Goal: Transaction & Acquisition: Purchase product/service

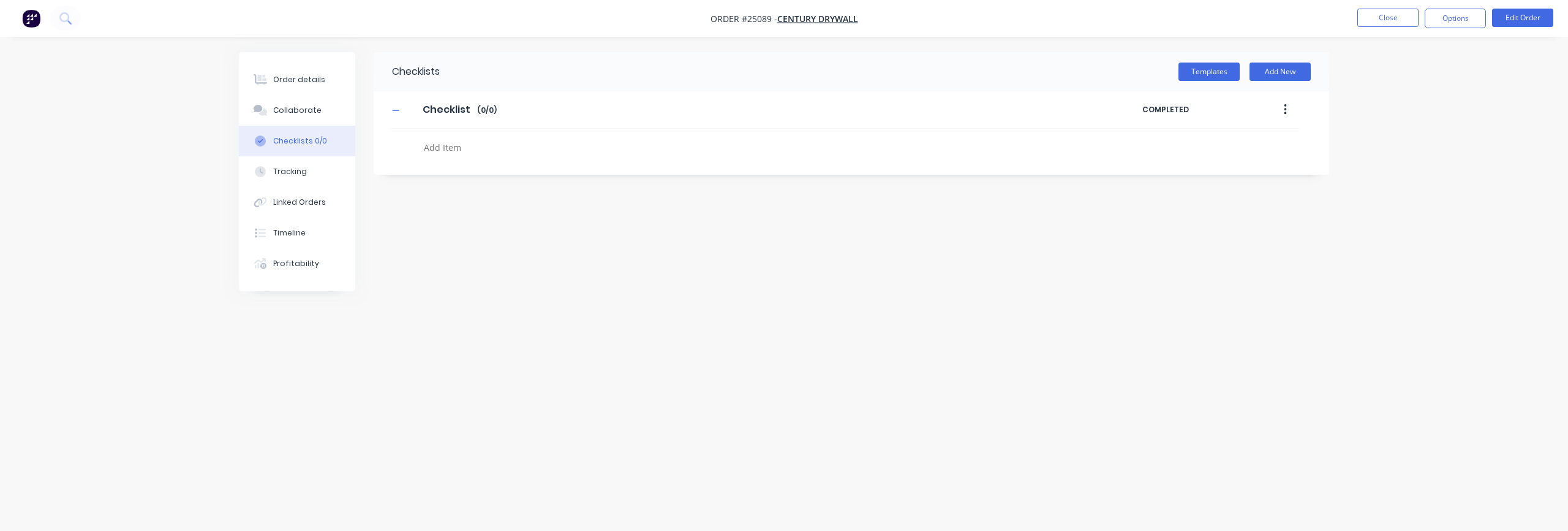
type textarea "x"
click at [19, 13] on button "button" at bounding box center [31, 18] width 25 height 19
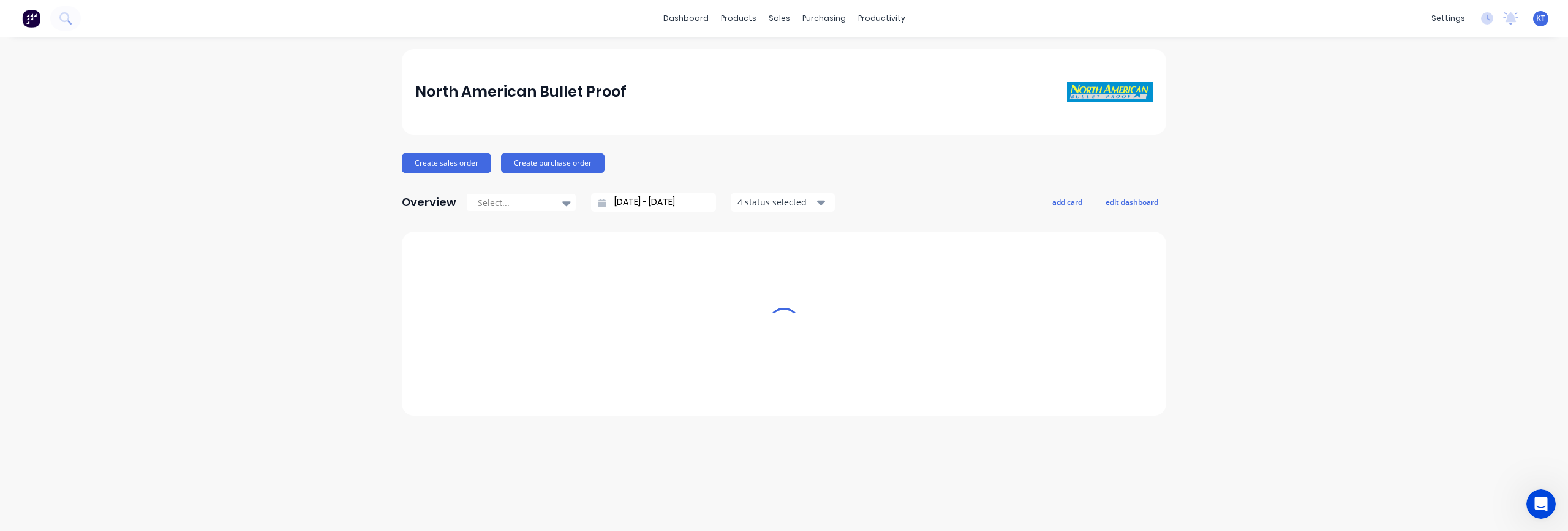
click at [24, 16] on img at bounding box center [31, 18] width 18 height 18
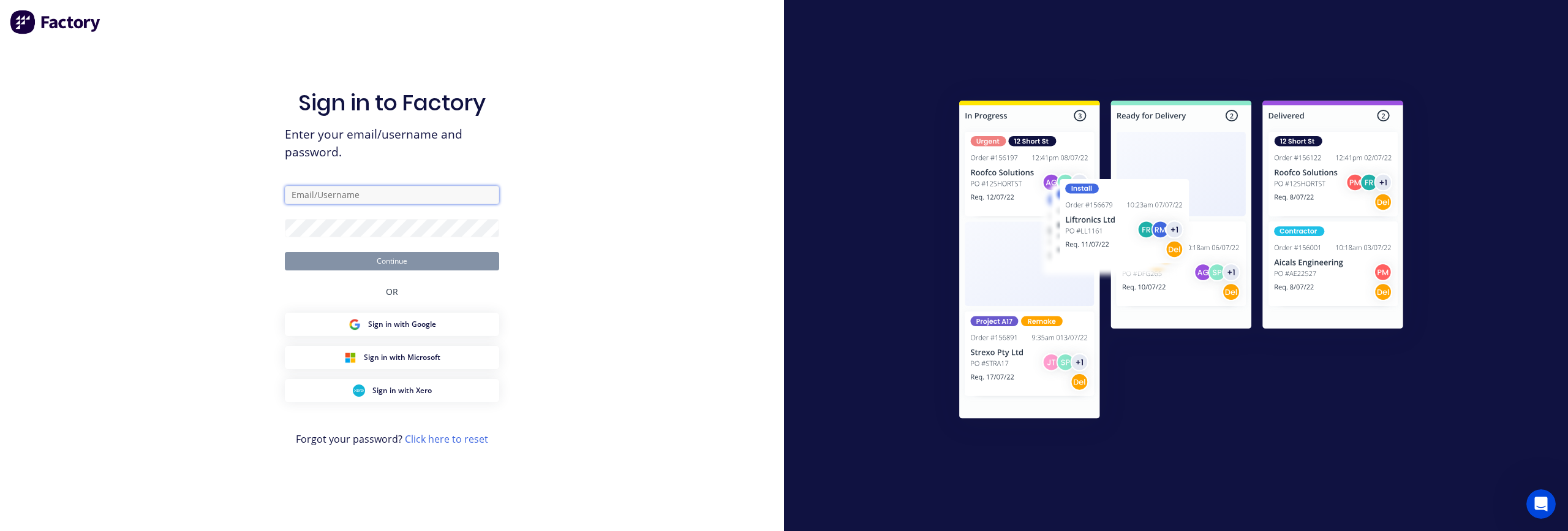
type input "[PERSON_NAME][EMAIL_ADDRESS][DOMAIN_NAME]"
click at [404, 261] on button "Continue" at bounding box center [392, 261] width 214 height 18
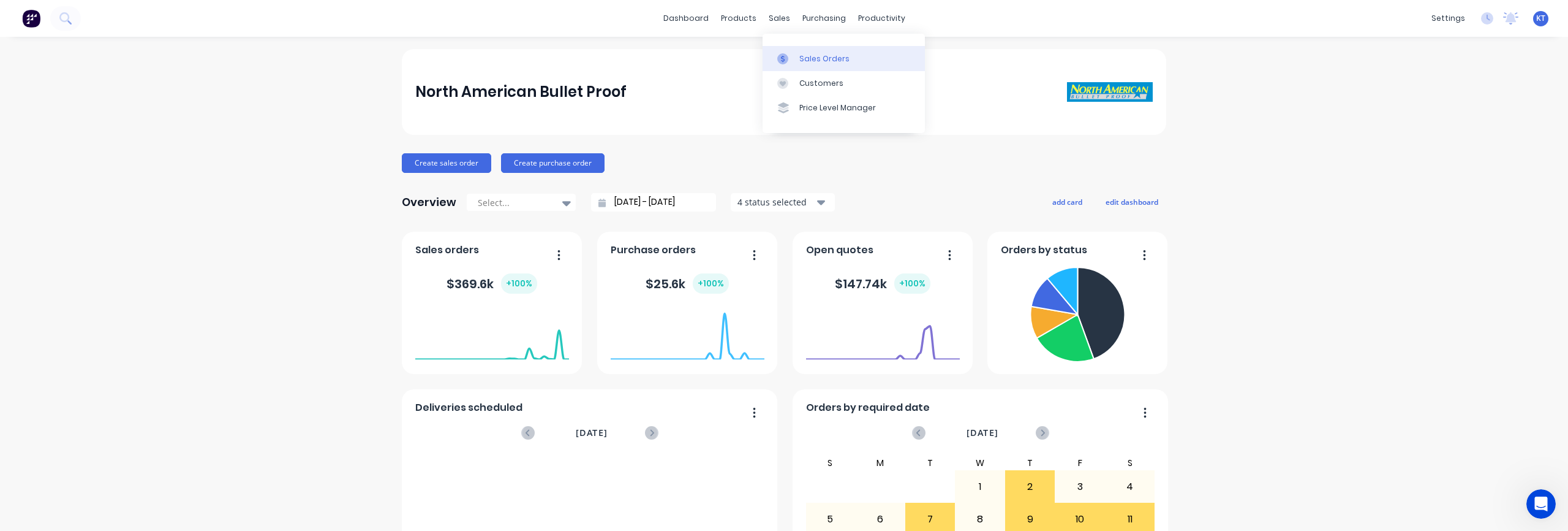
click at [803, 54] on div "Sales Orders" at bounding box center [823, 59] width 50 height 11
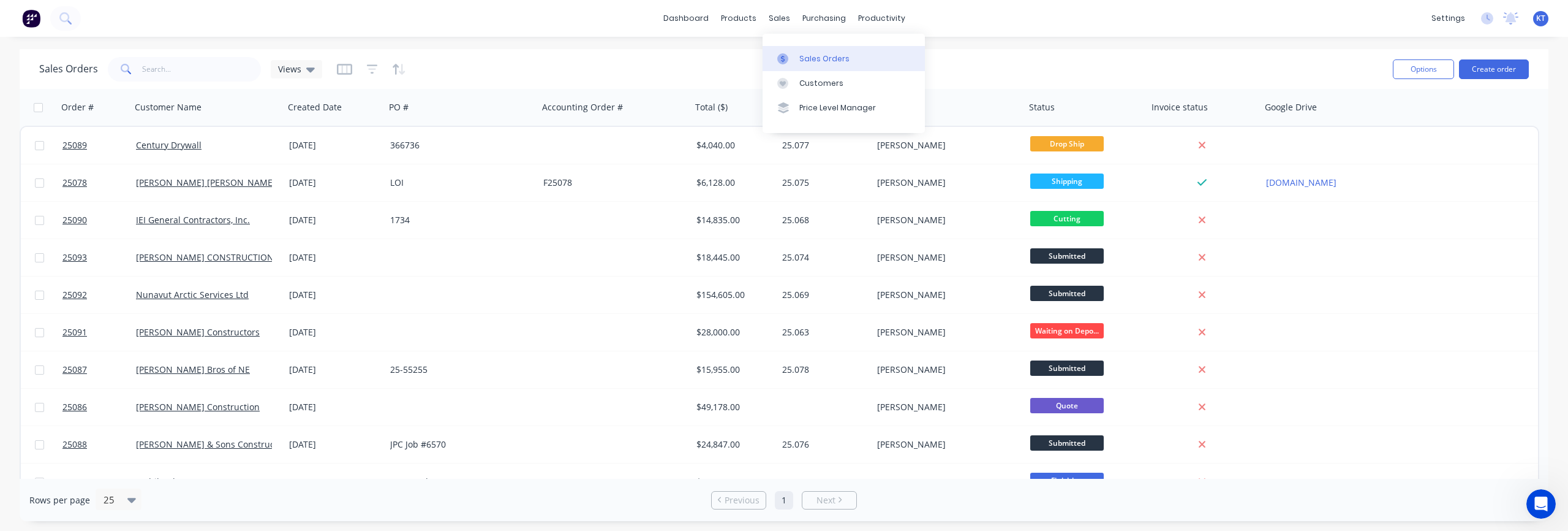
click at [803, 53] on div "Sales Orders" at bounding box center [823, 59] width 50 height 11
click at [1496, 71] on button "Create order" at bounding box center [1494, 69] width 70 height 19
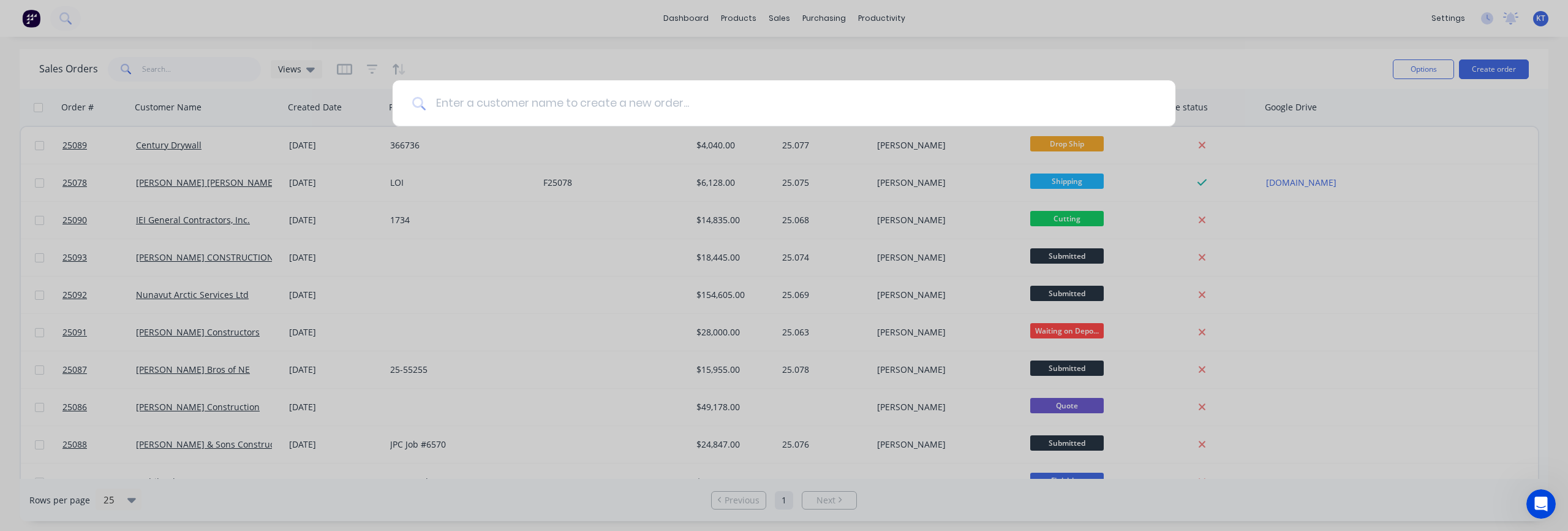
click at [701, 93] on input at bounding box center [790, 103] width 730 height 46
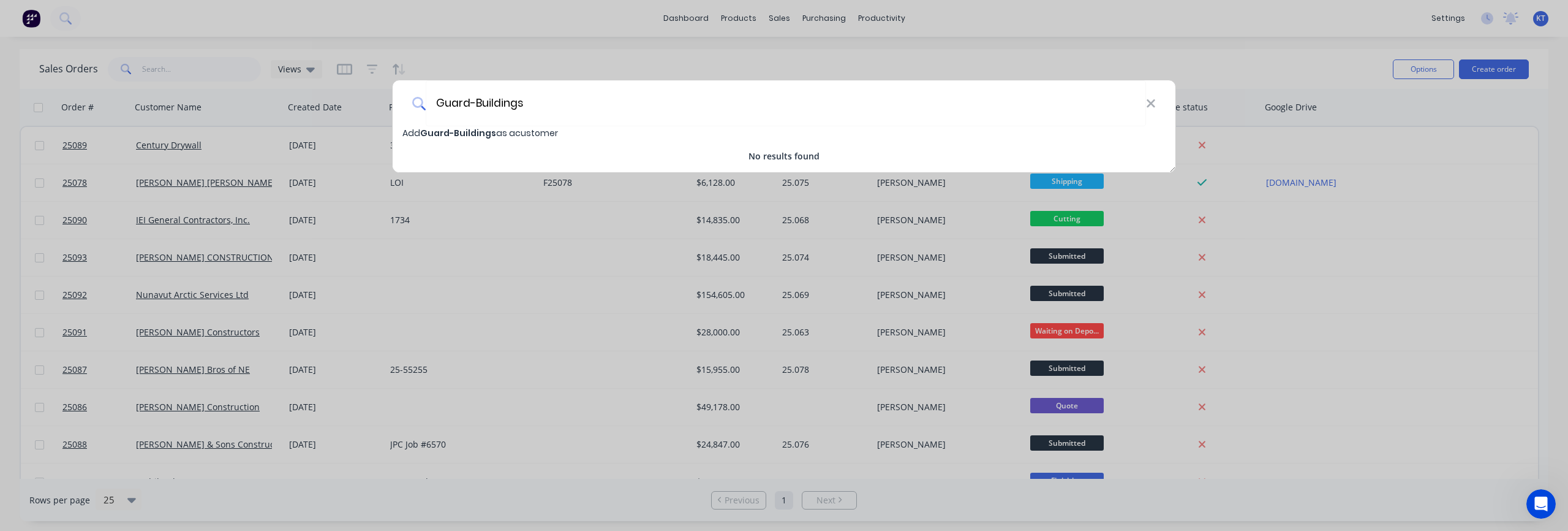
type input "Guard-Buildings"
click at [463, 133] on span "Guard-Buildings" at bounding box center [458, 133] width 76 height 12
select select "AU"
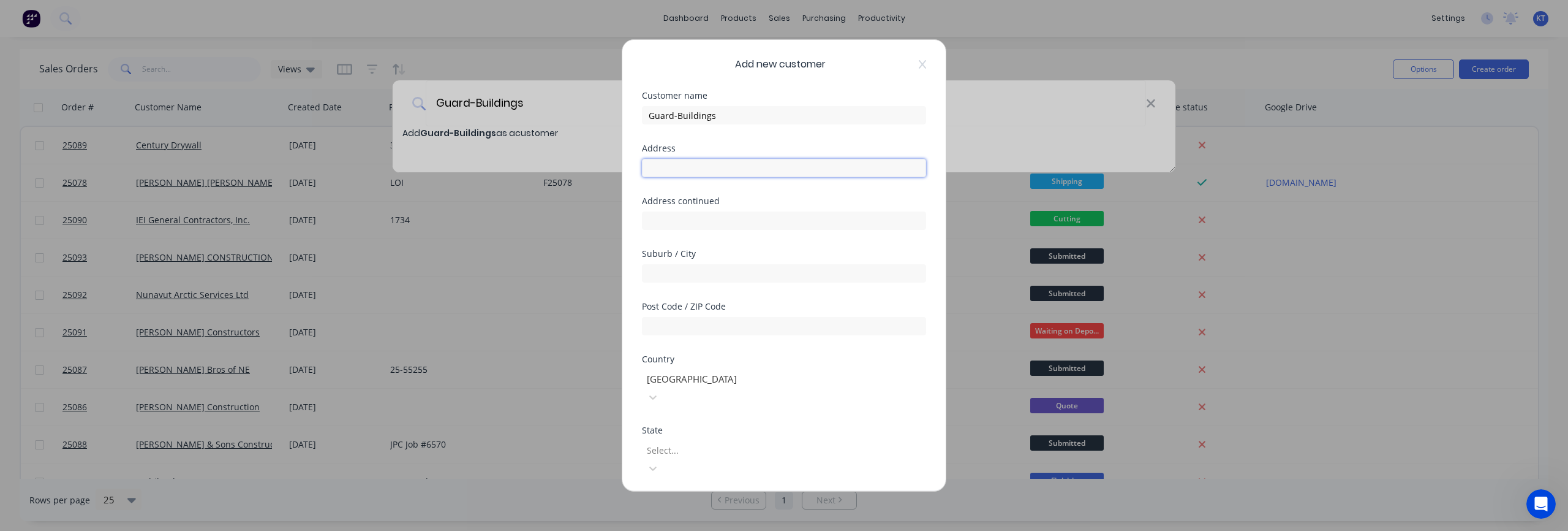
click at [687, 169] on input "text" at bounding box center [783, 167] width 284 height 18
paste input "[STREET_ADDRESS]"
click at [746, 169] on input "[STREET_ADDRESS]" at bounding box center [783, 167] width 284 height 18
drag, startPoint x: 733, startPoint y: 167, endPoint x: 760, endPoint y: 171, distance: 27.3
click at [760, 171] on input "[STREET_ADDRESS]" at bounding box center [783, 167] width 284 height 18
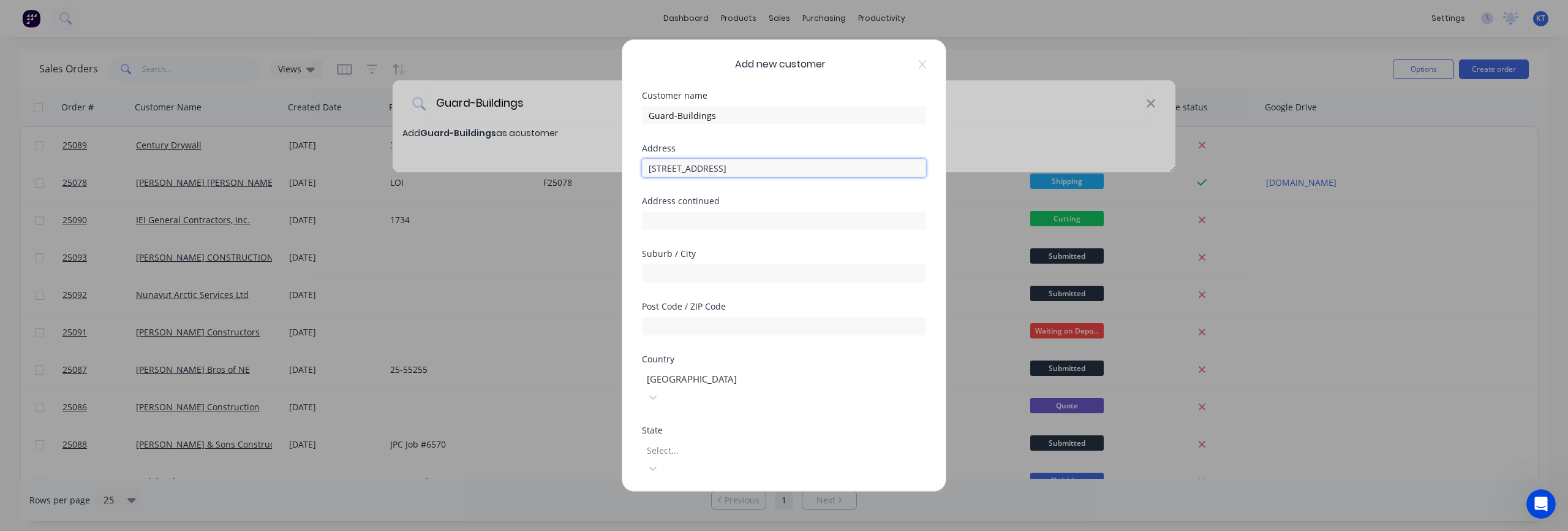
drag, startPoint x: 738, startPoint y: 170, endPoint x: 764, endPoint y: 171, distance: 26.0
click at [764, 171] on input "[STREET_ADDRESS]" at bounding box center [783, 167] width 284 height 18
type input "[STREET_ADDRESS]"
click at [674, 277] on input "text" at bounding box center [783, 273] width 284 height 18
paste input "Macon,"
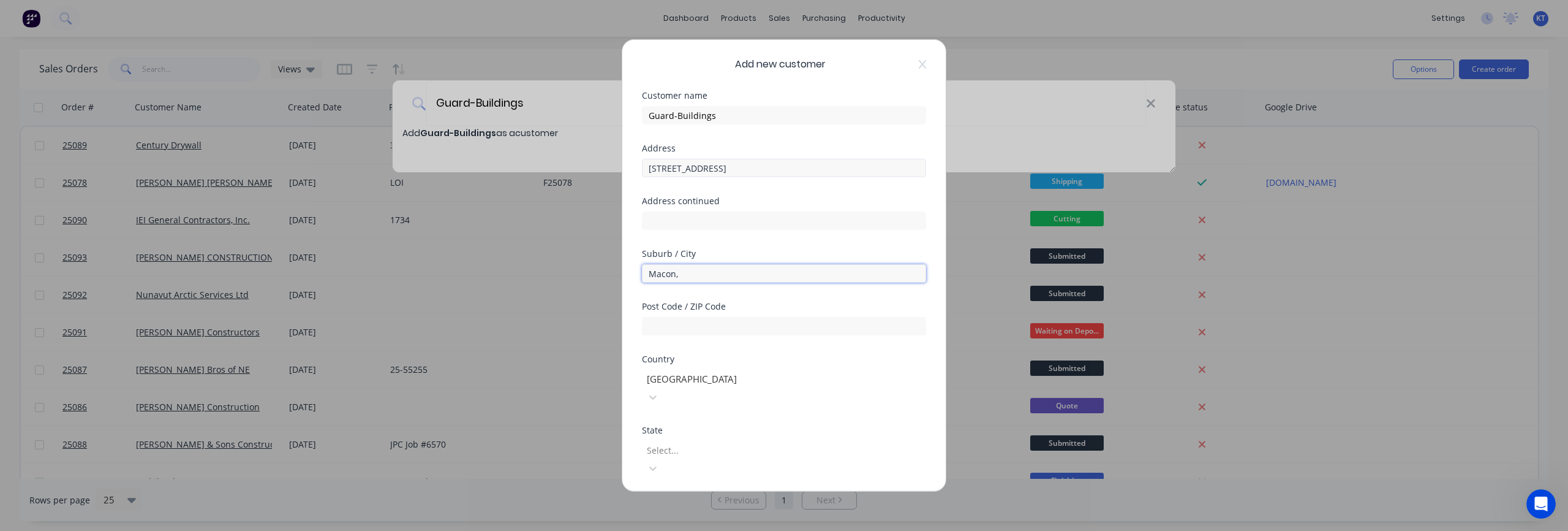
type input "Macon,"
click at [742, 171] on input "[STREET_ADDRESS]" at bounding box center [783, 167] width 284 height 18
click at [758, 167] on input "[STREET_ADDRESS]" at bounding box center [783, 167] width 284 height 18
drag, startPoint x: 753, startPoint y: 169, endPoint x: 778, endPoint y: 171, distance: 25.1
click at [778, 171] on input "[STREET_ADDRESS]" at bounding box center [783, 167] width 284 height 18
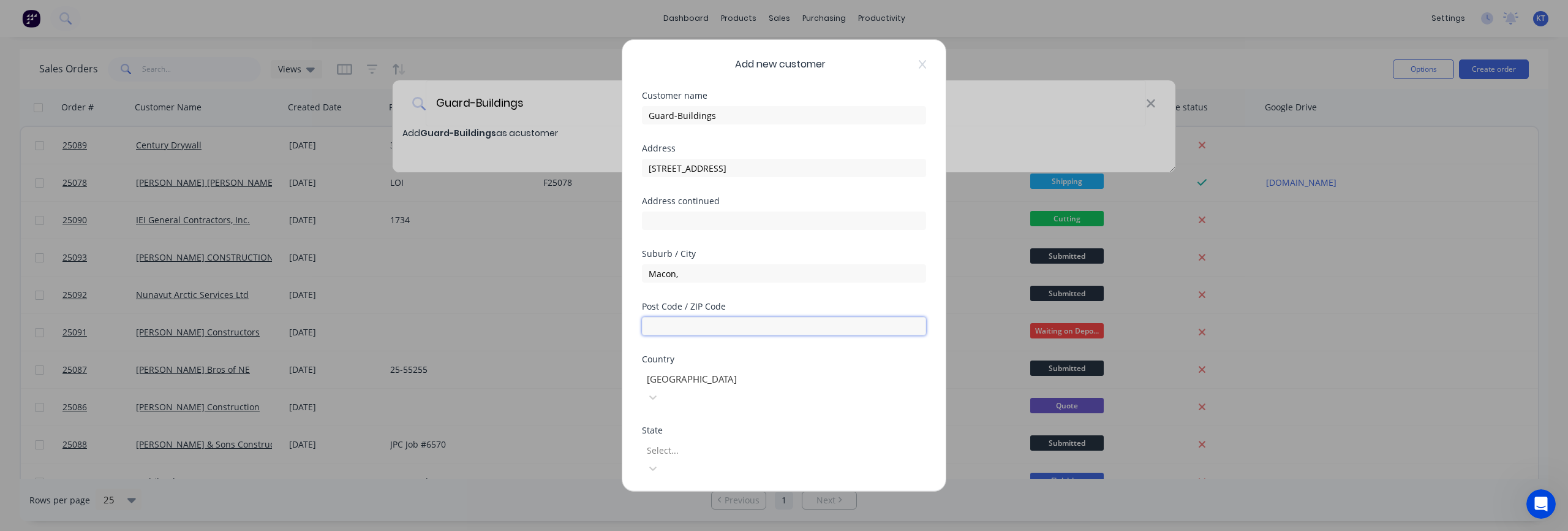
click at [660, 322] on input "text" at bounding box center [783, 325] width 284 height 18
paste input "31206"
type input "31206"
click at [666, 382] on div at bounding box center [733, 379] width 177 height 16
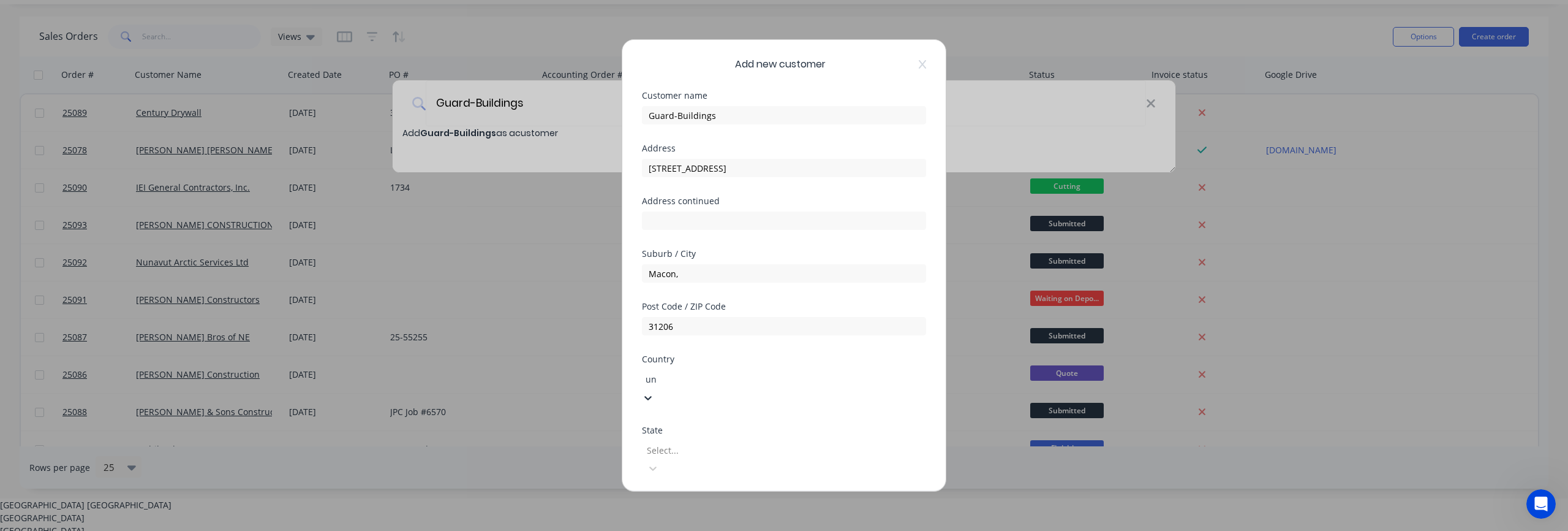
type input "uni"
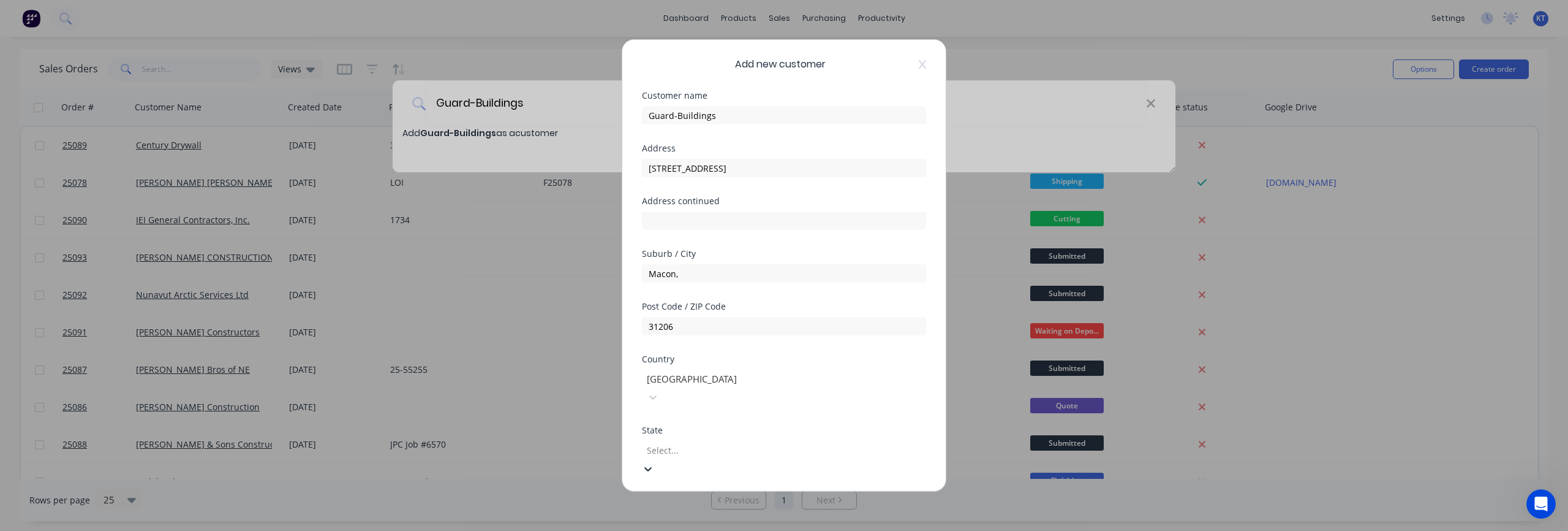
click at [692, 442] on div at bounding box center [733, 450] width 177 height 16
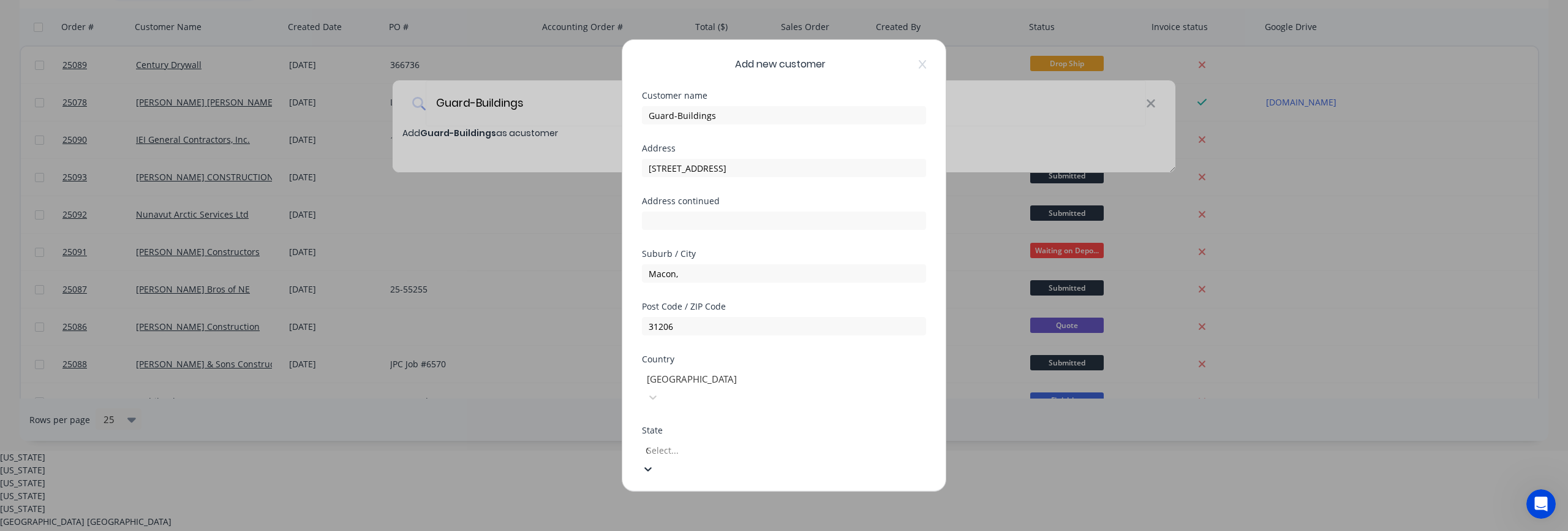
type input "GA"
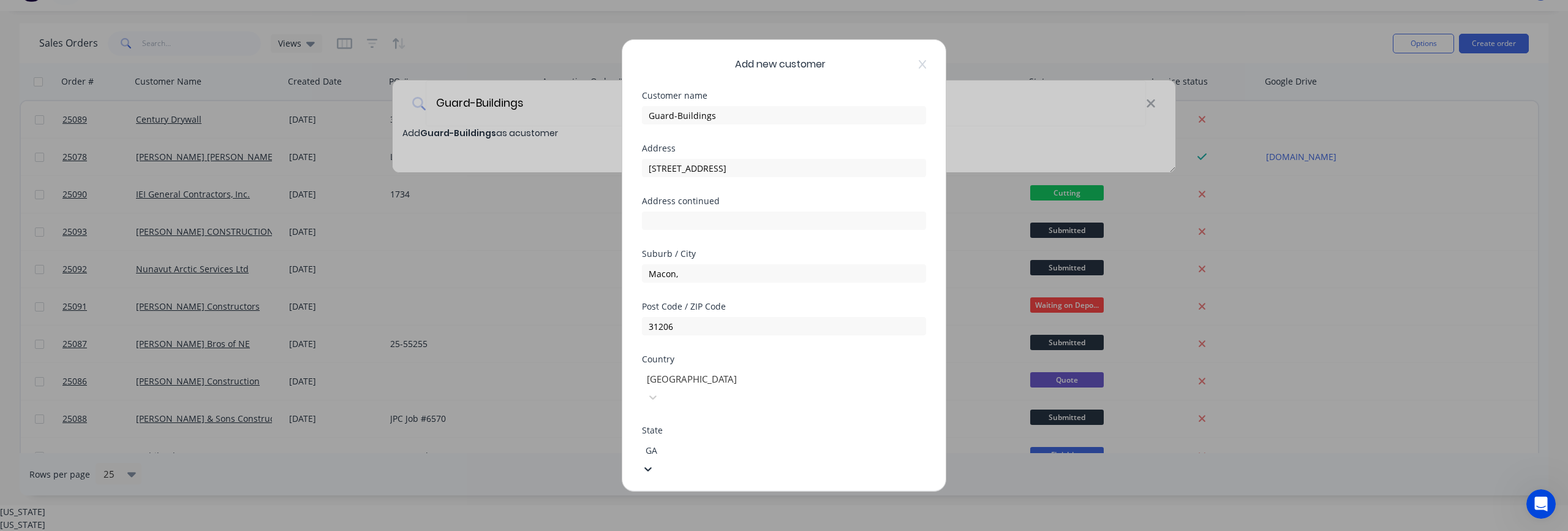
scroll to position [0, 0]
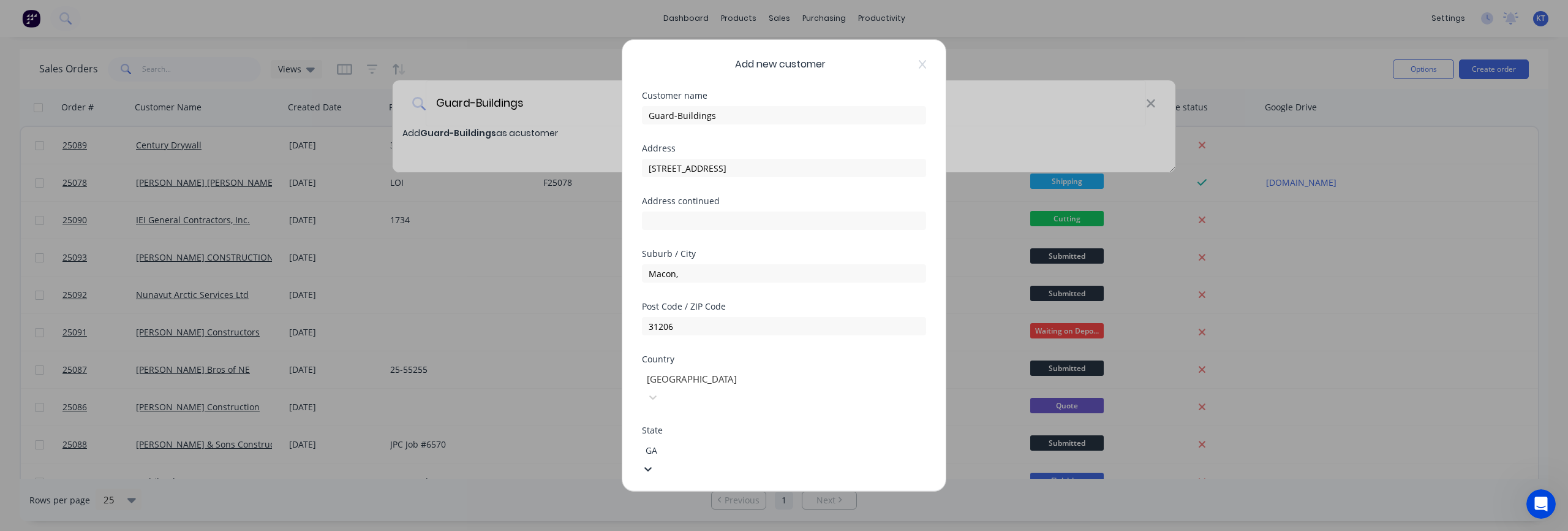
click at [662, 530] on div "[US_STATE]" at bounding box center [784, 537] width 1568 height 13
click at [747, 171] on input "[STREET_ADDRESS]" at bounding box center [783, 167] width 284 height 18
drag, startPoint x: 744, startPoint y: 169, endPoint x: 819, endPoint y: 170, distance: 75.0
click at [819, 170] on input "[STREET_ADDRESS]" at bounding box center [783, 167] width 284 height 18
type input "[STREET_ADDRESS]"
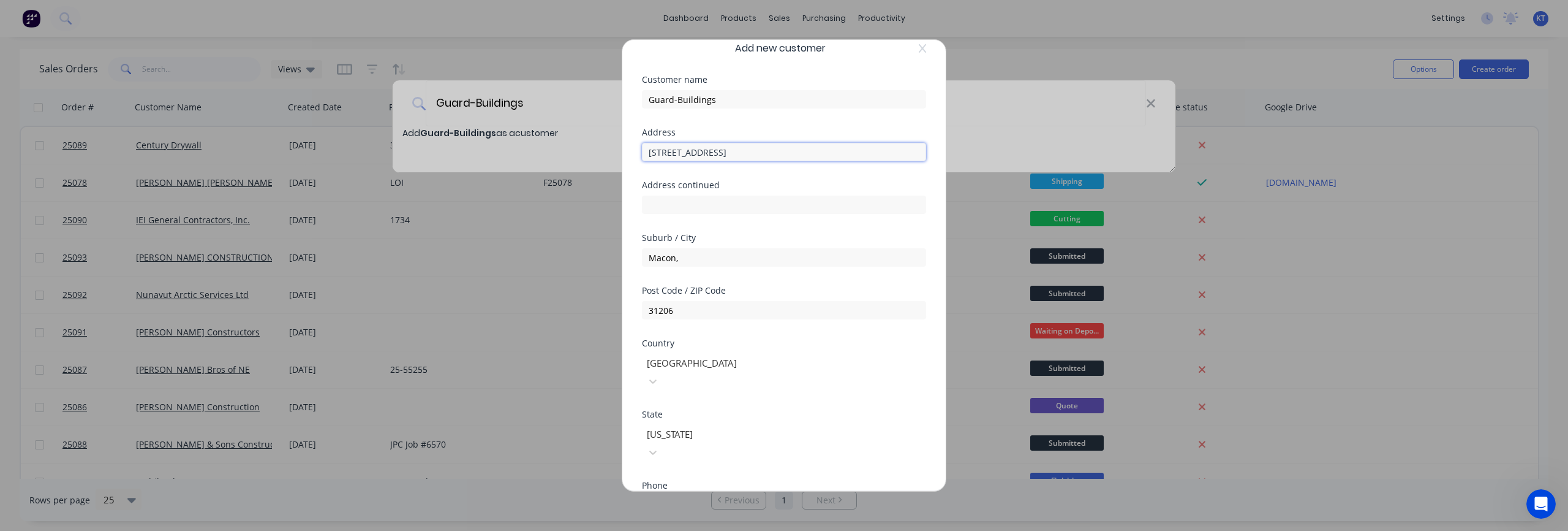
scroll to position [24, 0]
click at [666, 488] on select "International [GEOGRAPHIC_DATA] [GEOGRAPHIC_DATA] [GEOGRAPHIC_DATA] [GEOGRAPHIC…" at bounding box center [663, 497] width 18 height 17
select select "US"
click at [655, 488] on select "International [GEOGRAPHIC_DATA] [GEOGRAPHIC_DATA] [GEOGRAPHIC_DATA] [GEOGRAPHIC…" at bounding box center [663, 497] width 18 height 17
paste input "[PHONE_NUMBER]"
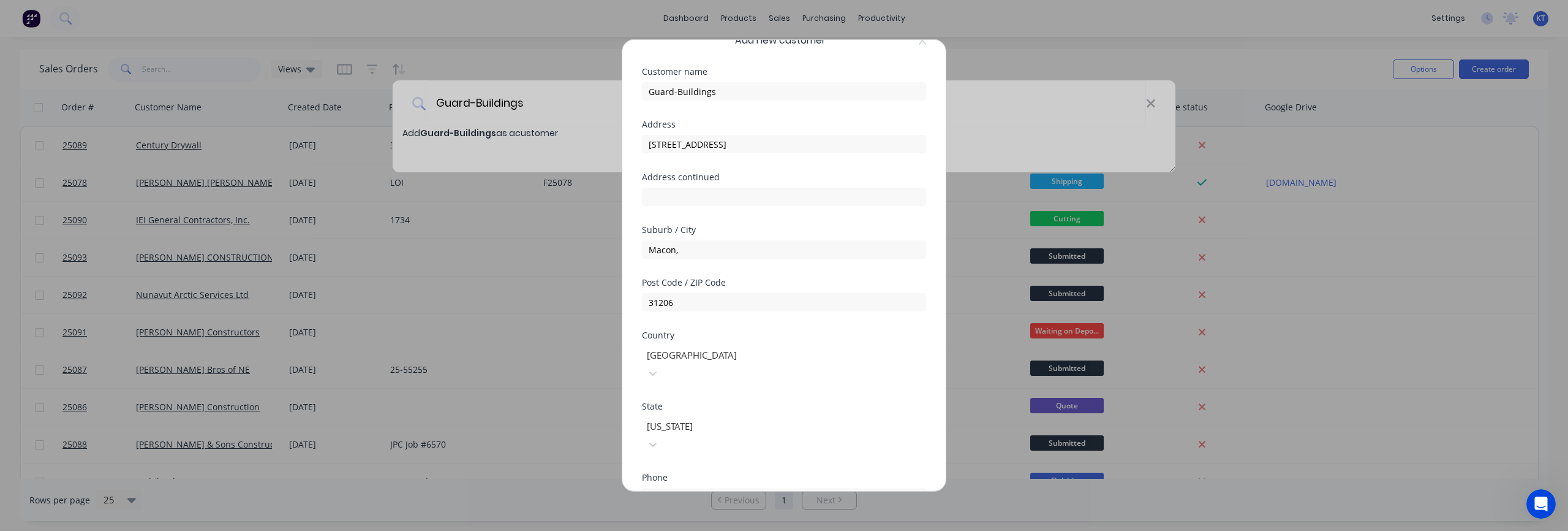
scroll to position [147, 0]
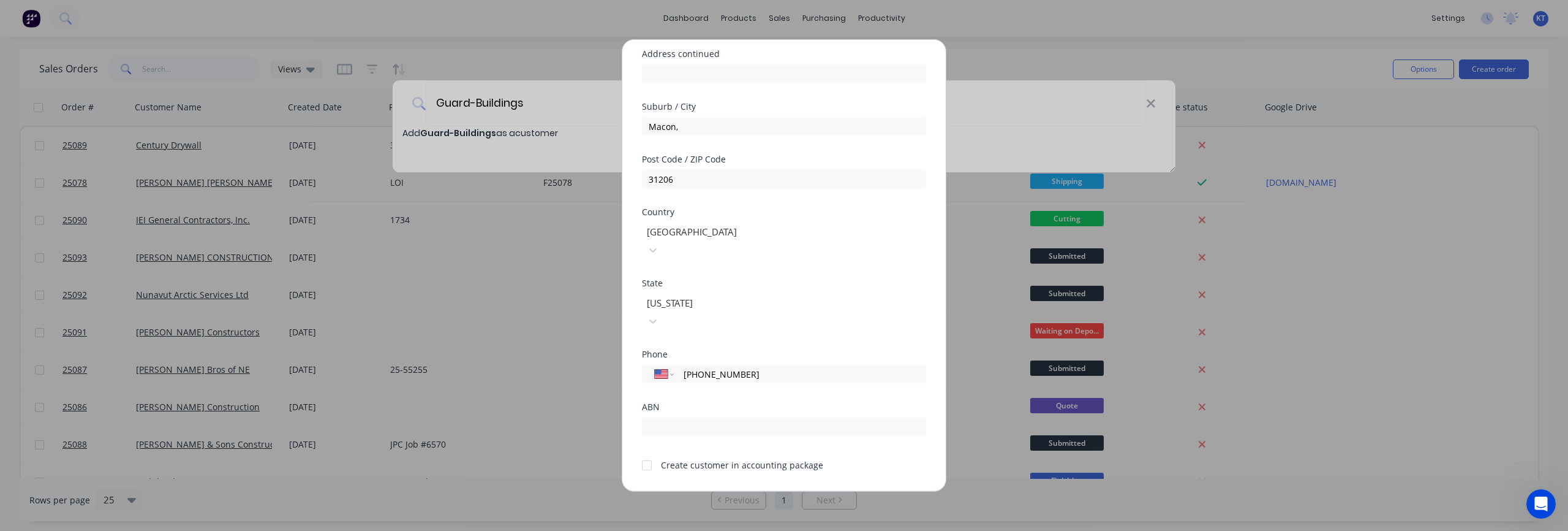
type input "[PHONE_NUMBER]"
click at [745, 491] on button "Save" at bounding box center [745, 500] width 67 height 19
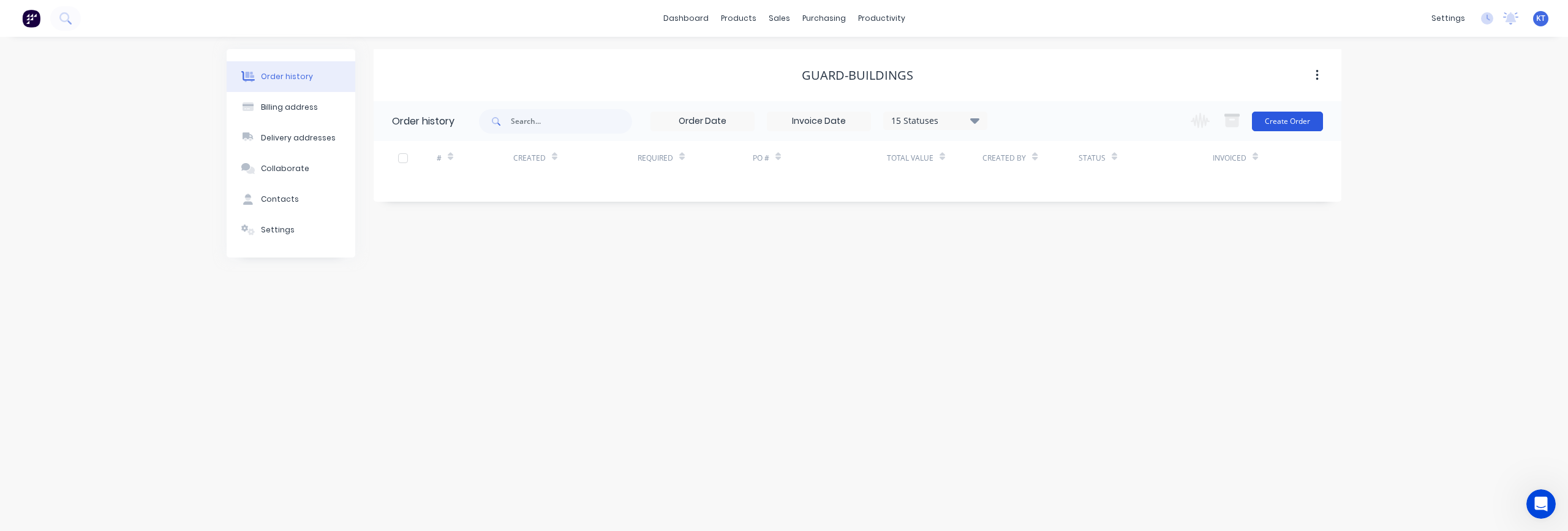
click at [1307, 126] on button "Create Order" at bounding box center [1287, 122] width 71 height 19
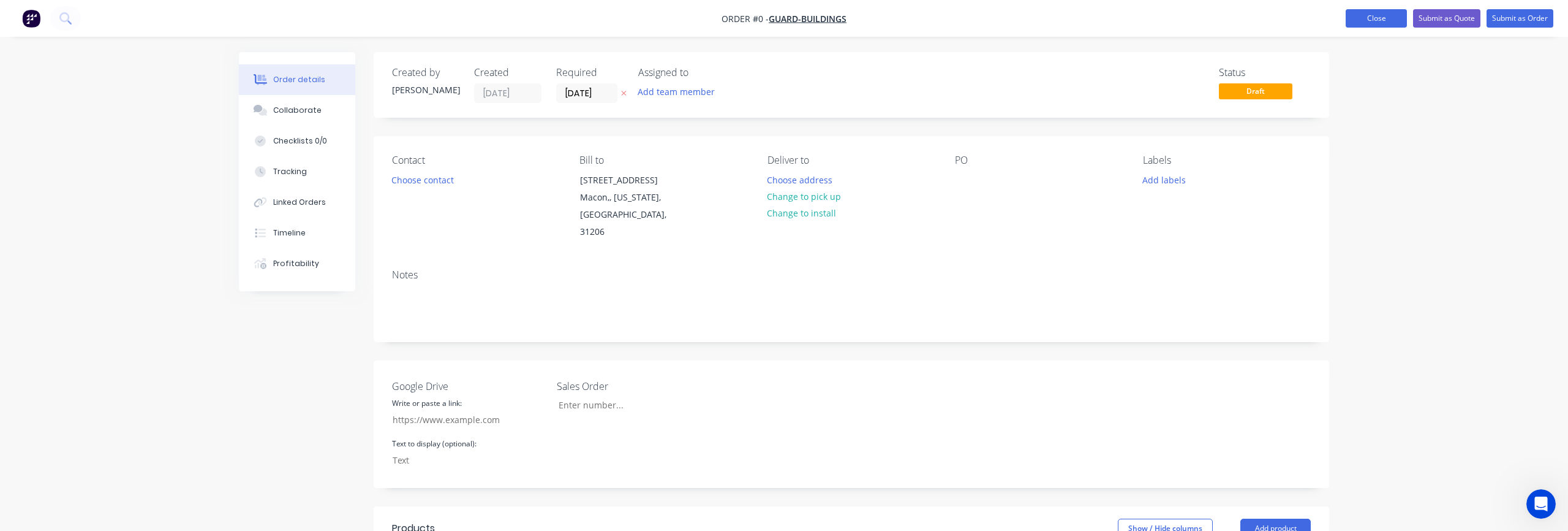
click at [1371, 27] on button "Close" at bounding box center [1376, 18] width 61 height 18
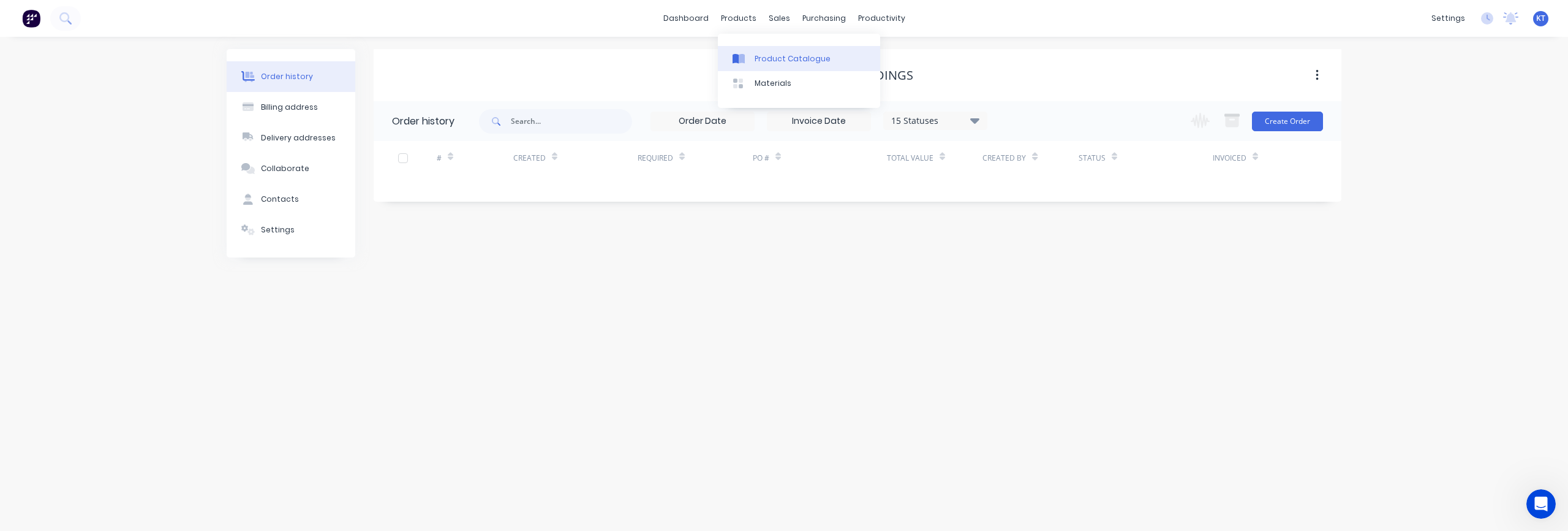
click at [774, 64] on div "Product Catalogue" at bounding box center [792, 59] width 76 height 11
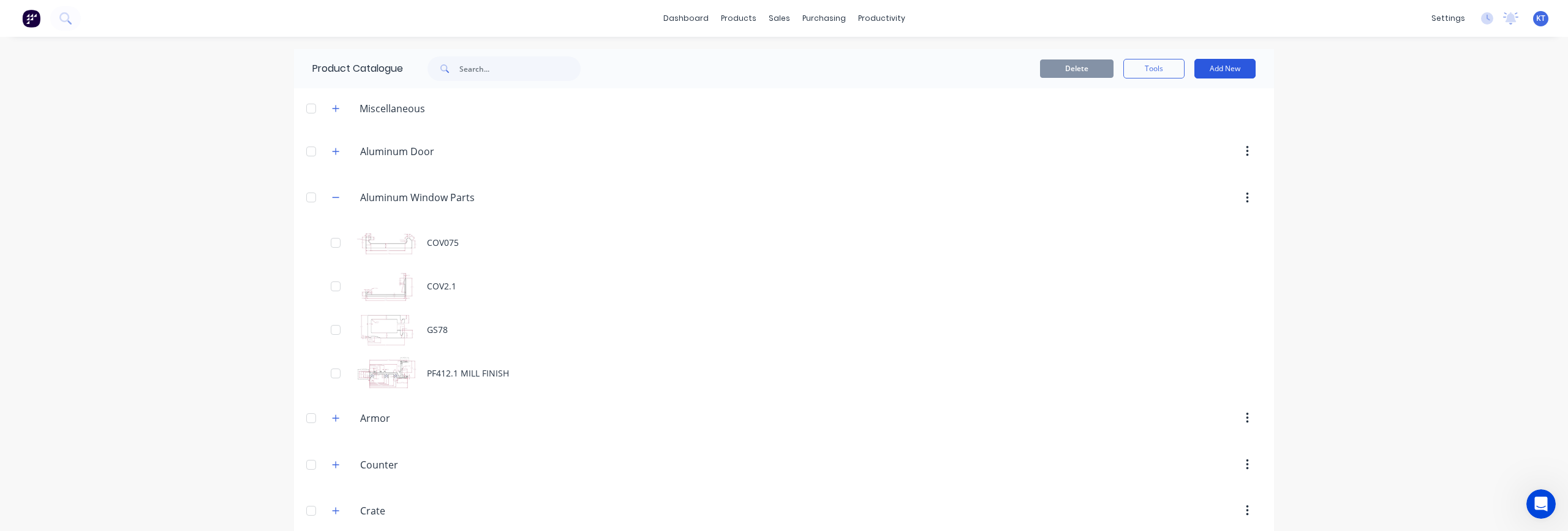
click at [1228, 73] on button "Add New" at bounding box center [1225, 68] width 61 height 19
click at [1183, 144] on div "Product Kit" at bounding box center [1197, 149] width 94 height 17
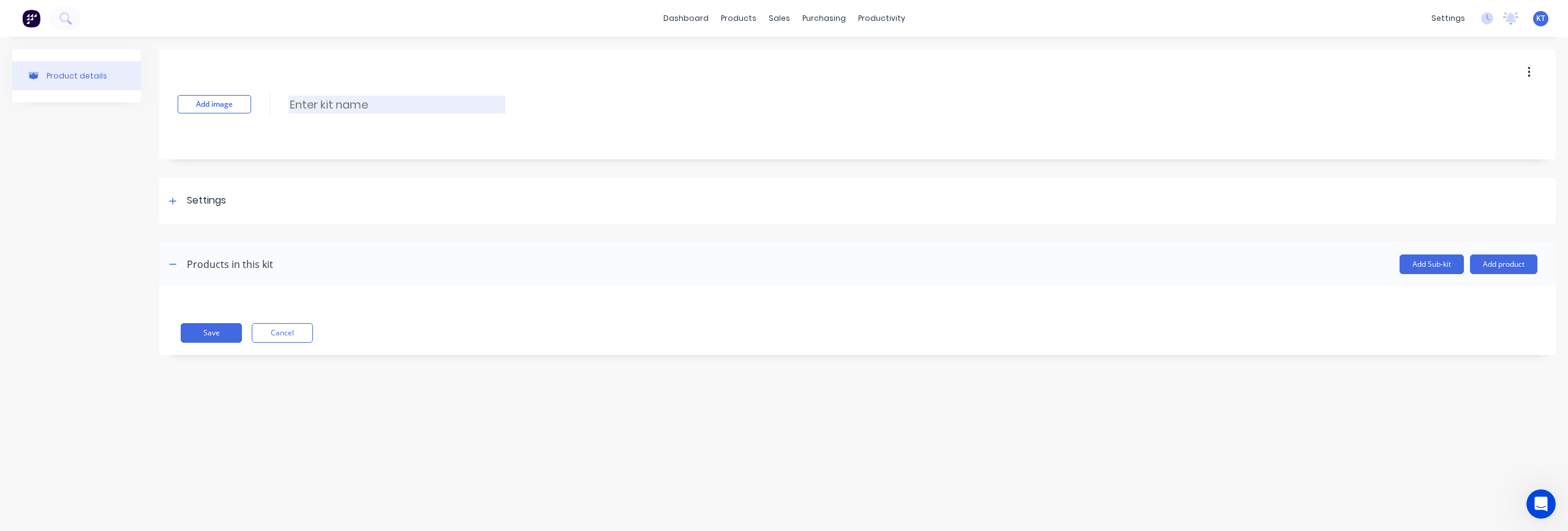
click at [351, 102] on input at bounding box center [397, 104] width 217 height 17
paste input "SD-L7-HL-SLIDING-SLAB ONLY - 39X79.8125"
type input "SD-L7-HL-SLIDING-SLAB ONLY - 39X79.8125"
click at [169, 206] on div at bounding box center [173, 201] width 16 height 16
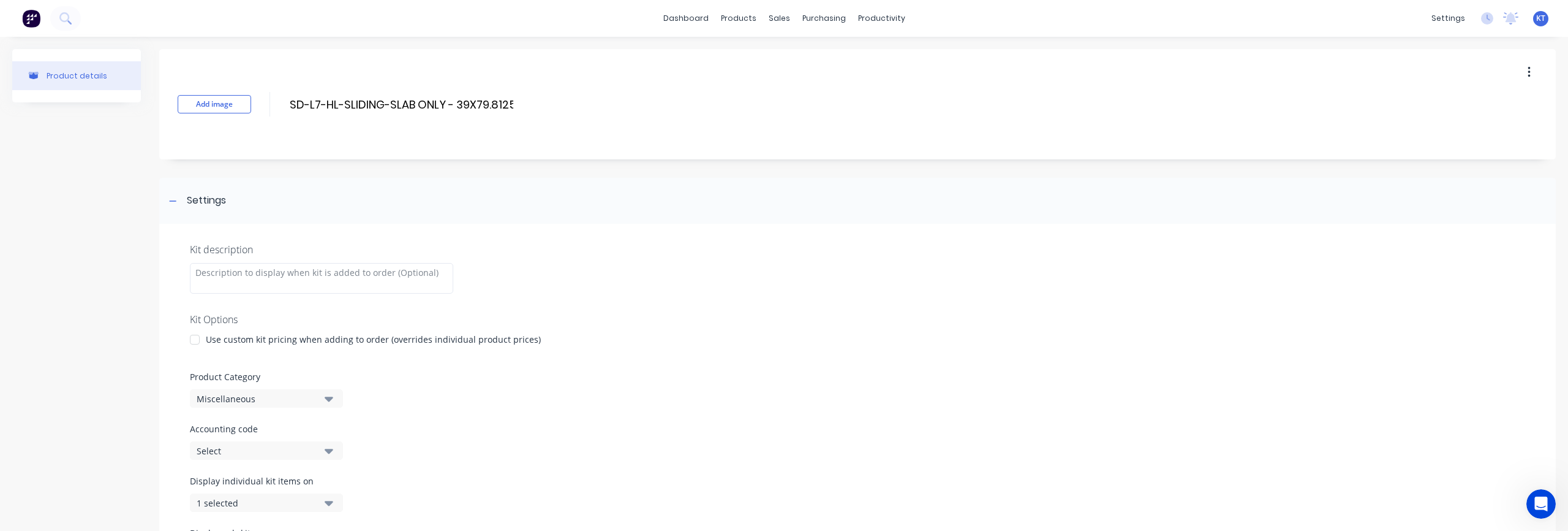
scroll to position [16, 0]
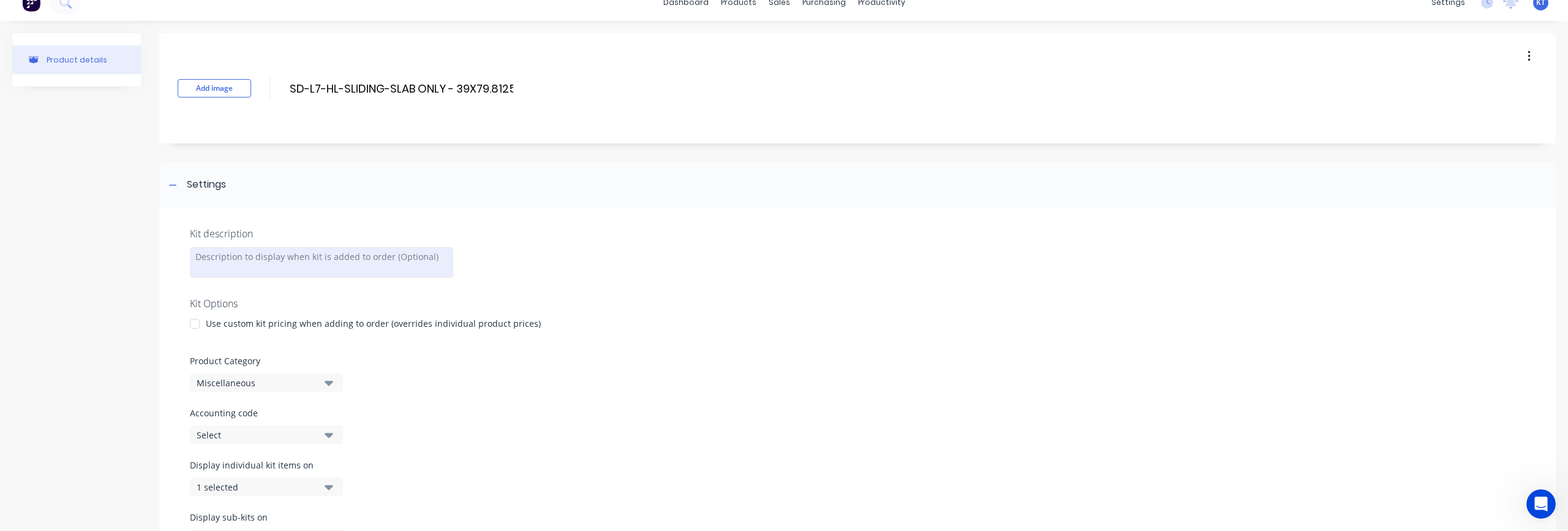
click at [323, 262] on div at bounding box center [321, 262] width 263 height 31
paste div "To enrich screen reader interactions, please activate Accessibility in Grammarl…"
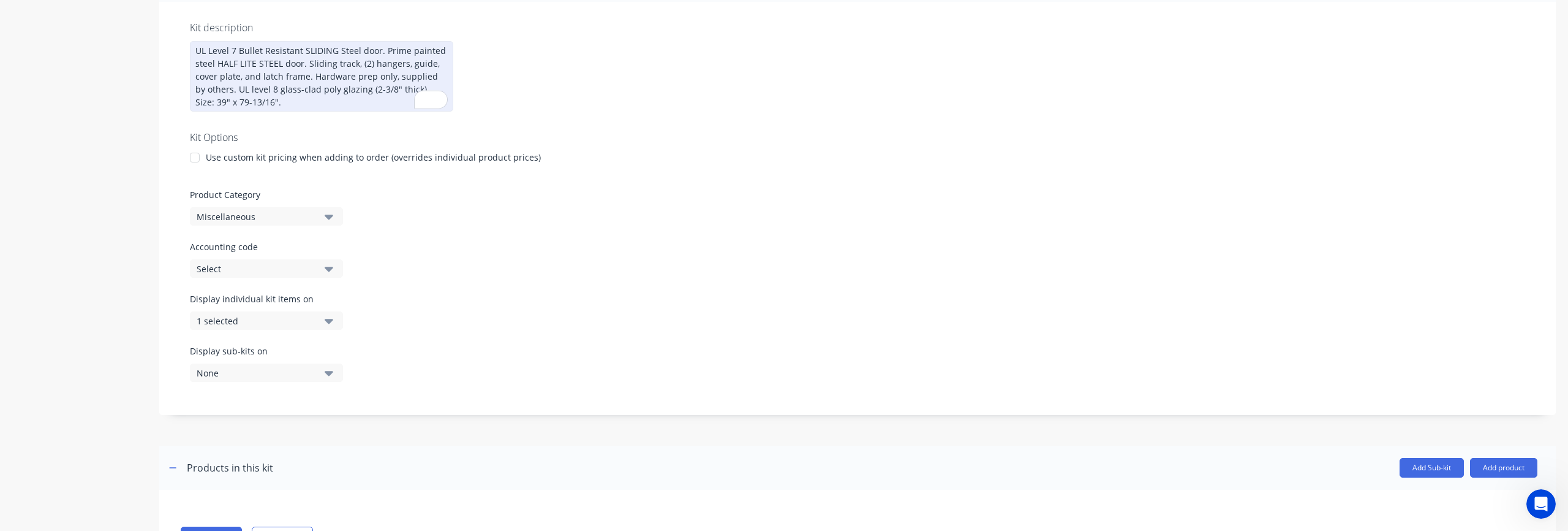
scroll to position [238, 0]
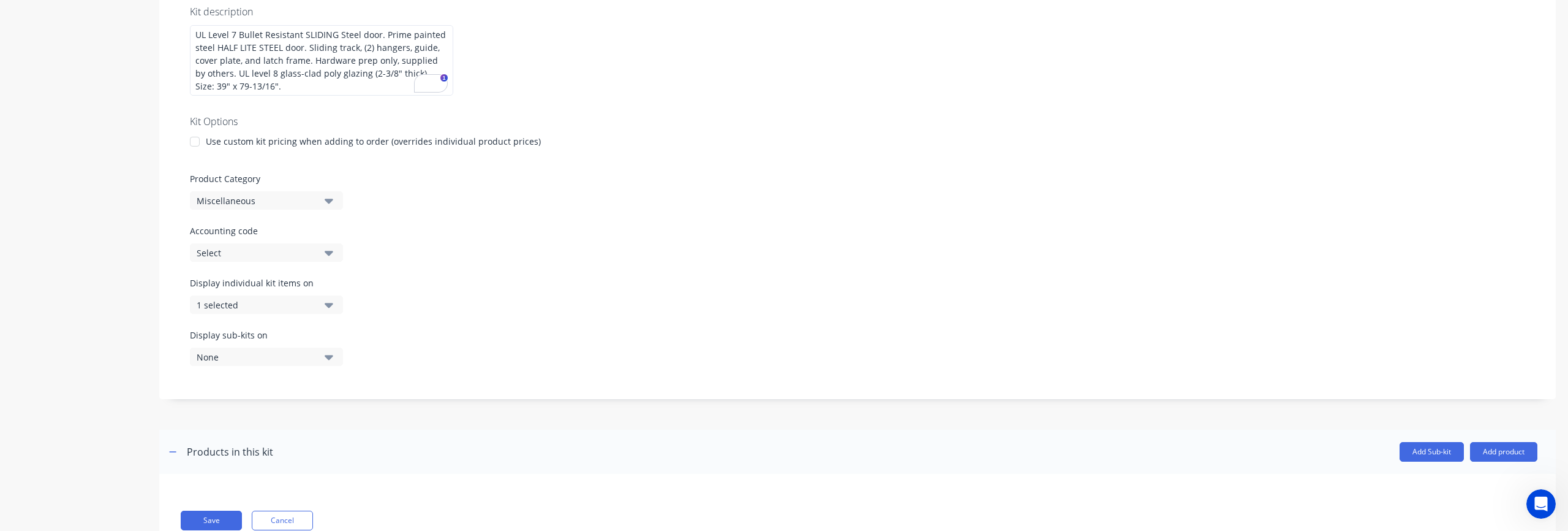
click at [266, 255] on div "Select" at bounding box center [256, 253] width 119 height 13
click at [190, 141] on div at bounding box center [195, 142] width 24 height 24
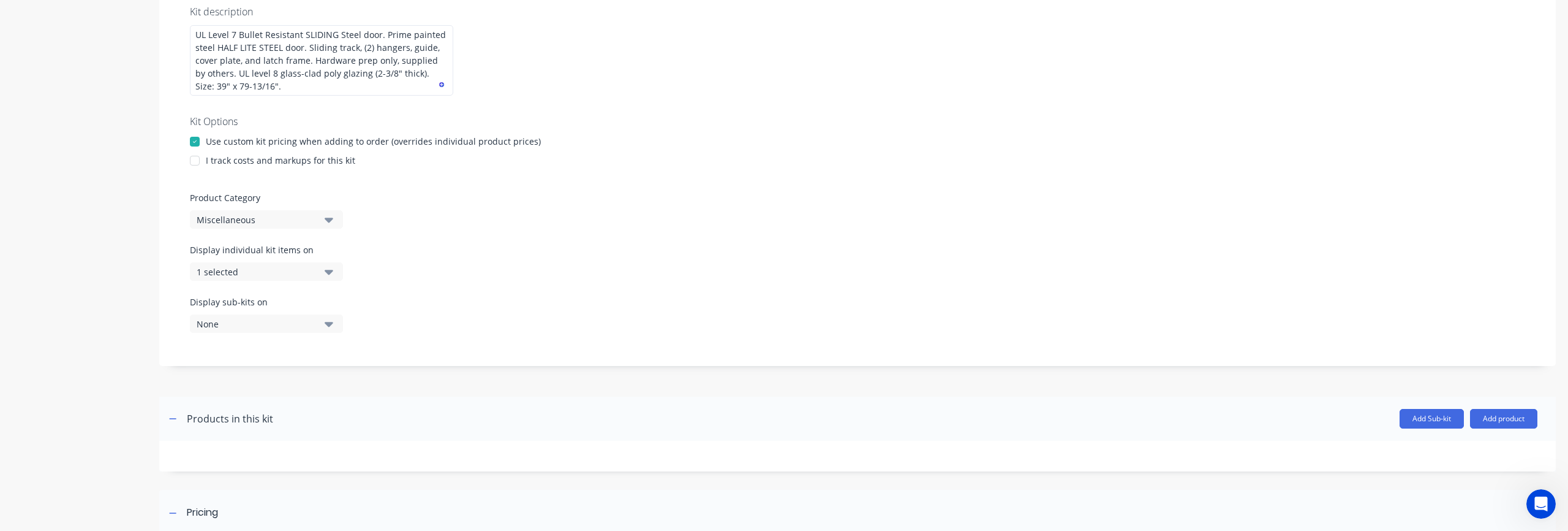
click at [196, 158] on div at bounding box center [195, 161] width 24 height 24
click at [257, 222] on div "Miscellaneous" at bounding box center [256, 220] width 119 height 13
click at [245, 329] on div "Steel Door" at bounding box center [281, 324] width 184 height 24
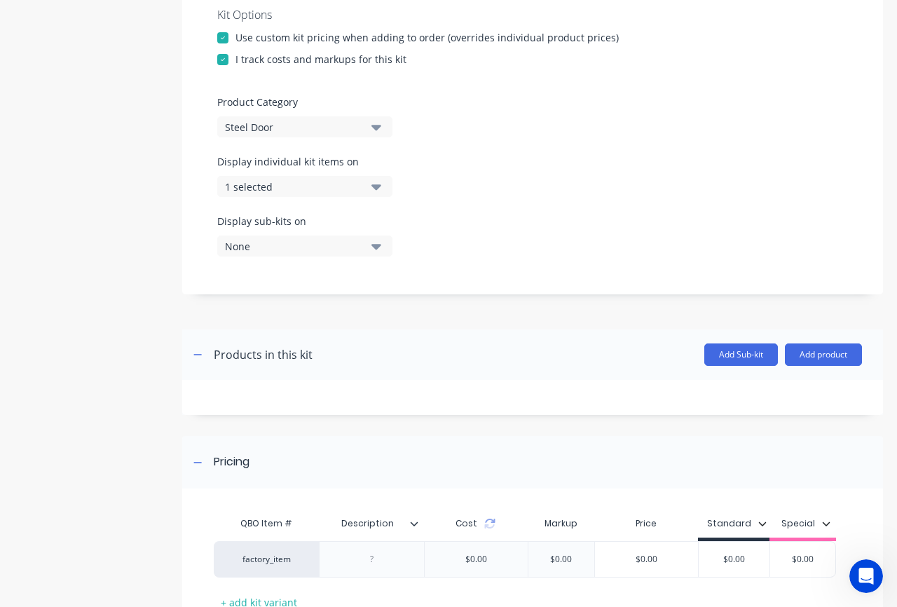
scroll to position [405, 0]
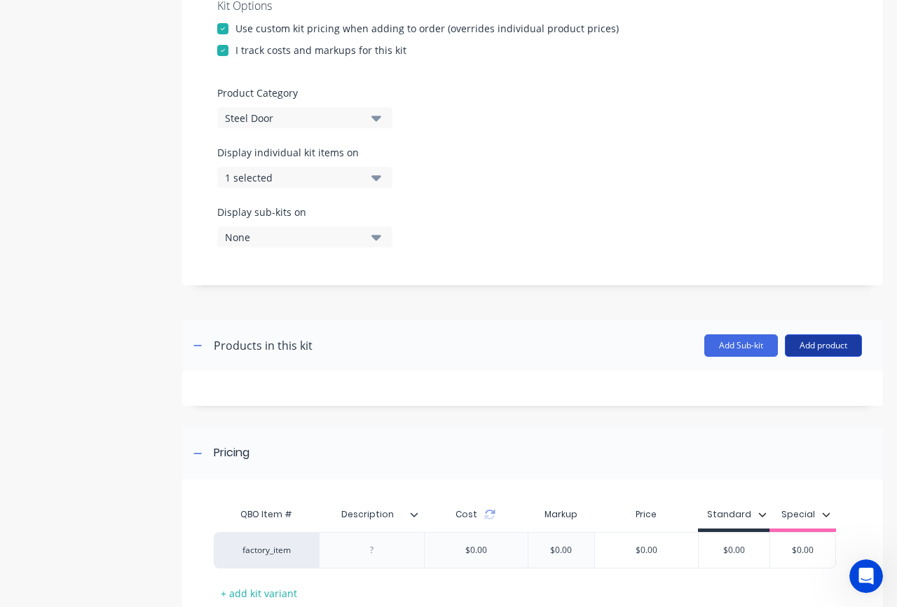
click at [813, 352] on button "Add product" at bounding box center [823, 345] width 77 height 22
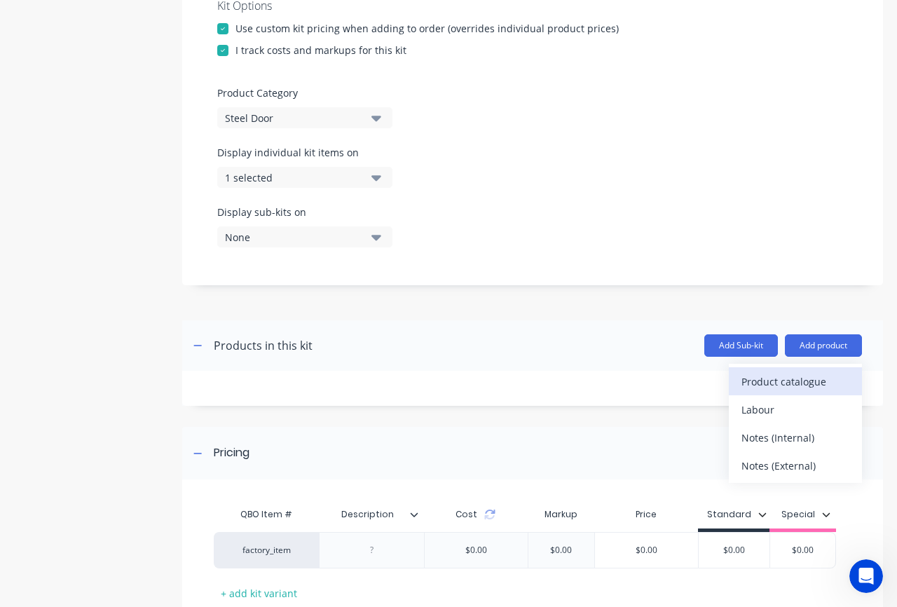
click at [775, 385] on div "Product catalogue" at bounding box center [795, 381] width 108 height 20
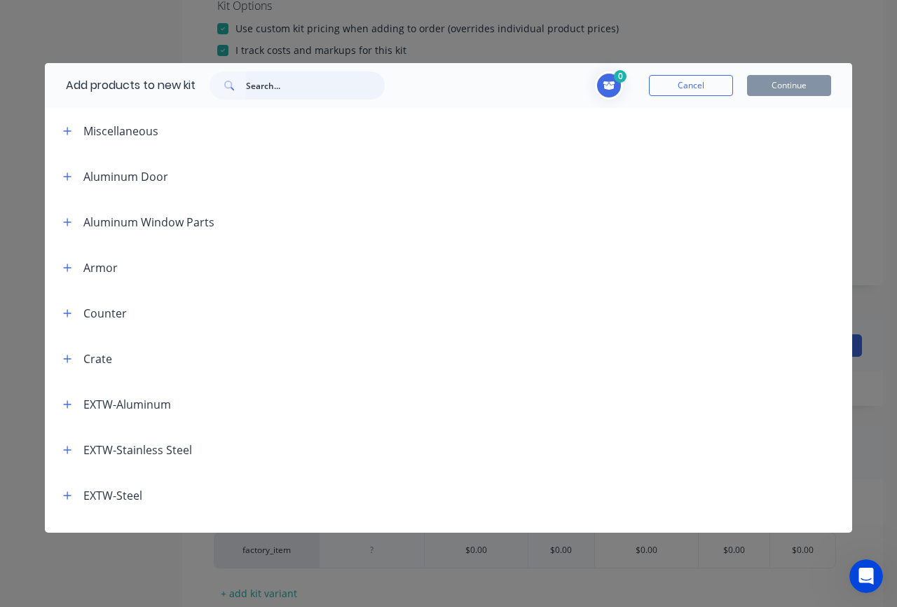
click at [314, 92] on input "text" at bounding box center [315, 85] width 139 height 28
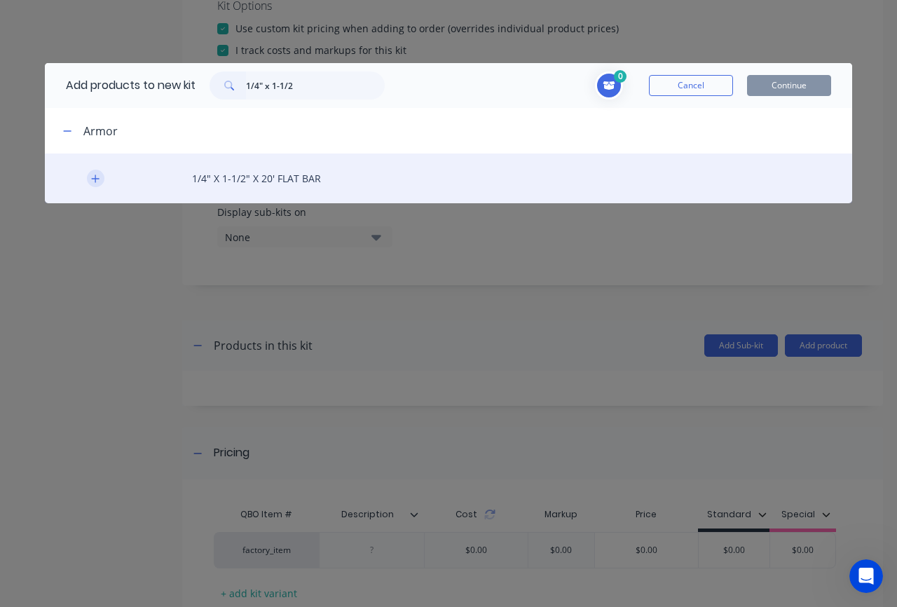
click at [102, 184] on button "button" at bounding box center [96, 179] width 18 height 18
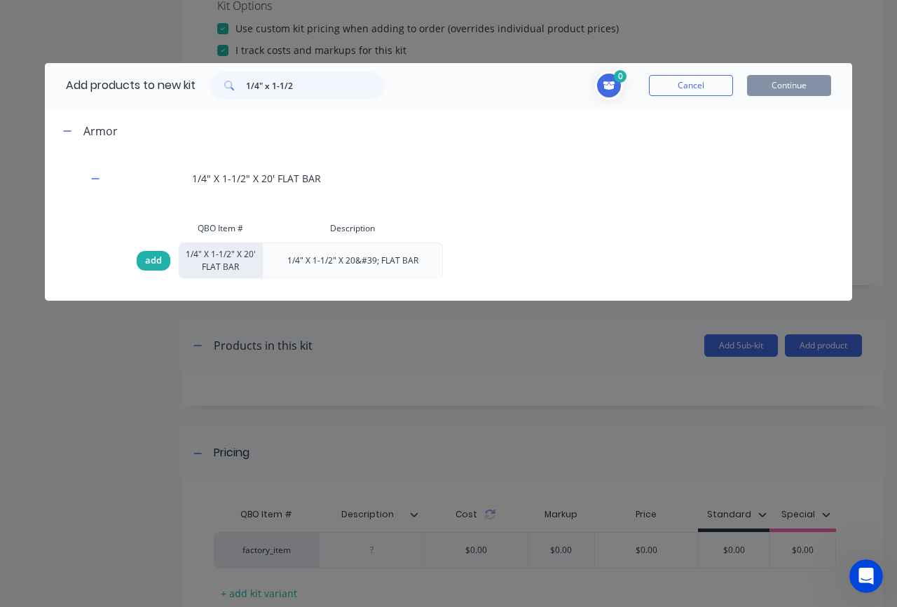
click at [152, 263] on span "add" at bounding box center [153, 261] width 17 height 14
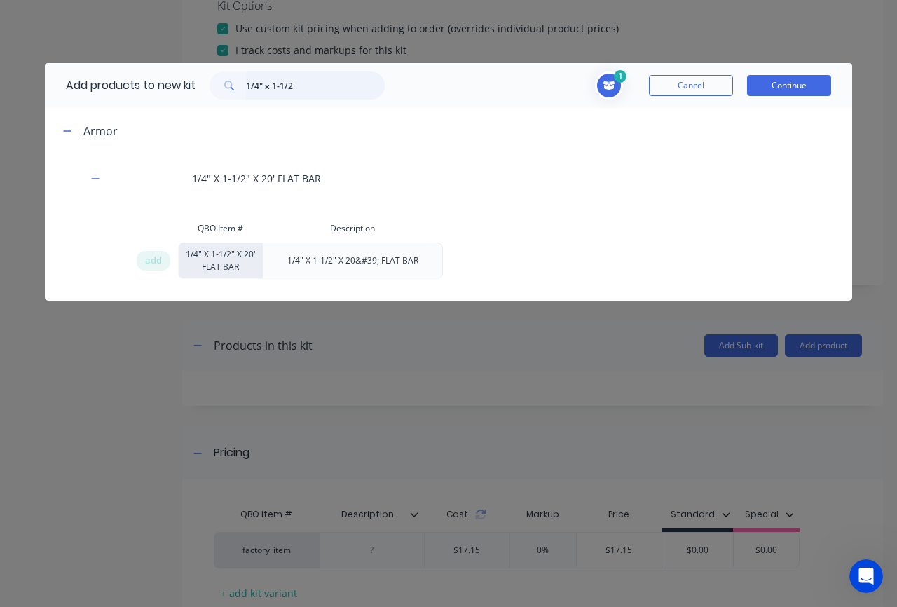
click at [307, 93] on input "1/4" x 1-1/2" at bounding box center [315, 85] width 139 height 28
drag, startPoint x: 307, startPoint y: 88, endPoint x: 227, endPoint y: 82, distance: 80.1
click at [228, 82] on div "1/4" x 1-1/2" at bounding box center [296, 85] width 175 height 28
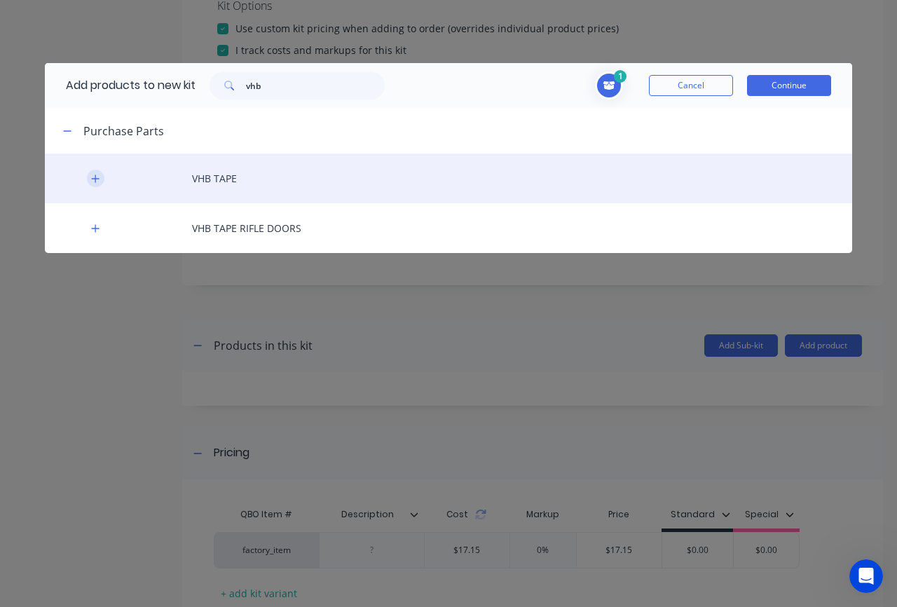
click at [92, 180] on icon "button" at bounding box center [95, 179] width 8 height 10
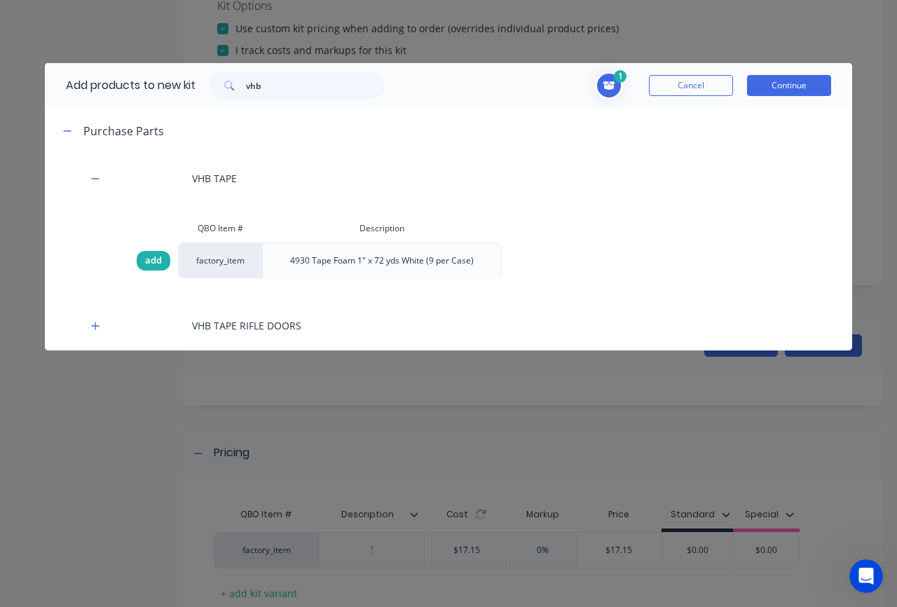
click at [153, 261] on span "add" at bounding box center [153, 261] width 17 height 14
click at [273, 89] on input "vhb" at bounding box center [315, 85] width 139 height 28
drag, startPoint x: 275, startPoint y: 88, endPoint x: 228, endPoint y: 87, distance: 46.9
click at [228, 87] on div "vhb" at bounding box center [296, 85] width 175 height 28
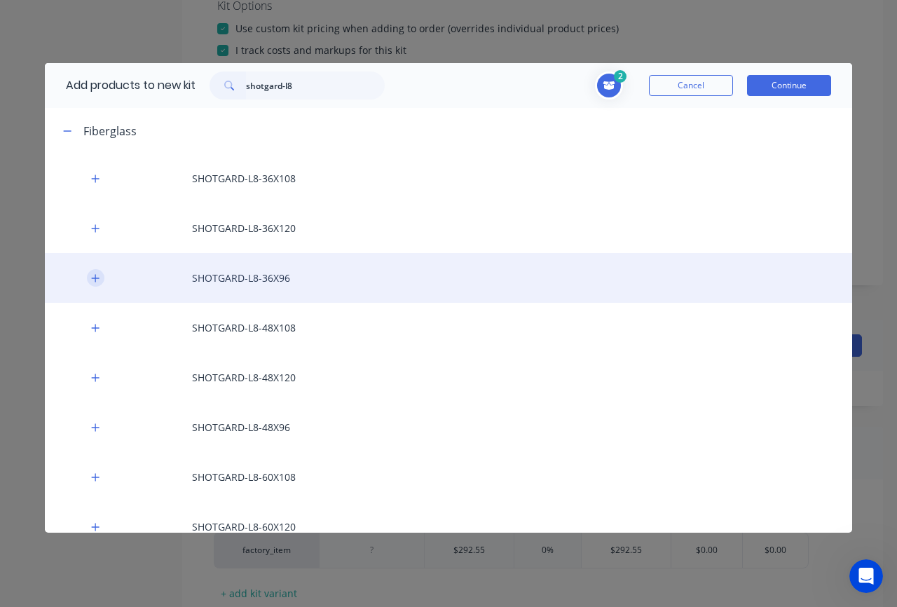
click at [92, 282] on button "button" at bounding box center [96, 278] width 18 height 18
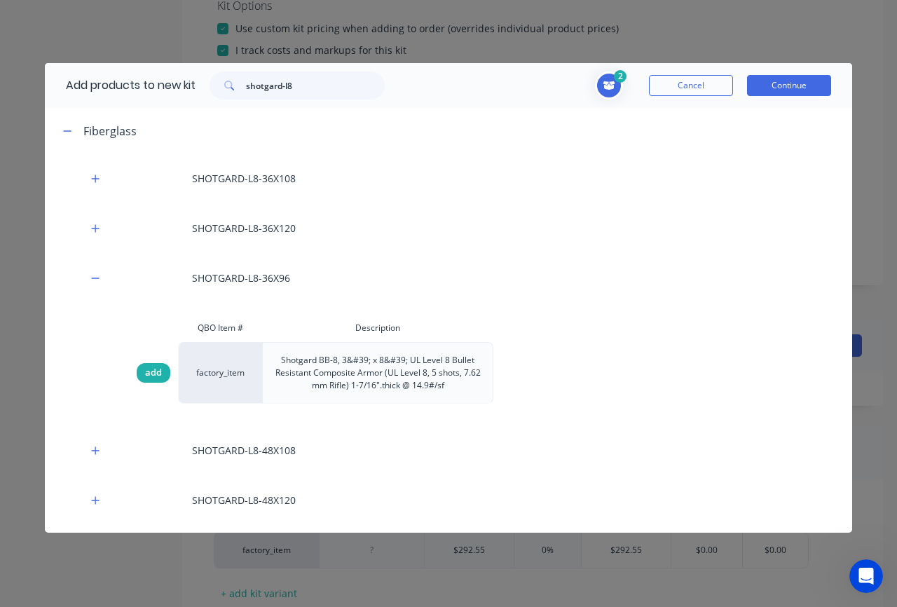
click at [152, 367] on span "add" at bounding box center [153, 373] width 17 height 14
click at [289, 96] on input "shotgard-l8" at bounding box center [315, 85] width 139 height 28
drag, startPoint x: 302, startPoint y: 86, endPoint x: 180, endPoint y: 90, distance: 122.0
click at [180, 90] on div "Add products to new kit shotgard-l8" at bounding box center [222, 85] width 354 height 45
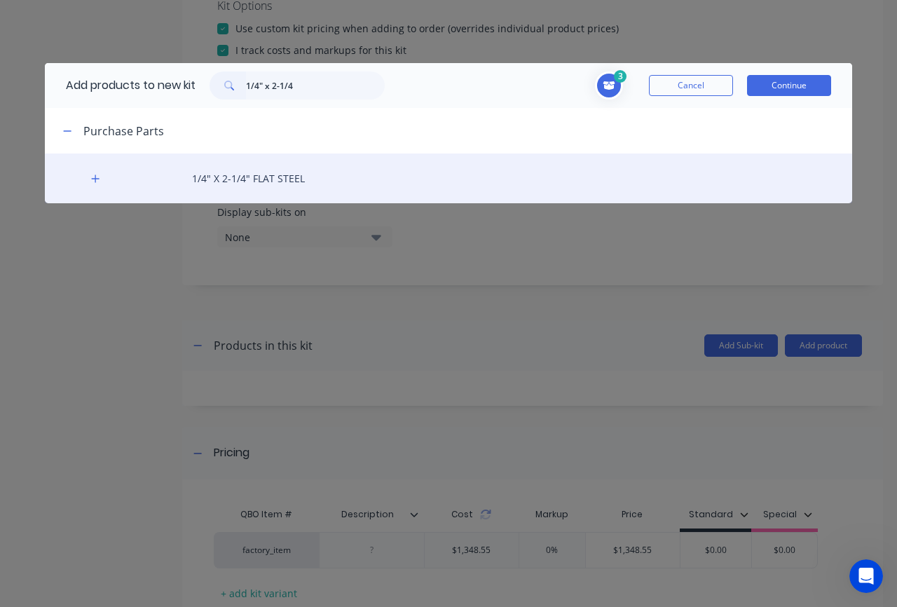
click at [107, 180] on div "1/4" X 2-1/4" FLAT STEEL" at bounding box center [448, 178] width 807 height 50
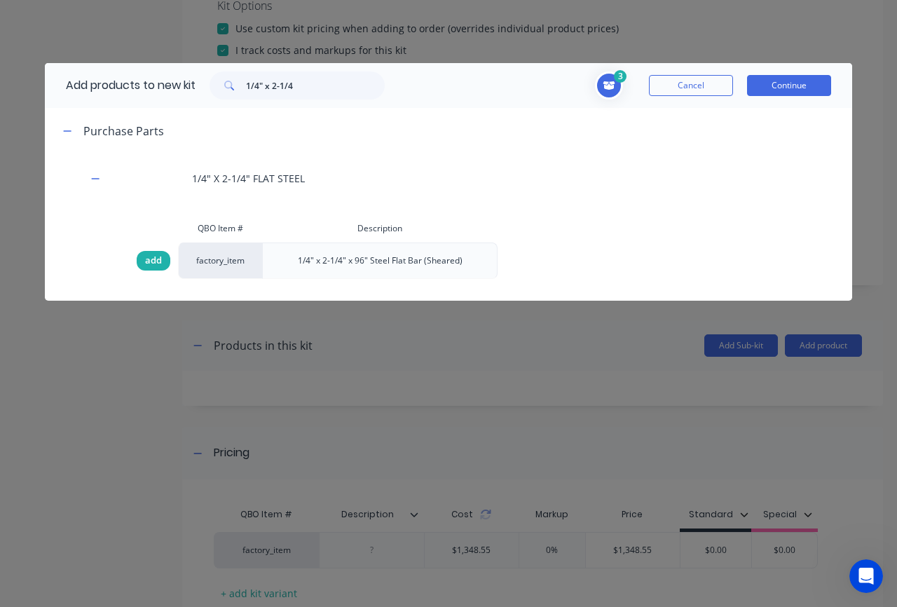
click at [162, 266] on div "add" at bounding box center [154, 261] width 34 height 20
click at [324, 76] on input "1/4" x 2-1/4" at bounding box center [315, 85] width 139 height 28
click at [216, 90] on div "1/4" x 2-1/4" at bounding box center [296, 85] width 175 height 28
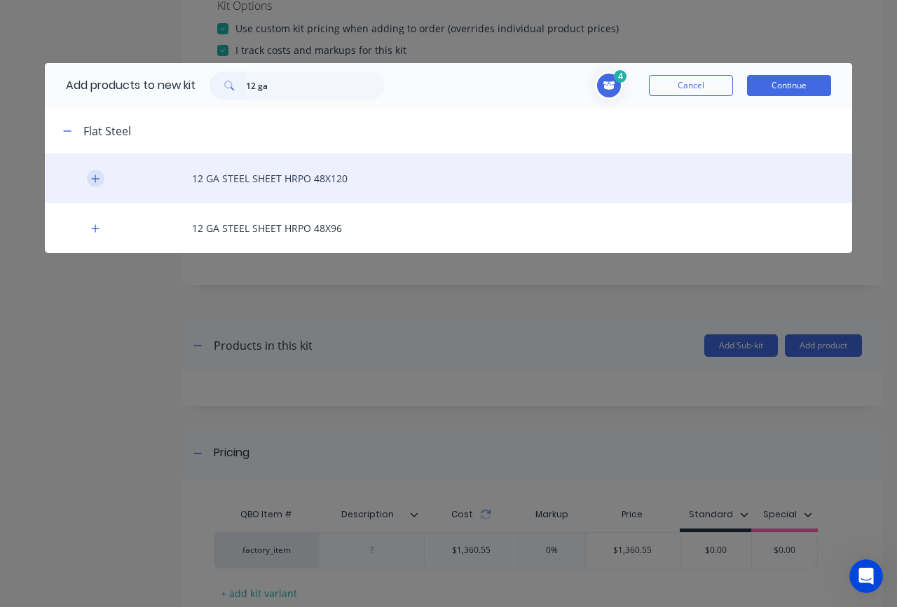
click at [92, 180] on icon "button" at bounding box center [95, 179] width 8 height 10
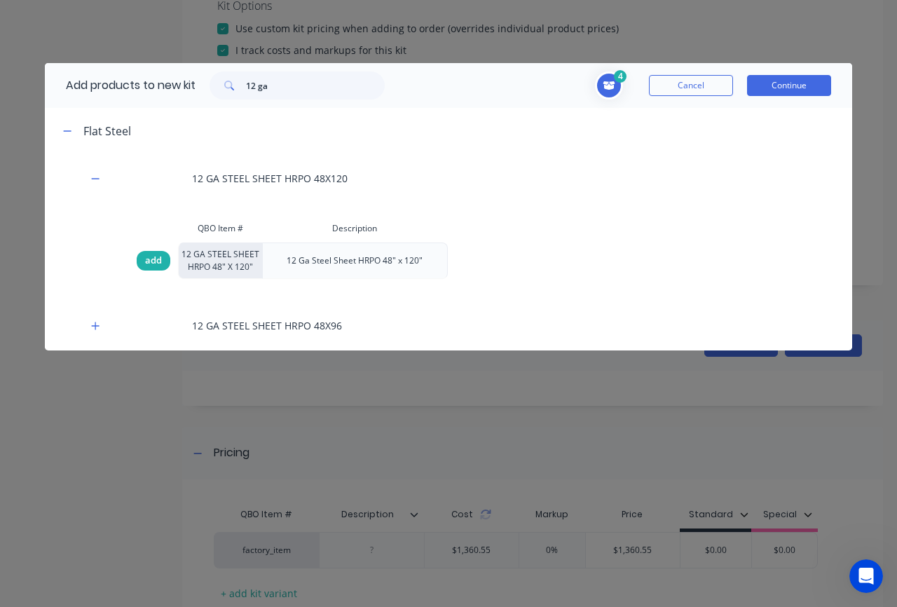
click at [147, 263] on span "add" at bounding box center [153, 261] width 17 height 14
click at [277, 92] on input "12 ga" at bounding box center [315, 85] width 139 height 28
drag, startPoint x: 285, startPoint y: 86, endPoint x: 229, endPoint y: 90, distance: 56.2
click at [229, 90] on div "12 ga" at bounding box center [296, 85] width 175 height 28
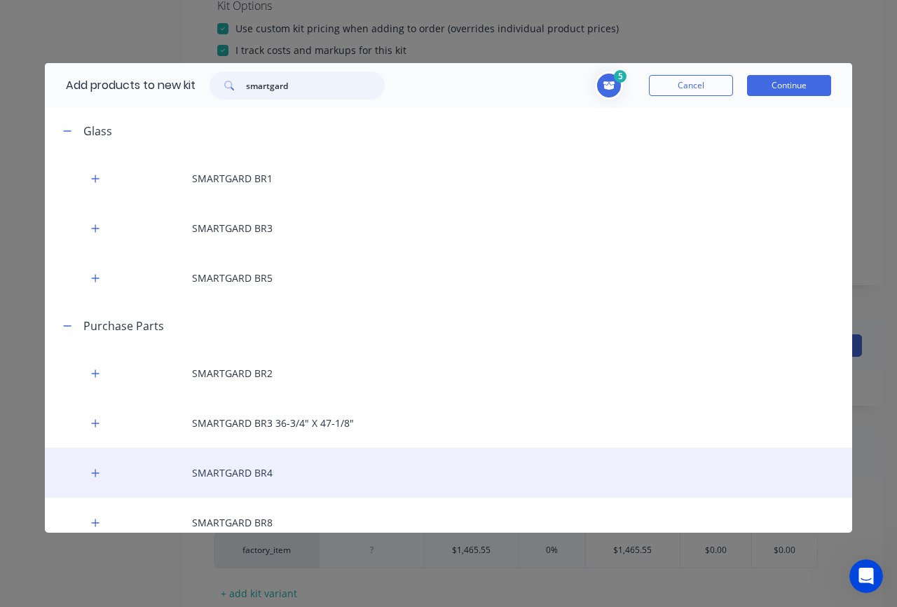
scroll to position [46, 0]
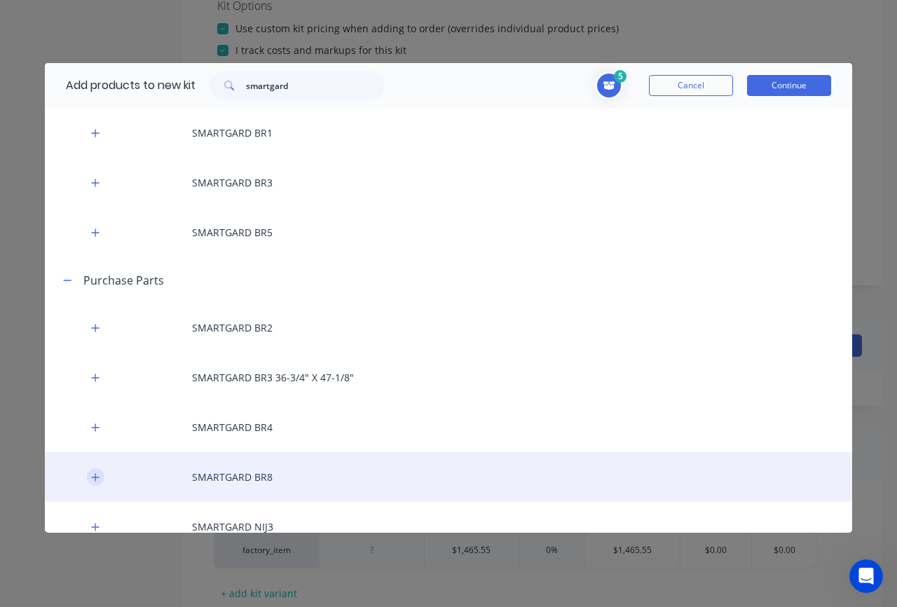
click at [97, 476] on icon "button" at bounding box center [96, 477] width 8 height 8
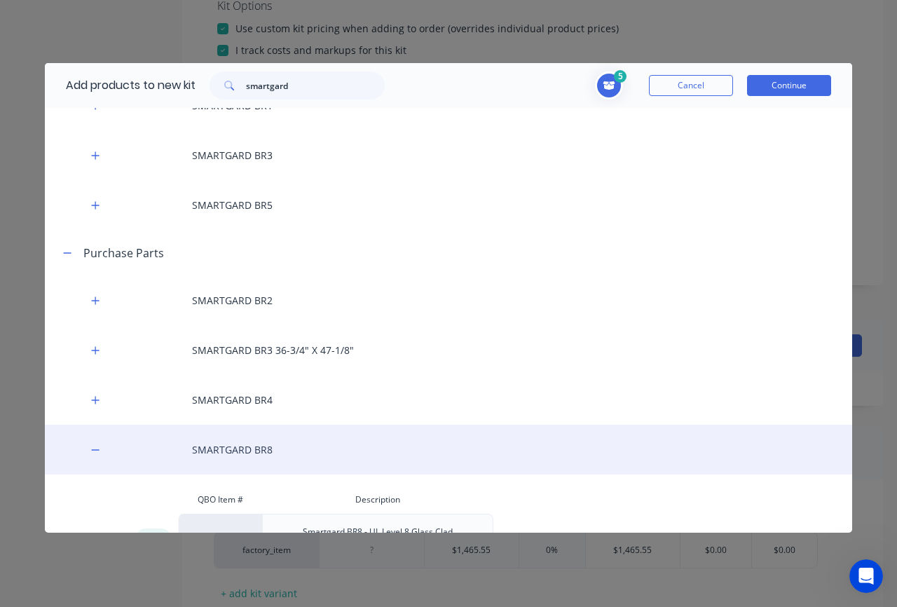
scroll to position [210, 0]
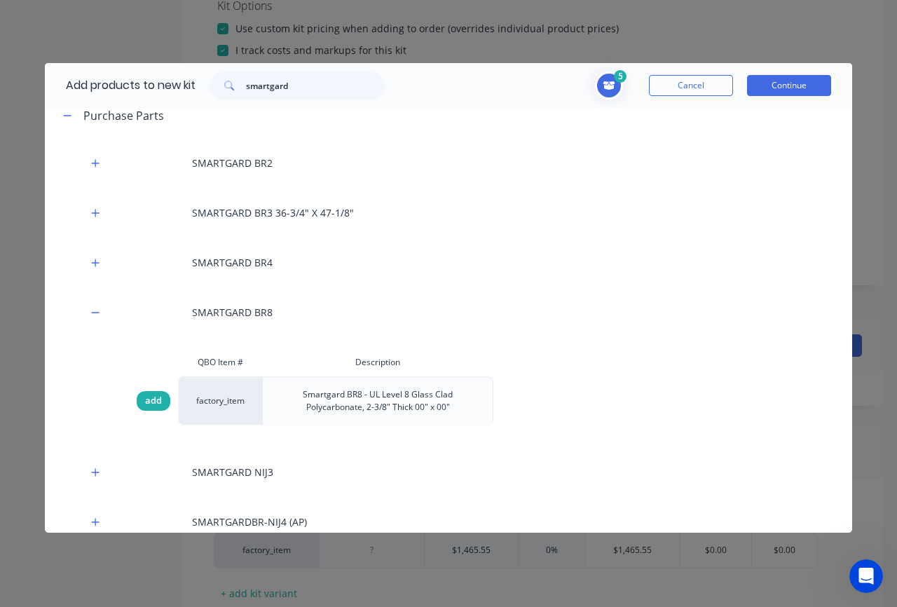
click at [149, 402] on span "add" at bounding box center [153, 401] width 17 height 14
click at [301, 85] on input "smartgard" at bounding box center [315, 85] width 139 height 28
drag, startPoint x: 322, startPoint y: 85, endPoint x: 223, endPoint y: 86, distance: 98.1
click at [223, 86] on div "smartgard" at bounding box center [296, 85] width 175 height 28
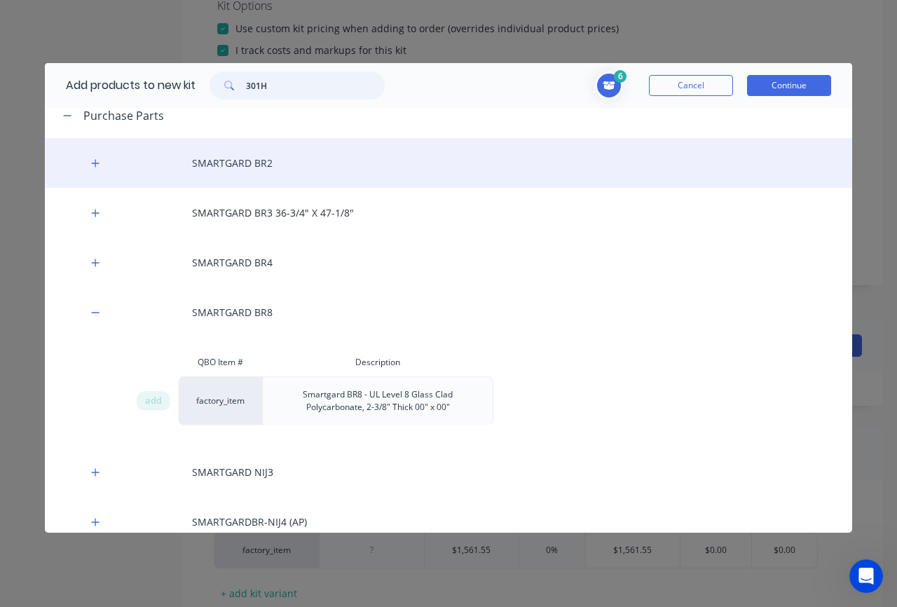
scroll to position [0, 0]
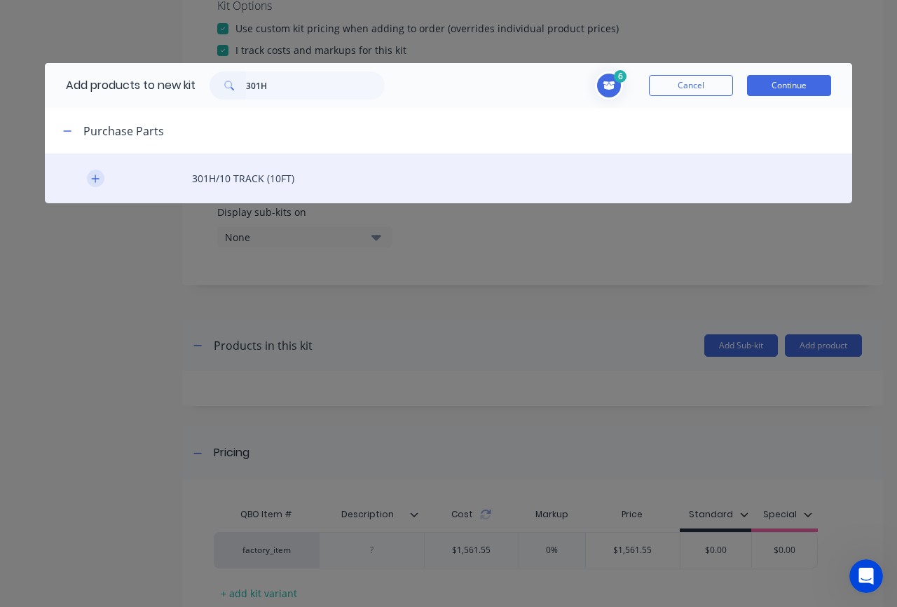
click at [100, 180] on button "button" at bounding box center [96, 179] width 18 height 18
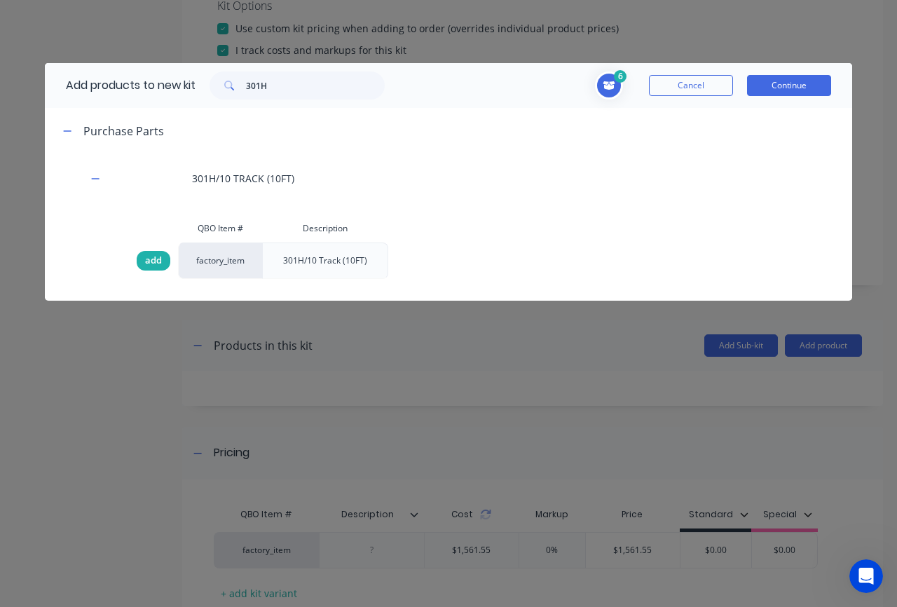
click at [149, 263] on span "add" at bounding box center [153, 261] width 17 height 14
click at [278, 91] on input "301H" at bounding box center [315, 85] width 139 height 28
drag, startPoint x: 290, startPoint y: 88, endPoint x: 240, endPoint y: 91, distance: 50.5
click at [240, 91] on div "301H" at bounding box center [296, 85] width 175 height 28
drag, startPoint x: 290, startPoint y: 81, endPoint x: 241, endPoint y: 83, distance: 49.1
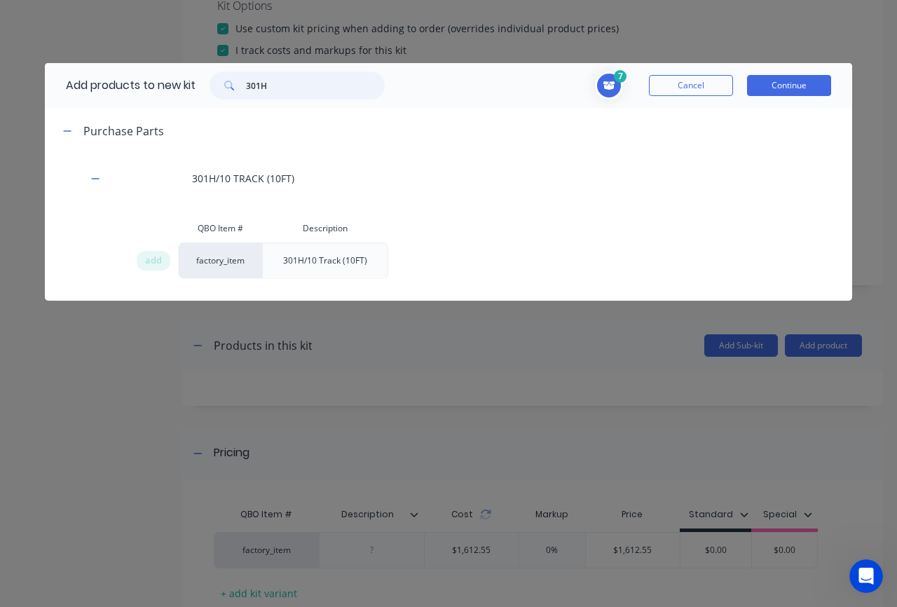
click at [241, 83] on div "301H" at bounding box center [296, 85] width 175 height 28
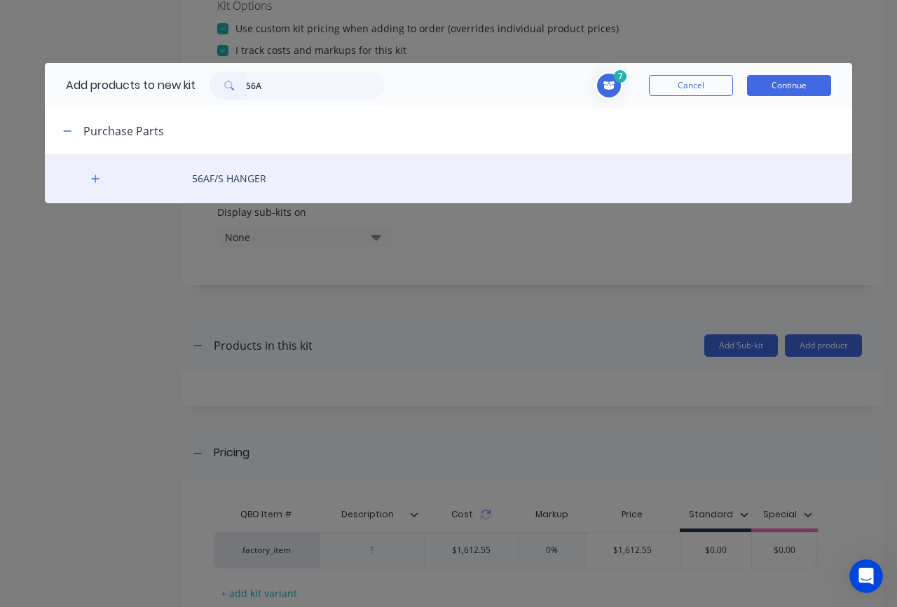
click at [103, 183] on div "56AF/S HANGER" at bounding box center [448, 178] width 807 height 50
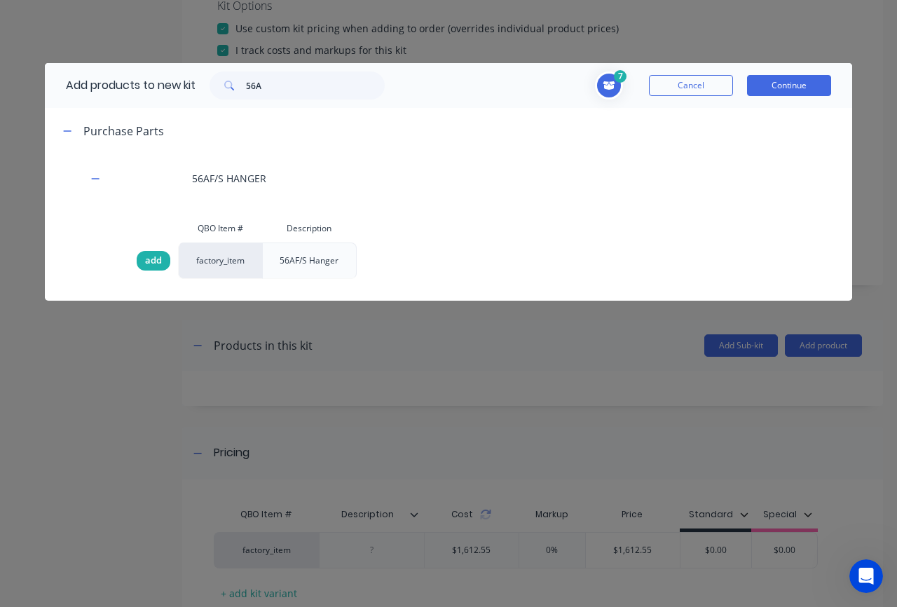
click at [145, 259] on span "add" at bounding box center [153, 261] width 17 height 14
click at [284, 85] on input "56A" at bounding box center [315, 85] width 139 height 28
drag, startPoint x: 298, startPoint y: 87, endPoint x: 238, endPoint y: 89, distance: 60.3
click at [238, 89] on div "56A" at bounding box center [296, 85] width 175 height 28
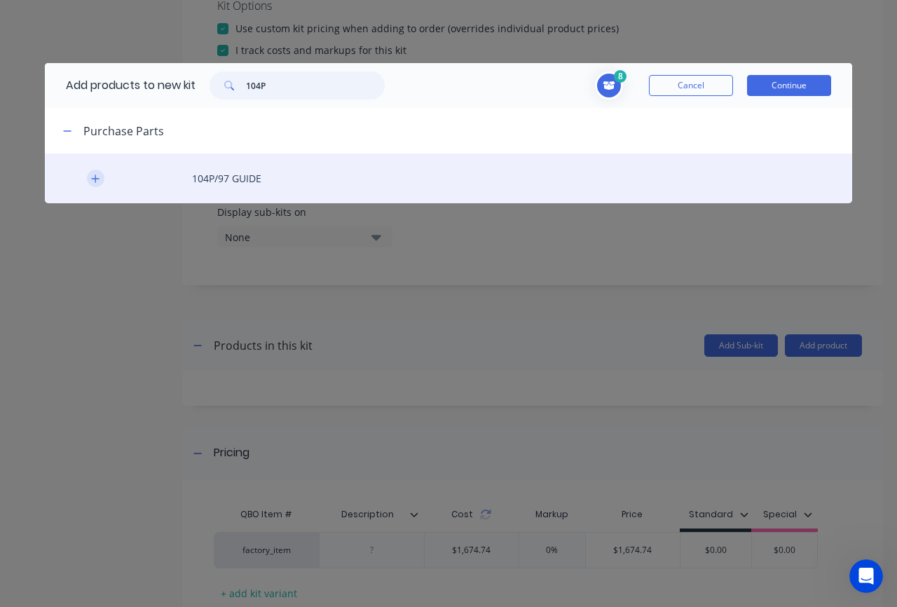
type input "104P"
click at [95, 177] on icon "button" at bounding box center [96, 178] width 8 height 8
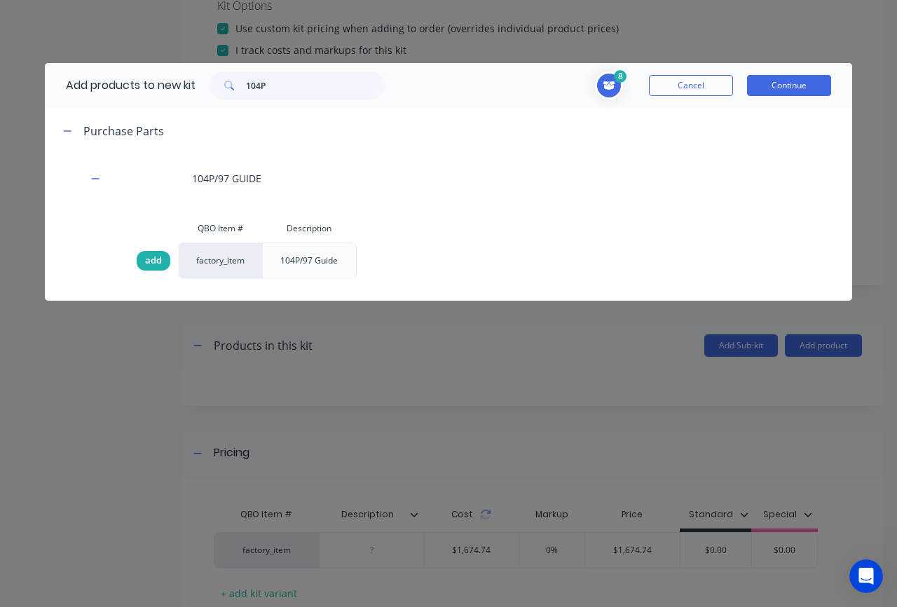
click at [151, 262] on span "add" at bounding box center [153, 261] width 17 height 14
drag, startPoint x: 272, startPoint y: 98, endPoint x: 277, endPoint y: 90, distance: 9.1
click at [272, 97] on input "104P" at bounding box center [315, 85] width 139 height 28
drag, startPoint x: 277, startPoint y: 90, endPoint x: 228, endPoint y: 92, distance: 49.1
click at [228, 92] on div "104P" at bounding box center [296, 85] width 175 height 28
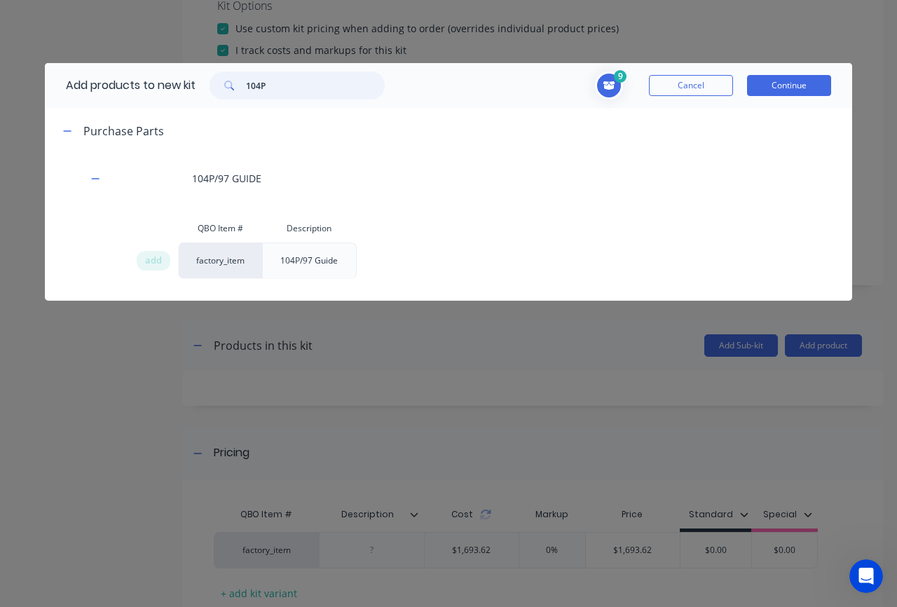
drag, startPoint x: 268, startPoint y: 82, endPoint x: 249, endPoint y: 82, distance: 18.9
click at [249, 82] on input "104P" at bounding box center [315, 85] width 139 height 28
click at [788, 85] on button "Continue" at bounding box center [789, 85] width 84 height 21
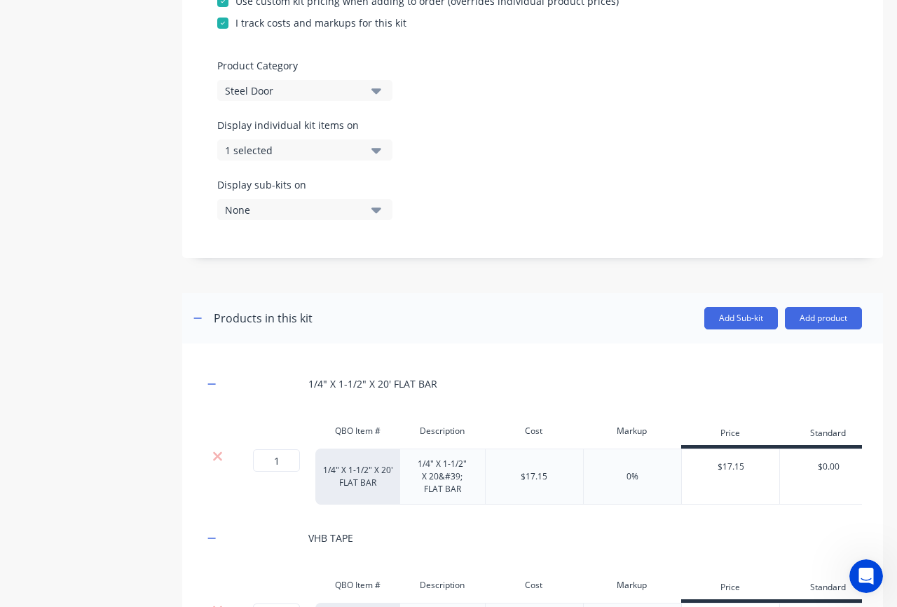
scroll to position [423, 0]
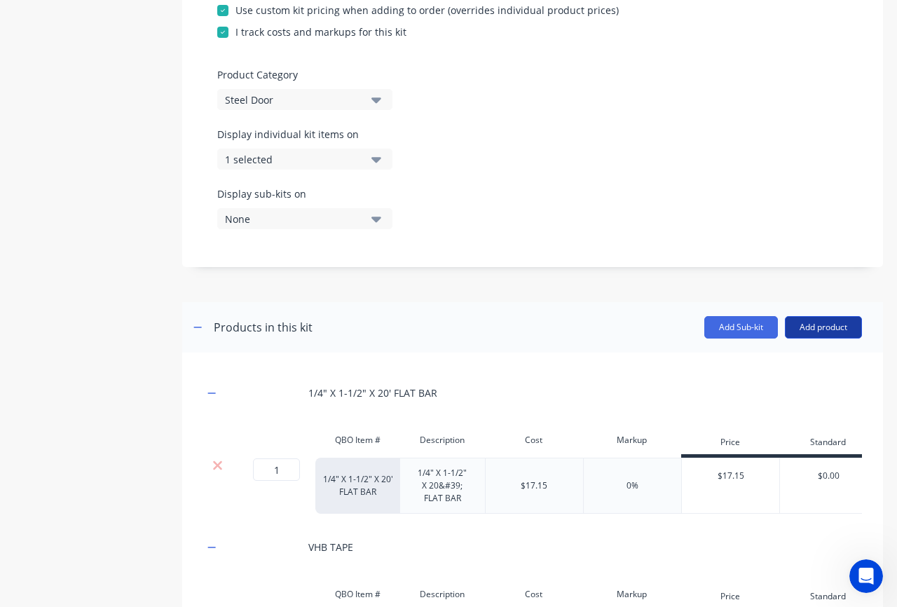
click at [823, 326] on button "Add product" at bounding box center [823, 327] width 77 height 22
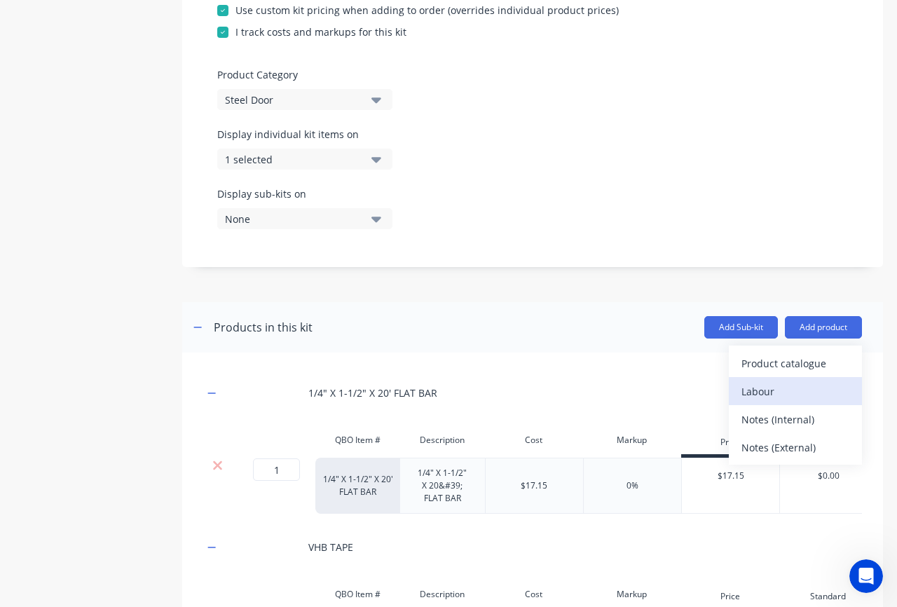
click at [784, 385] on div "Labour" at bounding box center [795, 391] width 108 height 20
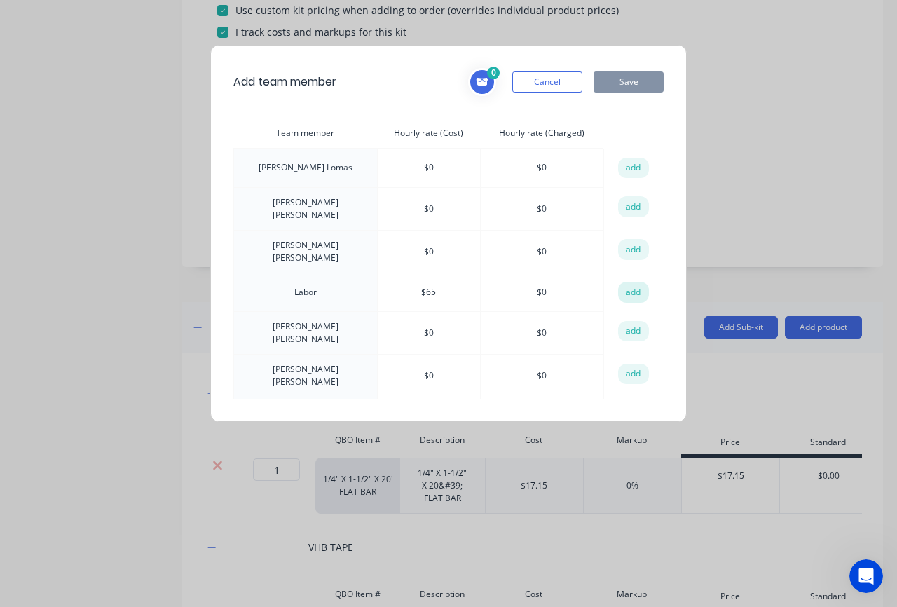
click at [619, 283] on button "add" at bounding box center [633, 292] width 31 height 21
click at [616, 83] on button "Save" at bounding box center [628, 81] width 70 height 21
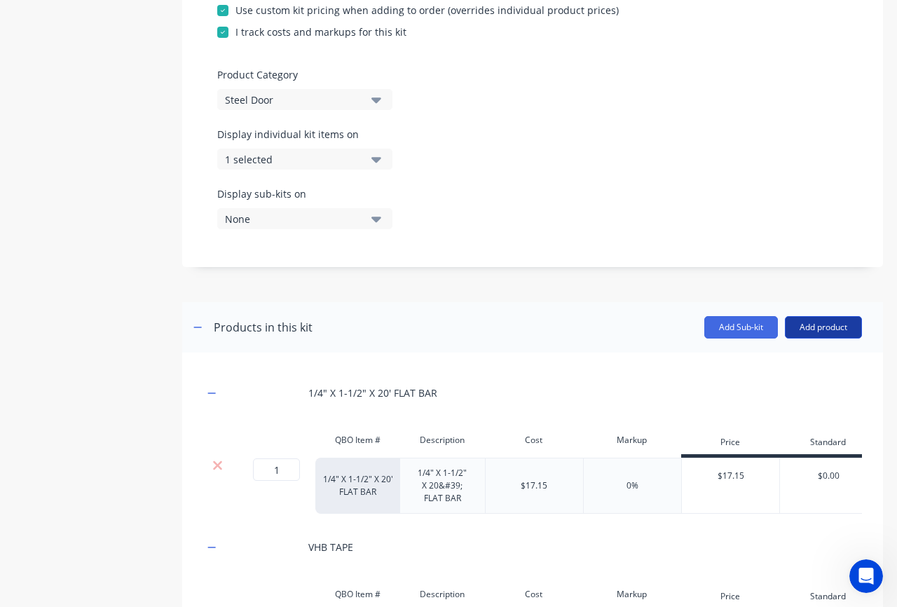
click at [832, 325] on button "Add product" at bounding box center [823, 327] width 77 height 22
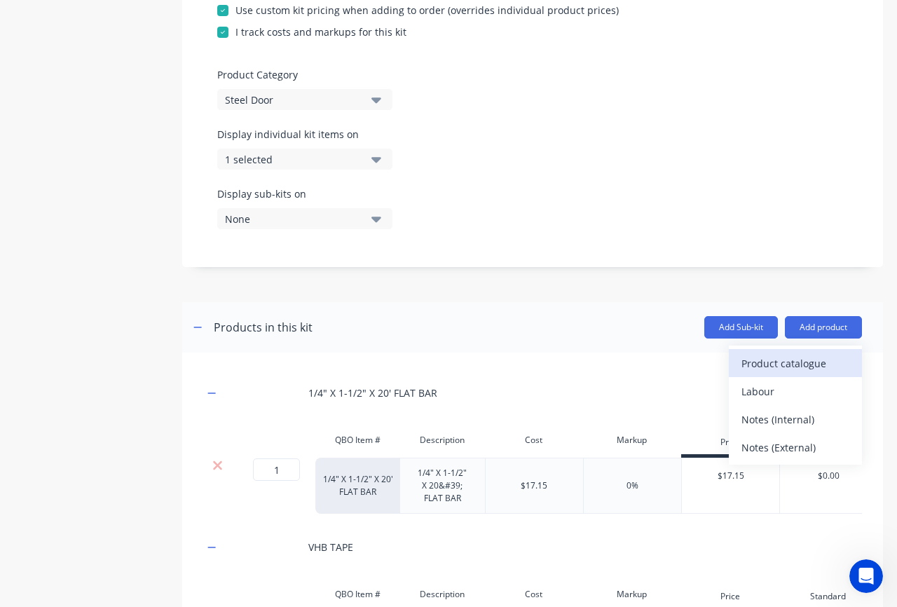
click at [769, 355] on div "Product catalogue" at bounding box center [795, 363] width 108 height 20
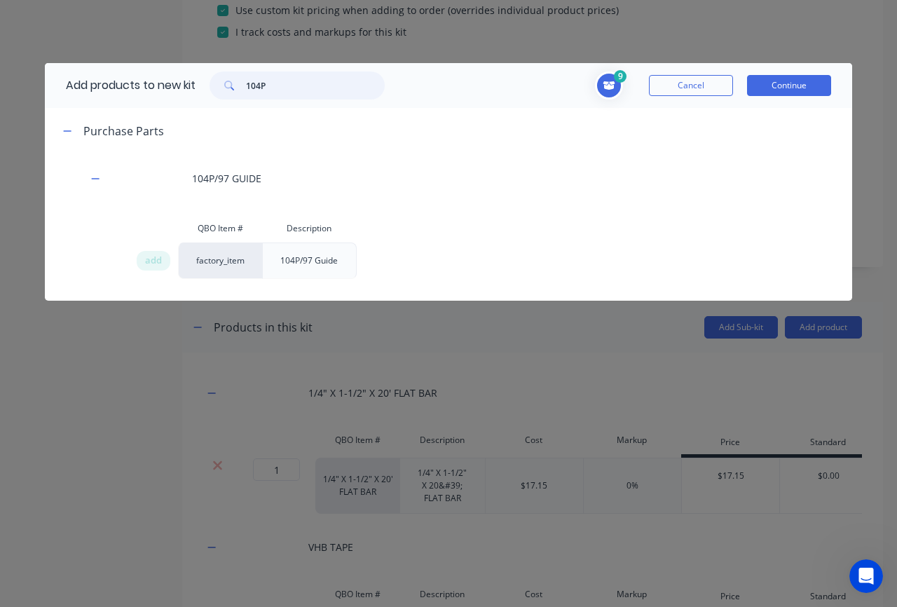
drag, startPoint x: 278, startPoint y: 80, endPoint x: 238, endPoint y: 81, distance: 40.7
click at [238, 81] on div "104P" at bounding box center [296, 85] width 175 height 28
click at [331, 99] on div "Add products to new kit 104P" at bounding box center [222, 85] width 354 height 45
drag, startPoint x: 322, startPoint y: 95, endPoint x: 250, endPoint y: 89, distance: 71.7
click at [250, 89] on input "104P" at bounding box center [315, 85] width 139 height 28
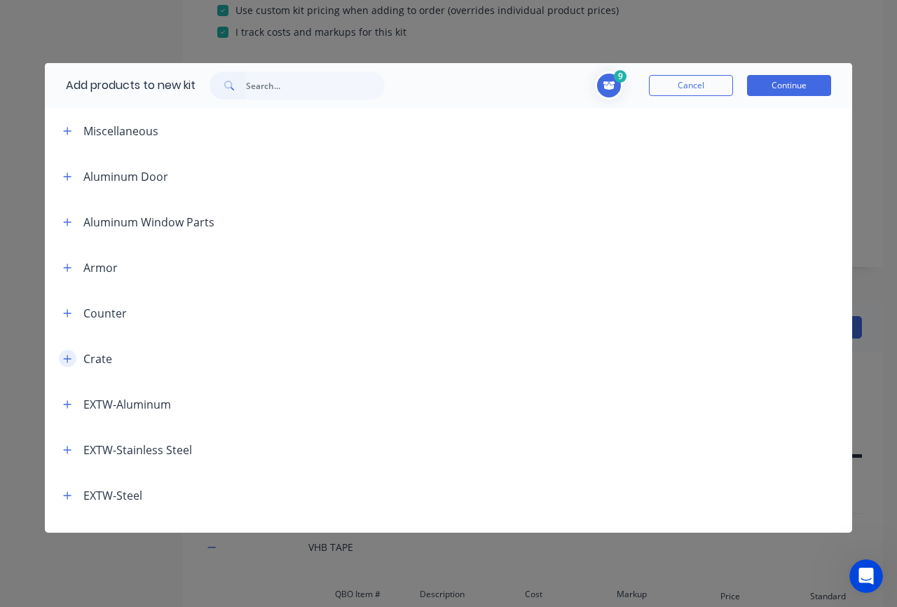
click at [70, 359] on icon "button" at bounding box center [68, 359] width 8 height 8
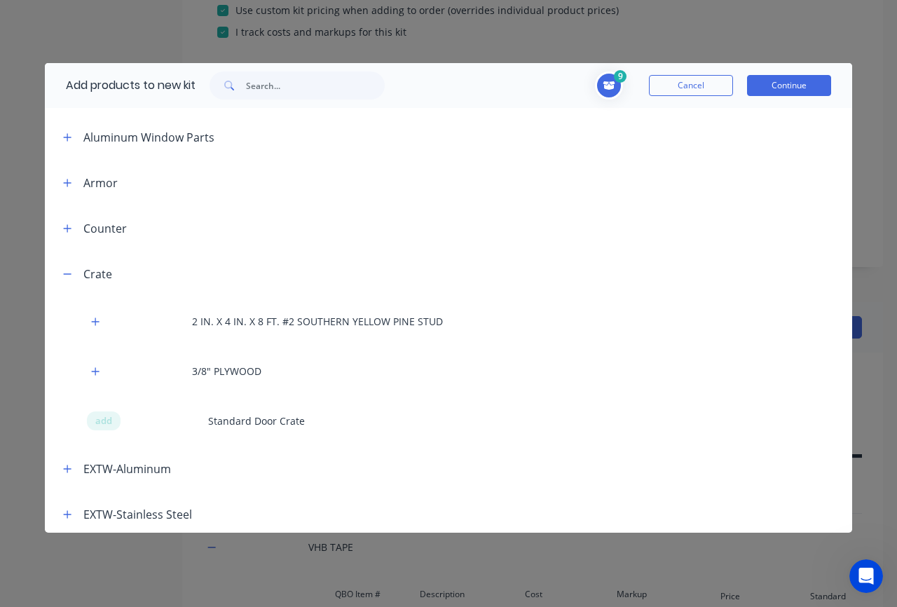
scroll to position [153, 0]
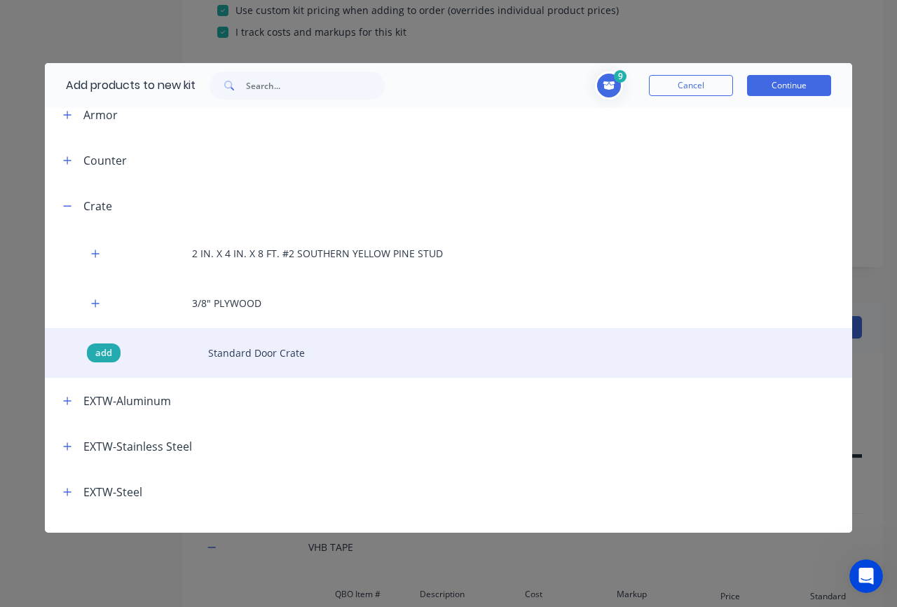
click at [109, 355] on span "add" at bounding box center [103, 353] width 17 height 14
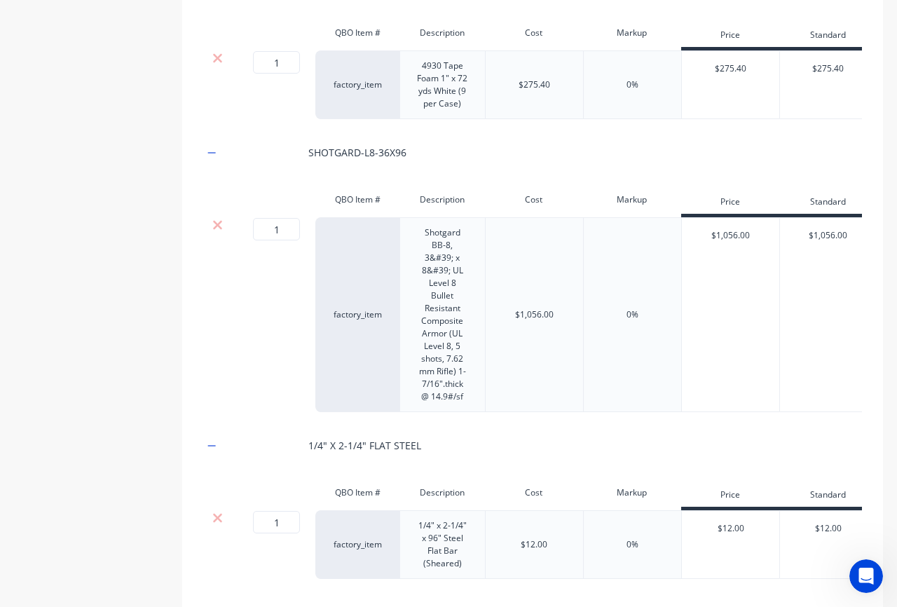
scroll to position [993, 0]
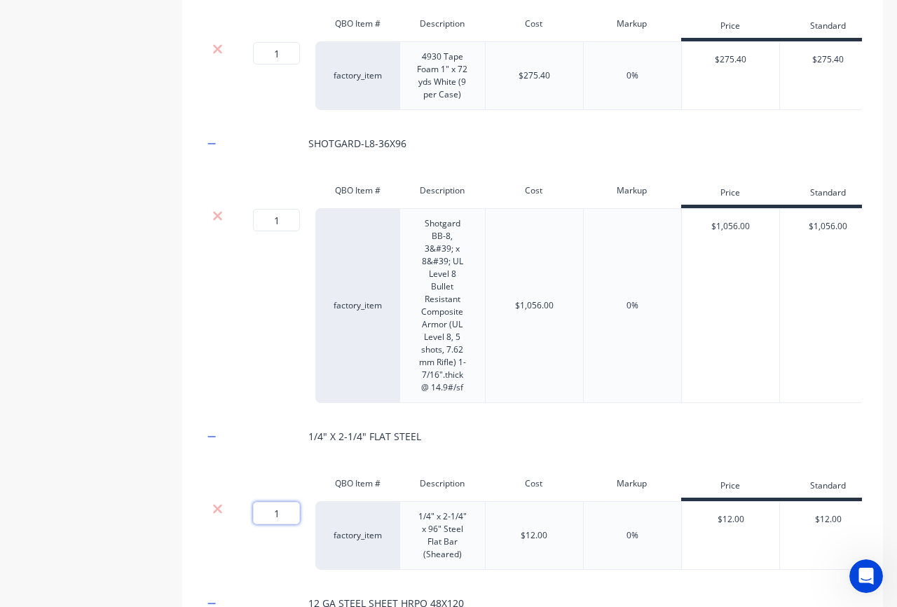
drag, startPoint x: 281, startPoint y: 512, endPoint x: 273, endPoint y: 513, distance: 8.4
click at [273, 513] on input "1" at bounding box center [276, 513] width 47 height 22
type input "8"
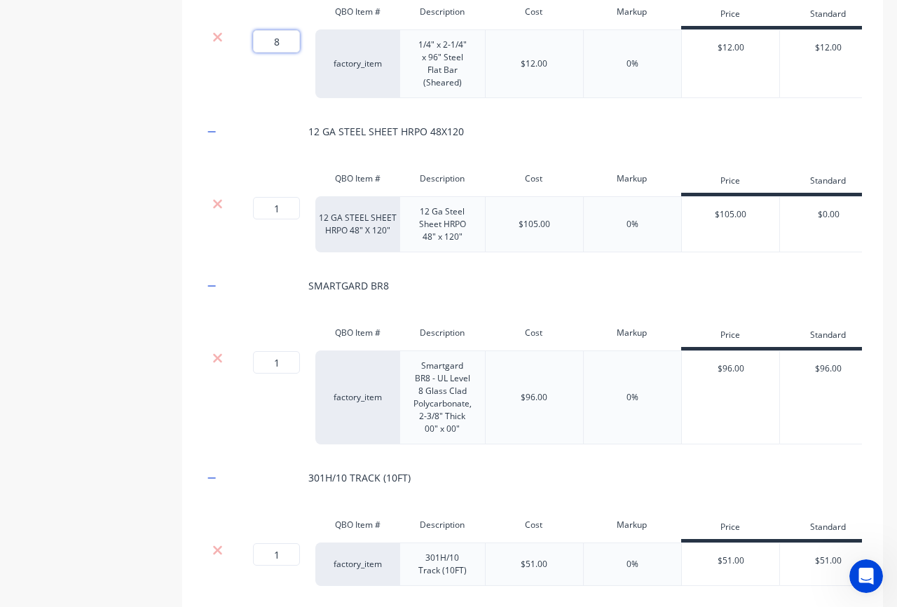
scroll to position [1729, 0]
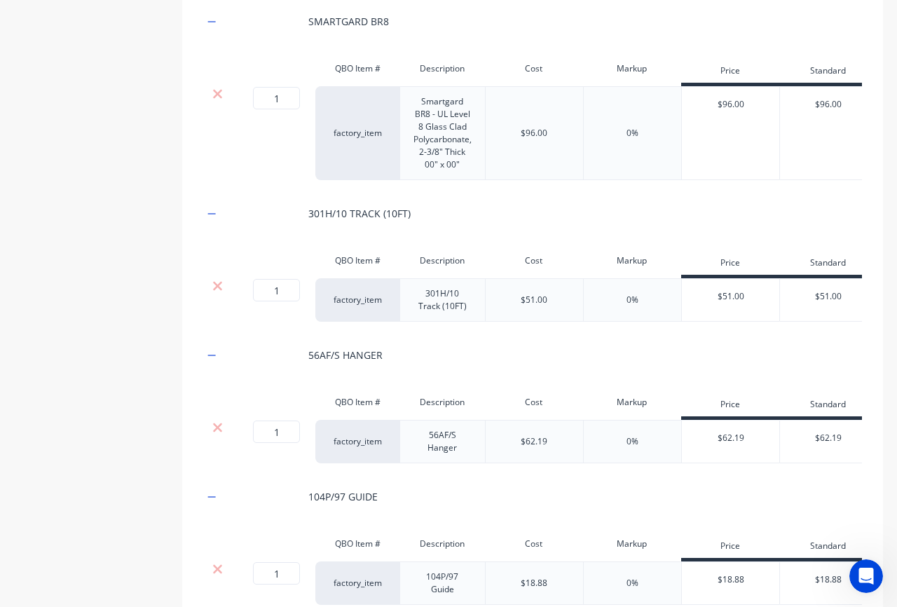
drag, startPoint x: 282, startPoint y: 432, endPoint x: 270, endPoint y: 433, distance: 12.7
type input "2"
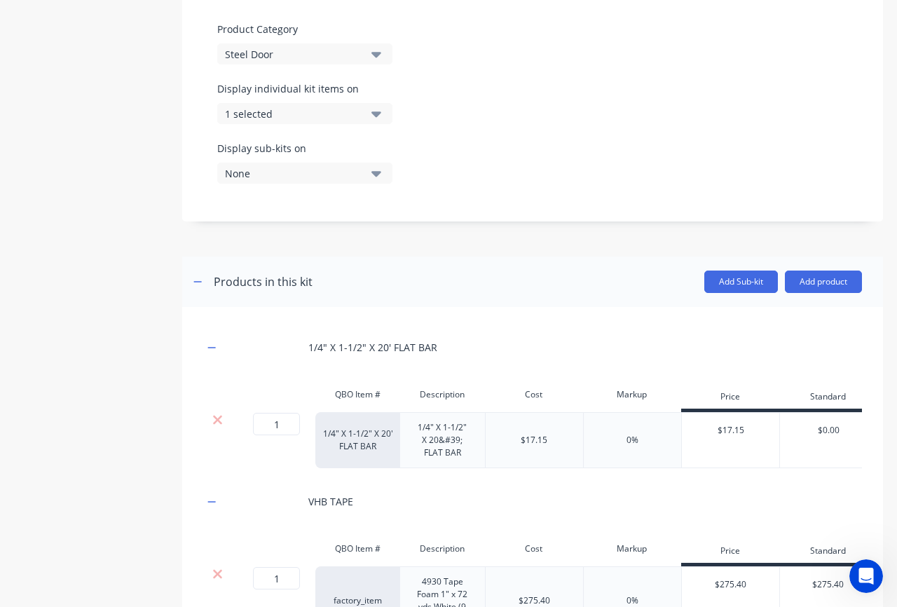
scroll to position [425, 0]
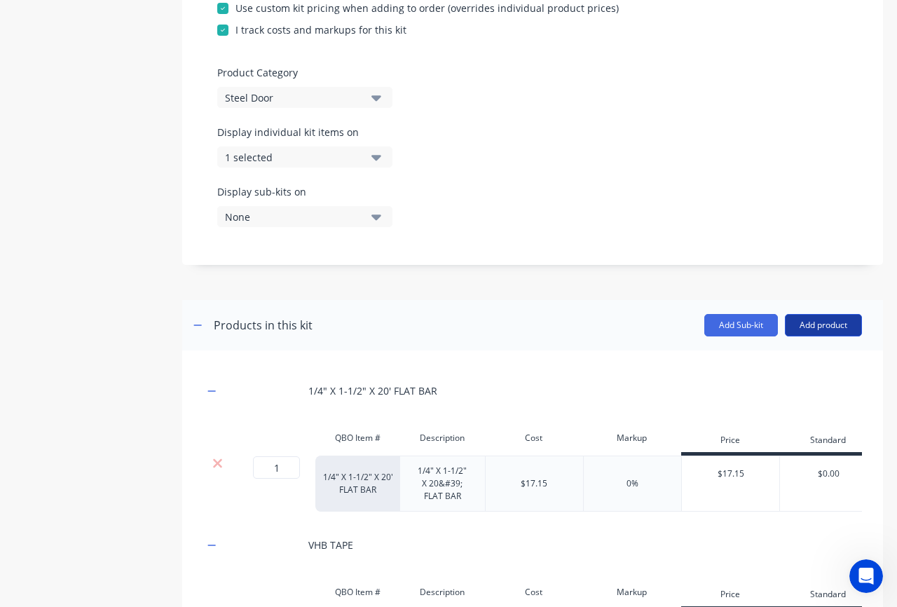
click at [816, 329] on button "Add product" at bounding box center [823, 325] width 77 height 22
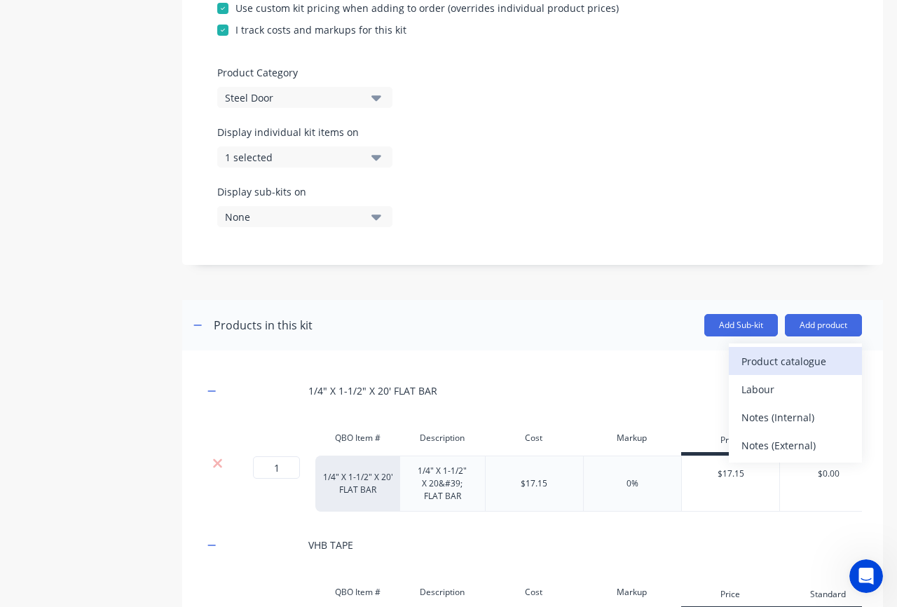
click at [767, 363] on div "Product catalogue" at bounding box center [795, 361] width 108 height 20
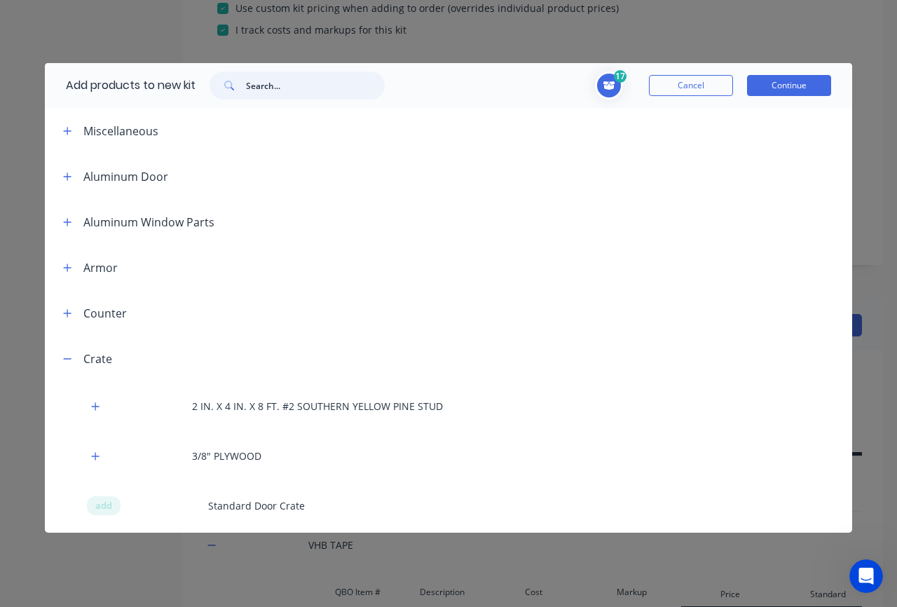
click at [252, 82] on input "text" at bounding box center [315, 85] width 139 height 28
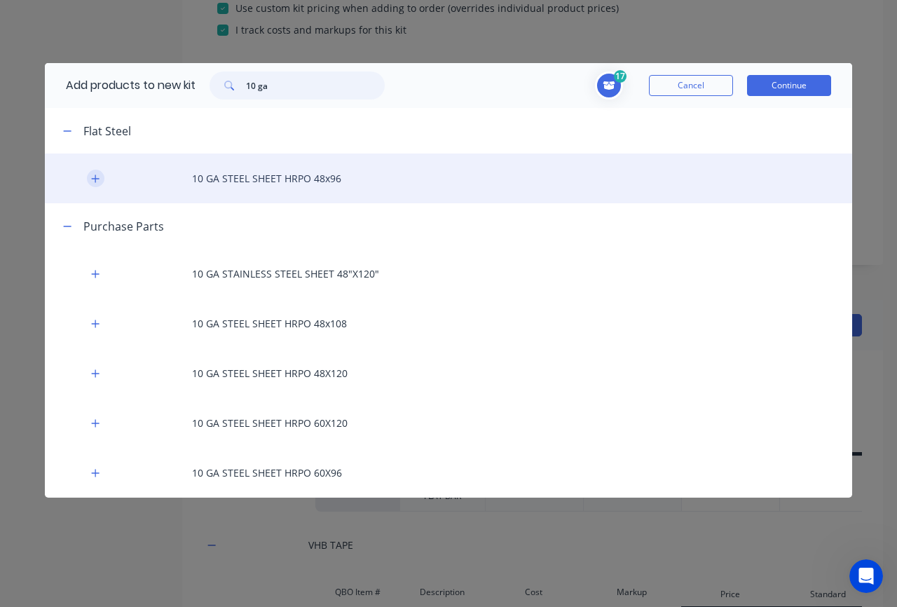
type input "10 ga"
click at [92, 175] on icon "button" at bounding box center [95, 179] width 8 height 10
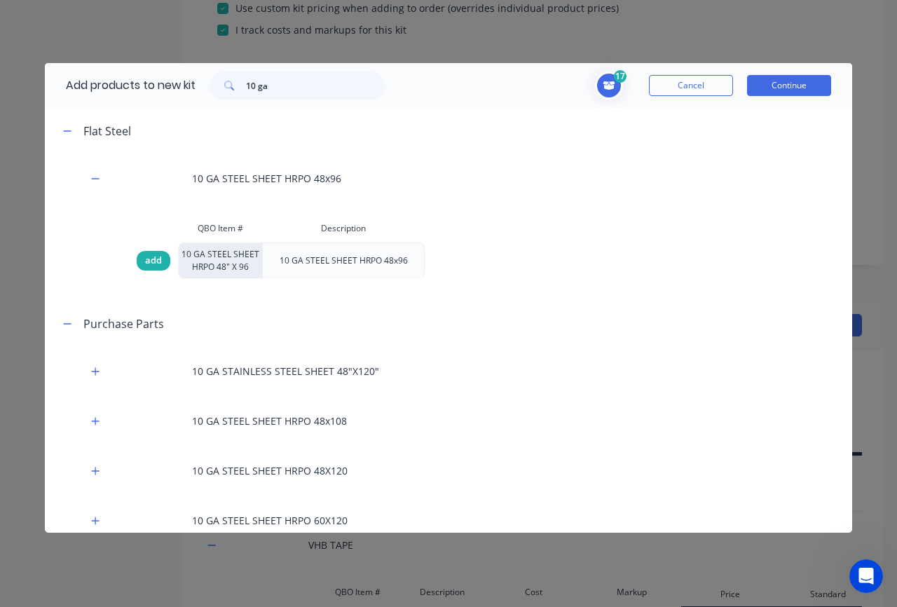
click at [154, 264] on span "add" at bounding box center [153, 261] width 17 height 14
click at [153, 264] on span "add" at bounding box center [153, 261] width 17 height 14
click at [816, 86] on button "Continue" at bounding box center [789, 85] width 84 height 21
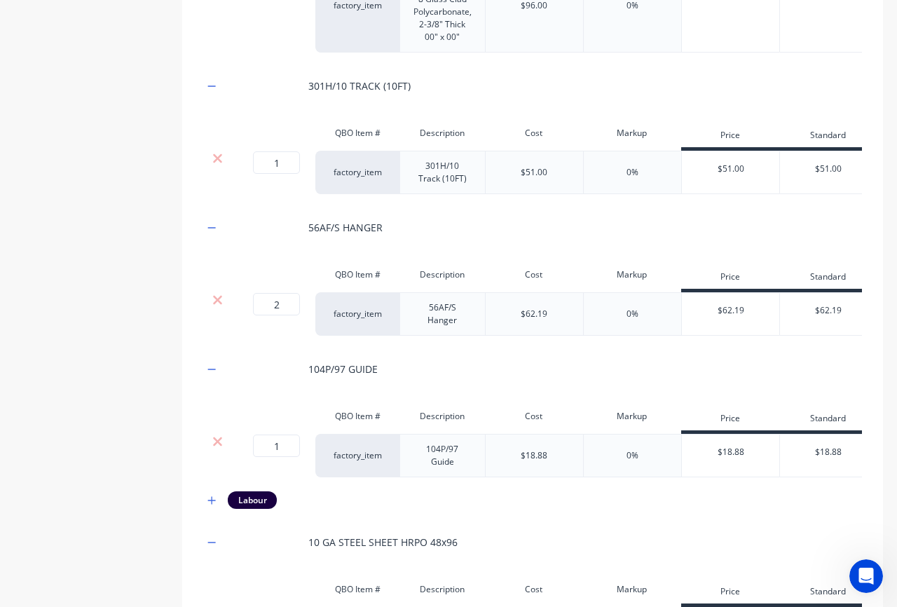
scroll to position [2030, 0]
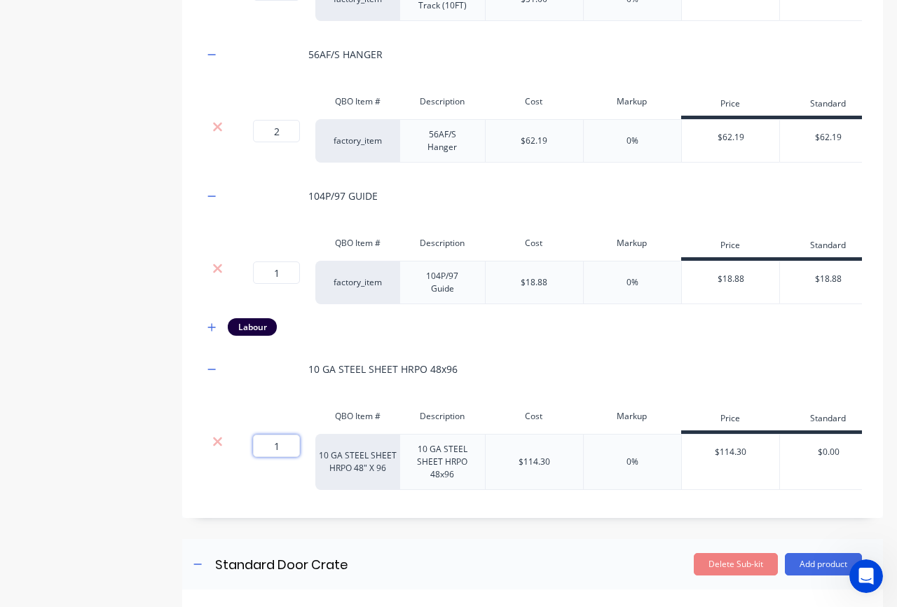
drag, startPoint x: 284, startPoint y: 449, endPoint x: 272, endPoint y: 450, distance: 11.9
click at [272, 450] on input "1" at bounding box center [276, 445] width 47 height 22
type input "2"
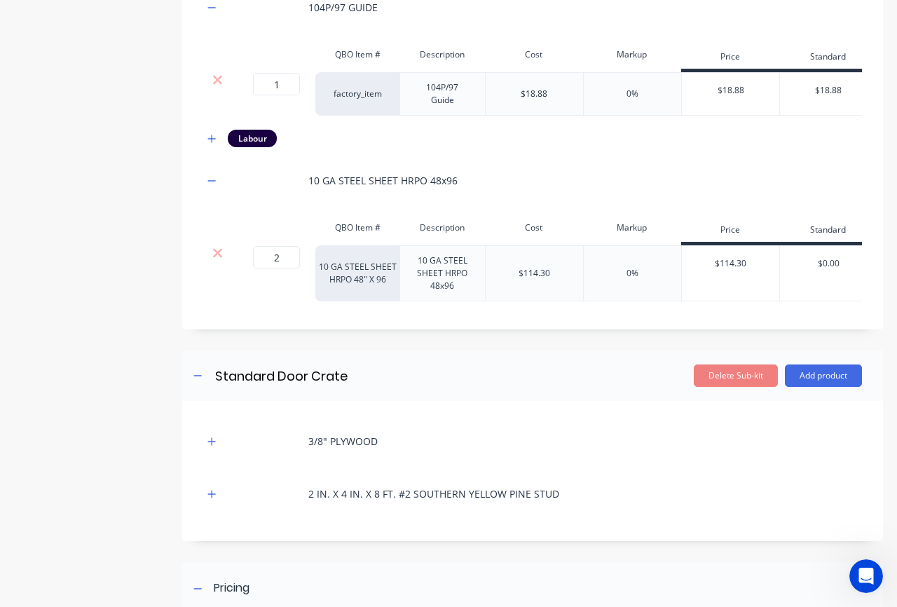
scroll to position [2450, 0]
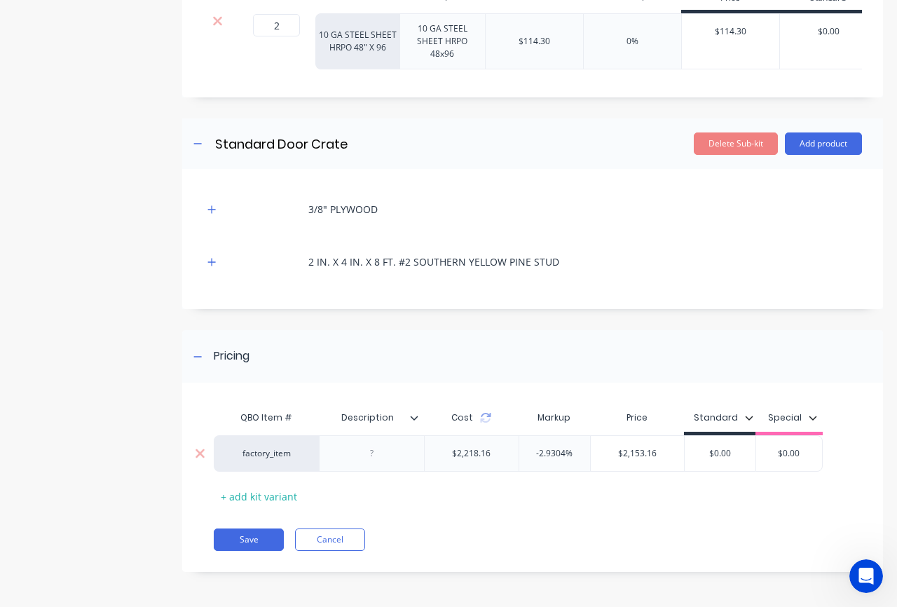
drag, startPoint x: 613, startPoint y: 455, endPoint x: 685, endPoint y: 455, distance: 72.2
click at [685, 455] on div "factory_item $2,218.16 -2.9304% $2,153.16 $2,153.16 $0.00 $0.00" at bounding box center [518, 453] width 609 height 36
paste input "7817.39"
type input "7817.39"
click at [678, 514] on div "QBO Item # Description Cost Markup Price Standard Special factory_item $2,218.1…" at bounding box center [532, 484] width 701 height 175
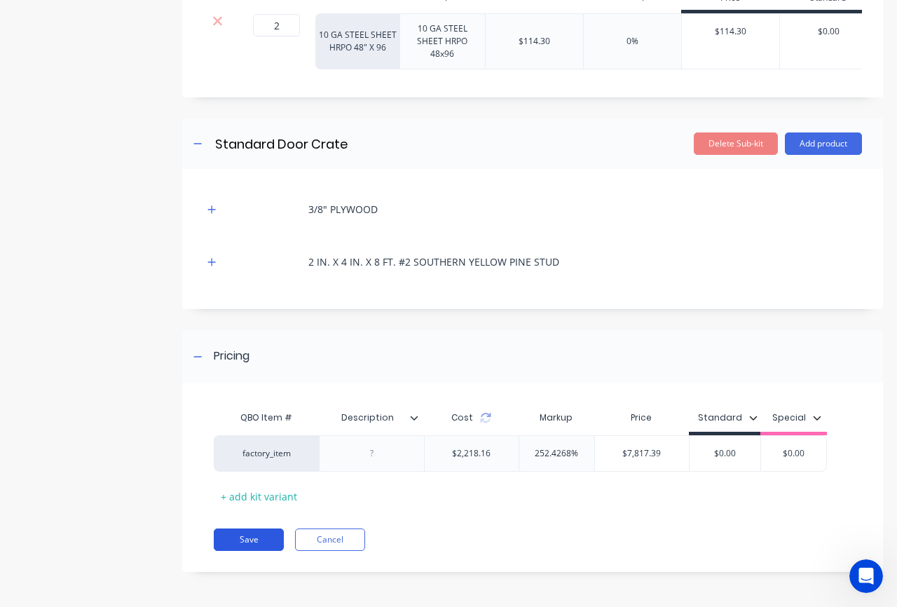
click at [235, 544] on button "Save" at bounding box center [249, 539] width 70 height 22
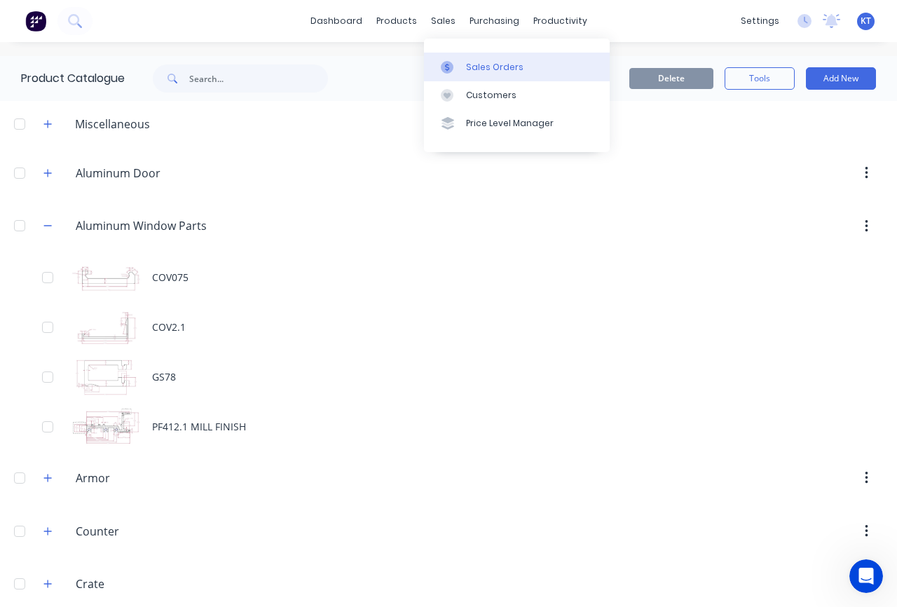
click at [469, 68] on div "Sales Orders" at bounding box center [494, 67] width 57 height 13
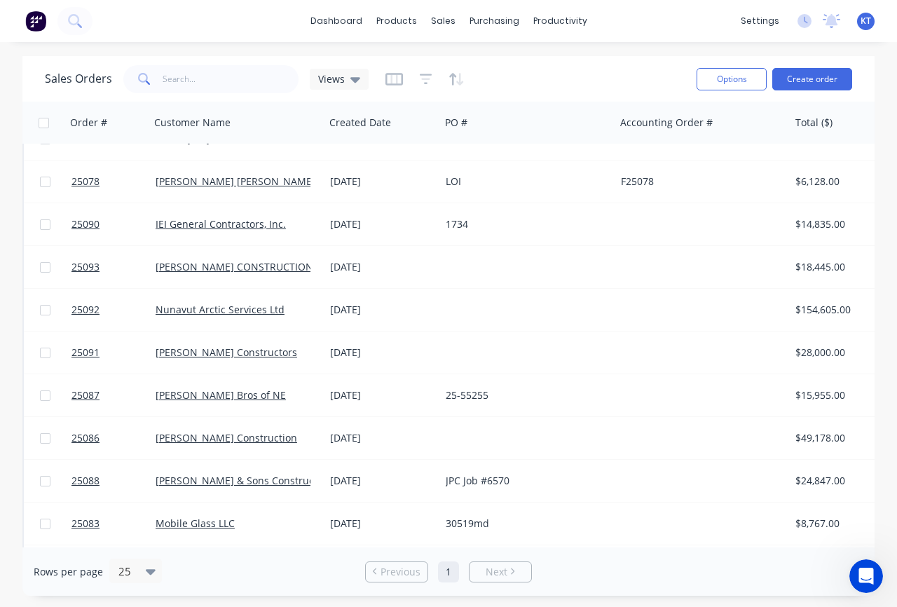
scroll to position [287, 0]
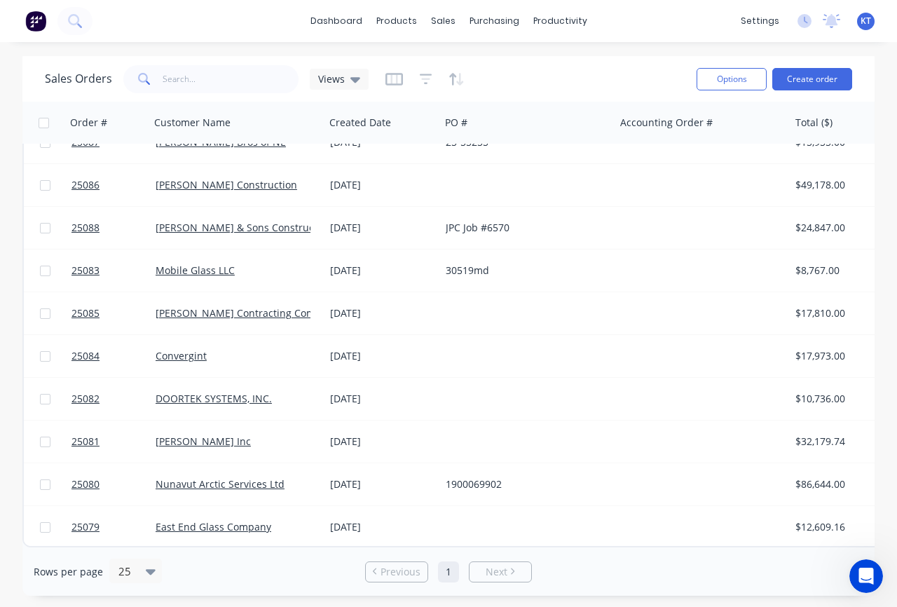
click at [816, 93] on div "Options Create order" at bounding box center [771, 79] width 161 height 34
click at [816, 88] on button "Create order" at bounding box center [812, 79] width 80 height 22
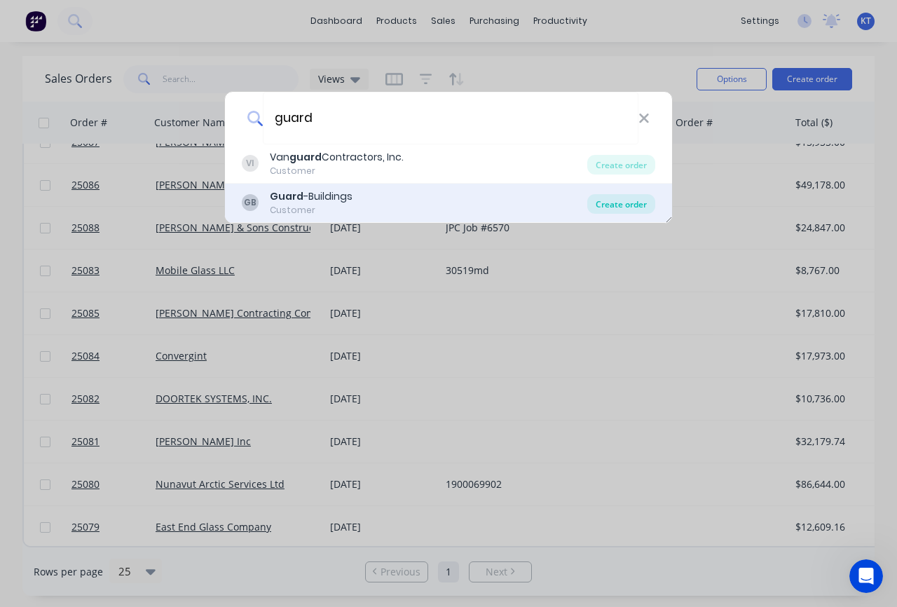
type input "guard"
click at [612, 203] on div "Create order" at bounding box center [621, 204] width 68 height 20
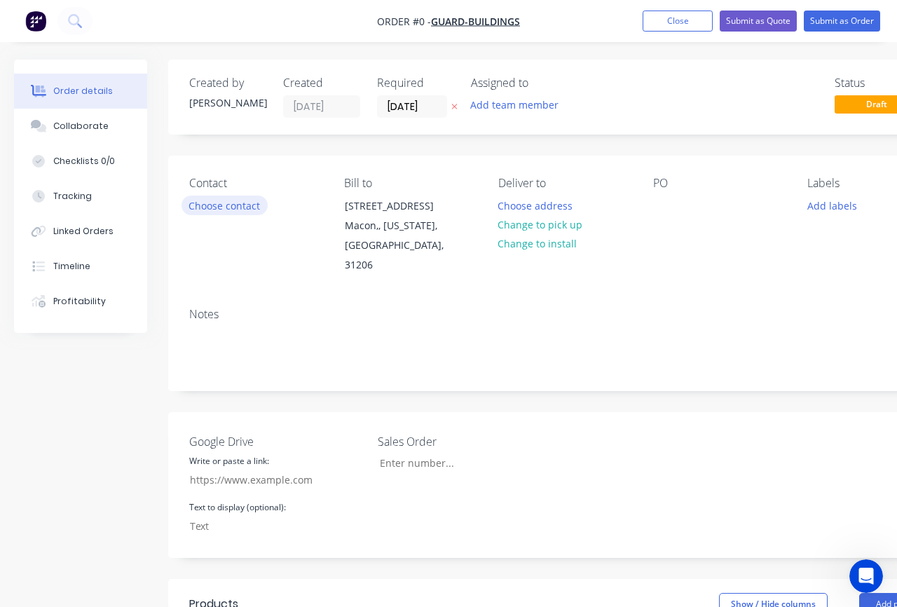
click at [208, 207] on button "Choose contact" at bounding box center [224, 204] width 86 height 19
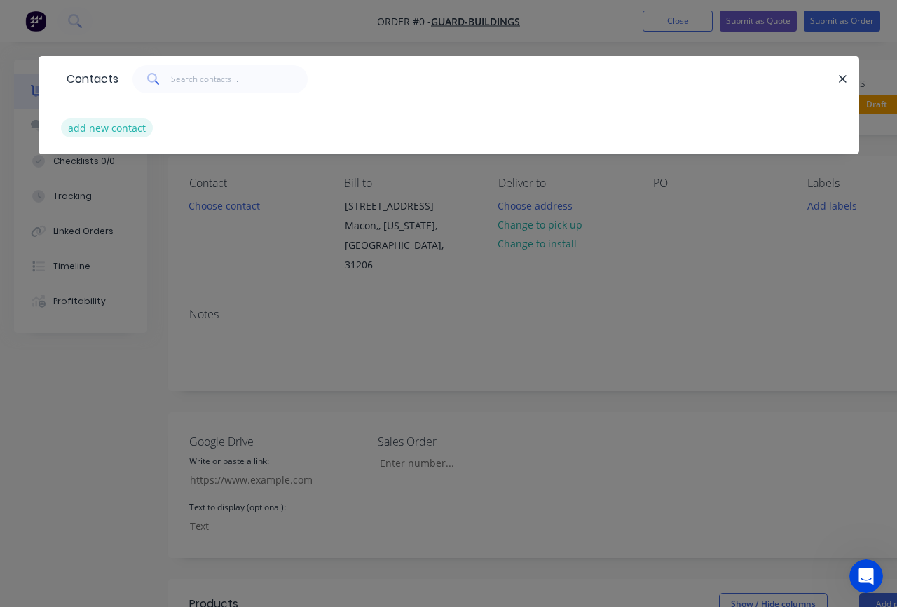
click at [88, 132] on button "add new contact" at bounding box center [107, 127] width 92 height 19
select select "AU"
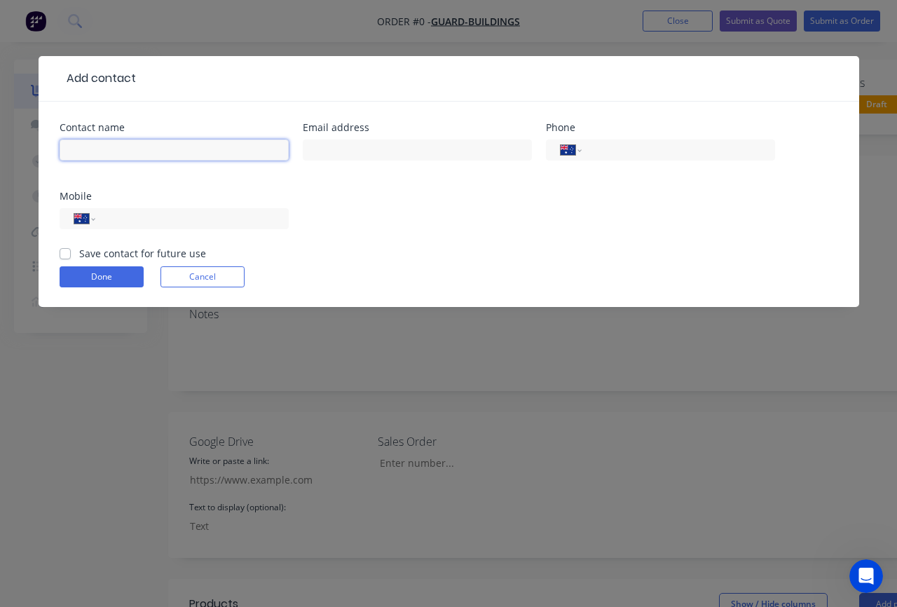
click at [135, 151] on input "text" at bounding box center [174, 149] width 229 height 21
paste input "[PERSON_NAME]"
type input "[PERSON_NAME]"
click at [399, 202] on div "Contact name [PERSON_NAME] Email address Phone International [GEOGRAPHIC_DATA] …" at bounding box center [449, 184] width 778 height 123
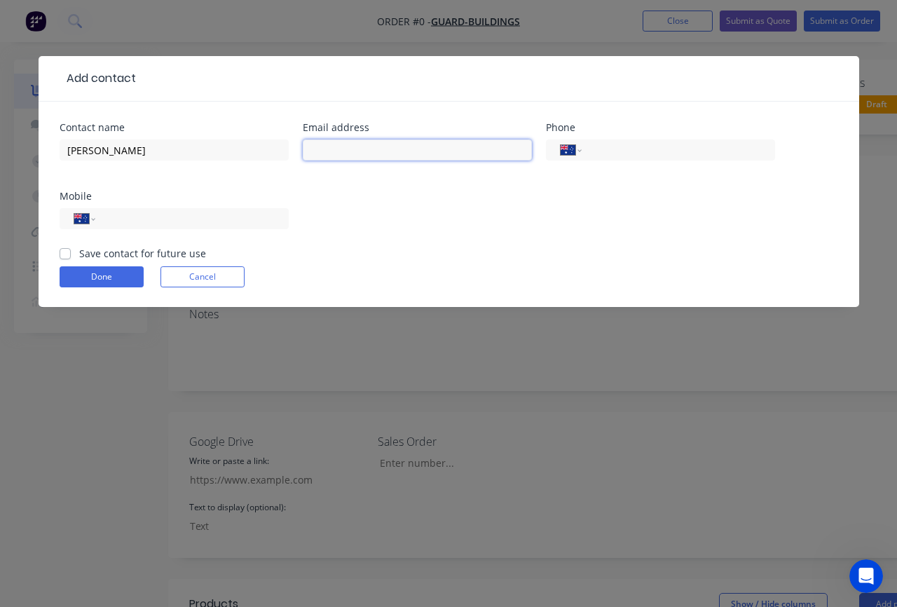
click at [370, 144] on input "text" at bounding box center [417, 149] width 229 height 21
paste input "[PERSON_NAME][EMAIL_ADDRESS][DOMAIN_NAME]"
type input "[PERSON_NAME][EMAIL_ADDRESS][DOMAIN_NAME]"
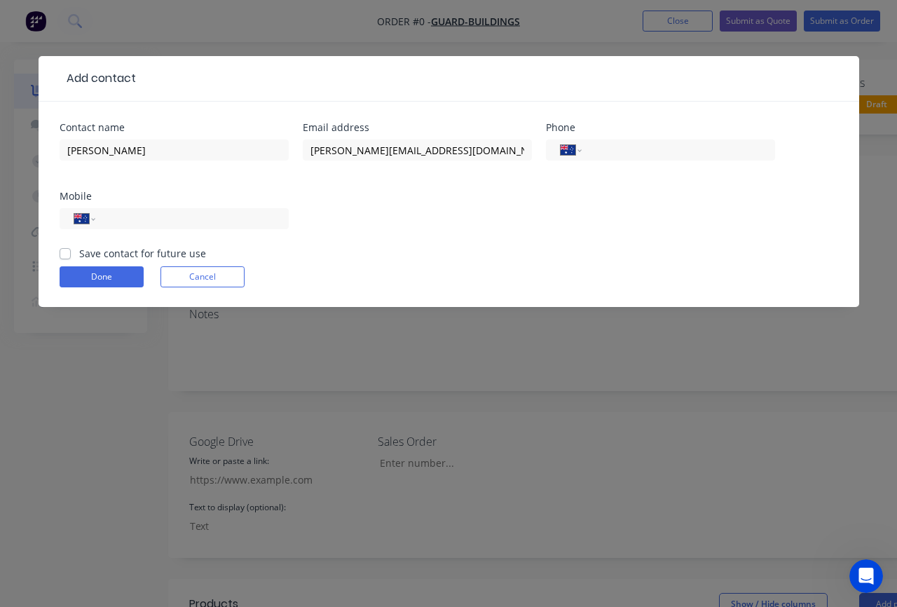
click at [605, 191] on div "Contact name [PERSON_NAME] Email address [PERSON_NAME][EMAIL_ADDRESS][DOMAIN_NA…" at bounding box center [449, 184] width 778 height 123
click at [570, 153] on select "International [GEOGRAPHIC_DATA] [GEOGRAPHIC_DATA] [GEOGRAPHIC_DATA] [GEOGRAPHIC…" at bounding box center [570, 150] width 21 height 20
select select "US"
click at [560, 140] on select "International [GEOGRAPHIC_DATA] [GEOGRAPHIC_DATA] [GEOGRAPHIC_DATA] [GEOGRAPHIC…" at bounding box center [570, 150] width 21 height 20
click at [521, 224] on div "Contact name [PERSON_NAME] Email address [PERSON_NAME][EMAIL_ADDRESS][DOMAIN_NA…" at bounding box center [449, 184] width 778 height 123
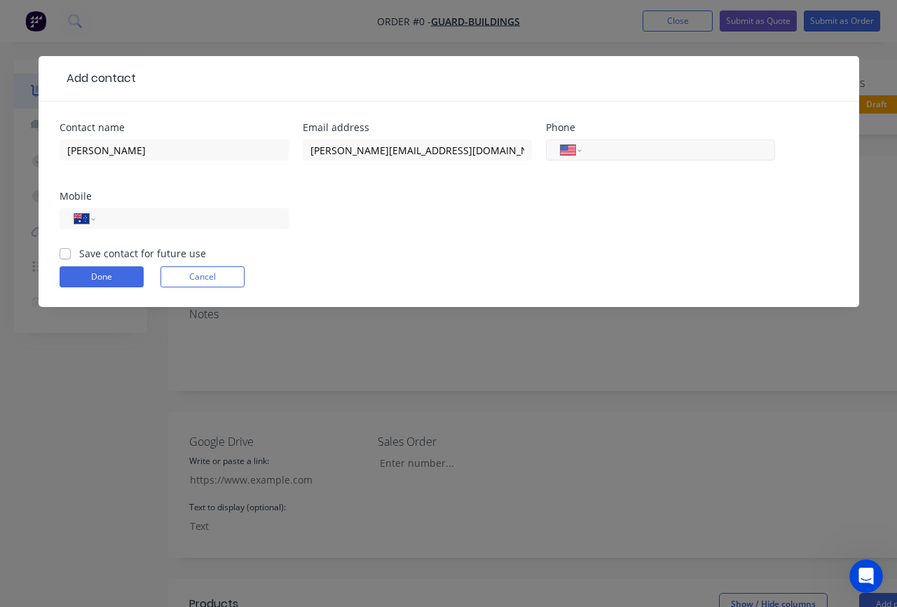
click at [607, 153] on input "tel" at bounding box center [675, 150] width 168 height 16
paste input "[PHONE_NUMBER]"
type input "[PHONE_NUMBER]"
click at [577, 231] on div "Contact name [PERSON_NAME] Email address [PERSON_NAME][EMAIL_ADDRESS][DOMAIN_NA…" at bounding box center [449, 184] width 778 height 123
click at [109, 275] on button "Done" at bounding box center [102, 276] width 84 height 21
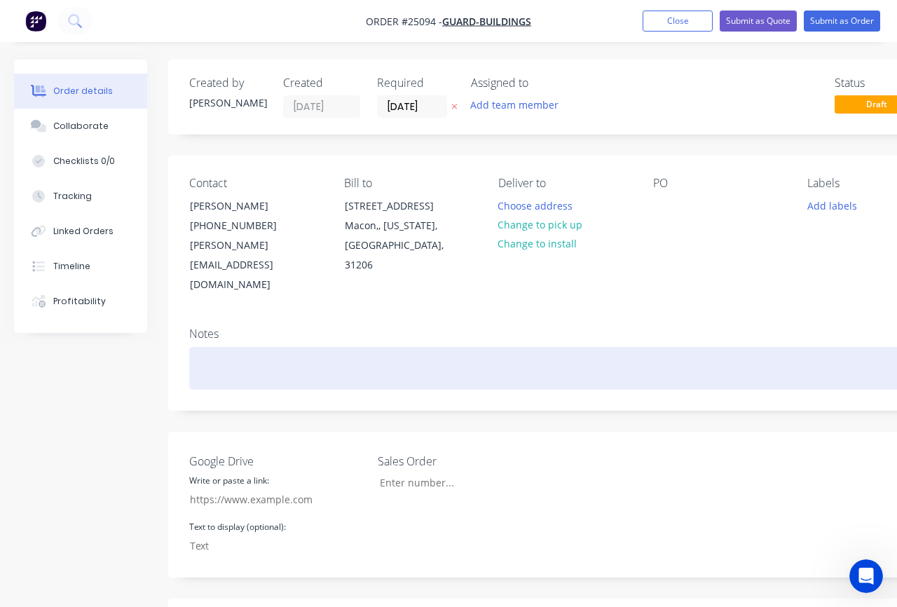
scroll to position [18, 0]
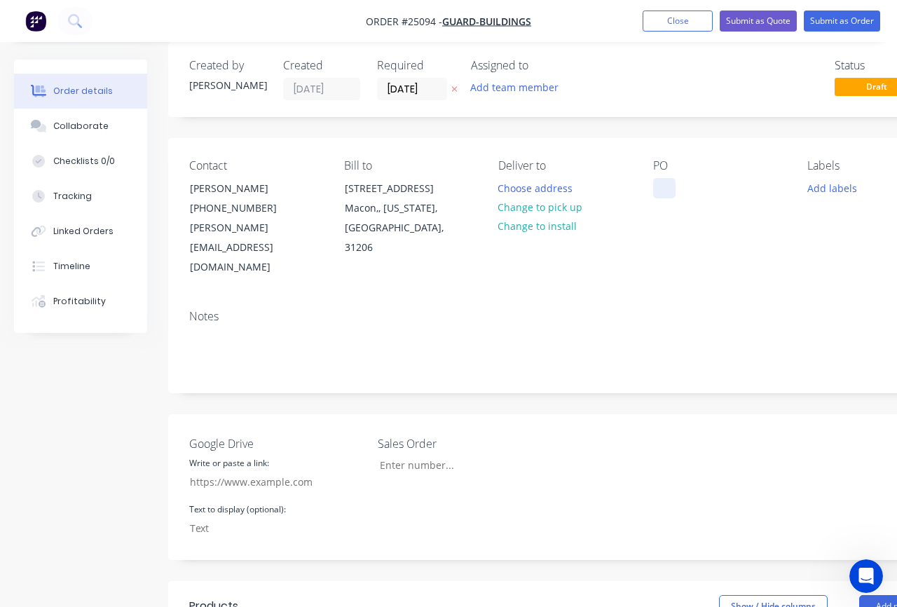
click at [673, 187] on div at bounding box center [664, 188] width 22 height 20
paste div
click at [615, 310] on div "Notes" at bounding box center [564, 316] width 750 height 13
click at [664, 187] on div "Quote #4545" at bounding box center [694, 188] width 83 height 20
click at [425, 455] on input "Google Drive" at bounding box center [460, 465] width 185 height 21
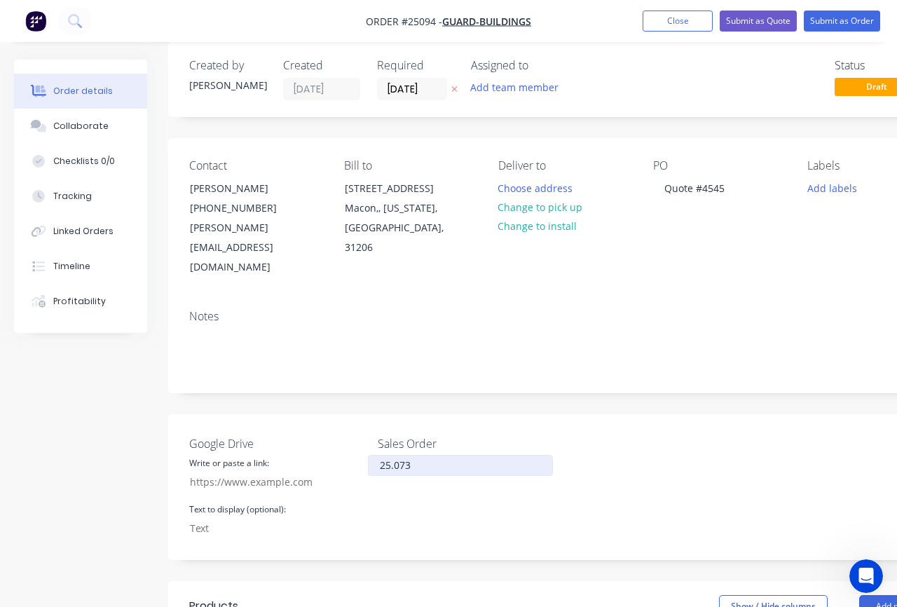
type input "25.073"
click at [654, 310] on div "Notes" at bounding box center [564, 316] width 750 height 13
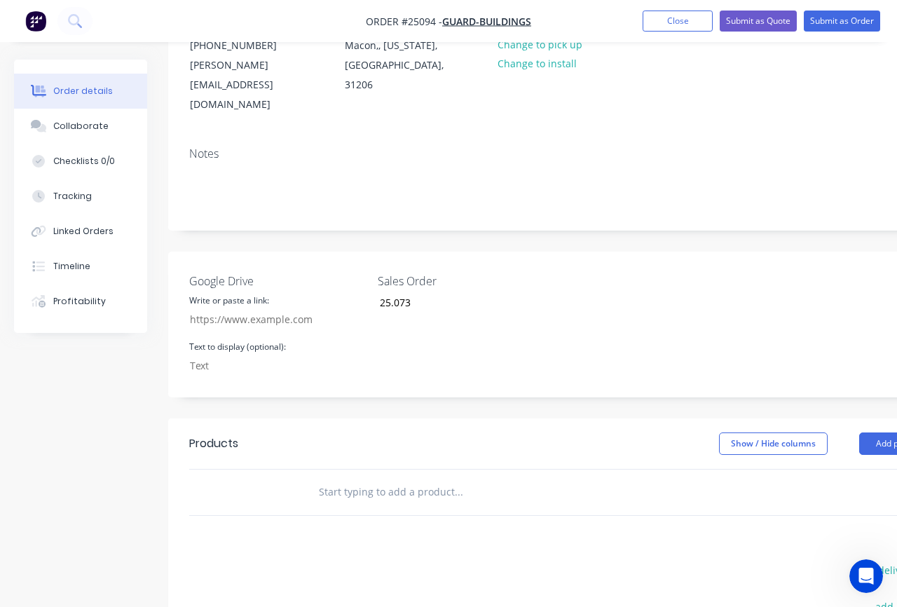
scroll to position [359, 0]
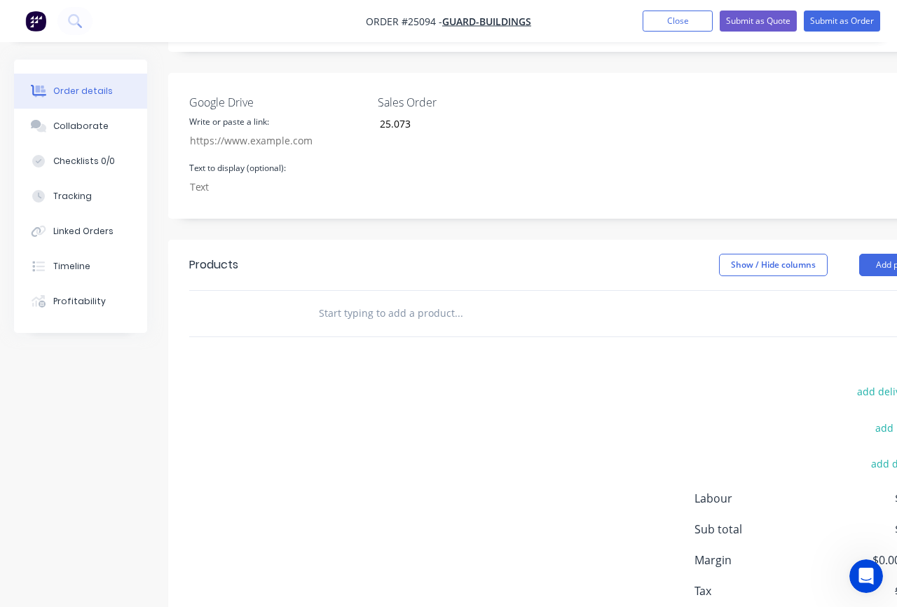
click at [413, 299] on input "text" at bounding box center [458, 313] width 280 height 28
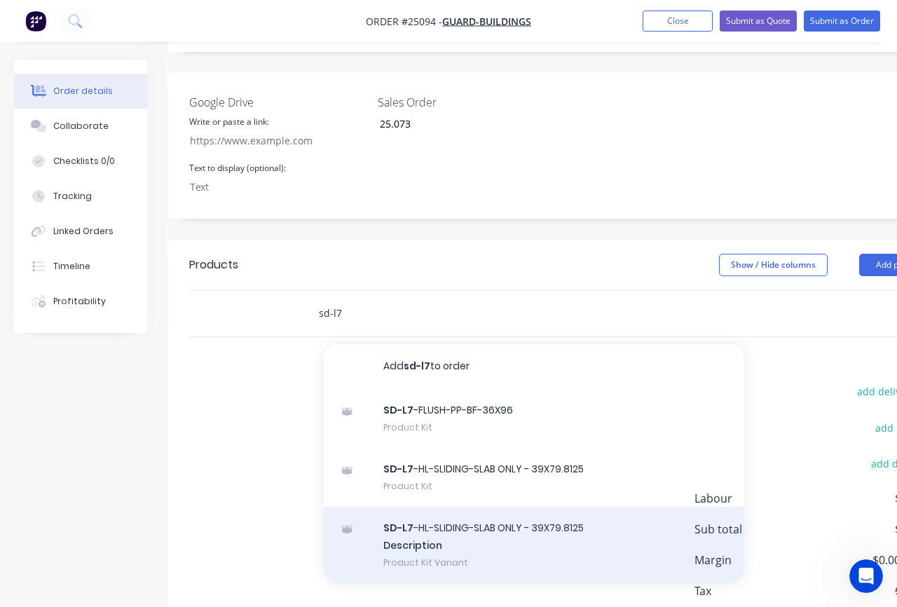
type input "sd-l7"
click at [493, 528] on div "SD-L7 -HL-SLIDING-SLAB ONLY - 39X79.8125 Description Product Kit Variant" at bounding box center [534, 545] width 420 height 77
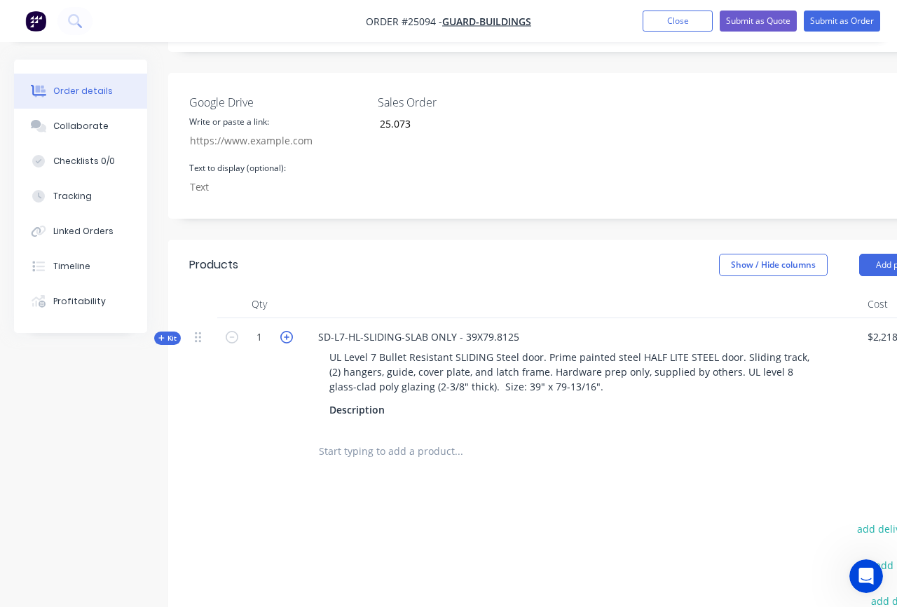
click at [287, 331] on icon "button" at bounding box center [286, 337] width 13 height 13
type input "2"
type input "$15,634.78"
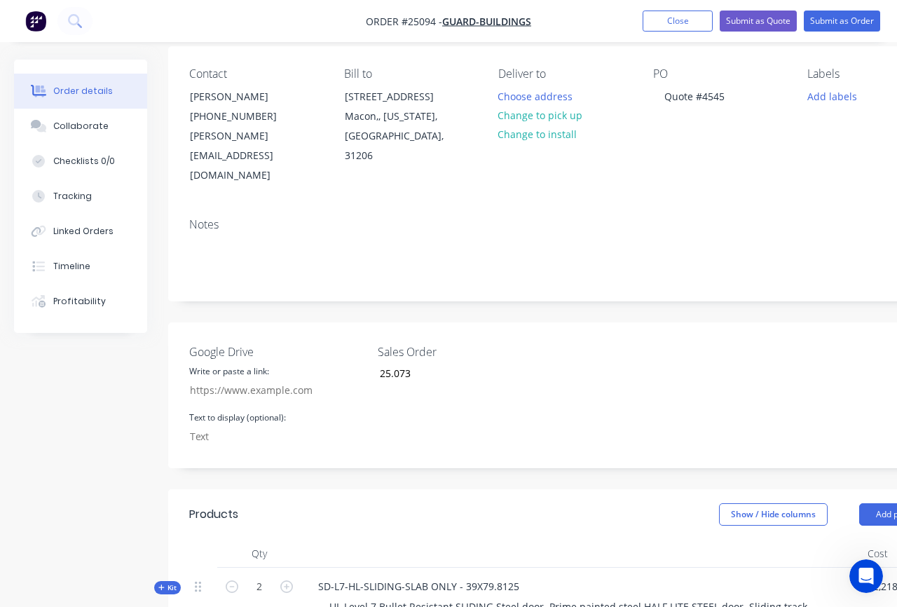
scroll to position [0, 0]
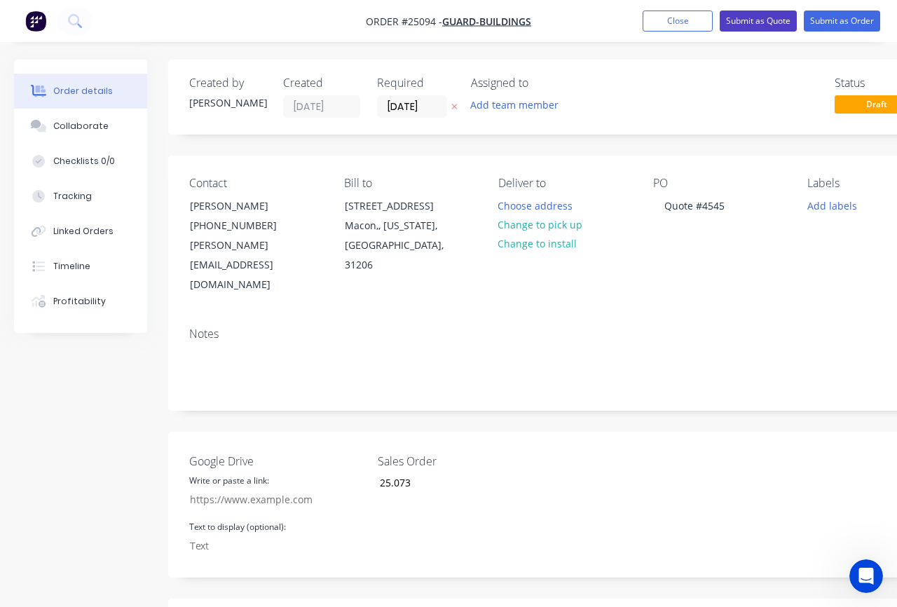
click at [765, 22] on button "Submit as Quote" at bounding box center [758, 21] width 77 height 21
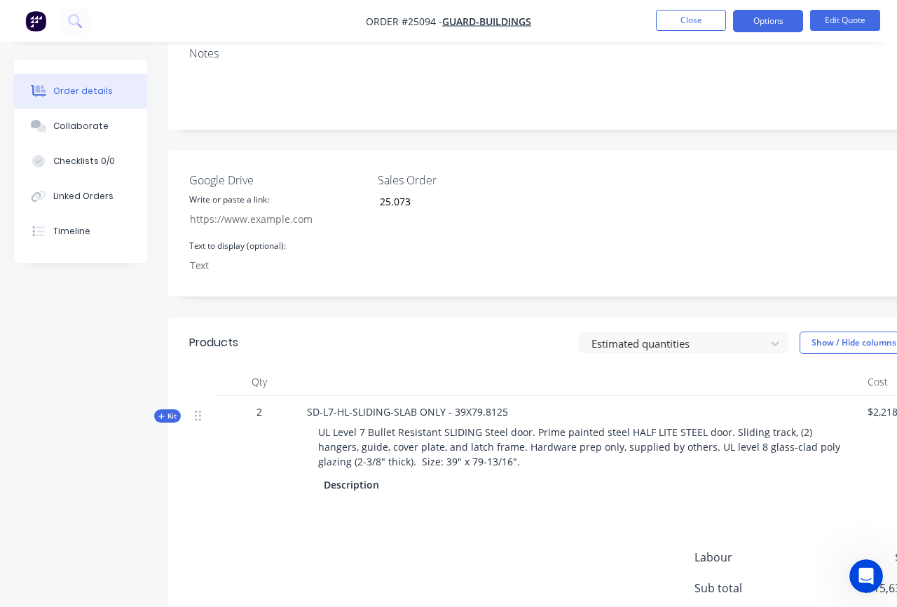
scroll to position [402, 0]
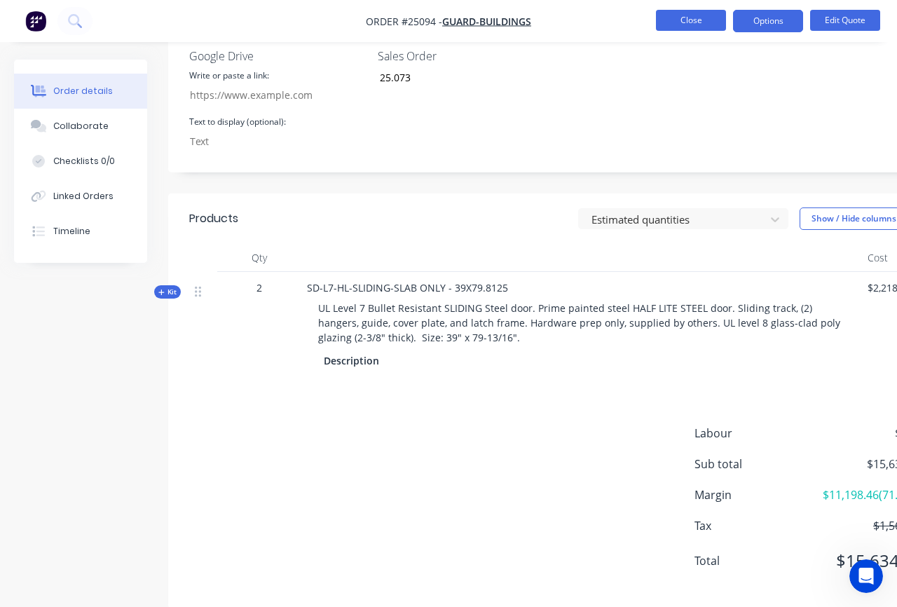
click at [709, 28] on button "Close" at bounding box center [691, 20] width 70 height 21
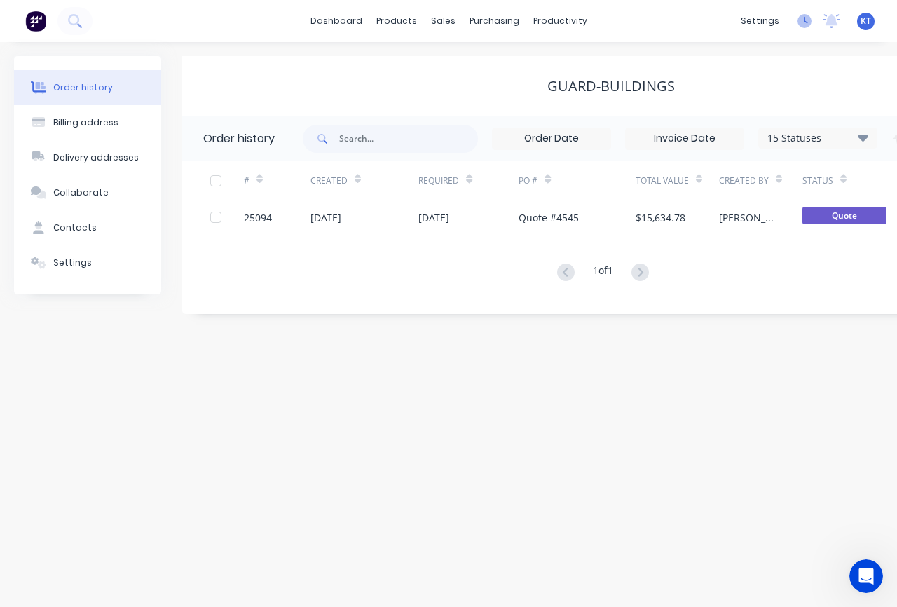
click at [805, 22] on icon at bounding box center [806, 20] width 4 height 7
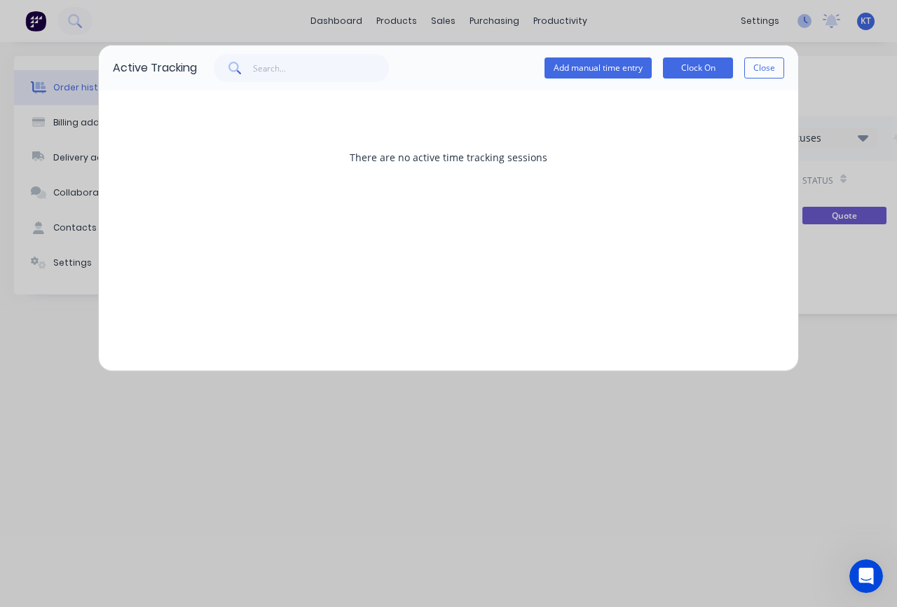
click at [805, 22] on div "Active Tracking Add manual time entry Clock On Close There are no active time t…" at bounding box center [448, 303] width 897 height 607
click at [775, 68] on button "Close" at bounding box center [764, 67] width 40 height 21
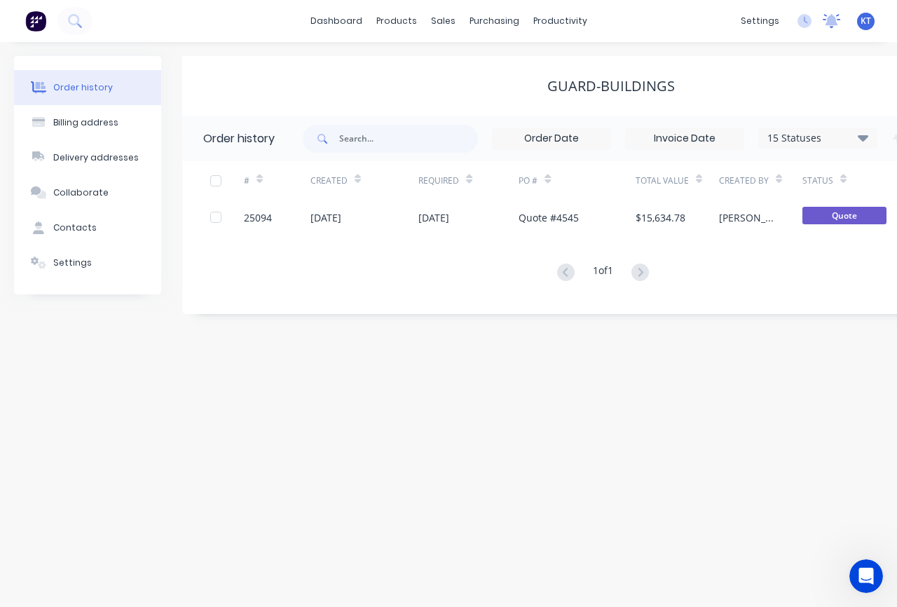
click at [829, 21] on icon at bounding box center [831, 19] width 13 height 11
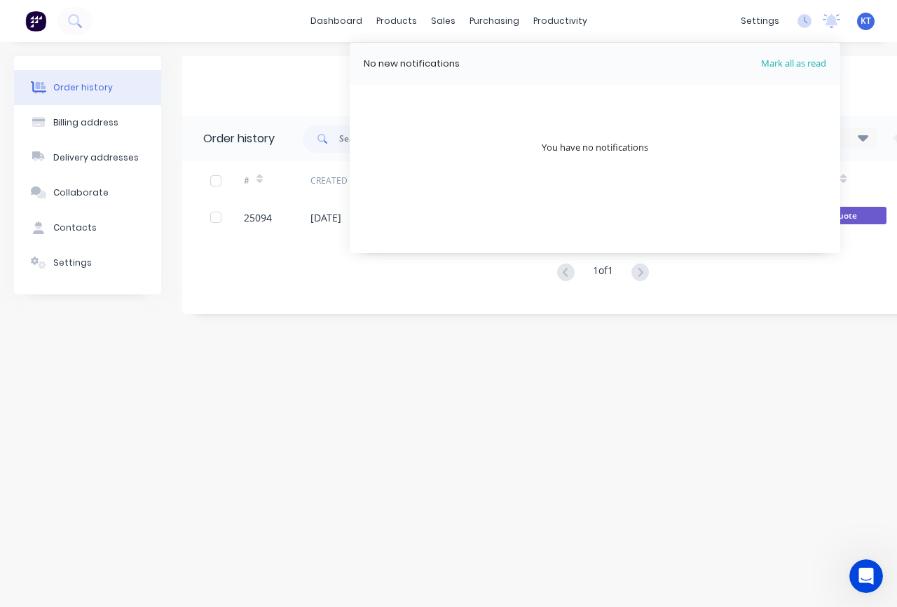
click at [706, 31] on div "dashboard products sales purchasing productivity dashboard products Product Cat…" at bounding box center [448, 21] width 897 height 42
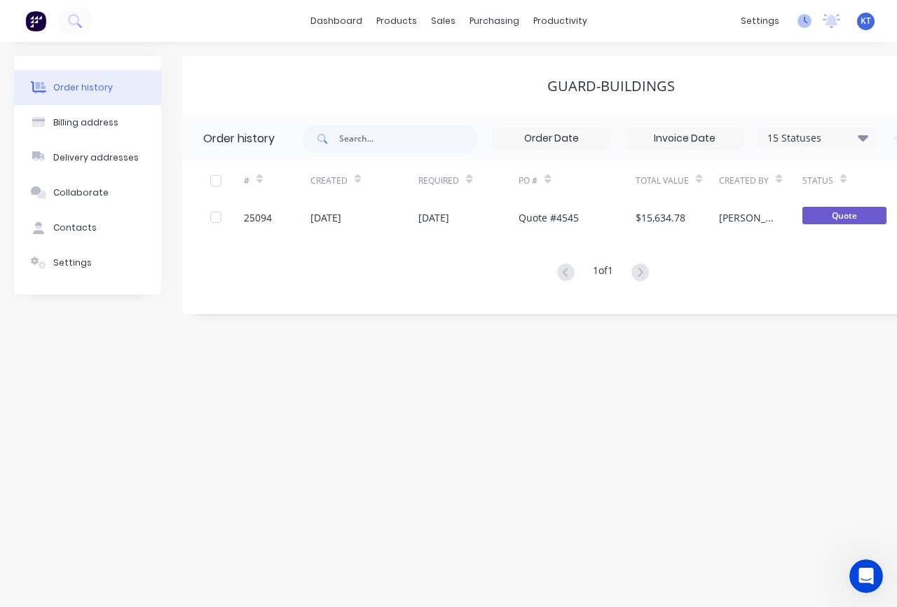
click at [806, 20] on icon at bounding box center [804, 21] width 14 height 14
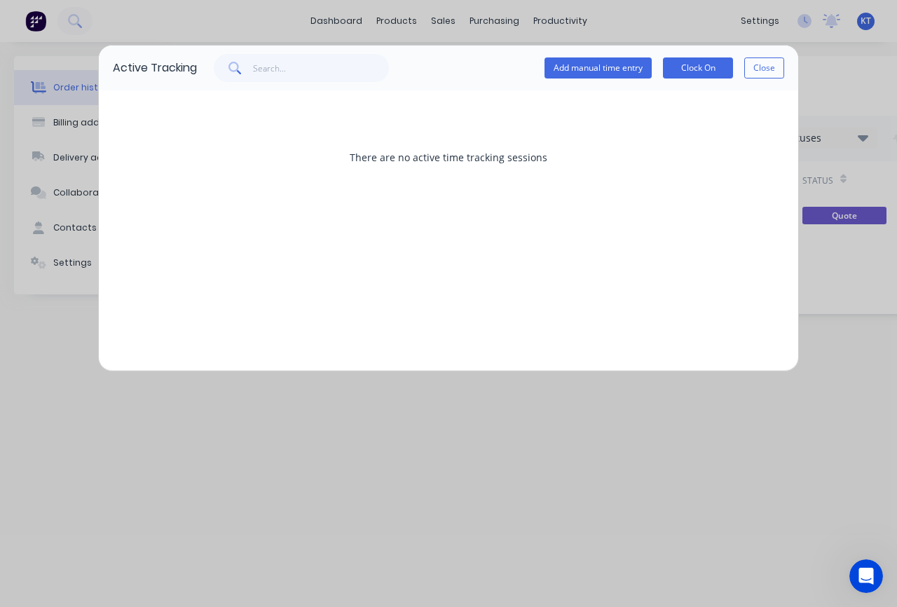
click at [665, 13] on div "Active Tracking Add manual time entry Clock On Close There are no active time t…" at bounding box center [448, 303] width 897 height 607
click at [760, 67] on button "Close" at bounding box center [764, 67] width 40 height 21
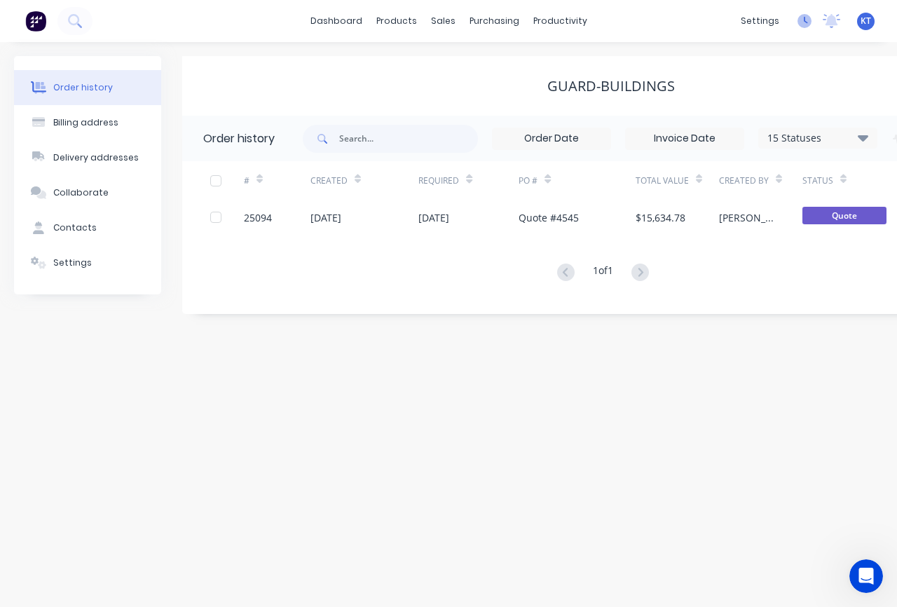
click at [800, 24] on icon at bounding box center [804, 21] width 14 height 14
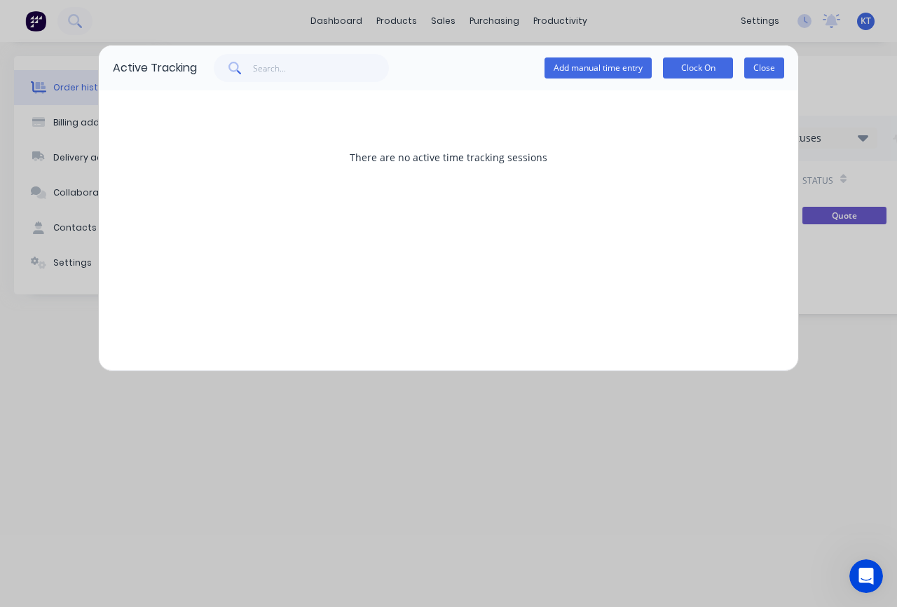
click at [764, 67] on button "Close" at bounding box center [764, 67] width 40 height 21
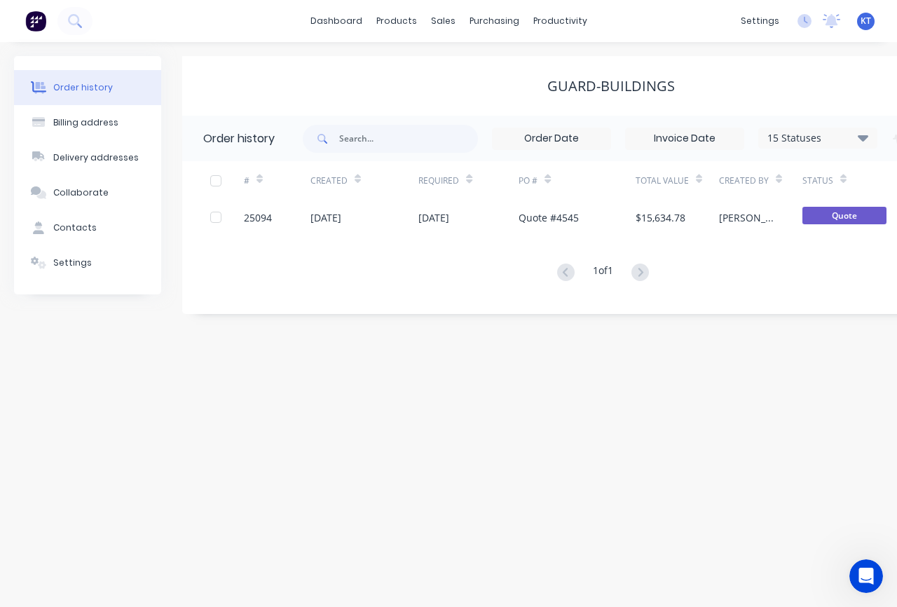
click at [678, 29] on div "dashboard products sales purchasing productivity dashboard products Product Cat…" at bounding box center [448, 21] width 897 height 42
click at [360, 28] on link "dashboard" at bounding box center [336, 21] width 66 height 21
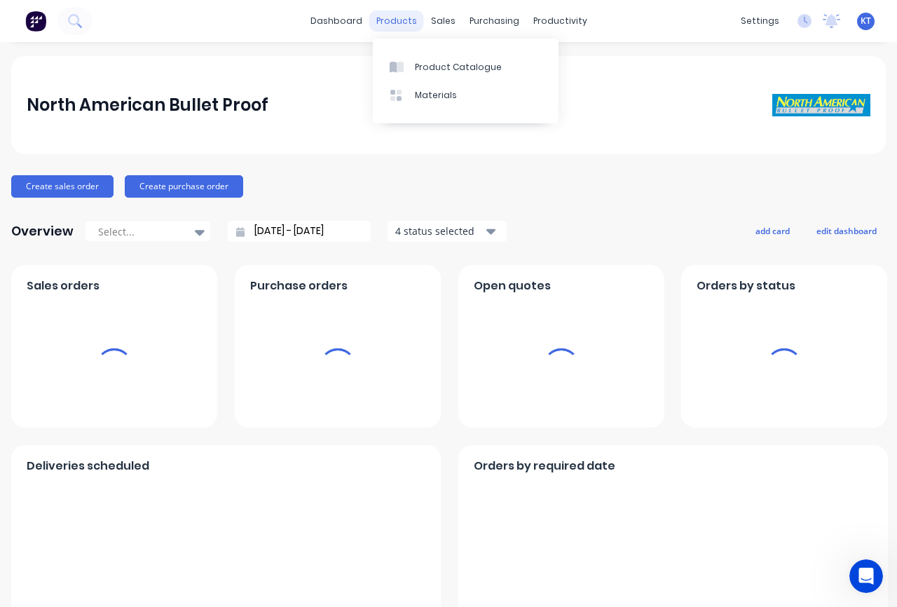
click at [406, 22] on div "products" at bounding box center [396, 21] width 55 height 21
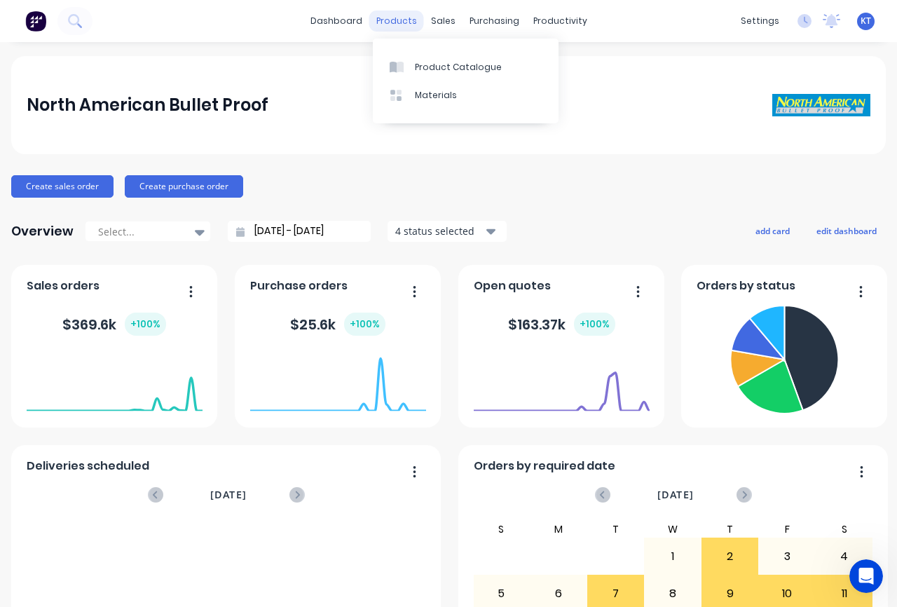
click at [393, 21] on div "products" at bounding box center [396, 21] width 55 height 21
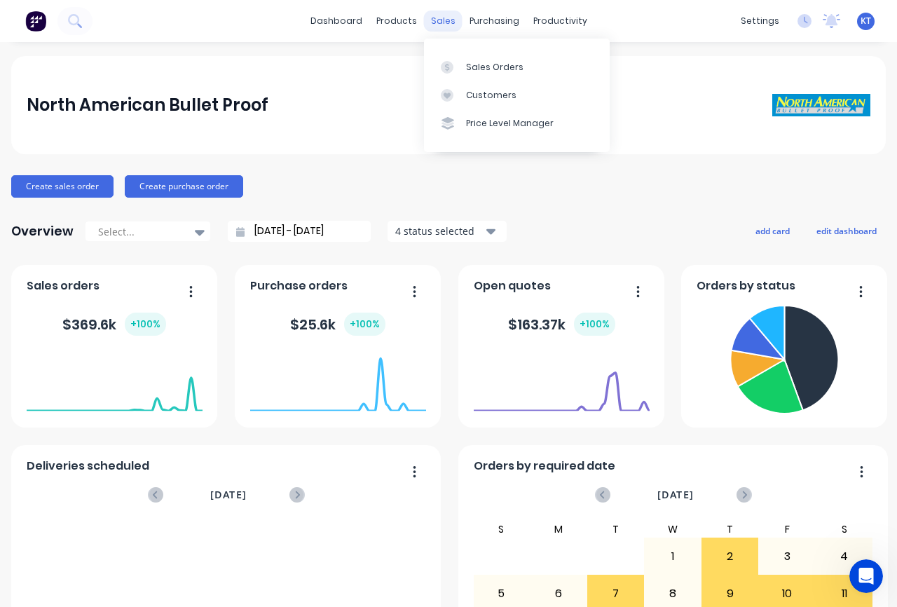
click at [451, 20] on div "sales" at bounding box center [443, 21] width 39 height 21
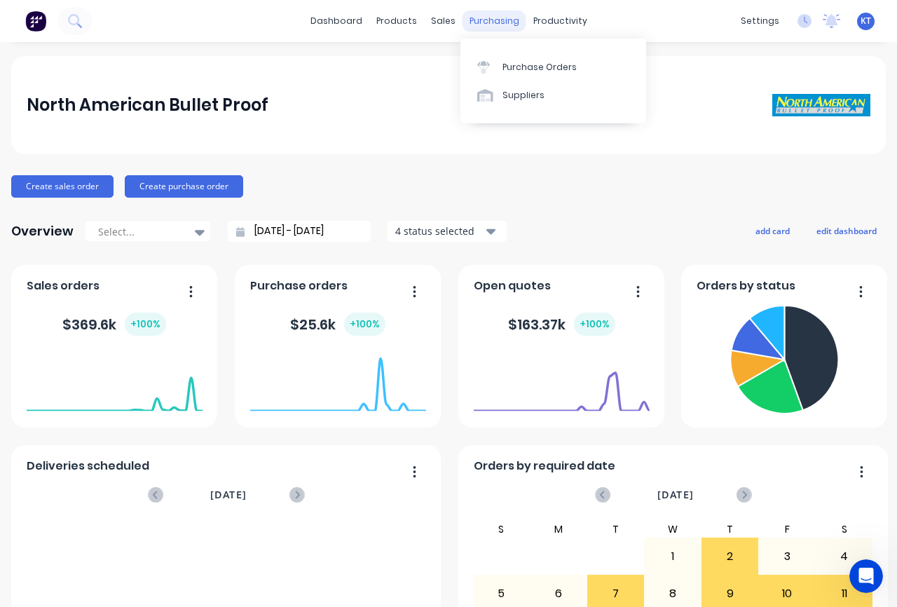
click at [488, 20] on div "purchasing" at bounding box center [494, 21] width 64 height 21
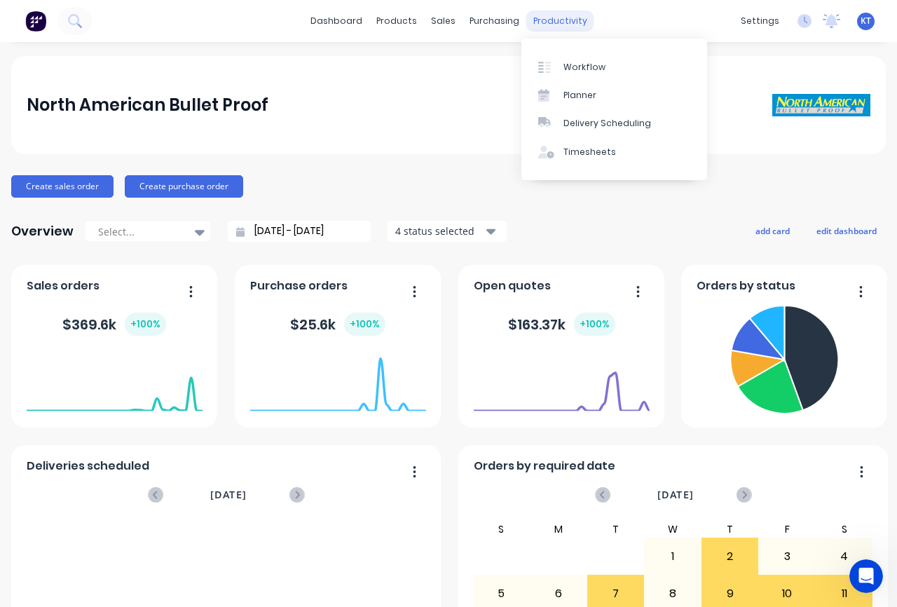
click at [548, 18] on div "productivity" at bounding box center [560, 21] width 68 height 21
click at [593, 151] on div "Timesheets" at bounding box center [589, 152] width 53 height 13
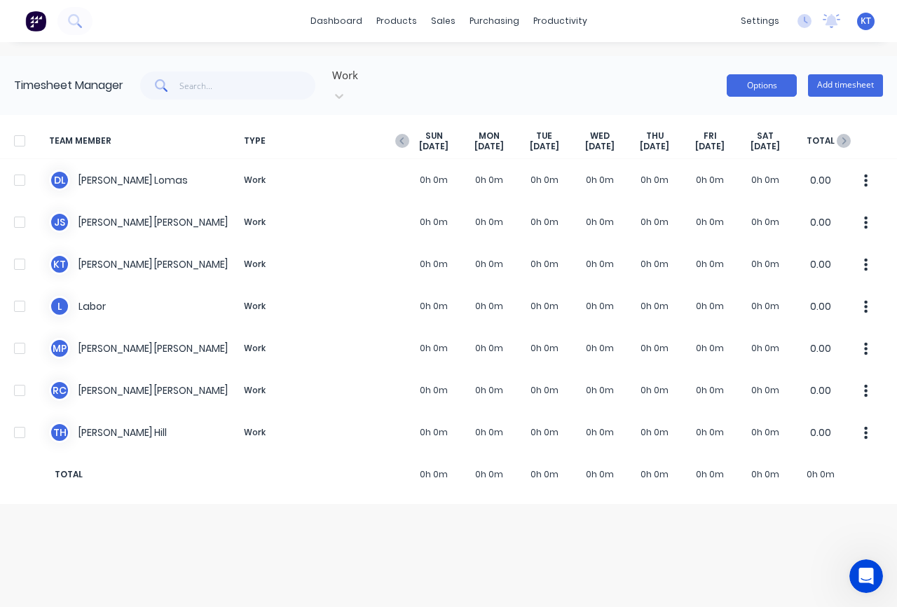
click at [760, 83] on button "Options" at bounding box center [762, 85] width 70 height 22
click at [807, 20] on icon at bounding box center [804, 21] width 14 height 14
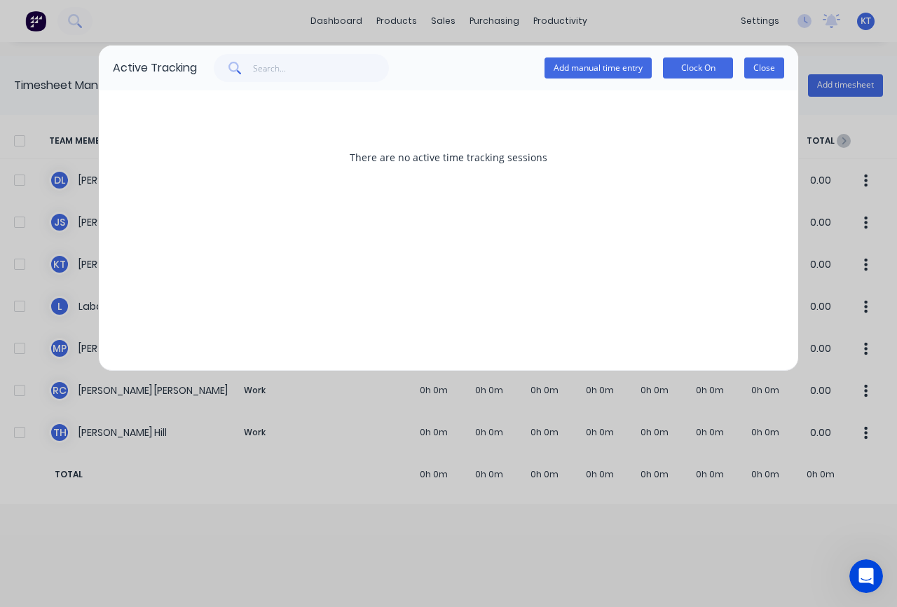
click at [776, 74] on button "Close" at bounding box center [764, 67] width 40 height 21
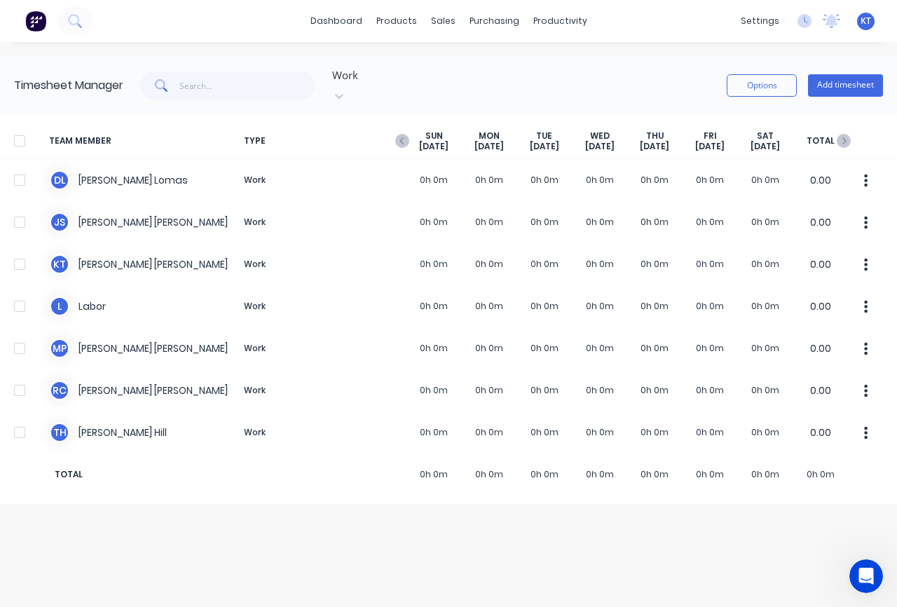
click at [33, 22] on img at bounding box center [35, 21] width 21 height 21
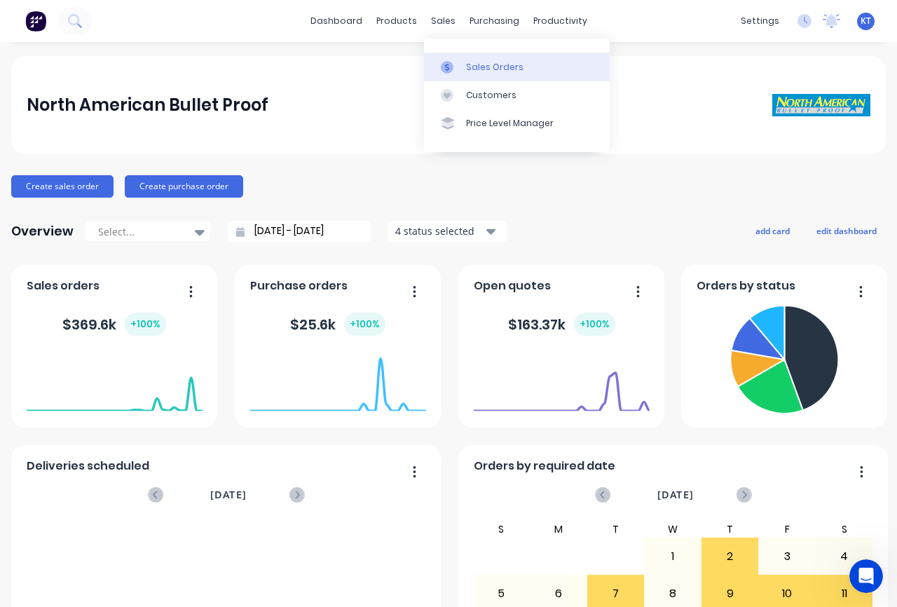
click at [471, 70] on div "Sales Orders" at bounding box center [494, 67] width 57 height 13
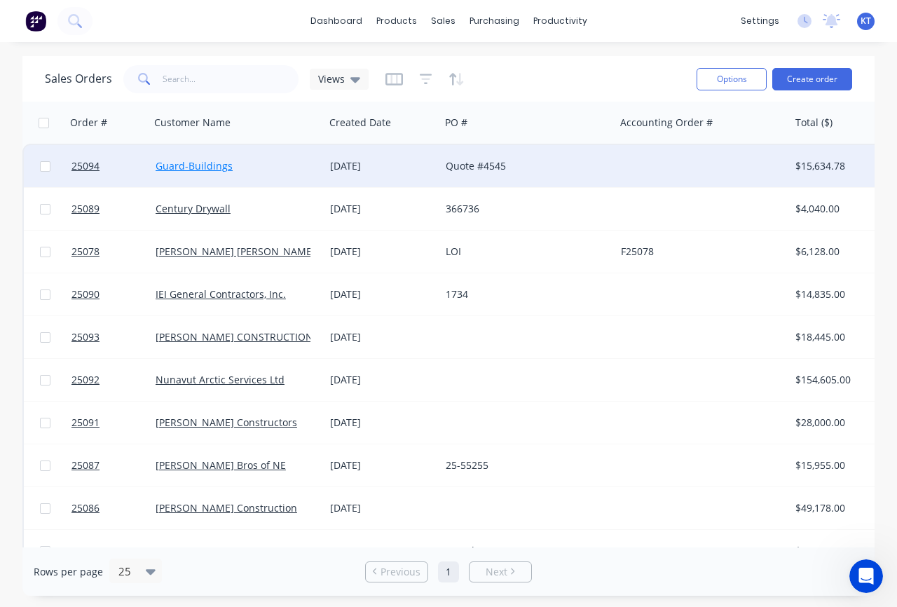
click at [188, 169] on link "Guard-Buildings" at bounding box center [194, 165] width 77 height 13
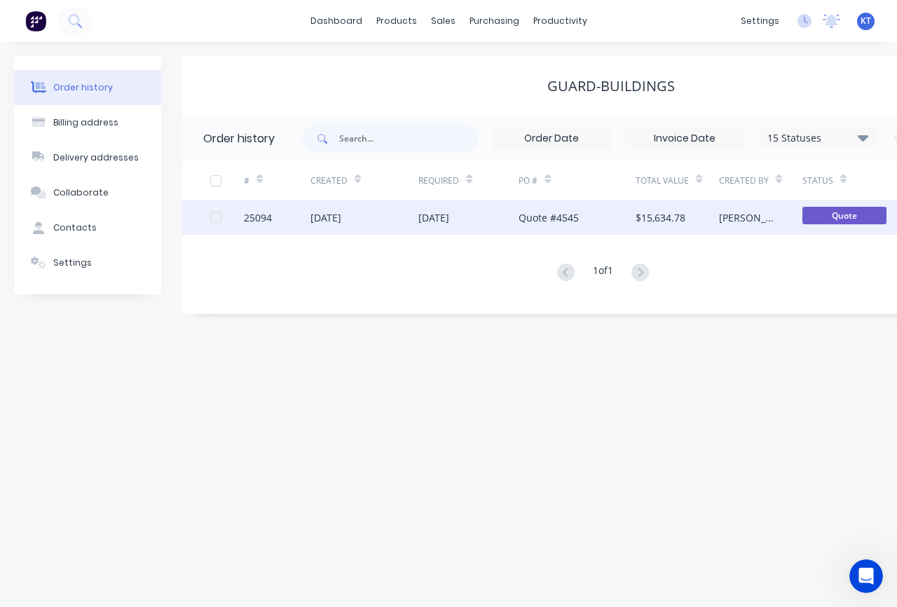
click at [262, 223] on div "25094" at bounding box center [258, 217] width 28 height 15
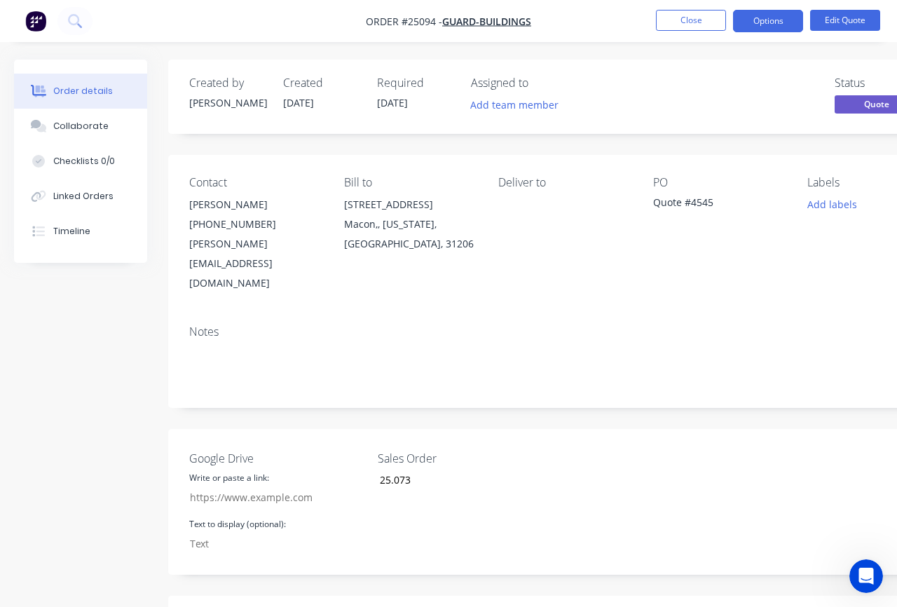
scroll to position [246, 0]
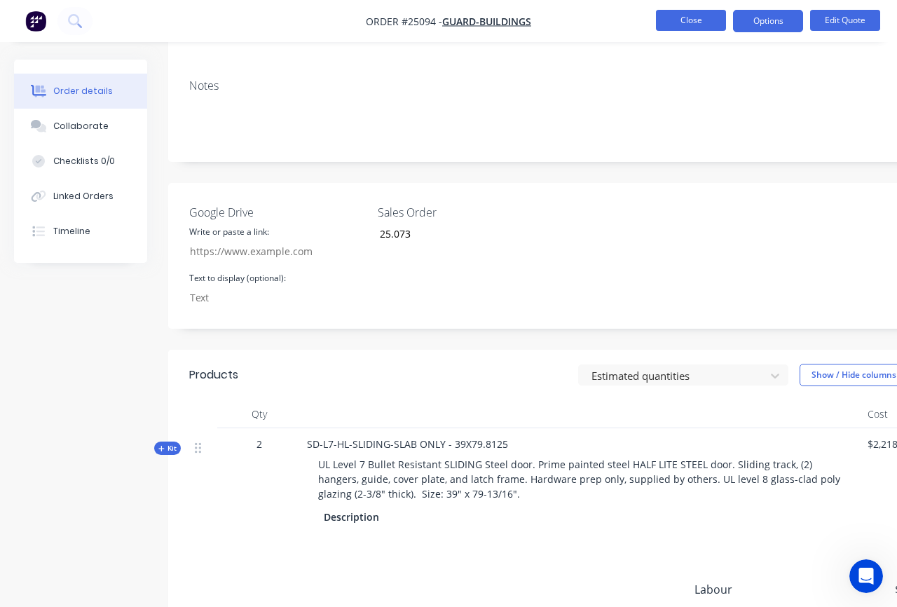
click at [687, 28] on button "Close" at bounding box center [691, 20] width 70 height 21
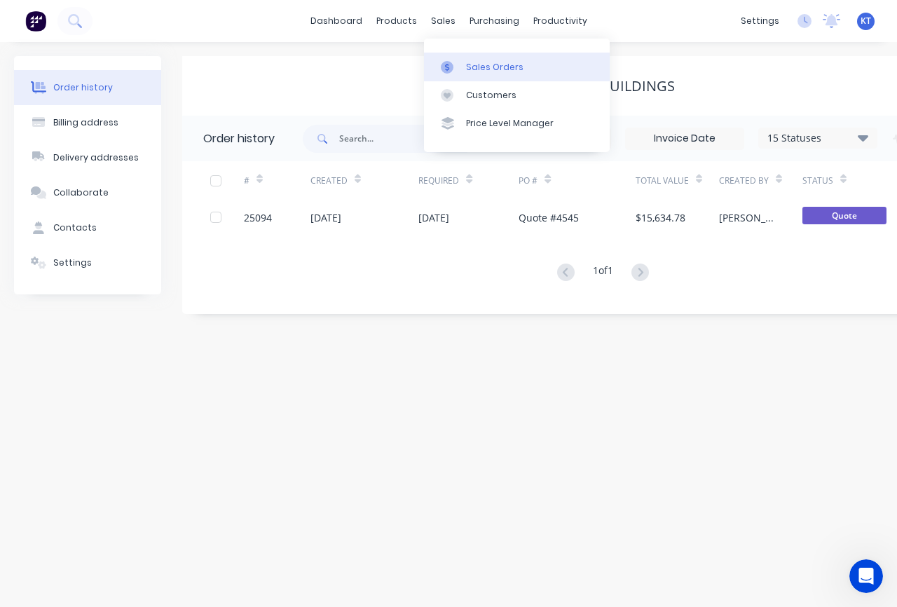
click at [469, 65] on div "Sales Orders" at bounding box center [494, 67] width 57 height 13
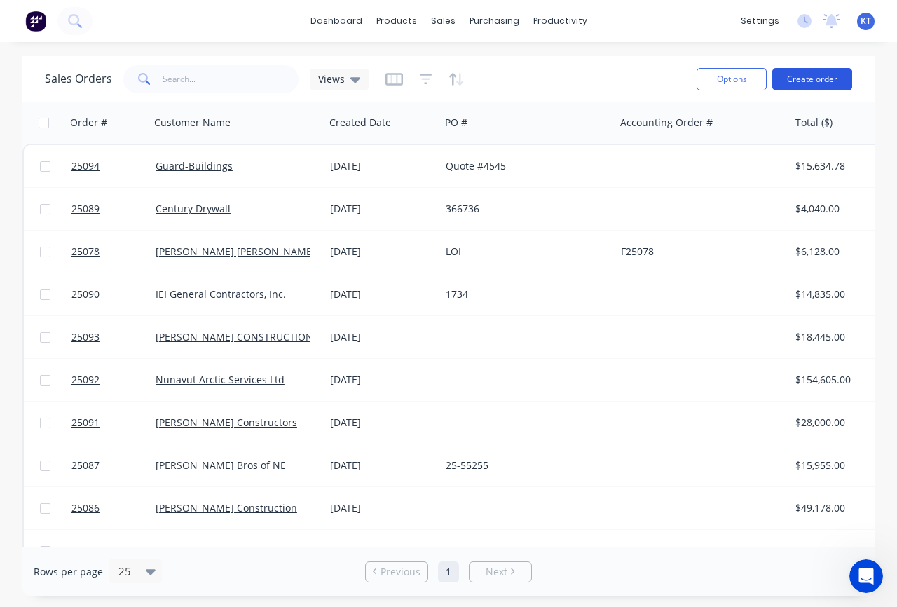
click at [827, 85] on button "Create order" at bounding box center [812, 79] width 80 height 22
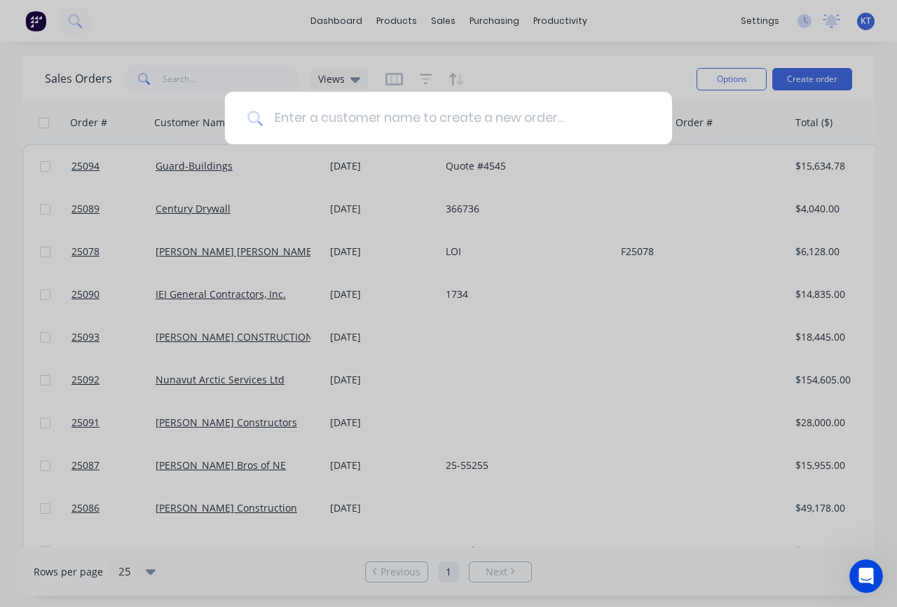
click at [326, 122] on input at bounding box center [456, 118] width 387 height 53
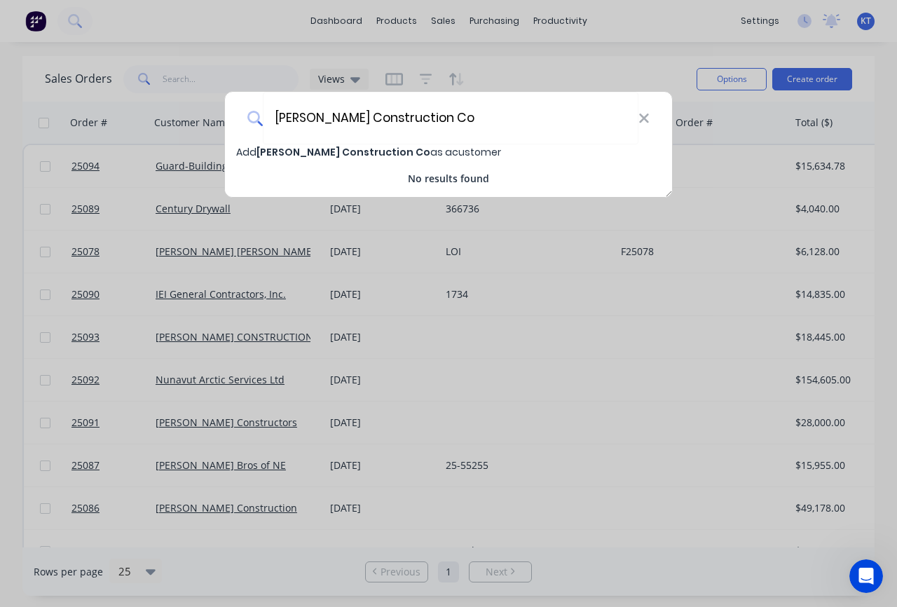
type input "[PERSON_NAME] Construction Co"
click at [307, 153] on span "[PERSON_NAME] Construction Co" at bounding box center [343, 152] width 174 height 14
select select "AU"
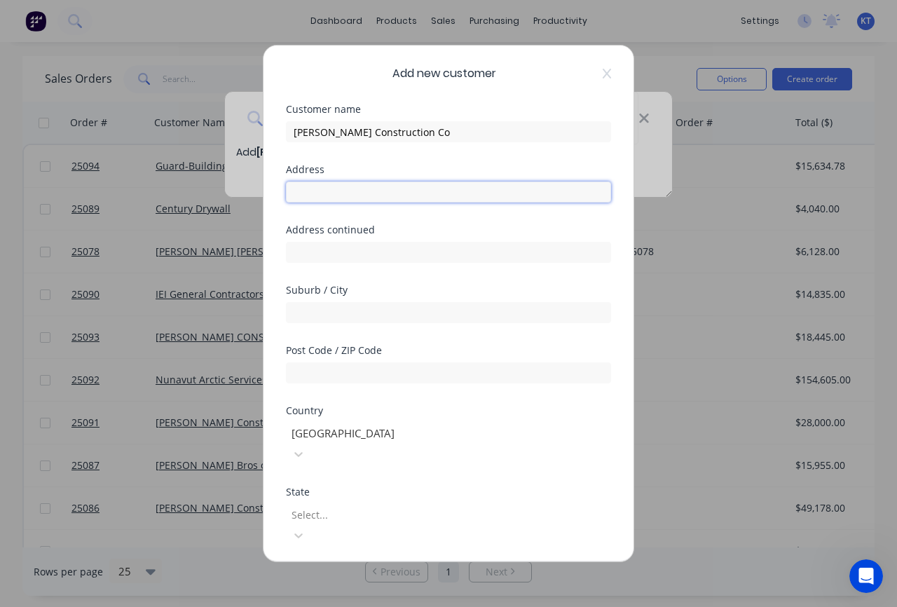
click at [306, 198] on input "text" at bounding box center [448, 191] width 325 height 21
type input "[STREET_ADDRESS]"
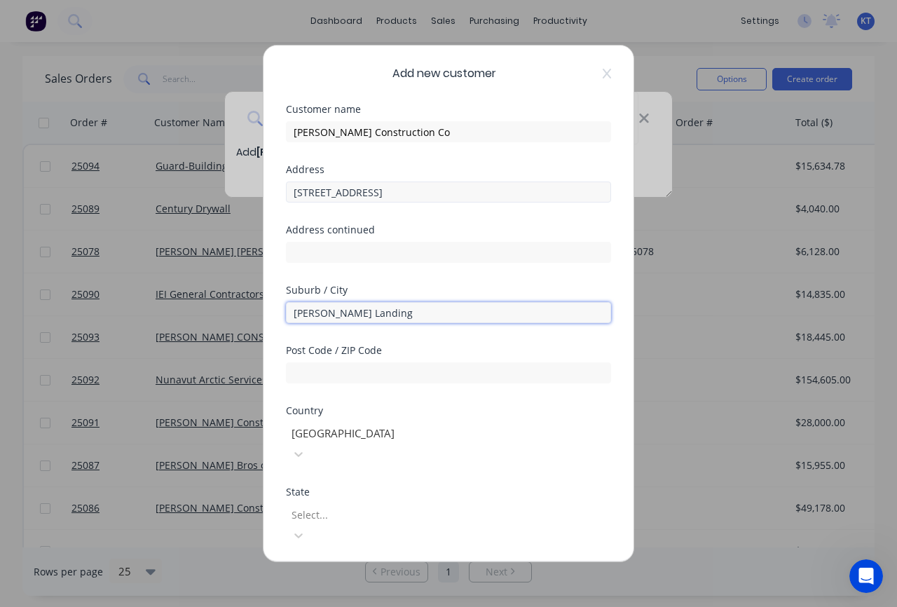
type input "[PERSON_NAME] Landing"
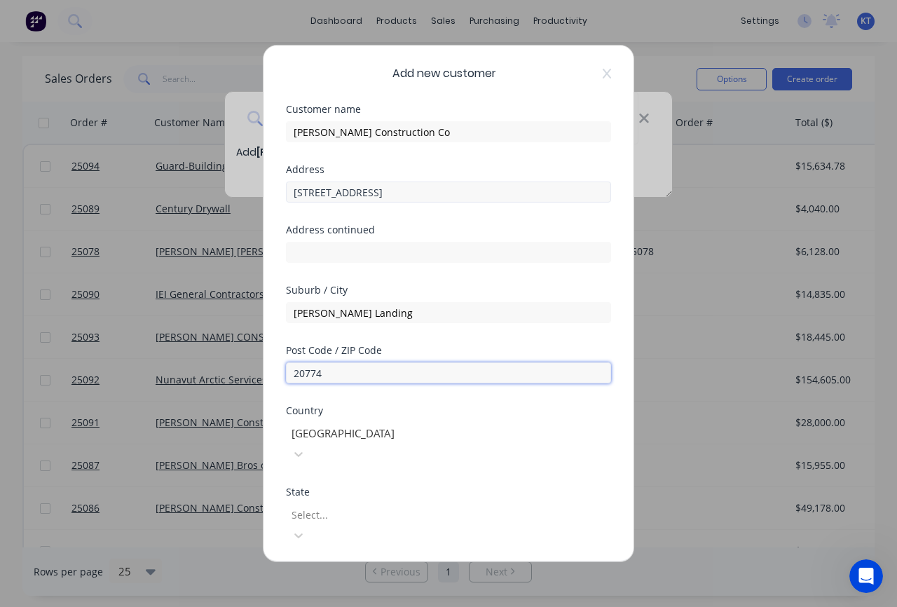
type input "20774"
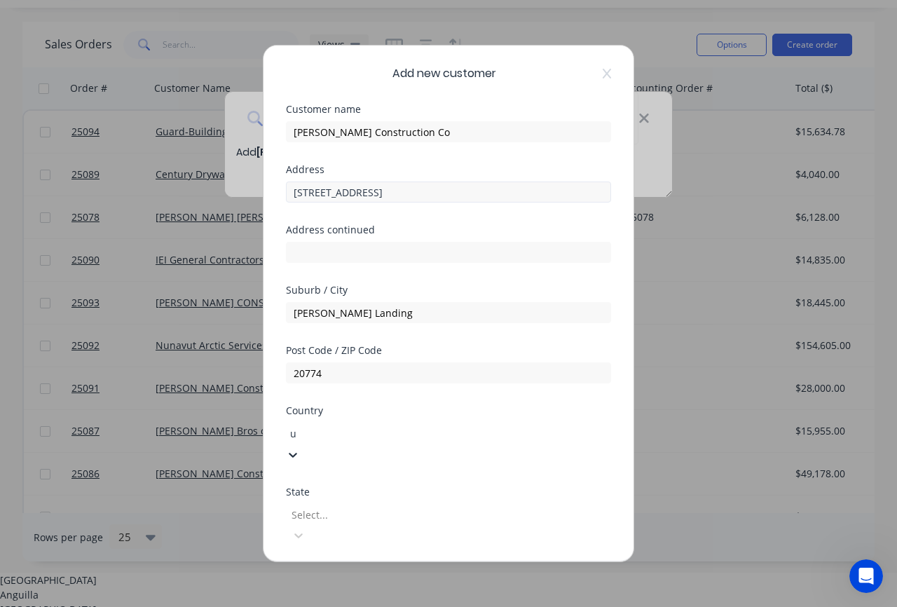
scroll to position [37, 0]
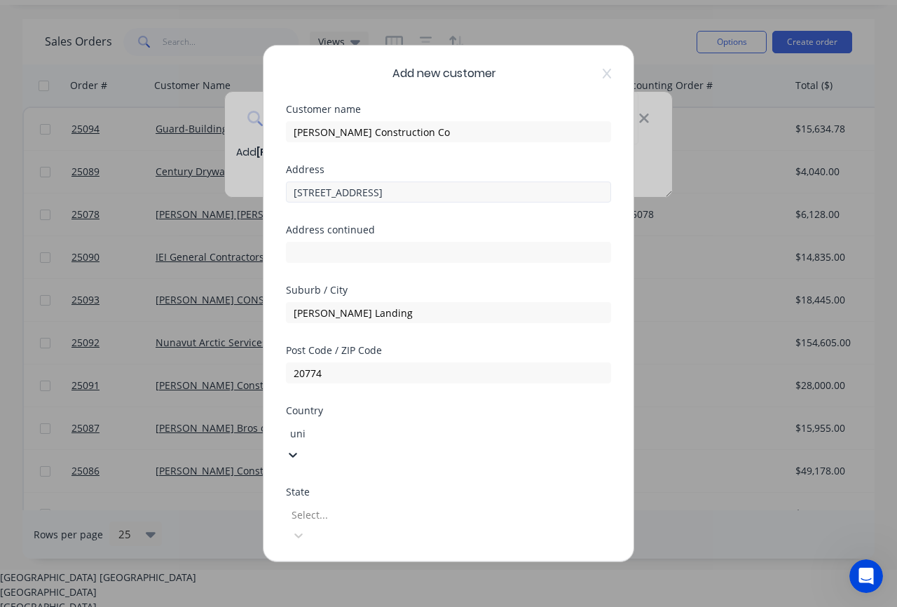
type input "unit"
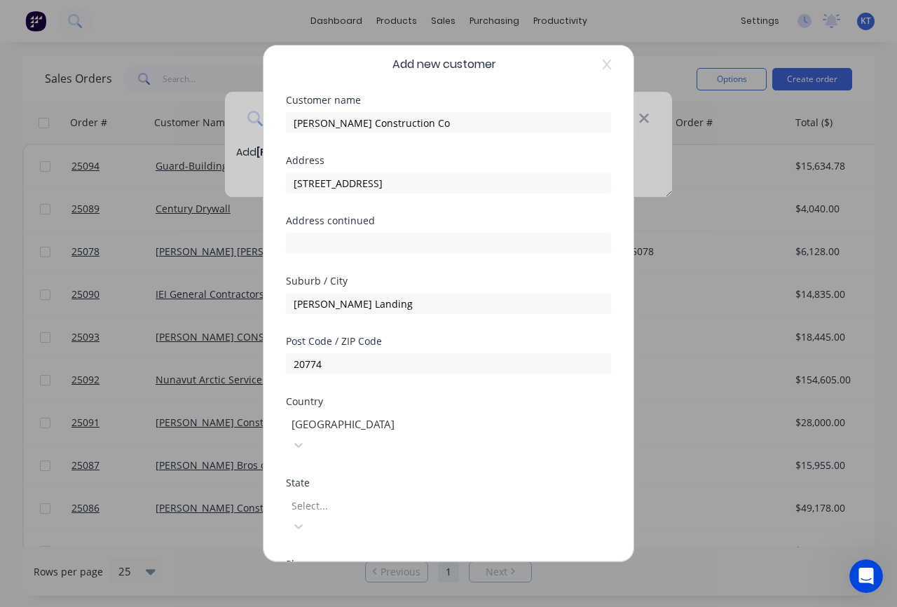
click at [332, 496] on div at bounding box center [391, 505] width 202 height 18
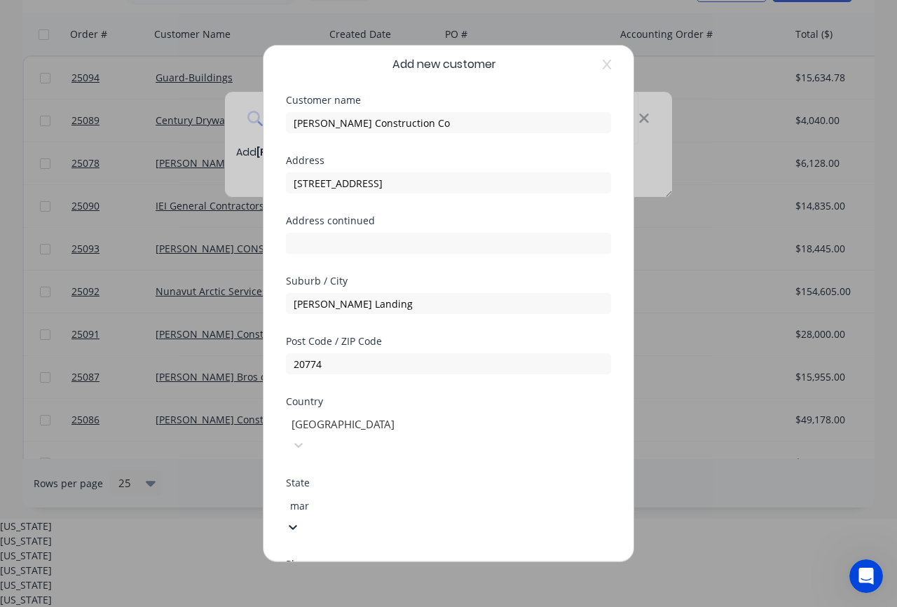
scroll to position [0, 0]
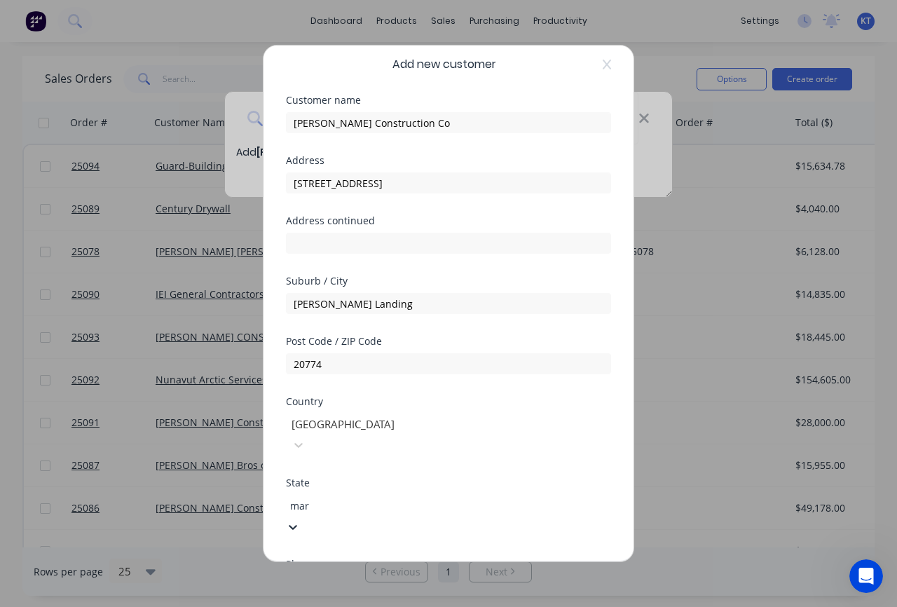
type input "[PERSON_NAME]"
click at [327, 606] on div "[US_STATE]" at bounding box center [448, 614] width 897 height 15
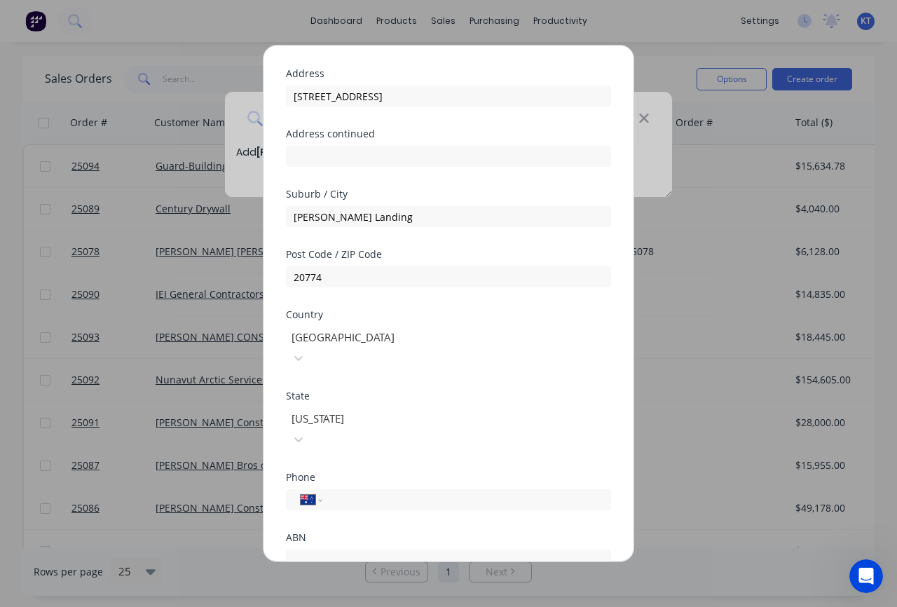
scroll to position [168, 0]
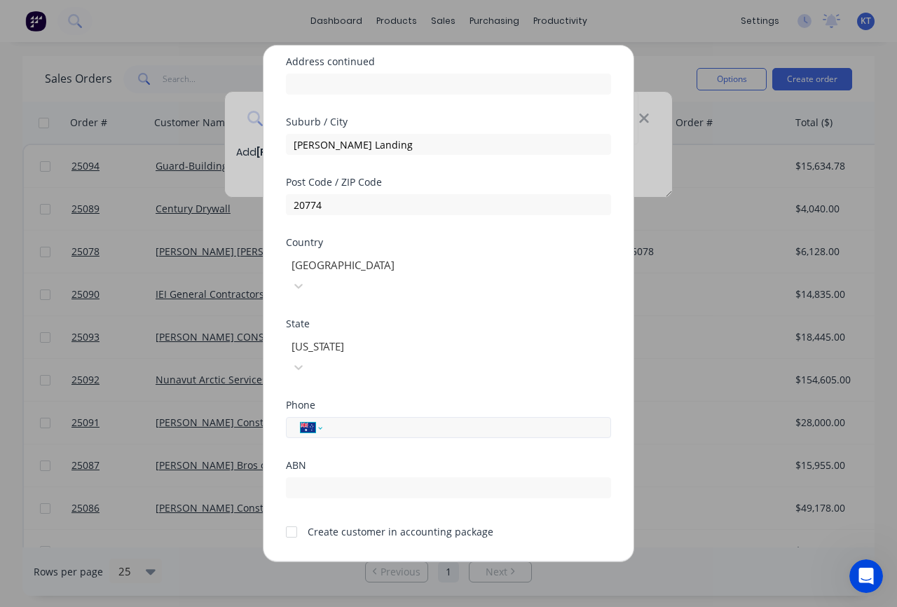
click at [319, 418] on select "International [GEOGRAPHIC_DATA] [GEOGRAPHIC_DATA] [GEOGRAPHIC_DATA] [GEOGRAPHIC…" at bounding box center [311, 428] width 21 height 20
select select "US"
click at [301, 418] on select "International [GEOGRAPHIC_DATA] [GEOGRAPHIC_DATA] [GEOGRAPHIC_DATA] [GEOGRAPHIC…" at bounding box center [311, 428] width 21 height 20
type input "[PHONE_NUMBER]"
click at [374, 411] on div "Phone International [GEOGRAPHIC_DATA] [GEOGRAPHIC_DATA] [GEOGRAPHIC_DATA] [GEOG…" at bounding box center [448, 430] width 325 height 60
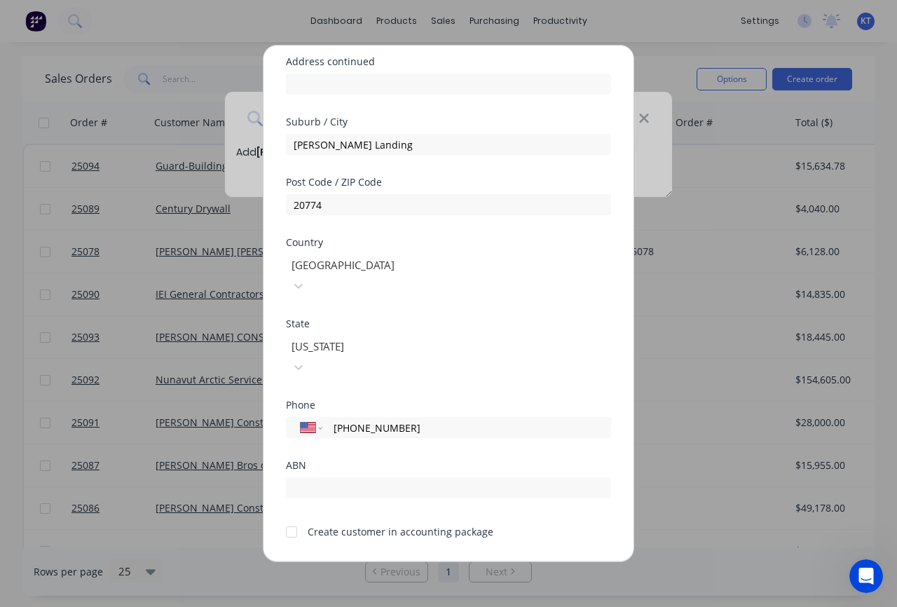
click at [411, 561] on button "Save" at bounding box center [404, 572] width 77 height 22
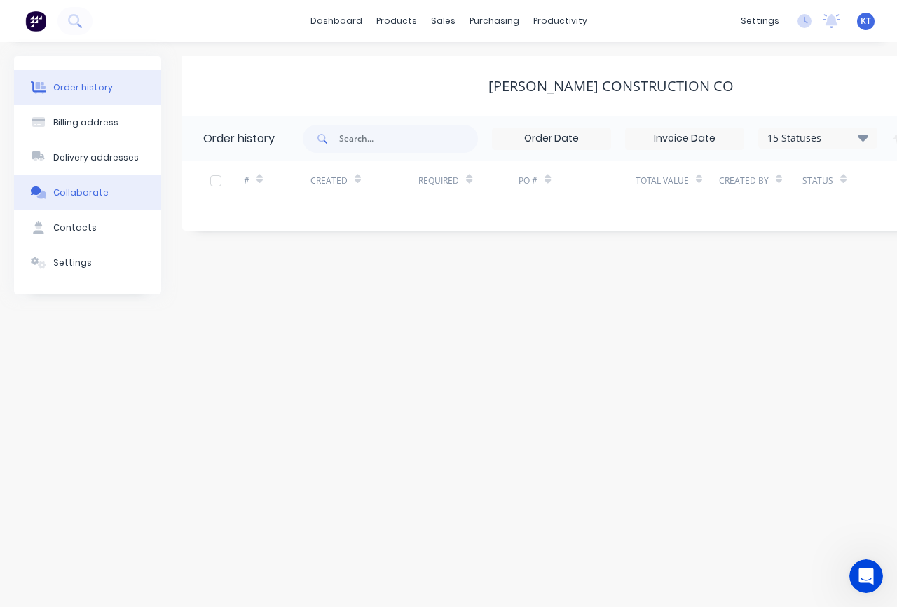
click at [81, 195] on div "Collaborate" at bounding box center [80, 192] width 55 height 13
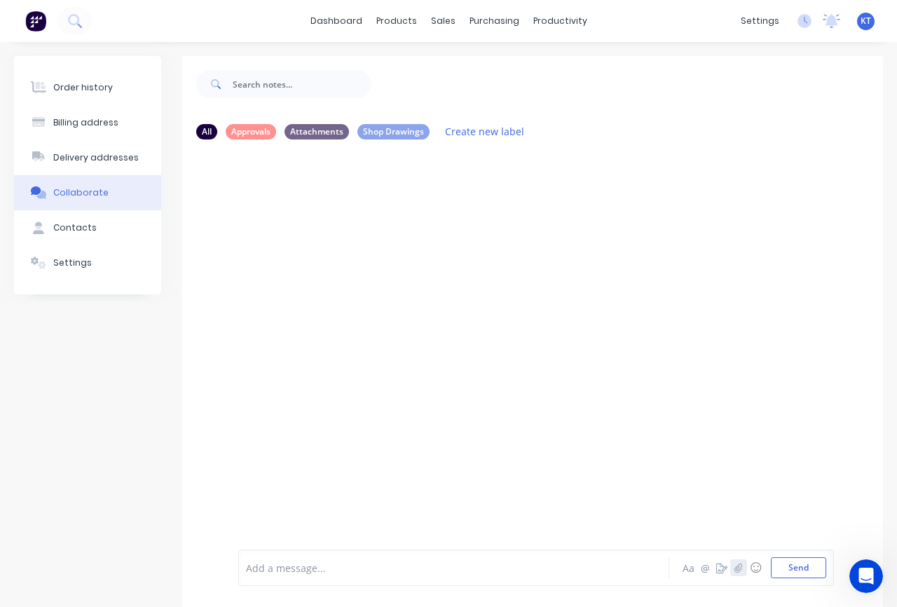
click at [738, 565] on icon "button" at bounding box center [738, 568] width 8 height 10
click at [800, 569] on button "Send" at bounding box center [798, 567] width 55 height 21
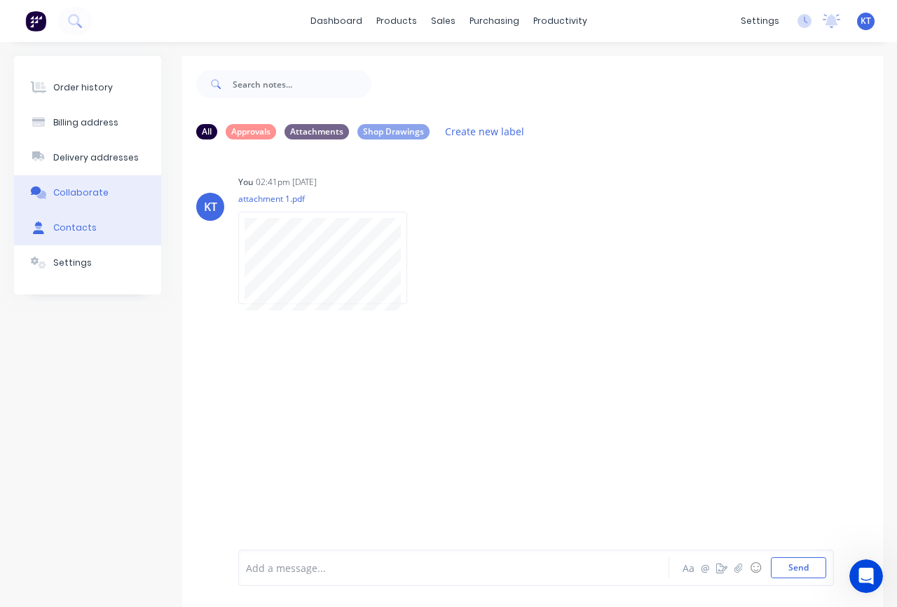
click at [99, 230] on button "Contacts" at bounding box center [87, 227] width 147 height 35
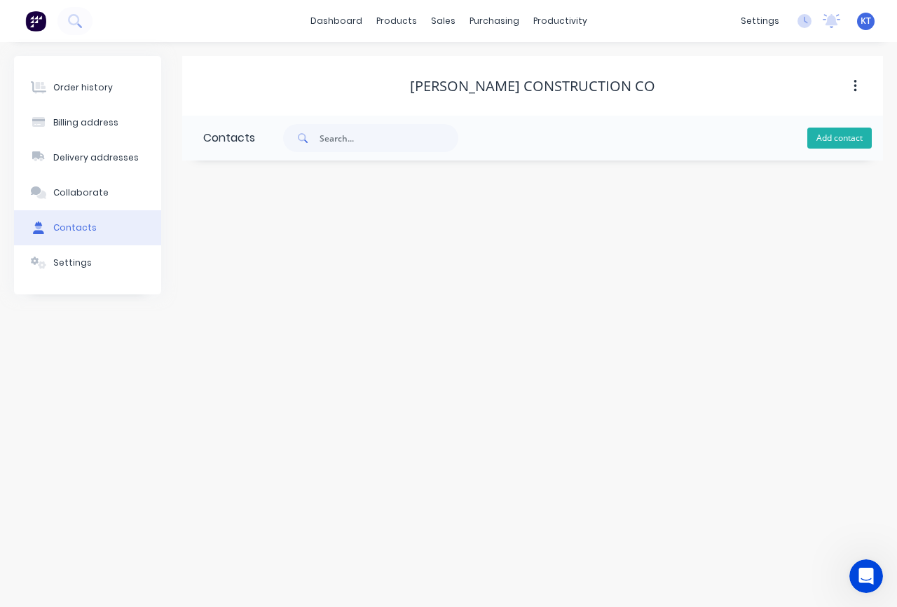
click at [832, 137] on button "Add contact" at bounding box center [839, 138] width 64 height 21
select select "AU"
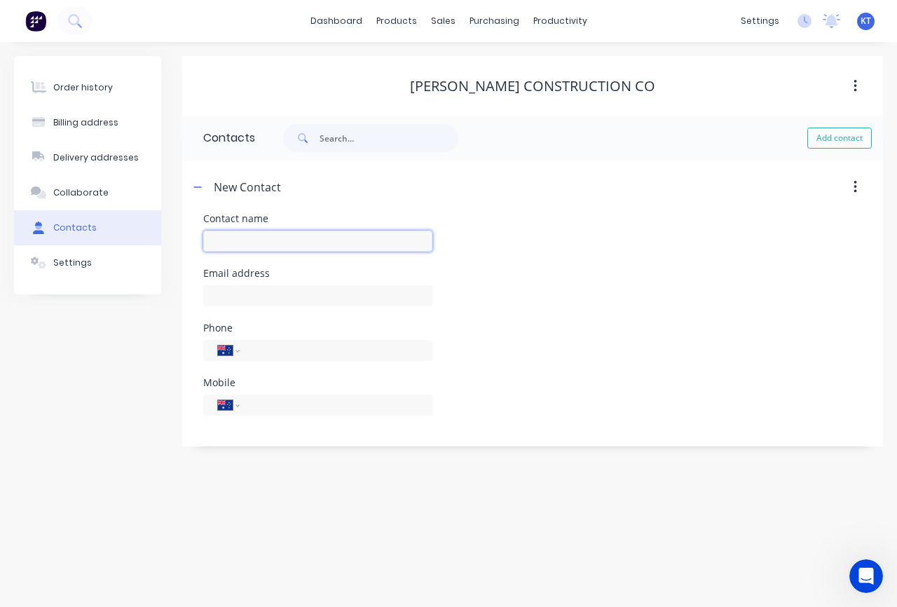
click at [251, 240] on input "text" at bounding box center [317, 241] width 229 height 21
type input "[PERSON_NAME]"
select select "AU"
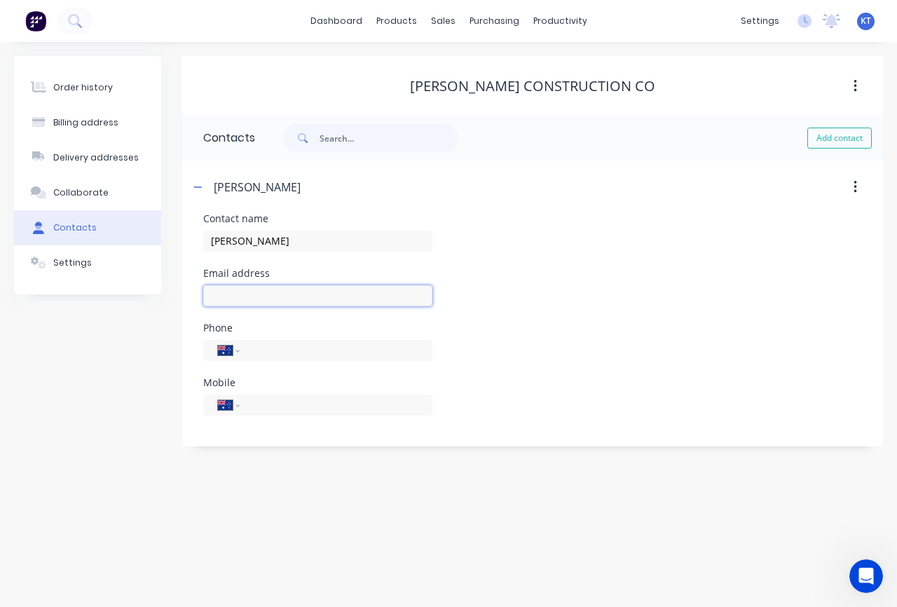
click at [245, 298] on input "text" at bounding box center [317, 295] width 229 height 21
paste input "[PERSON_NAME][EMAIL_ADDRESS][PERSON_NAME][DOMAIN_NAME]"
type input "[PERSON_NAME][EMAIL_ADDRESS][PERSON_NAME][DOMAIN_NAME]"
click at [232, 352] on select "International [GEOGRAPHIC_DATA] [GEOGRAPHIC_DATA] [GEOGRAPHIC_DATA] [GEOGRAPHIC…" at bounding box center [228, 350] width 21 height 20
select select "US"
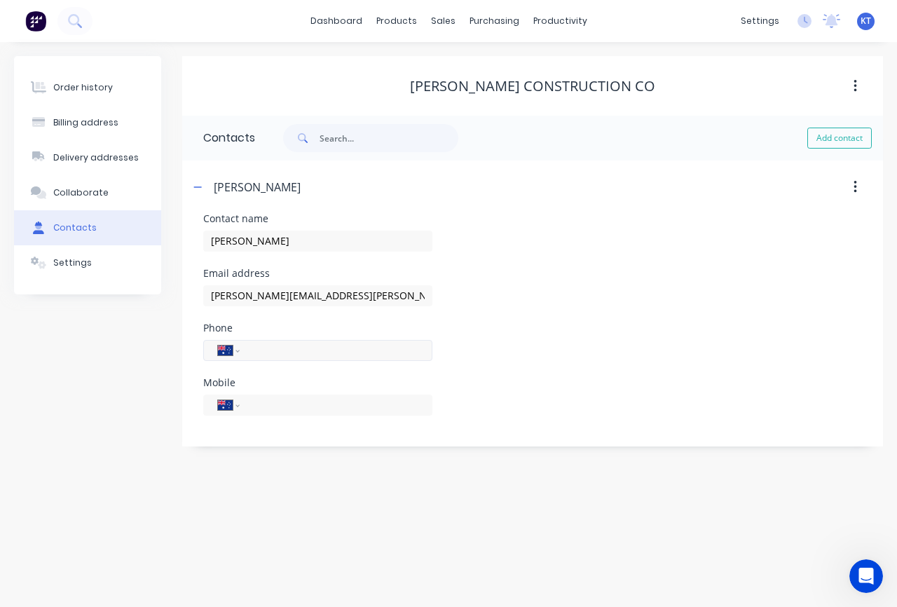
click at [218, 340] on select "International [GEOGRAPHIC_DATA] [GEOGRAPHIC_DATA] [GEOGRAPHIC_DATA] [GEOGRAPHIC…" at bounding box center [228, 350] width 21 height 20
drag, startPoint x: 332, startPoint y: 352, endPoint x: 248, endPoint y: 351, distance: 84.1
click at [248, 351] on div "International [GEOGRAPHIC_DATA] [GEOGRAPHIC_DATA] [GEOGRAPHIC_DATA] [GEOGRAPHIC…" at bounding box center [317, 350] width 229 height 21
type input "[PHONE_NUMBER]"
click at [229, 406] on select "International [GEOGRAPHIC_DATA] [GEOGRAPHIC_DATA] [GEOGRAPHIC_DATA] [GEOGRAPHIC…" at bounding box center [228, 405] width 21 height 20
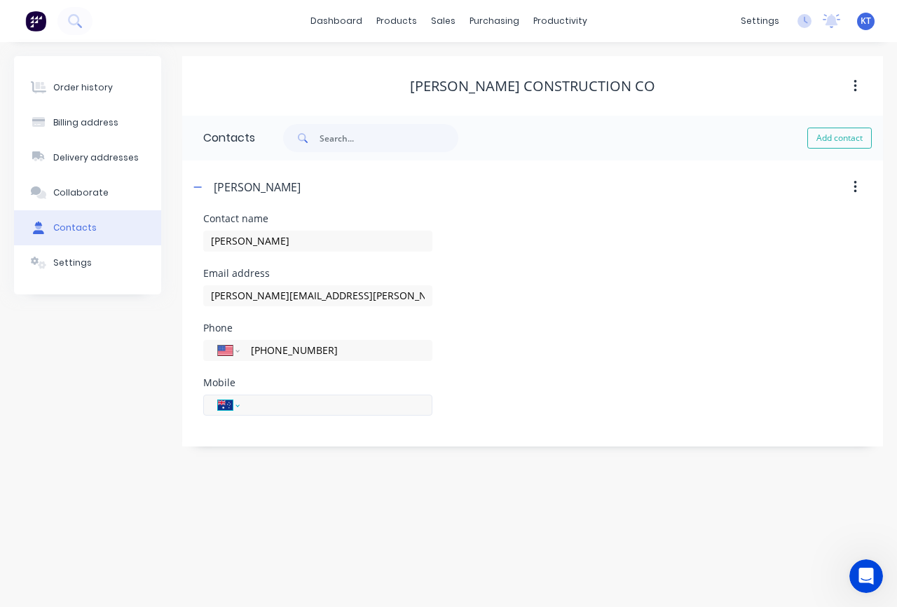
select select "US"
click at [218, 395] on select "International [GEOGRAPHIC_DATA] [GEOGRAPHIC_DATA] [GEOGRAPHIC_DATA] [GEOGRAPHIC…" at bounding box center [228, 405] width 21 height 20
click at [277, 406] on input "tel" at bounding box center [333, 405] width 168 height 16
paste input "[PHONE_NUMBER]"
type input "[PHONE_NUMBER]"
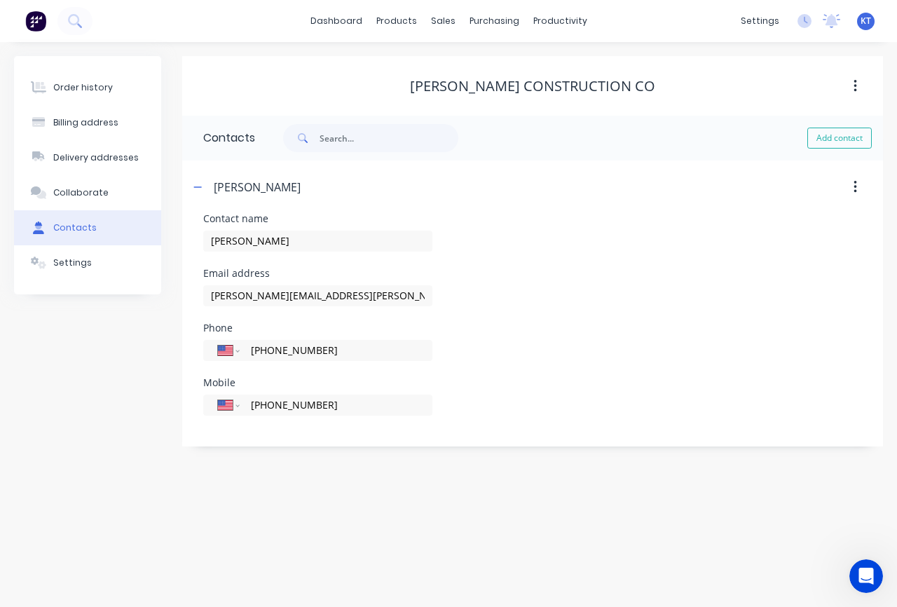
click at [563, 385] on div "Mobile International [GEOGRAPHIC_DATA] [GEOGRAPHIC_DATA] [GEOGRAPHIC_DATA] [GEO…" at bounding box center [532, 405] width 659 height 55
click at [827, 142] on button "Add contact" at bounding box center [839, 138] width 64 height 21
select select "AU"
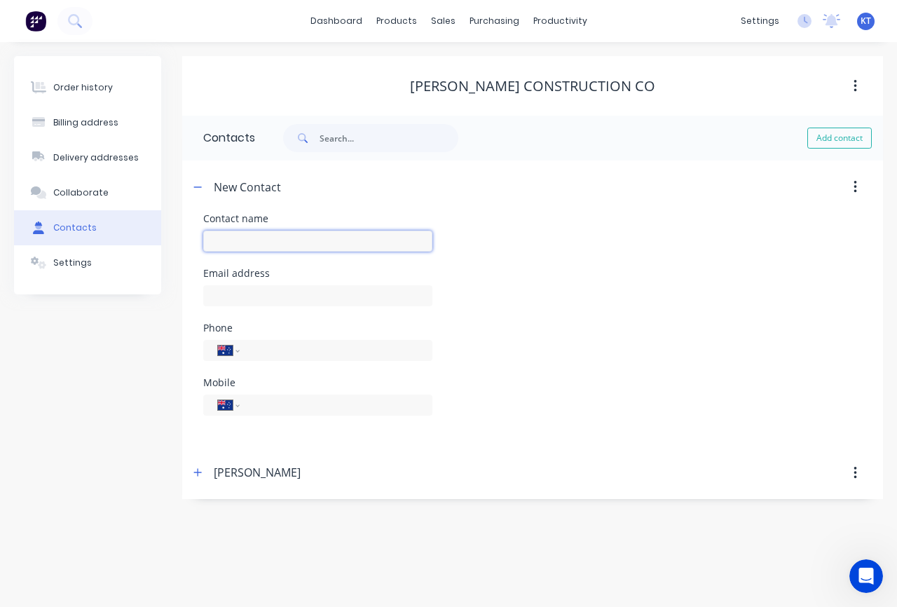
click at [235, 237] on input "text" at bounding box center [317, 241] width 229 height 21
type input "[PERSON_NAME]"
select select "AU"
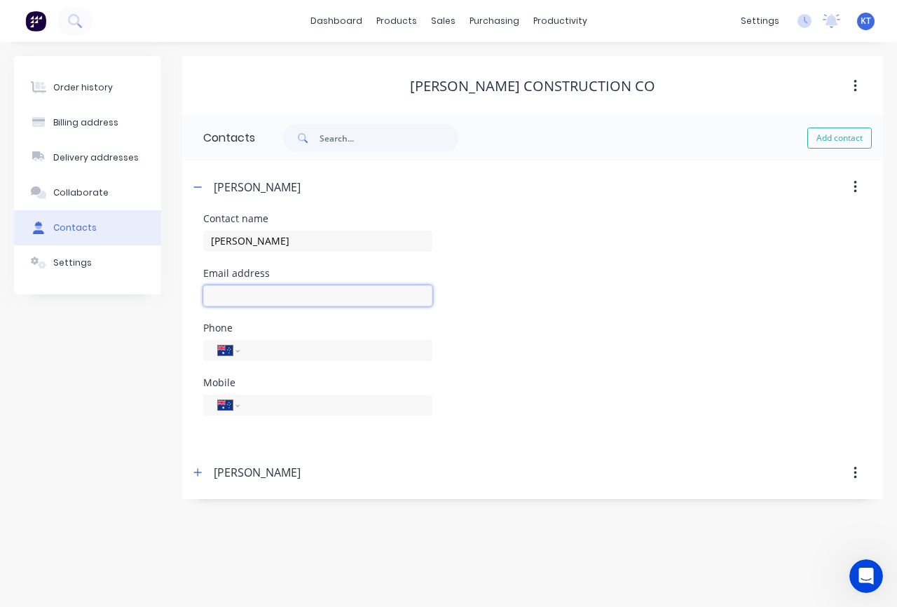
click at [237, 293] on input "text" at bounding box center [317, 295] width 229 height 21
type input "[PERSON_NAME][EMAIL_ADDRESS][PERSON_NAME][DOMAIN_NAME]"
click at [251, 403] on input "tel" at bounding box center [333, 405] width 168 height 16
click at [238, 407] on select "International [GEOGRAPHIC_DATA] [GEOGRAPHIC_DATA] [GEOGRAPHIC_DATA] [GEOGRAPHIC…" at bounding box center [228, 405] width 21 height 20
select select "US"
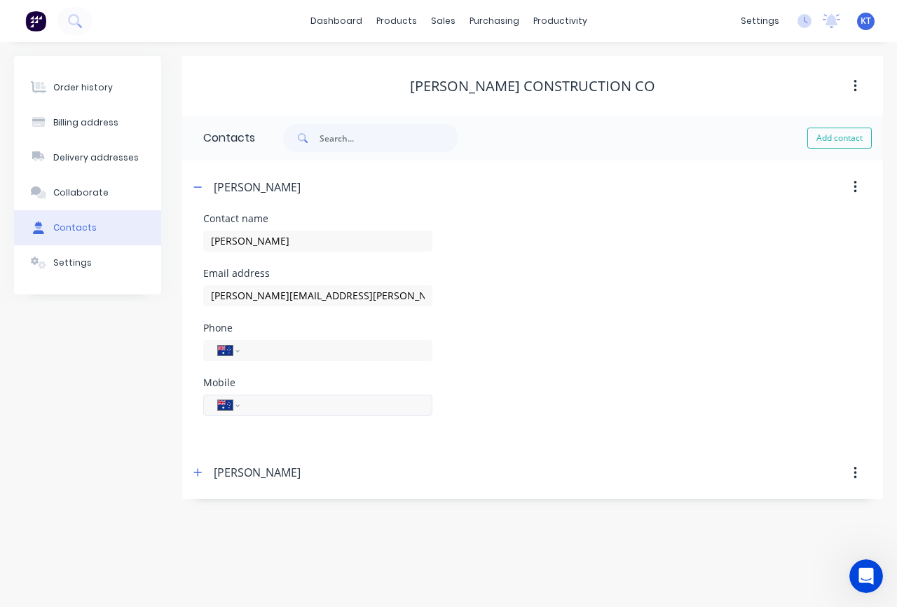
click at [218, 395] on select "International [GEOGRAPHIC_DATA] [GEOGRAPHIC_DATA] [GEOGRAPHIC_DATA] [GEOGRAPHIC…" at bounding box center [228, 405] width 21 height 20
click at [280, 414] on div "International [GEOGRAPHIC_DATA] [GEOGRAPHIC_DATA] [GEOGRAPHIC_DATA] [GEOGRAPHIC…" at bounding box center [317, 404] width 229 height 21
click at [273, 404] on input "tel" at bounding box center [333, 405] width 168 height 16
type input "[PHONE_NUMBER]"
click at [607, 364] on div "Phone International [GEOGRAPHIC_DATA] [GEOGRAPHIC_DATA] [GEOGRAPHIC_DATA] [GEOG…" at bounding box center [532, 350] width 659 height 55
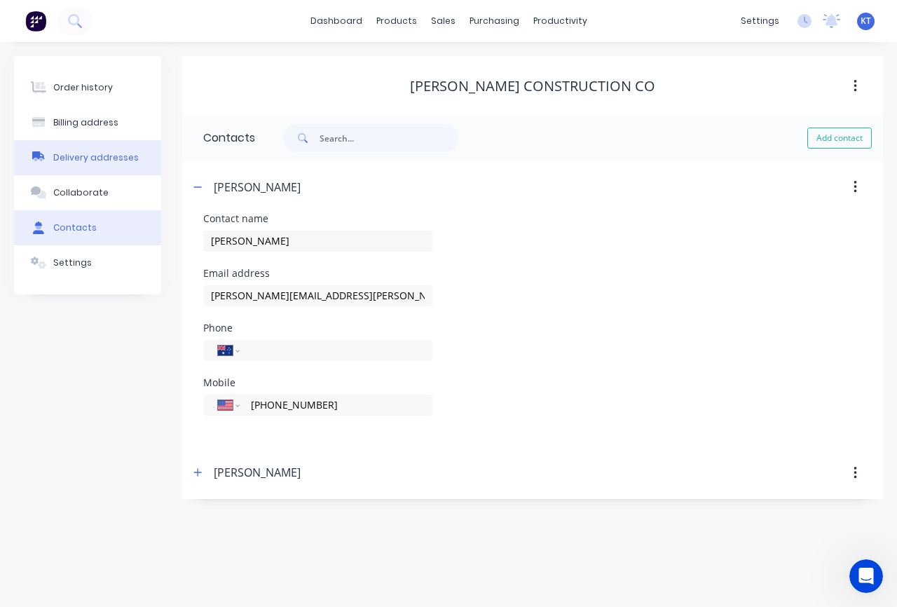
click at [99, 168] on button "Delivery addresses" at bounding box center [87, 157] width 147 height 35
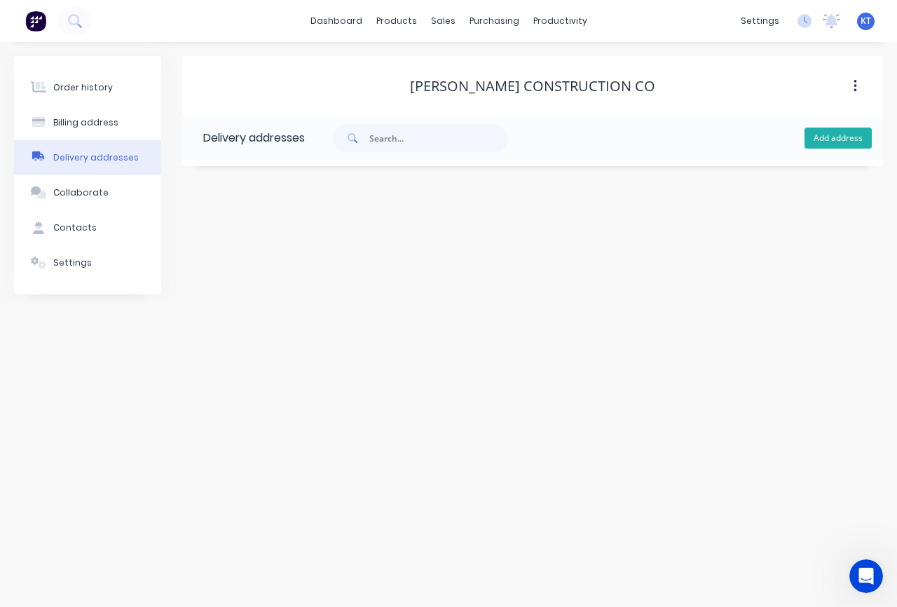
click at [851, 142] on button "Add address" at bounding box center [837, 138] width 67 height 21
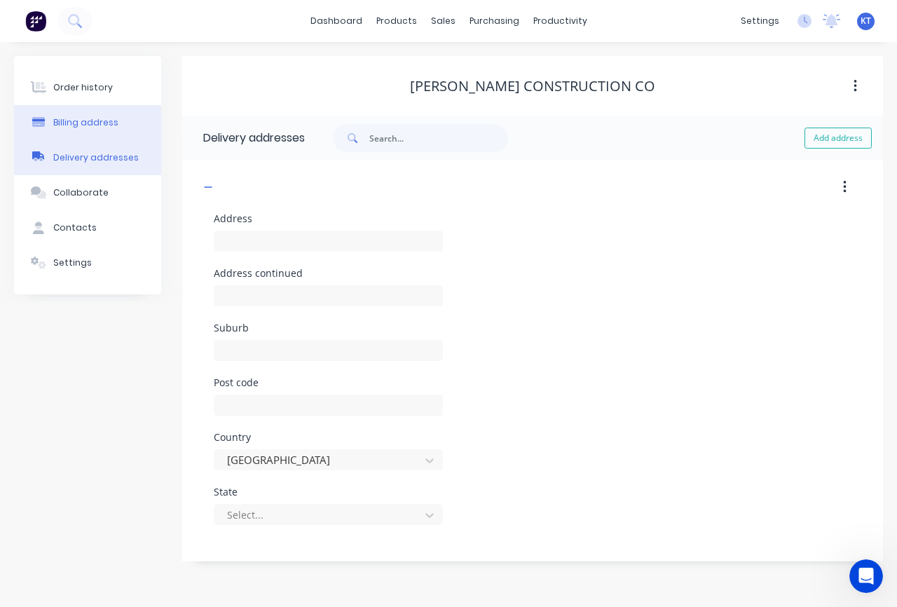
click at [97, 128] on div "Billing address" at bounding box center [85, 122] width 65 height 13
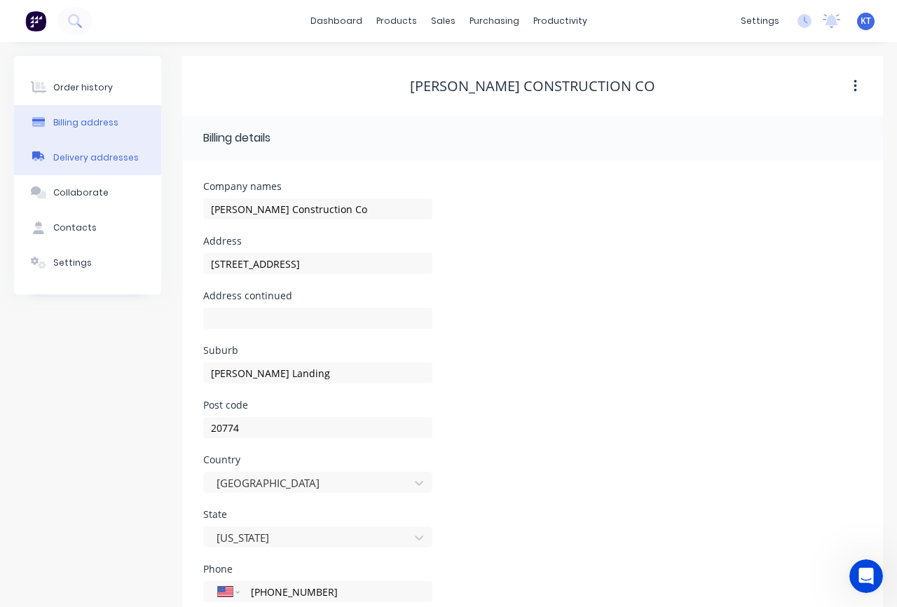
click at [93, 165] on button "Delivery addresses" at bounding box center [87, 157] width 147 height 35
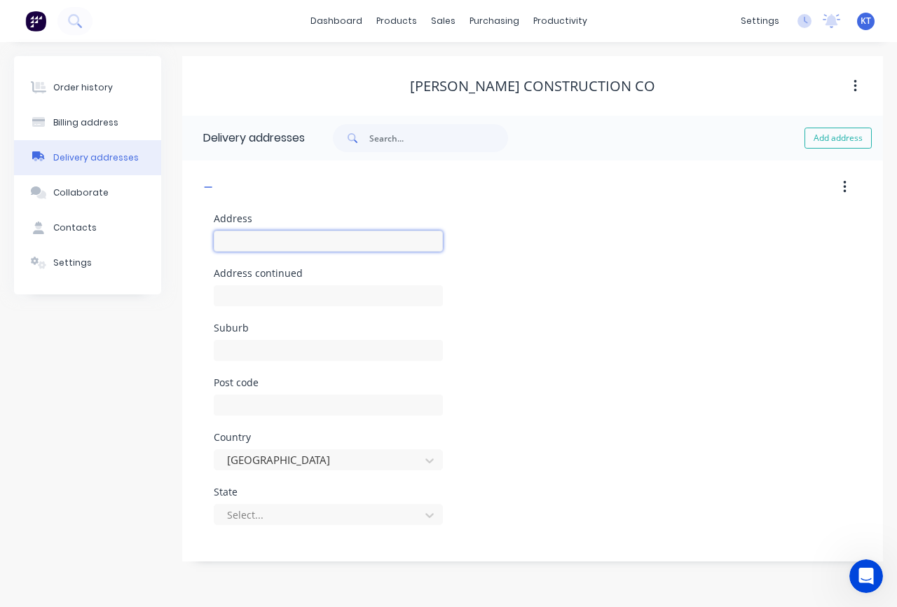
click at [247, 237] on input "text" at bounding box center [328, 241] width 229 height 21
click at [205, 184] on icon "button" at bounding box center [208, 187] width 8 height 10
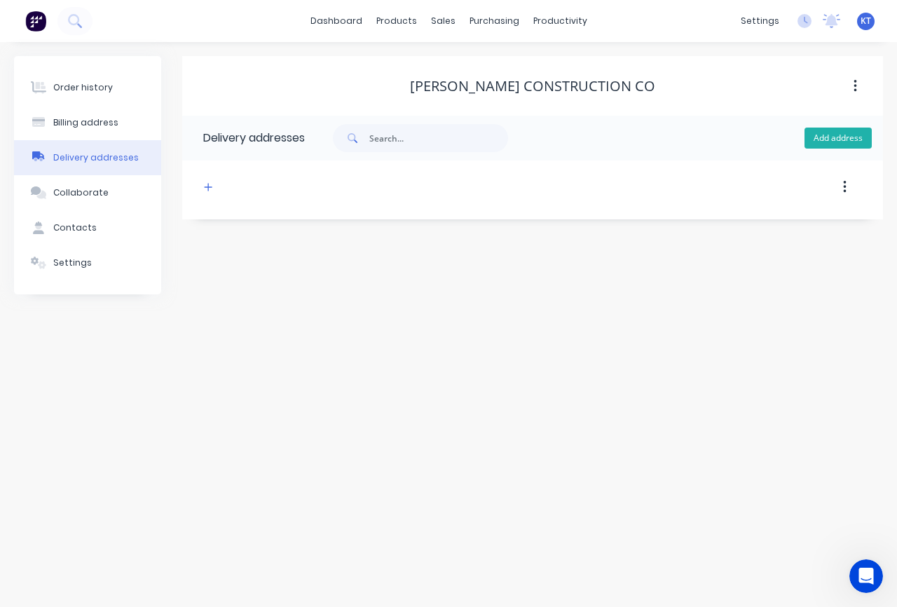
click at [821, 142] on button "Add address" at bounding box center [837, 138] width 67 height 21
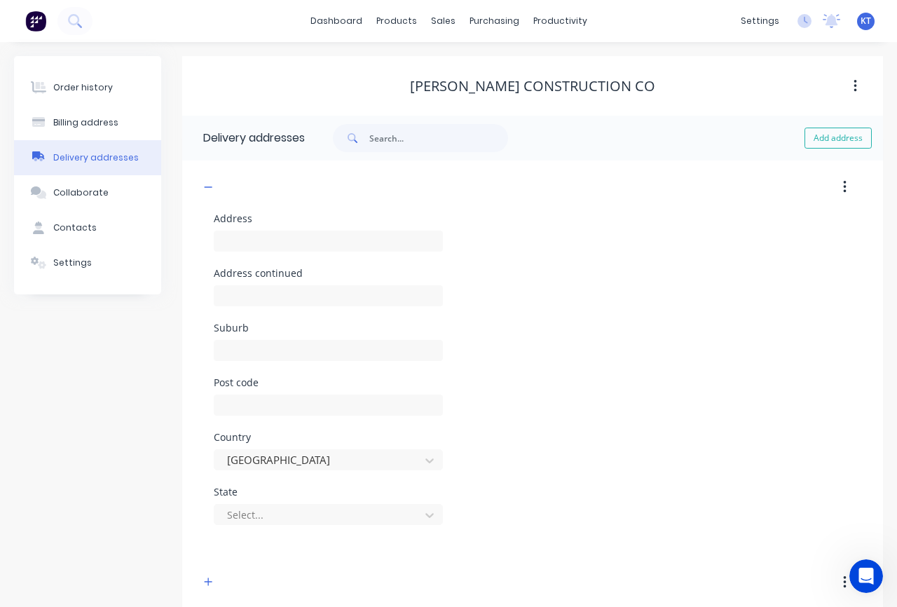
drag, startPoint x: 658, startPoint y: 325, endPoint x: 641, endPoint y: 345, distance: 25.8
click at [657, 327] on div "Suburb" at bounding box center [533, 350] width 638 height 55
click at [201, 581] on button "button" at bounding box center [209, 582] width 18 height 18
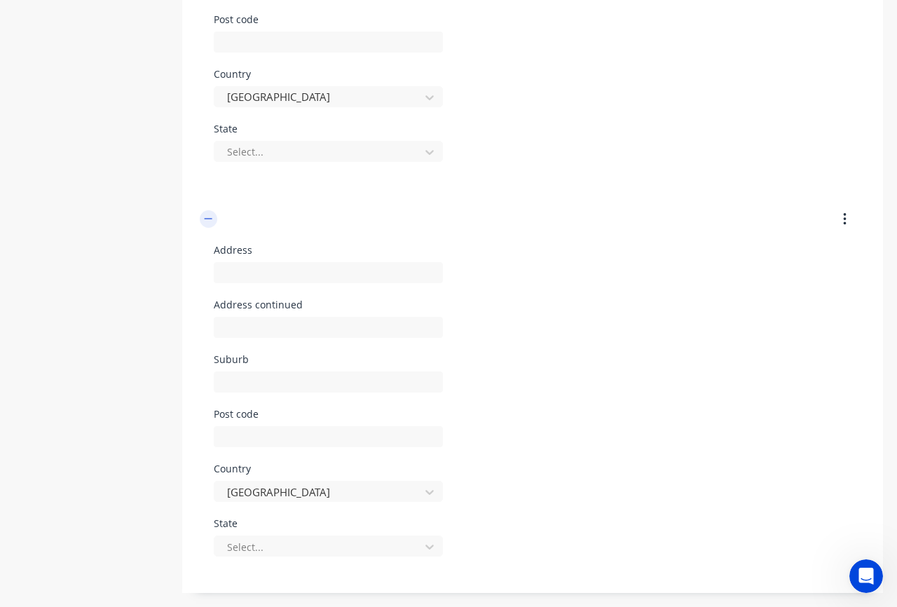
click at [209, 223] on icon "button" at bounding box center [208, 219] width 8 height 10
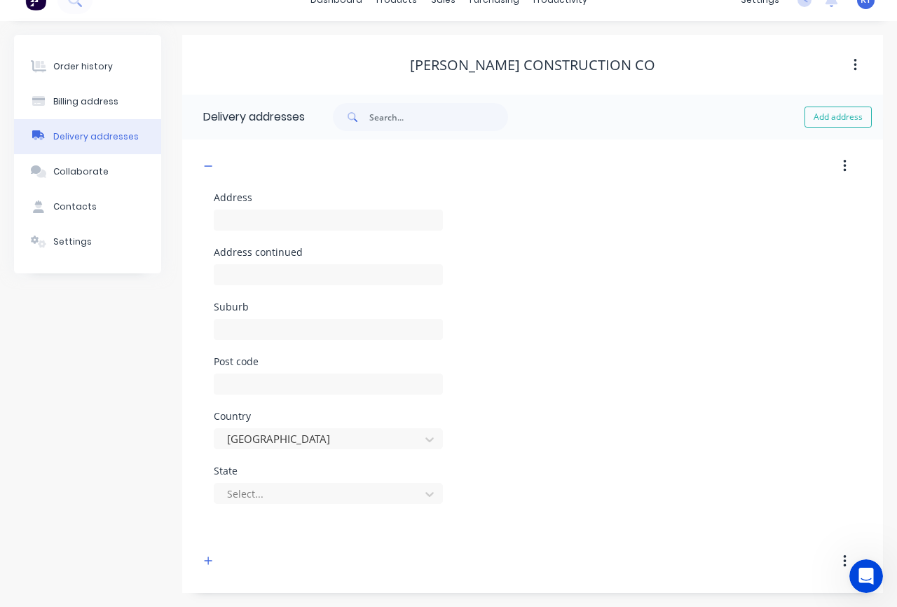
click at [844, 170] on icon "button" at bounding box center [844, 166] width 3 height 13
click at [720, 209] on div "Address" at bounding box center [533, 220] width 638 height 55
click at [848, 170] on button "button" at bounding box center [844, 165] width 33 height 25
click at [777, 205] on div "Delete" at bounding box center [795, 203] width 108 height 20
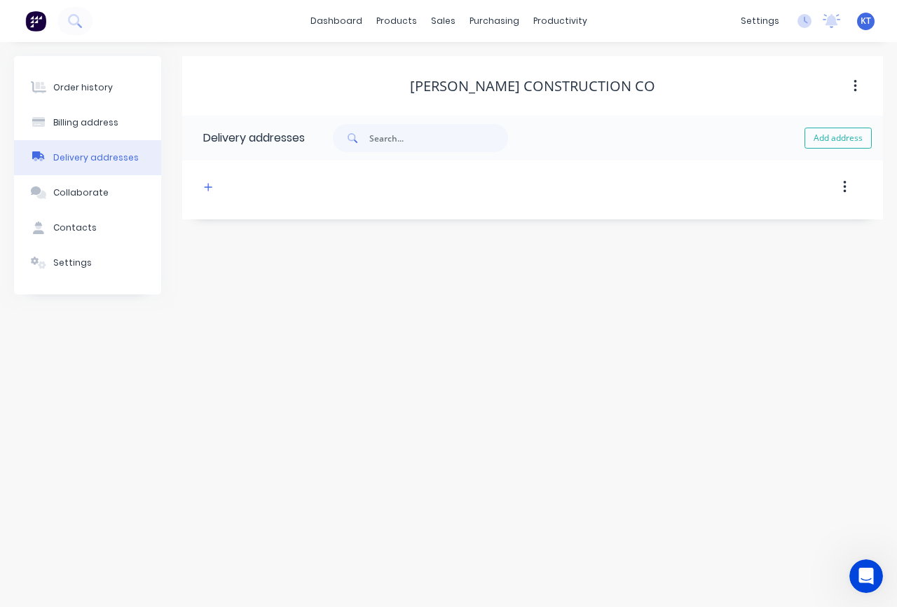
scroll to position [0, 0]
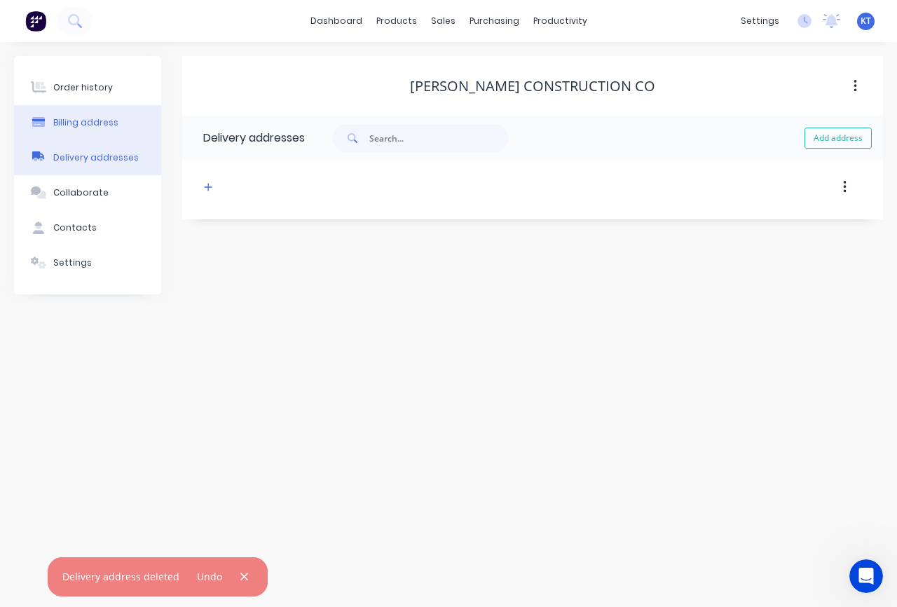
click at [88, 135] on button "Billing address" at bounding box center [87, 122] width 147 height 35
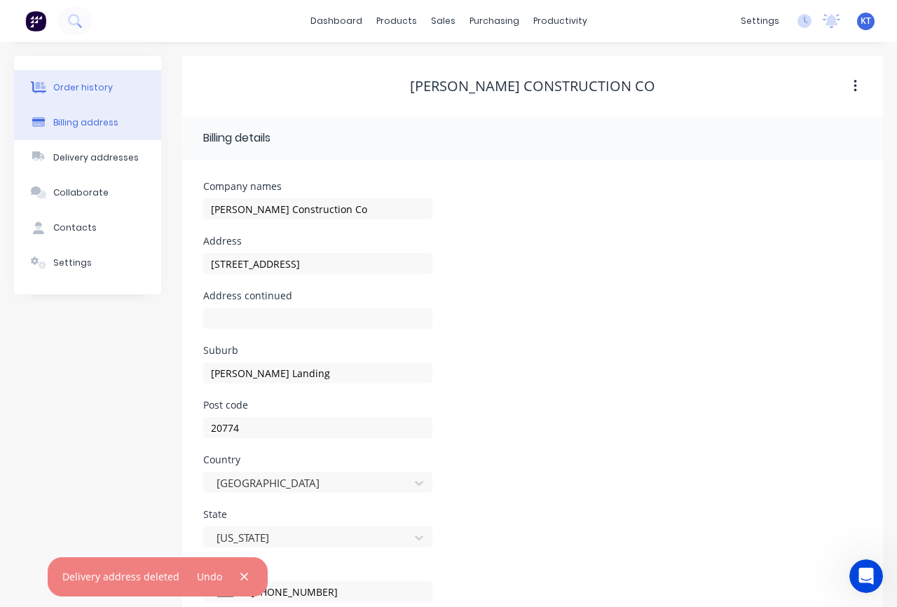
click at [95, 95] on button "Order history" at bounding box center [87, 87] width 147 height 35
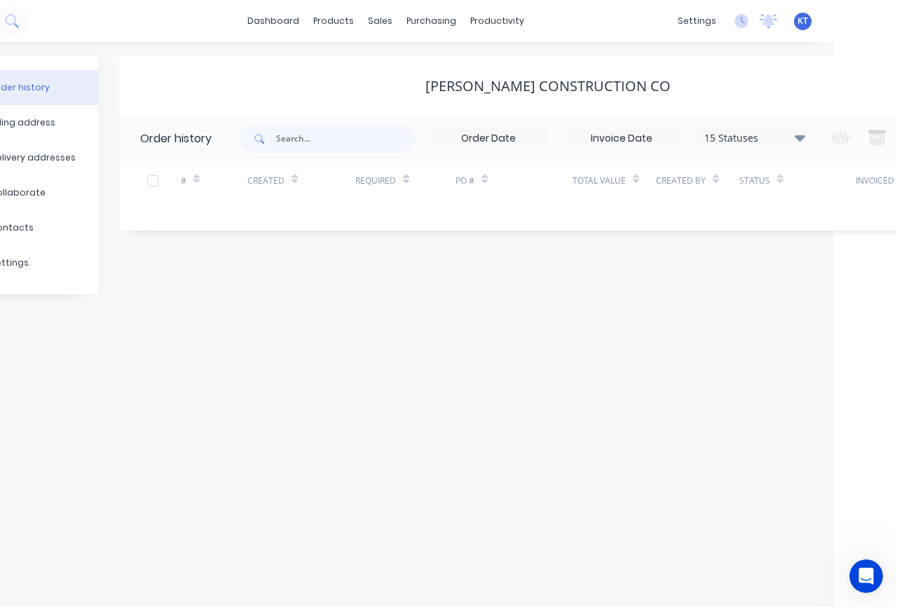
scroll to position [0, 143]
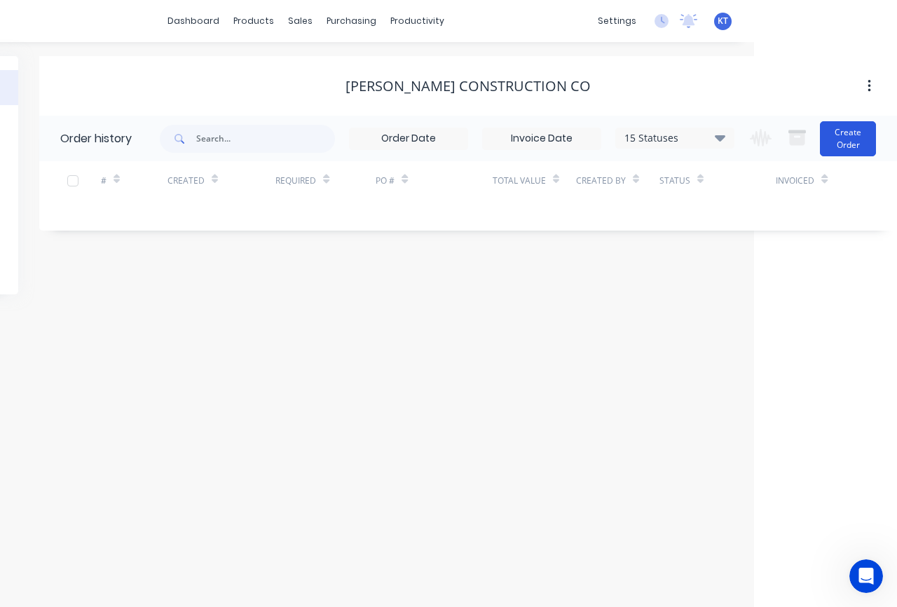
click at [850, 147] on button "Create Order" at bounding box center [848, 138] width 56 height 35
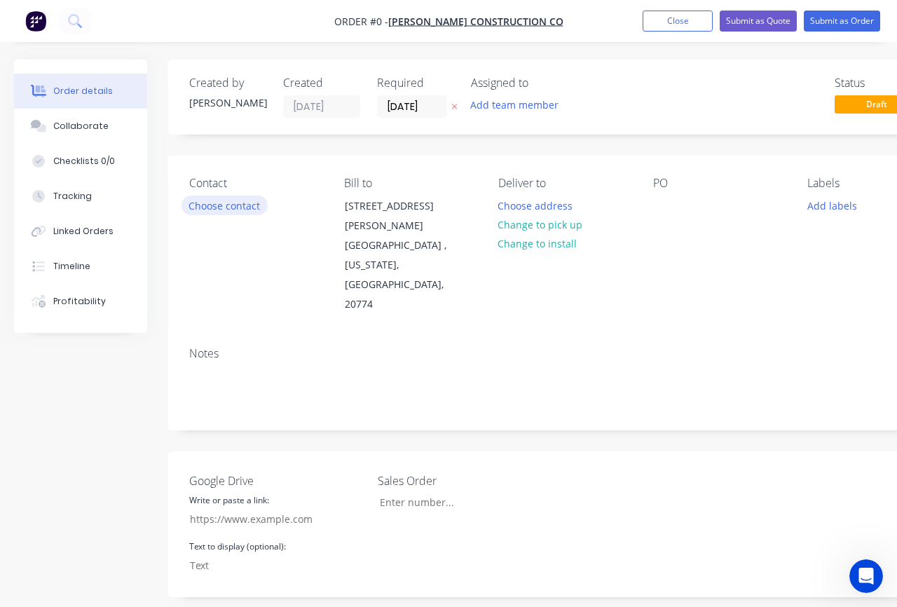
click at [238, 211] on button "Choose contact" at bounding box center [224, 204] width 86 height 19
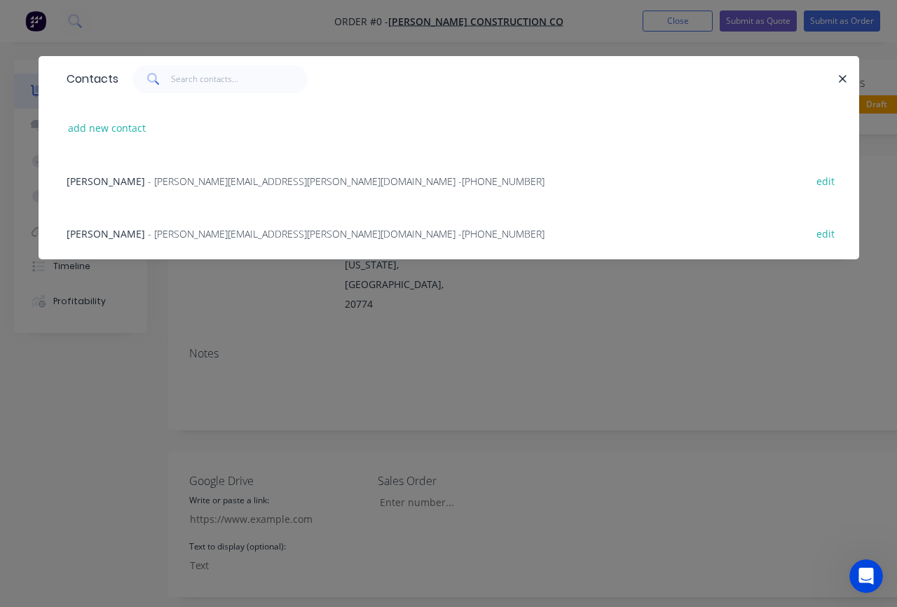
click at [92, 231] on span "[PERSON_NAME]" at bounding box center [106, 233] width 78 height 13
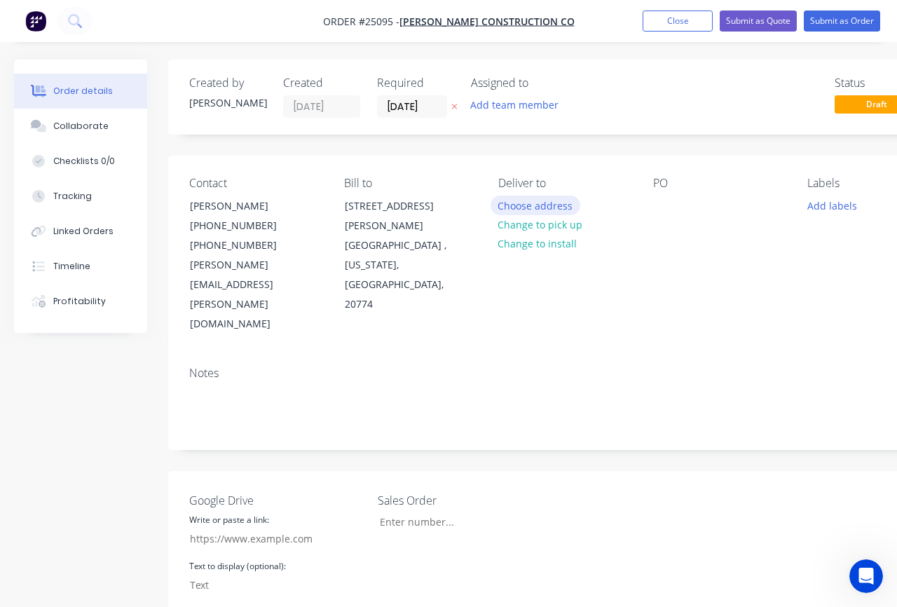
click at [514, 204] on button "Choose address" at bounding box center [535, 204] width 90 height 19
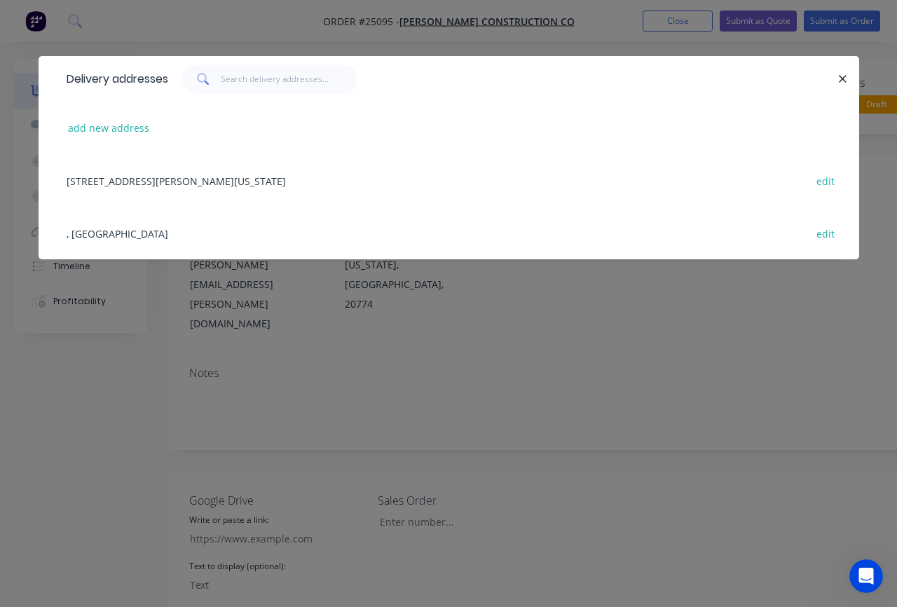
click at [126, 182] on div "[STREET_ADDRESS][PERSON_NAME][US_STATE] edit" at bounding box center [449, 180] width 778 height 53
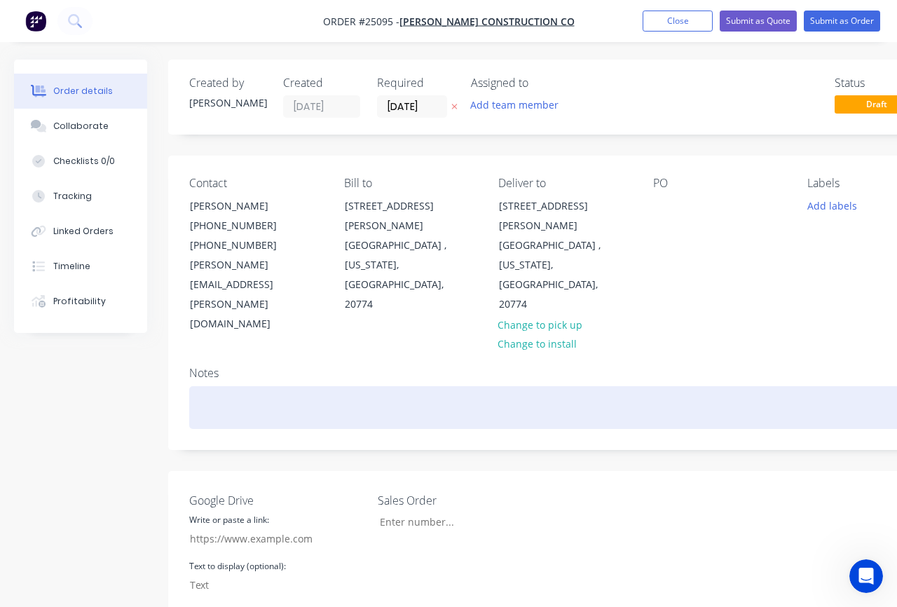
click at [544, 386] on div at bounding box center [564, 407] width 750 height 43
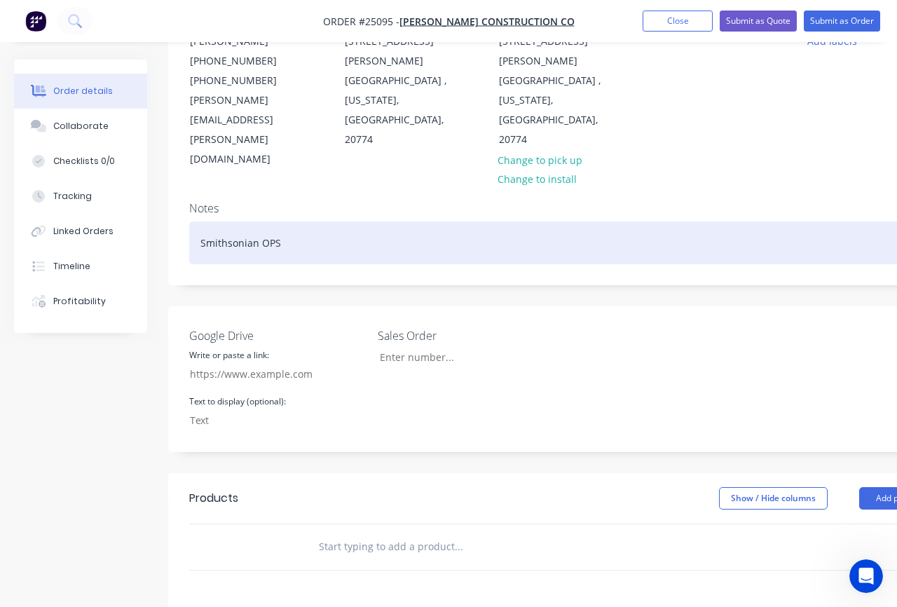
scroll to position [319, 0]
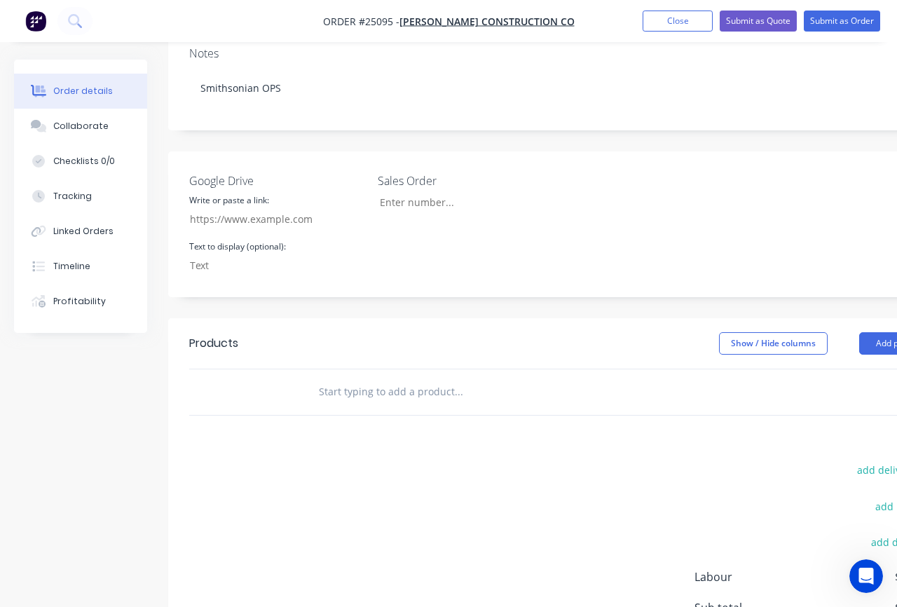
click at [352, 378] on input "text" at bounding box center [458, 392] width 280 height 28
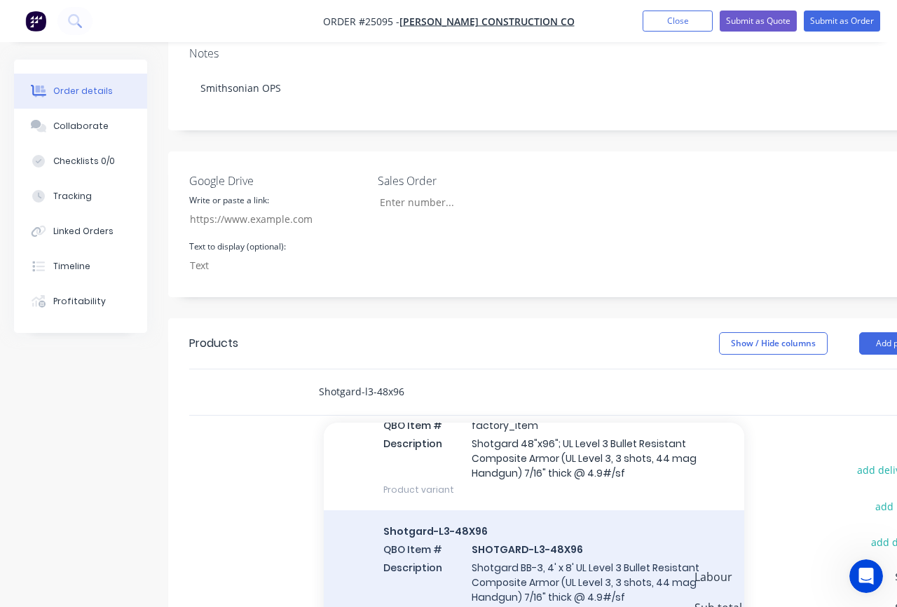
scroll to position [90, 0]
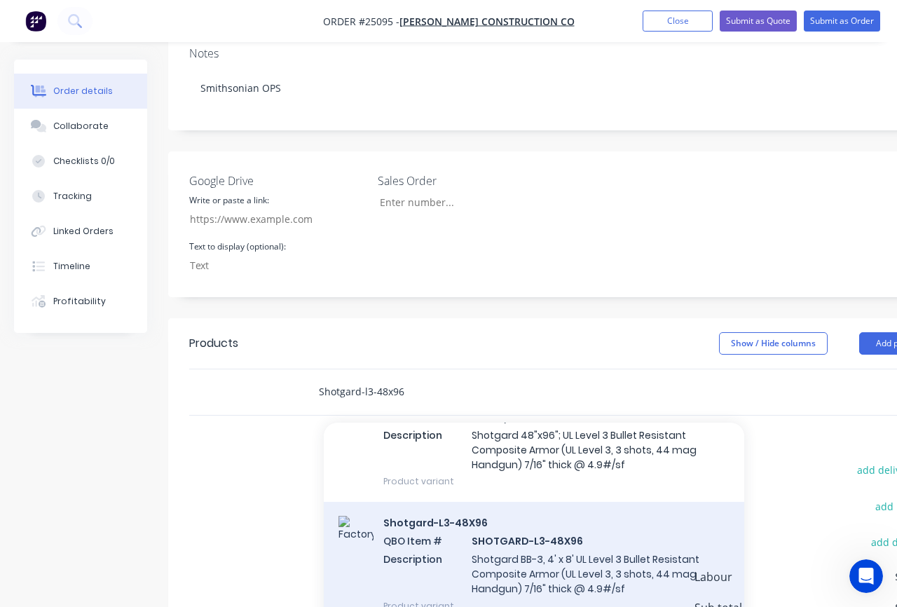
type input "Shotgard-l3-48x96"
click at [504, 526] on div "Shotgard-L3-48X96 QBO Item # SHOTGARD-L3-48X96 Description Shotgard BB-3, 4' x …" at bounding box center [534, 564] width 420 height 124
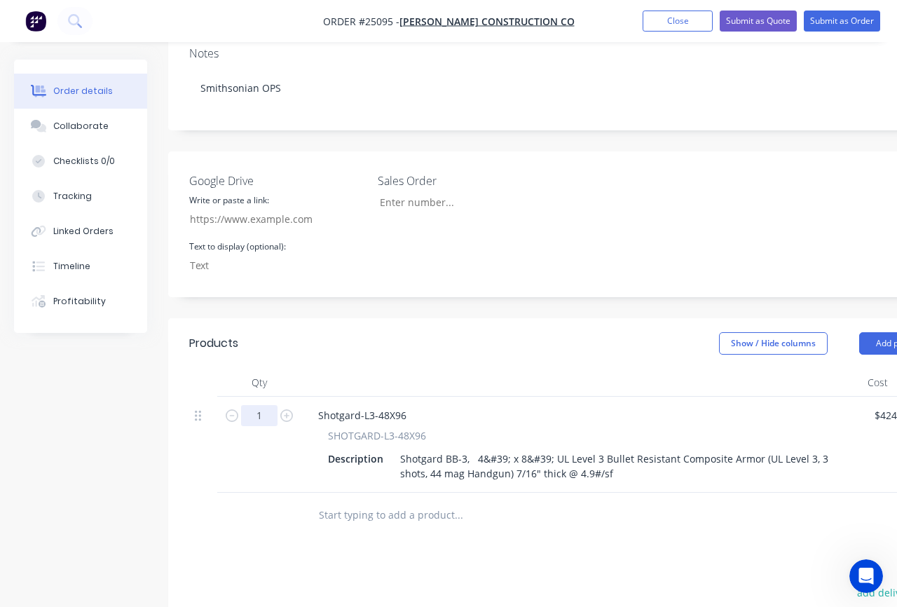
drag, startPoint x: 264, startPoint y: 375, endPoint x: 257, endPoint y: 376, distance: 7.0
click at [257, 405] on input "1" at bounding box center [259, 415] width 36 height 21
drag, startPoint x: 256, startPoint y: 376, endPoint x: 268, endPoint y: 377, distance: 12.7
click at [268, 405] on input "1" at bounding box center [259, 415] width 36 height 21
type input "12"
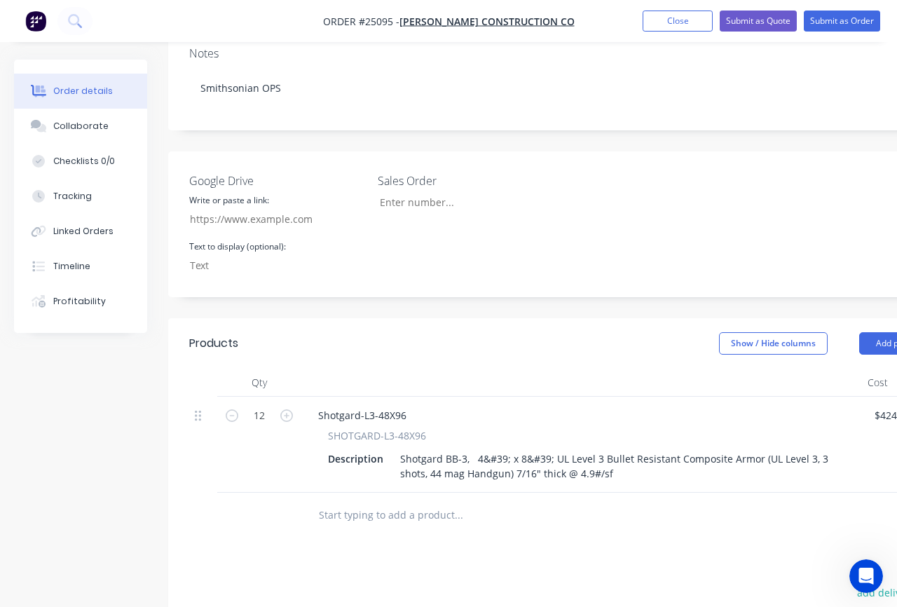
type input "$6,780.00"
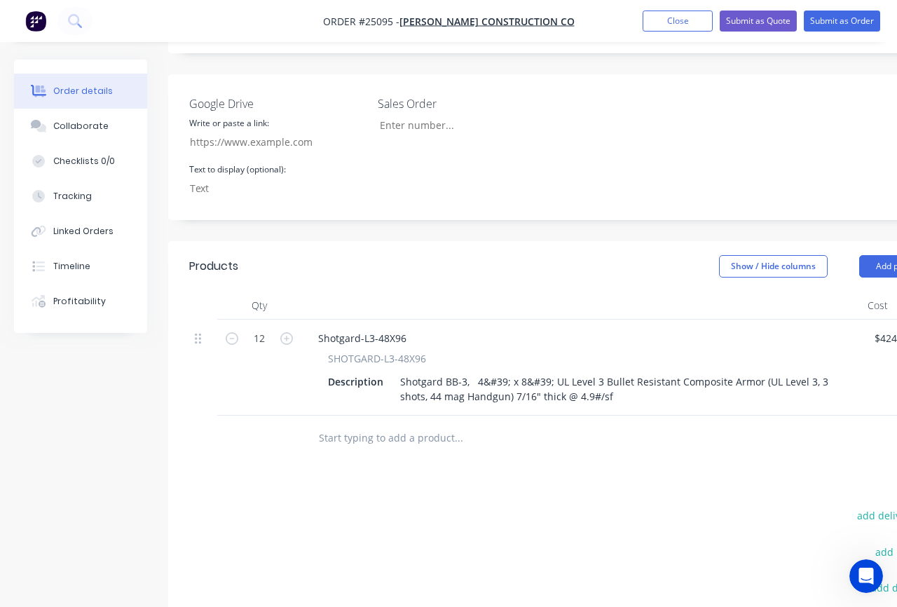
scroll to position [515, 0]
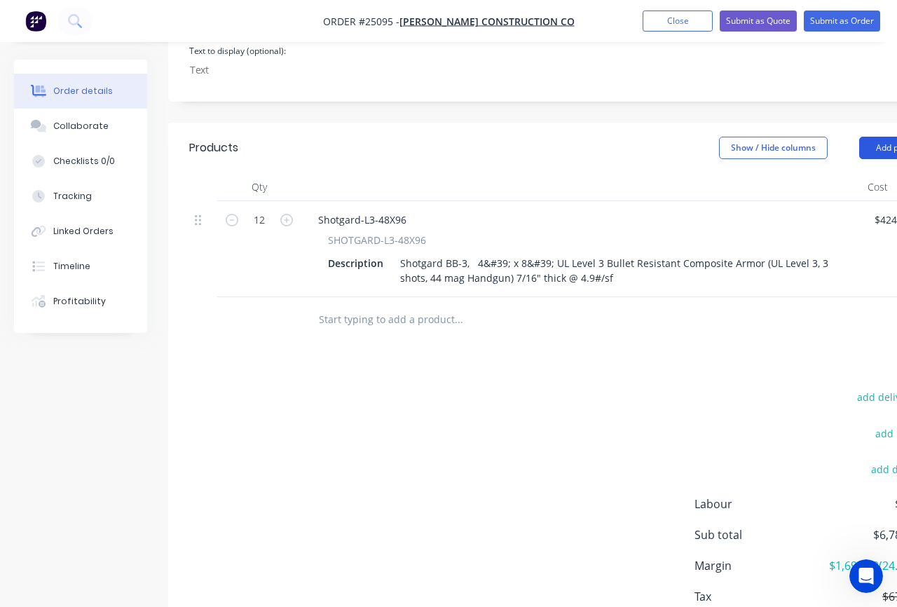
click at [883, 137] on button "Add product" at bounding box center [899, 148] width 81 height 22
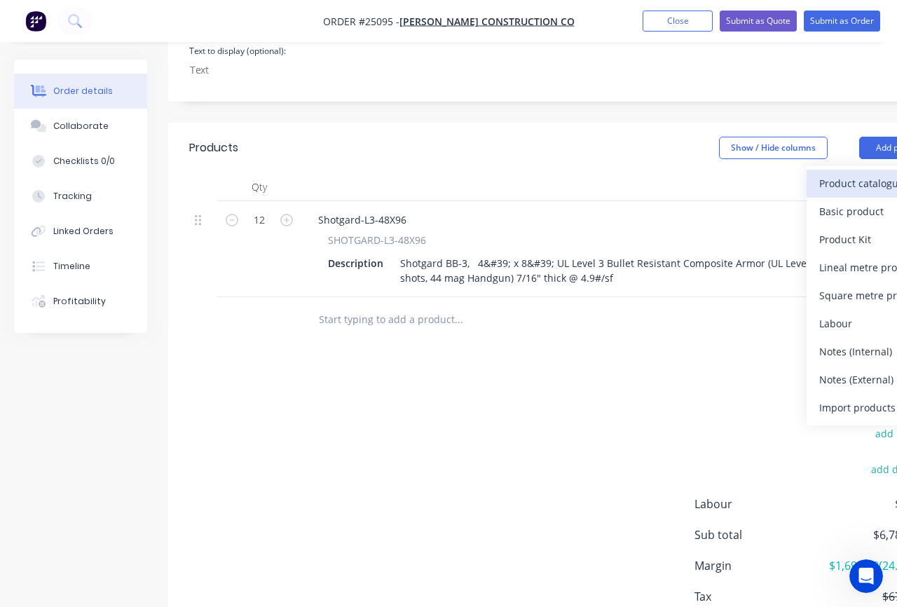
click at [883, 173] on div "Product catalogue" at bounding box center [873, 183] width 108 height 20
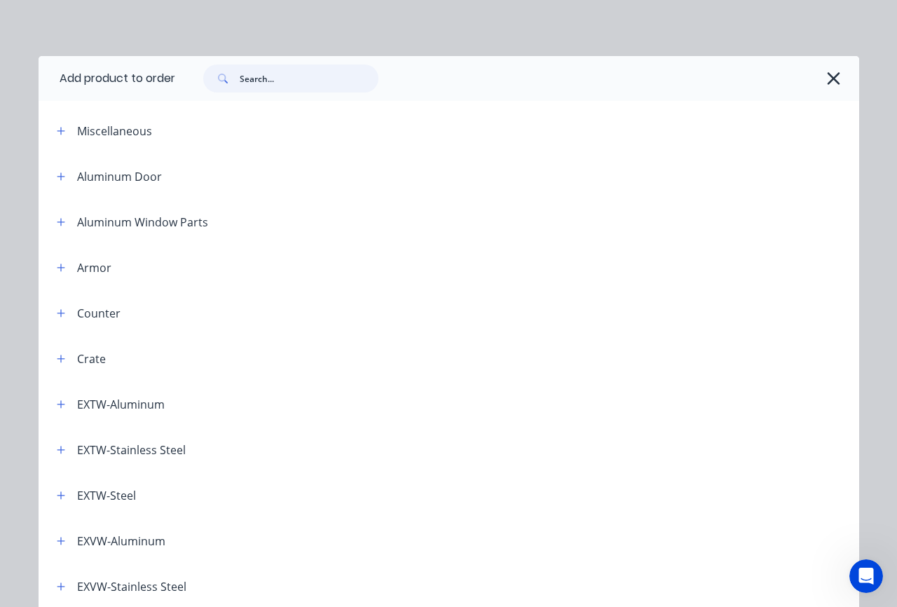
click at [268, 81] on input "text" at bounding box center [309, 78] width 139 height 28
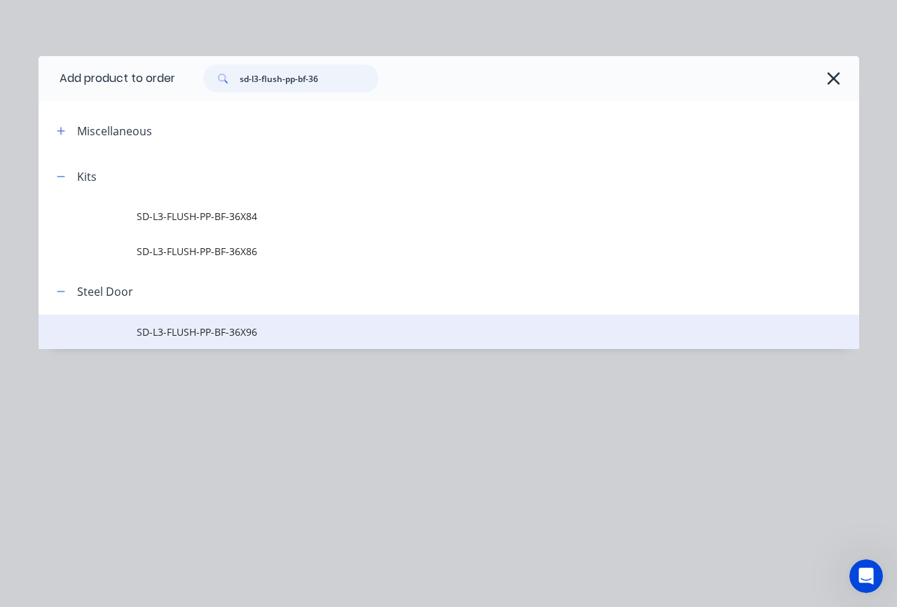
type input "sd-l3-flush-pp-bf-36"
click at [160, 333] on span "SD-L3-FLUSH-PP-BF-36X96" at bounding box center [425, 331] width 577 height 15
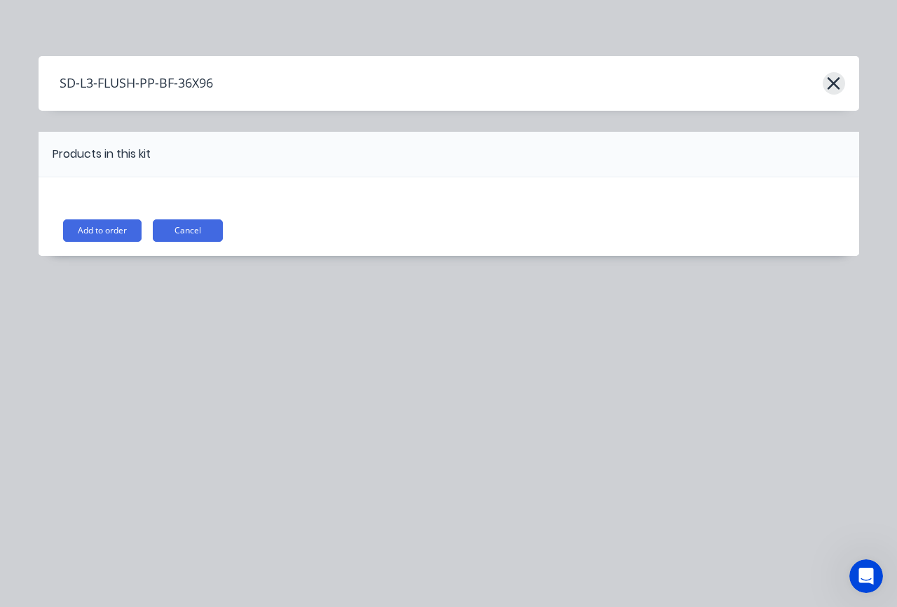
click at [832, 85] on icon "button" at bounding box center [833, 84] width 15 height 20
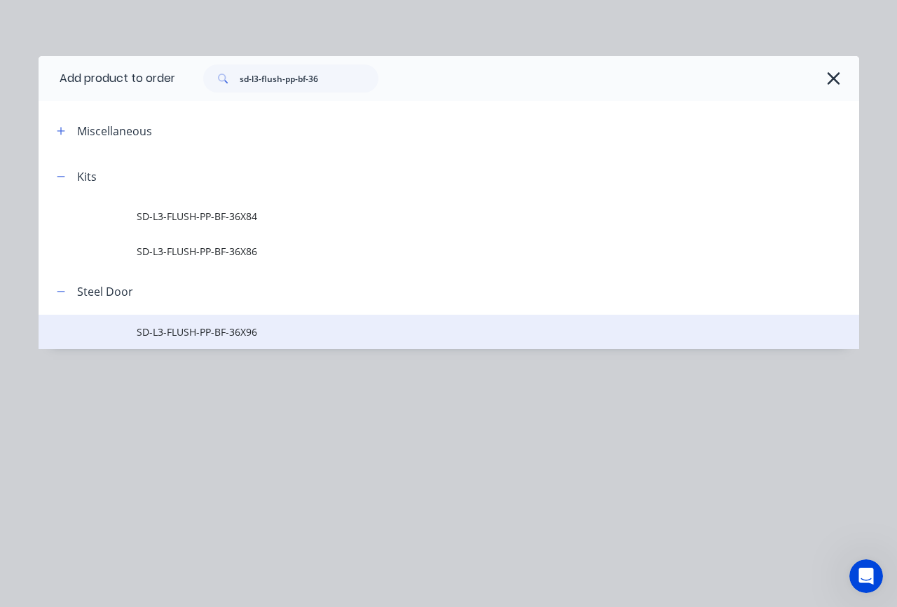
click at [158, 333] on span "SD-L3-FLUSH-PP-BF-36X96" at bounding box center [425, 331] width 577 height 15
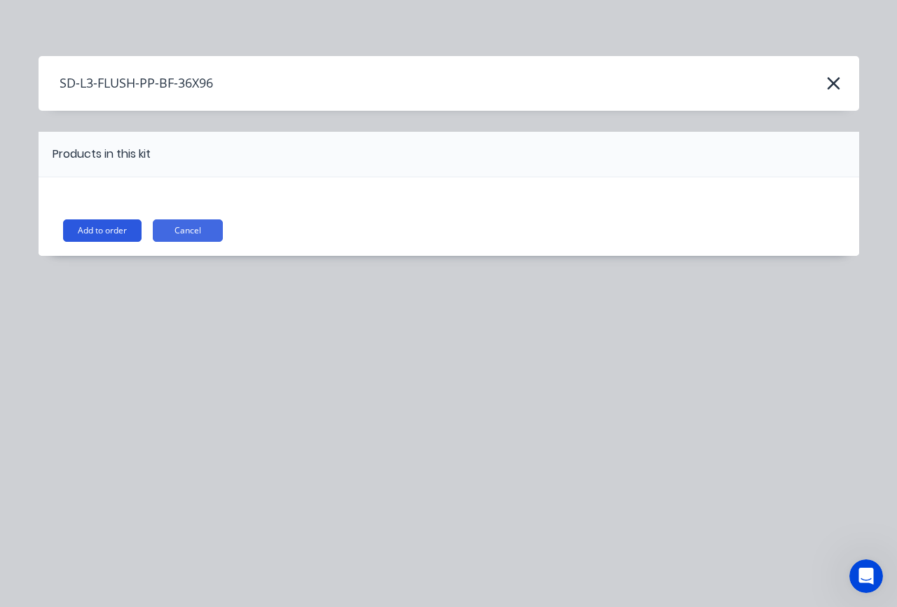
click at [106, 232] on button "Add to order" at bounding box center [102, 230] width 78 height 22
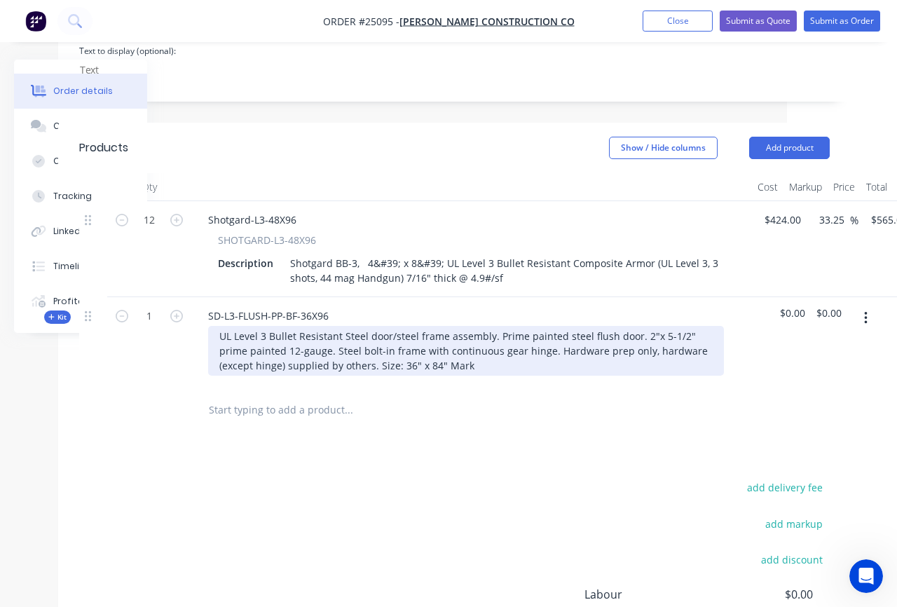
scroll to position [515, 141]
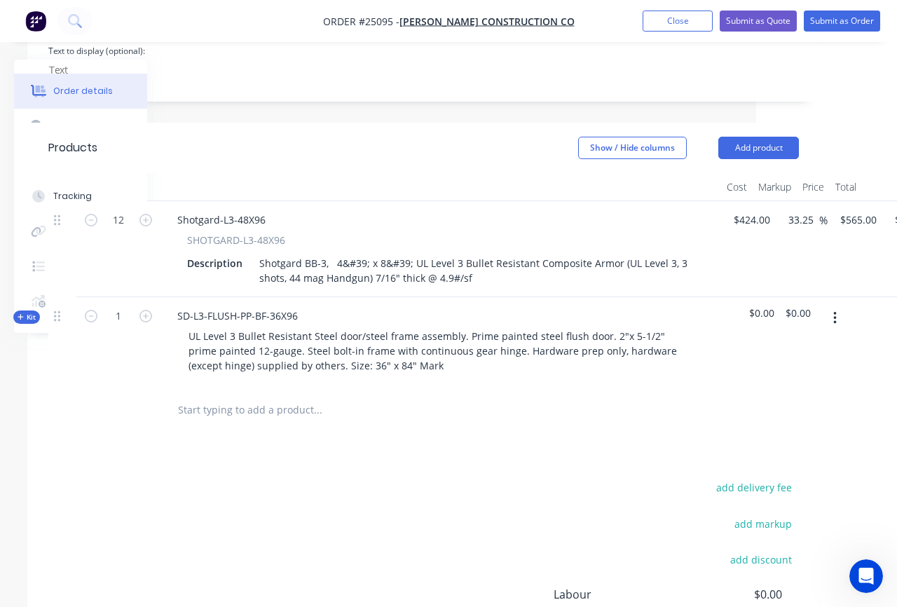
click at [833, 310] on icon "button" at bounding box center [835, 317] width 4 height 15
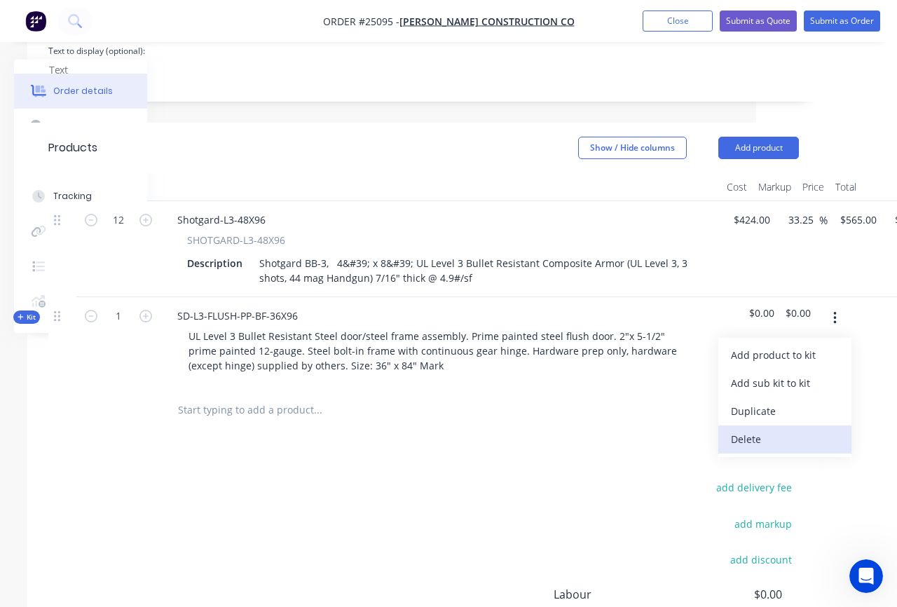
click at [790, 429] on div "Delete" at bounding box center [785, 439] width 108 height 20
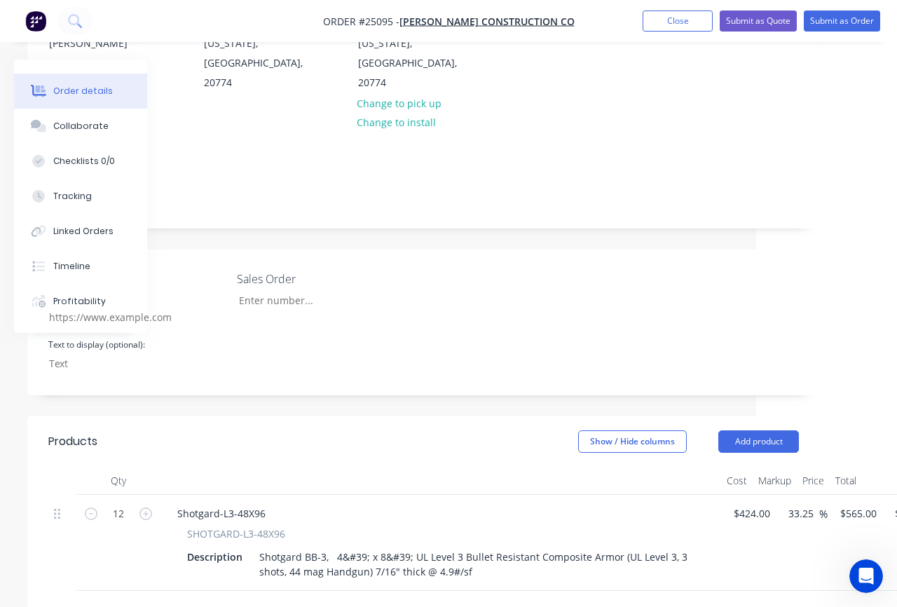
scroll to position [0, 141]
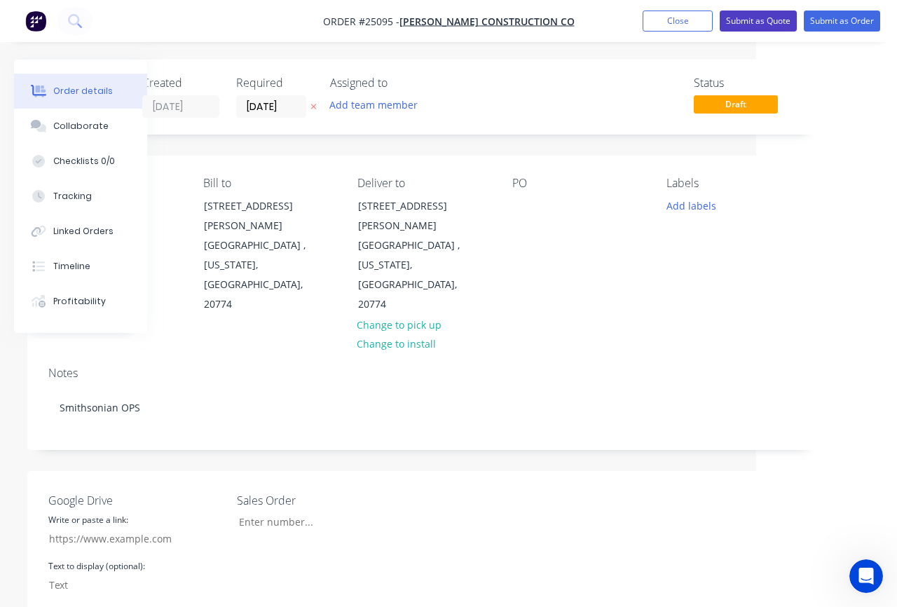
click at [759, 22] on button "Submit as Quote" at bounding box center [758, 21] width 77 height 21
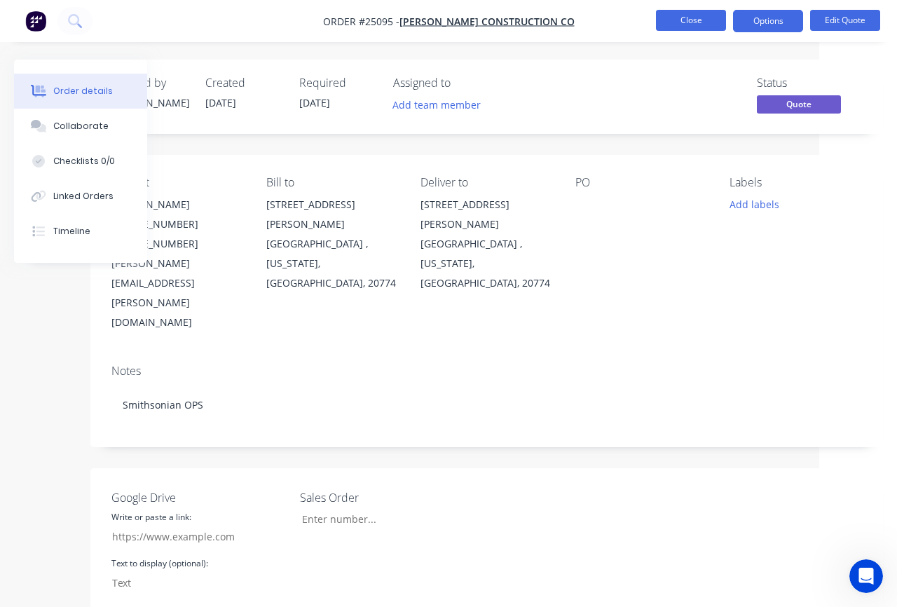
click at [689, 27] on button "Close" at bounding box center [691, 20] width 70 height 21
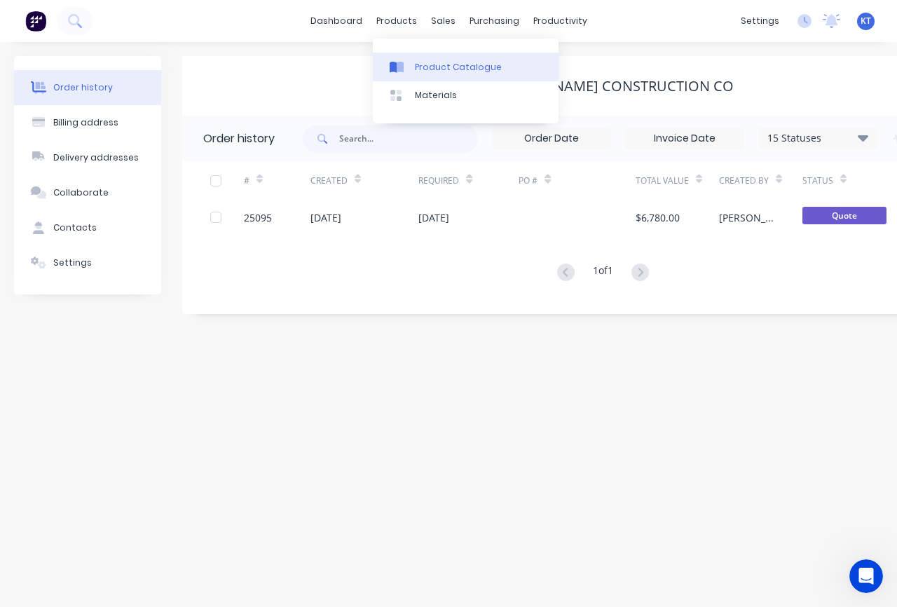
click at [437, 66] on div "Product Catalogue" at bounding box center [458, 67] width 87 height 13
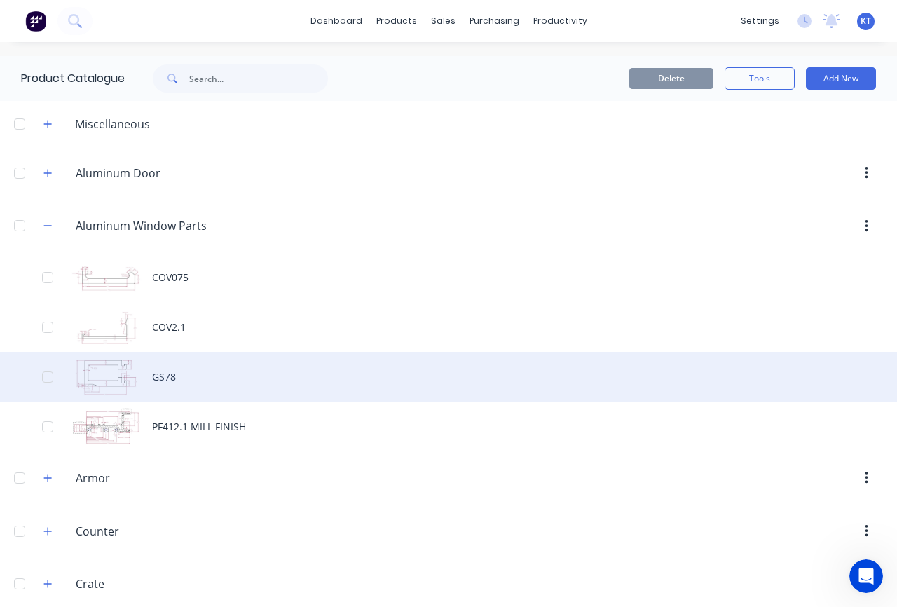
scroll to position [17, 0]
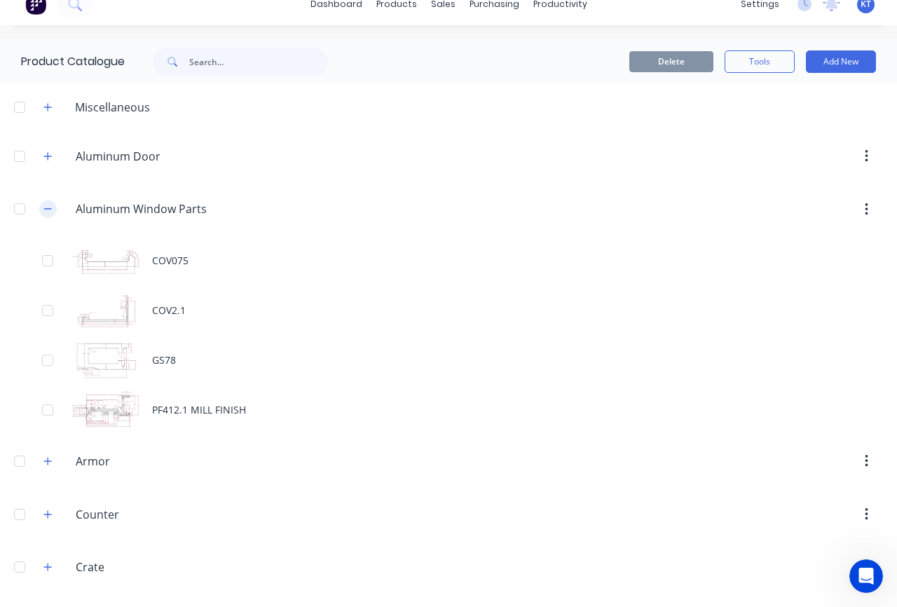
click at [50, 210] on icon "button" at bounding box center [47, 209] width 8 height 10
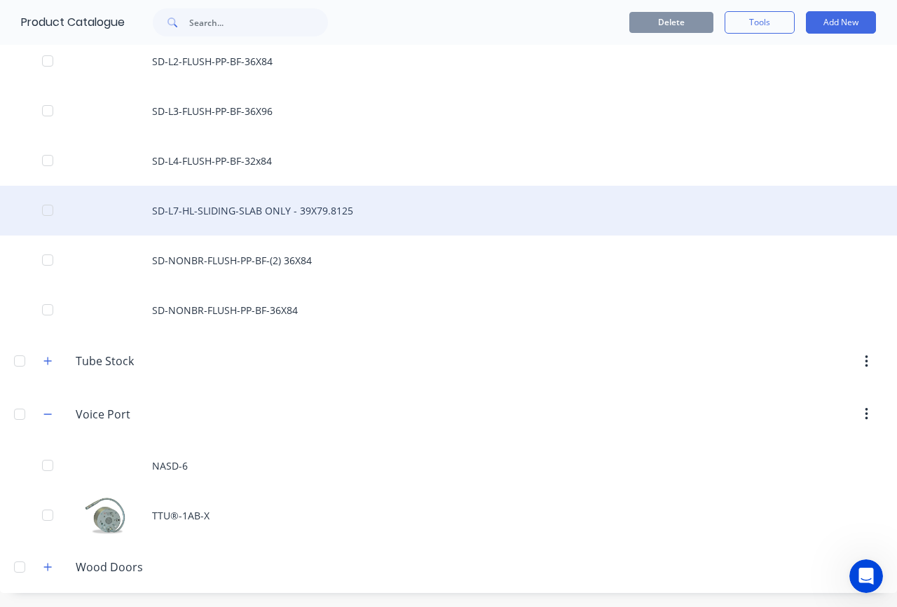
scroll to position [876, 0]
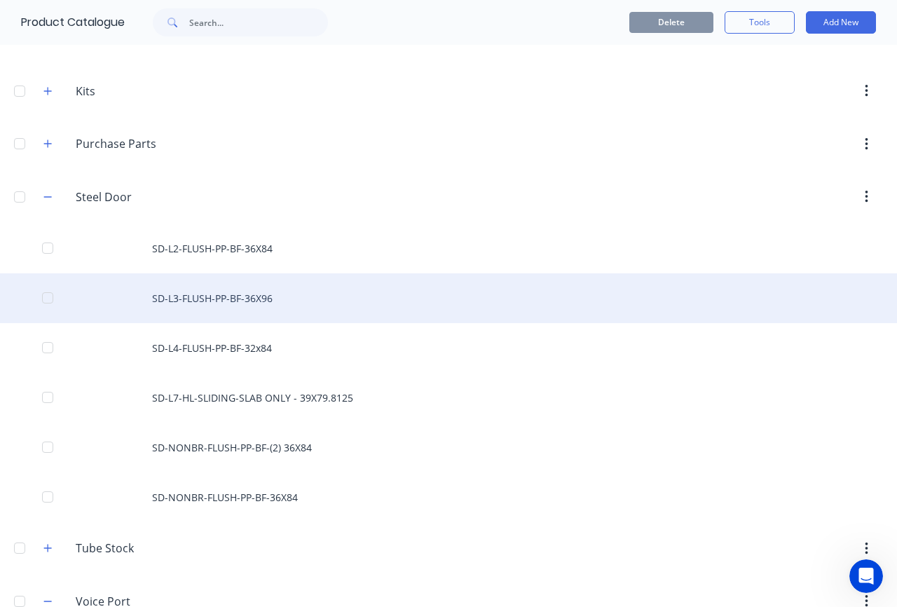
click at [228, 303] on div "SD-L3-FLUSH-PP-BF-36X96" at bounding box center [448, 298] width 897 height 50
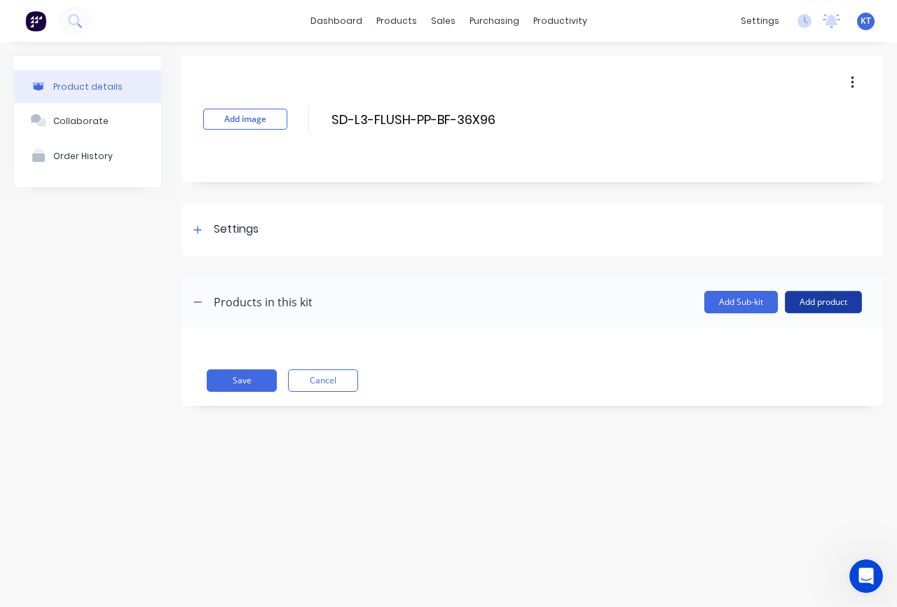
click at [825, 301] on button "Add product" at bounding box center [823, 302] width 77 height 22
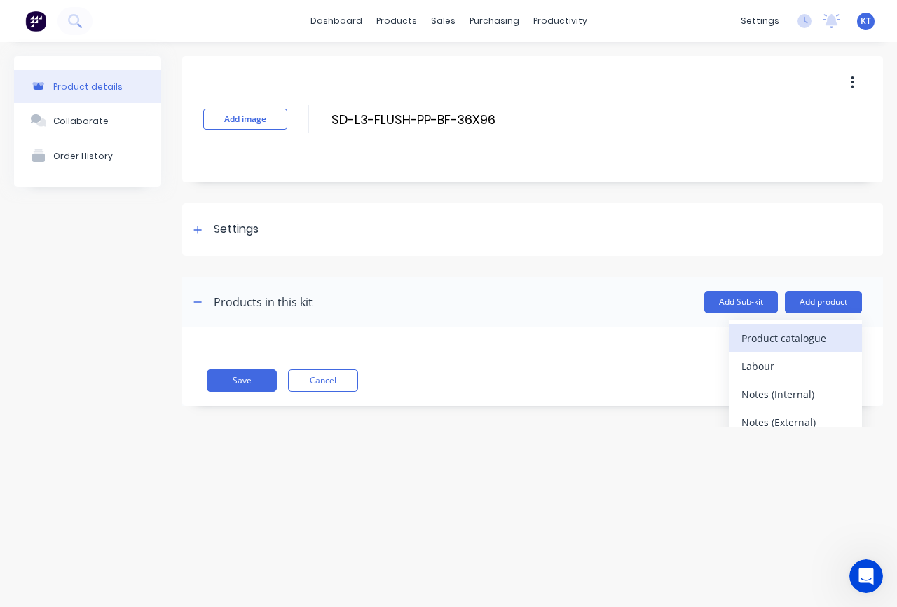
click at [789, 337] on div "Product catalogue" at bounding box center [795, 338] width 108 height 20
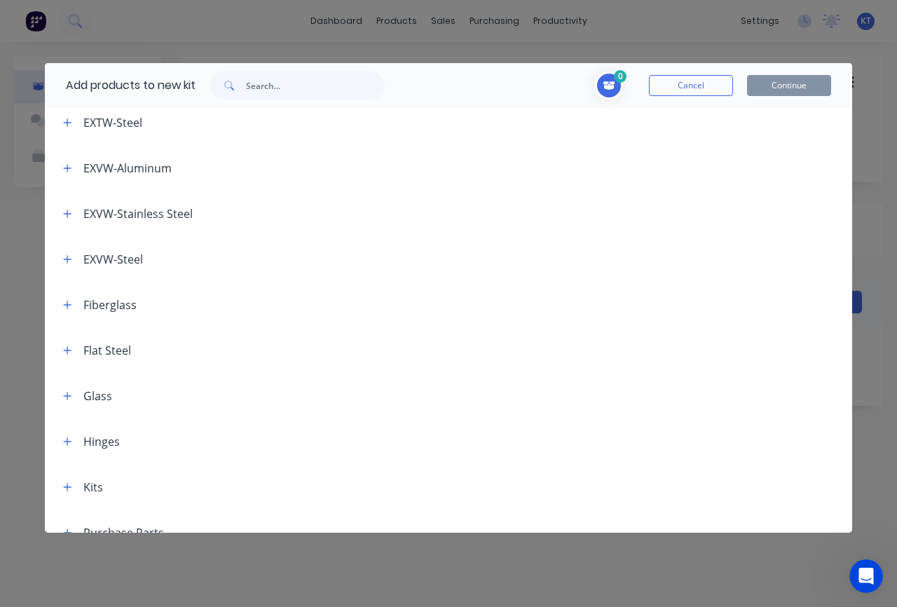
scroll to position [558, 0]
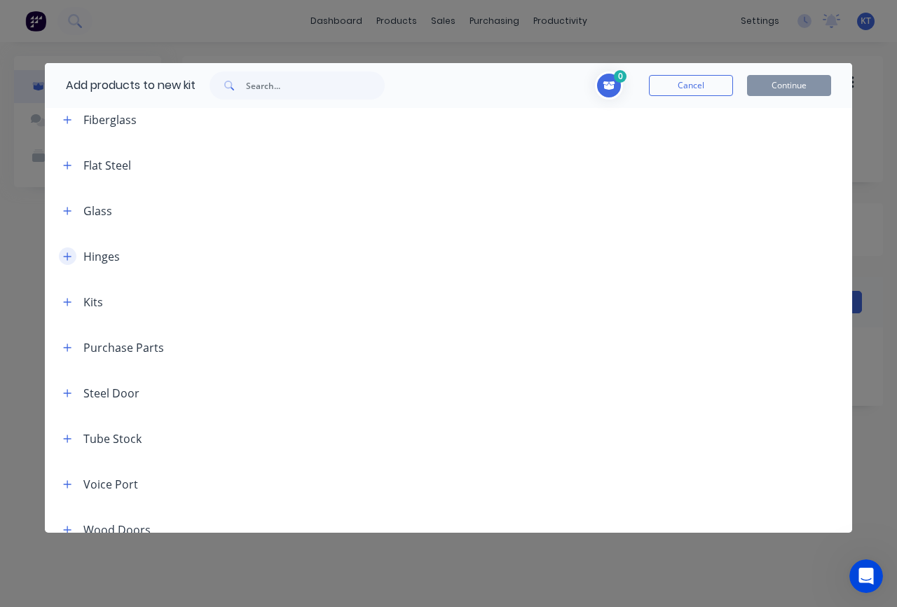
click at [69, 260] on icon "button" at bounding box center [67, 257] width 8 height 10
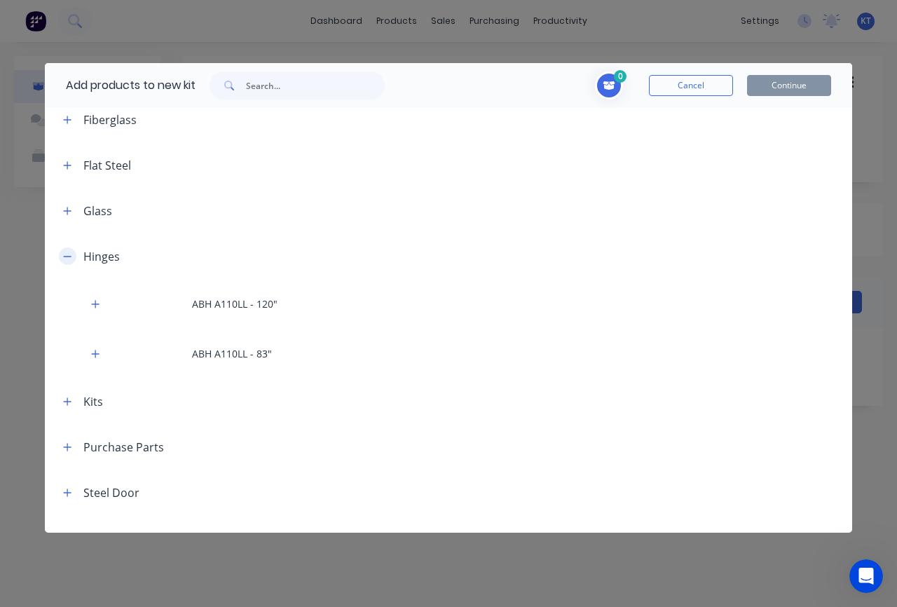
click at [69, 261] on button "button" at bounding box center [68, 256] width 18 height 18
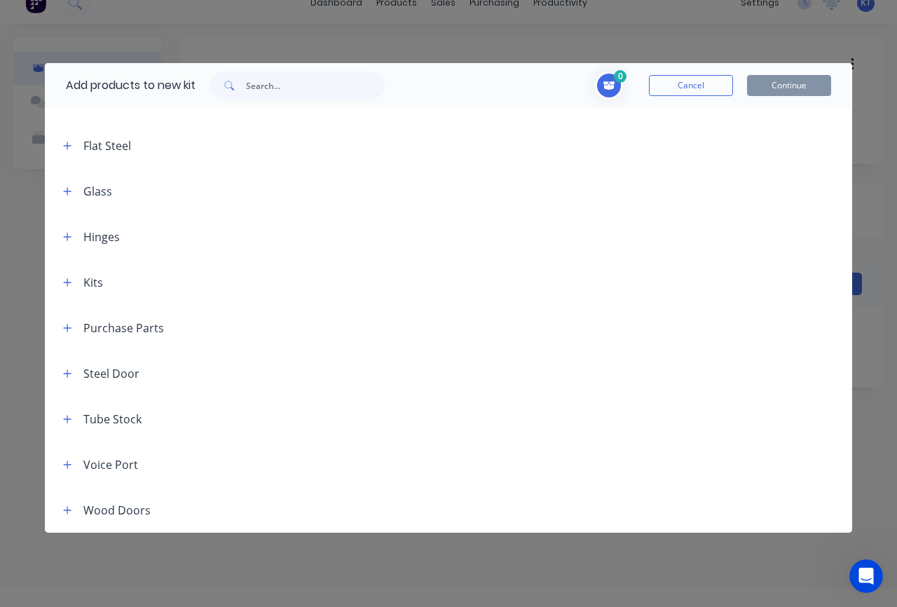
scroll to position [27, 0]
click at [64, 418] on icon "button" at bounding box center [68, 419] width 8 height 8
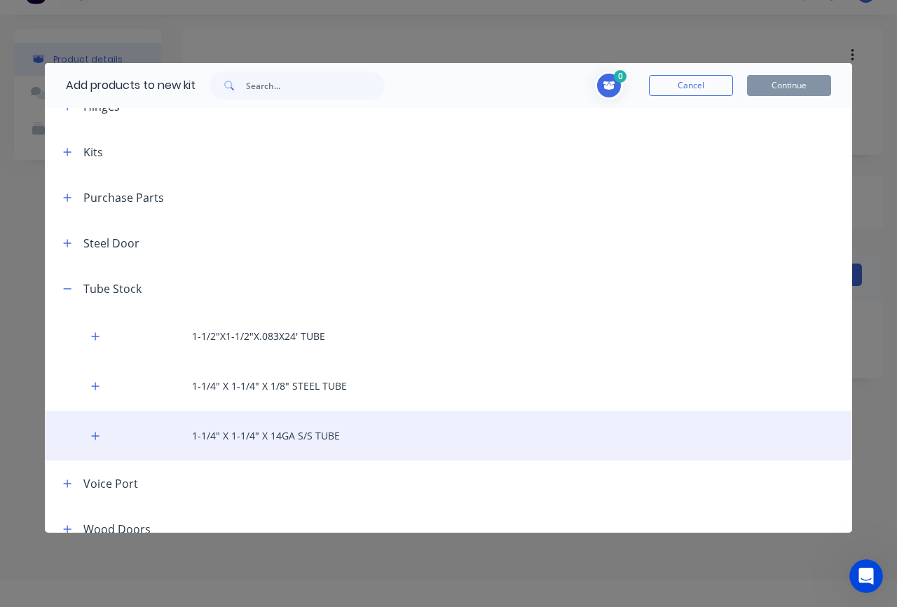
scroll to position [717, 0]
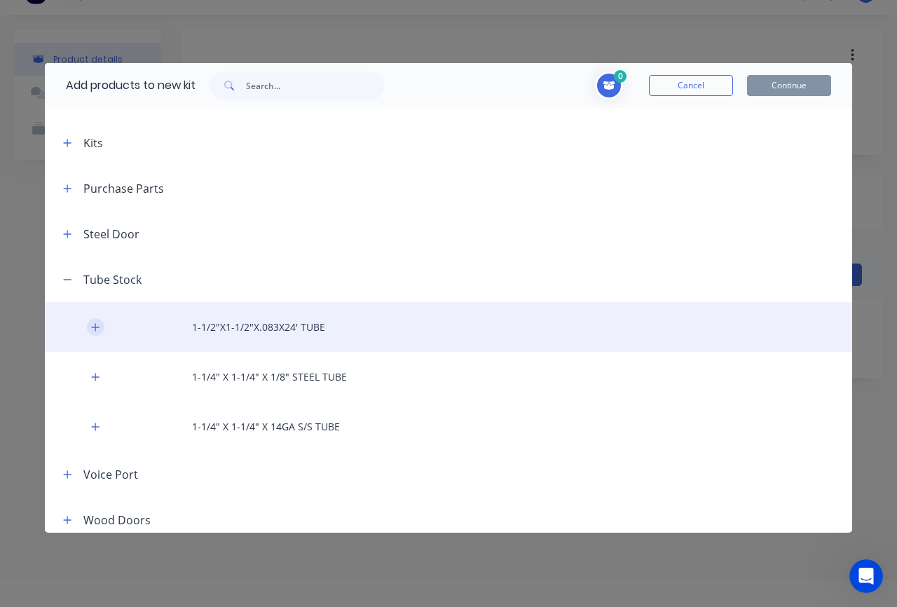
click at [99, 331] on button "button" at bounding box center [96, 327] width 18 height 18
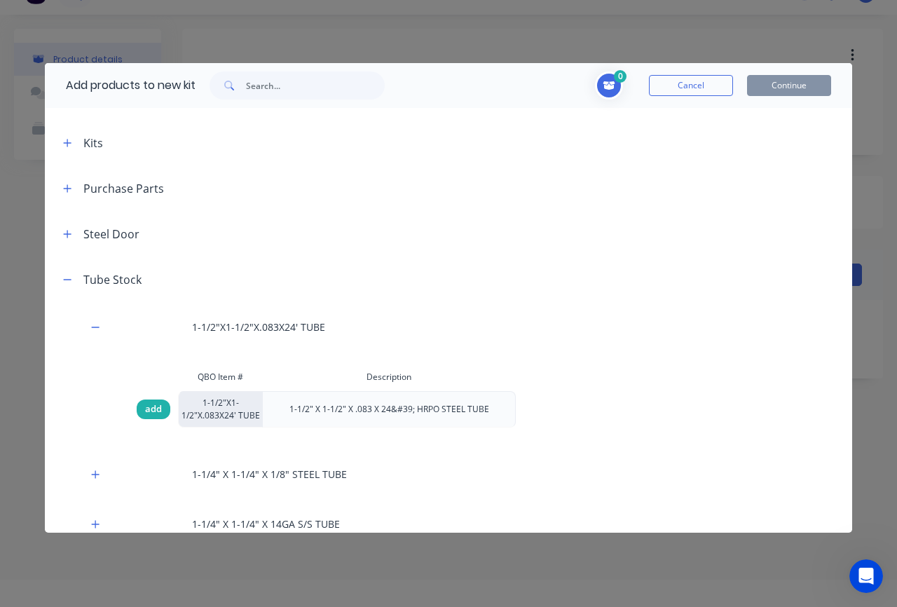
click at [160, 410] on span "add" at bounding box center [153, 409] width 17 height 14
click at [75, 280] on button "button" at bounding box center [68, 279] width 18 height 18
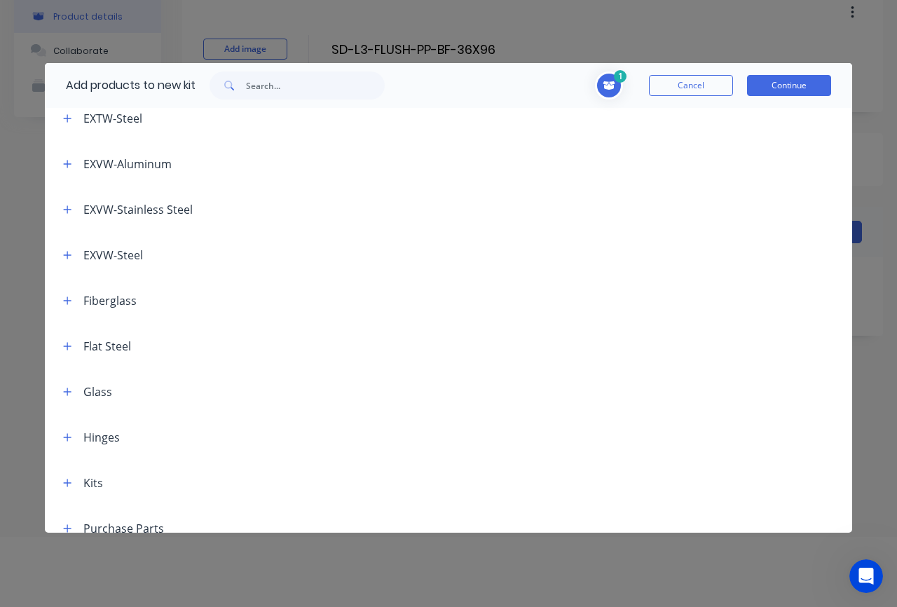
scroll to position [368, 0]
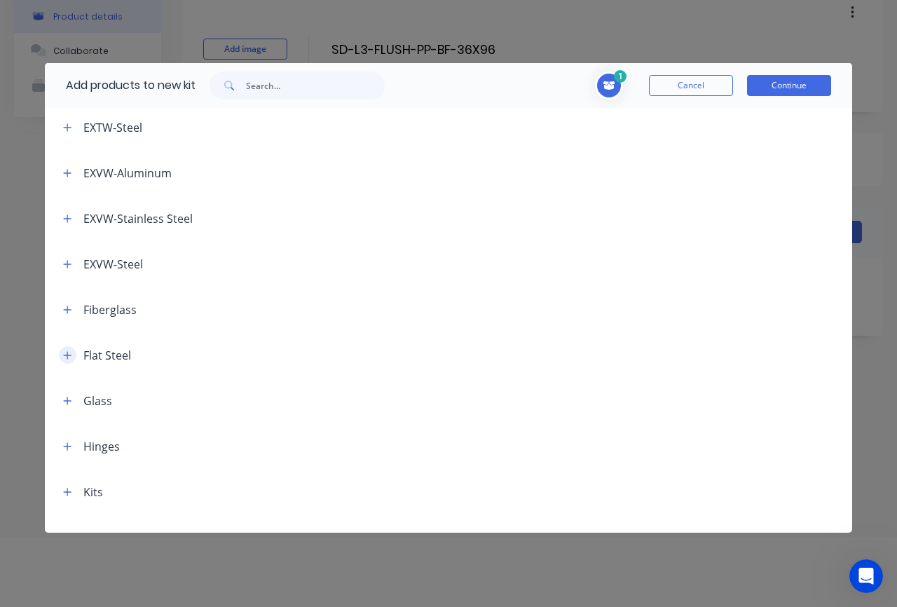
click at [66, 355] on icon "button" at bounding box center [68, 355] width 8 height 8
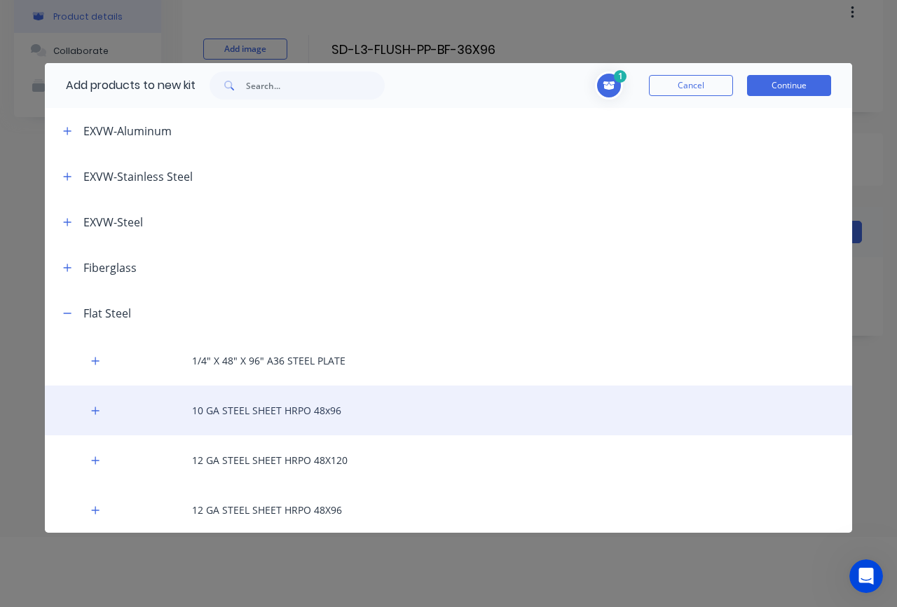
scroll to position [519, 0]
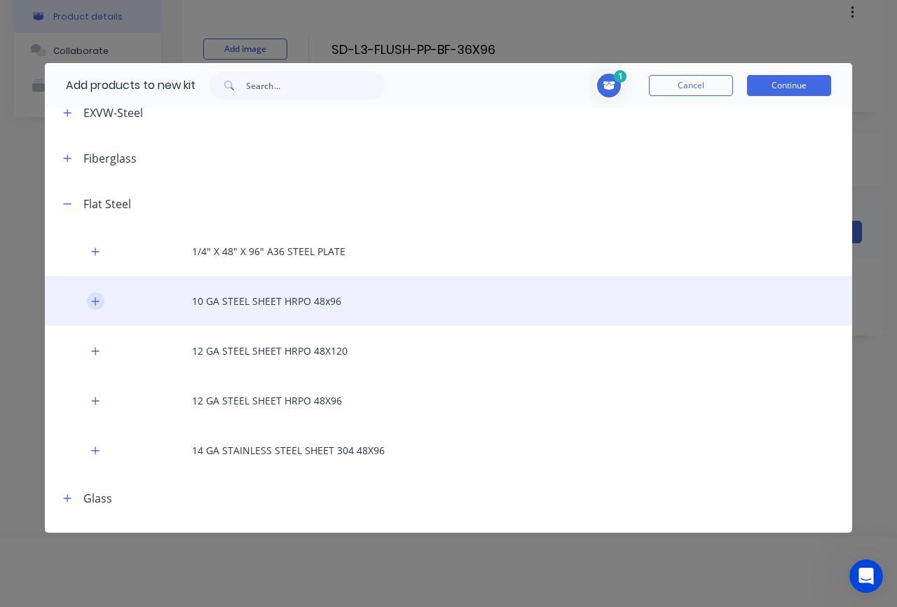
click at [95, 303] on icon "button" at bounding box center [96, 301] width 8 height 8
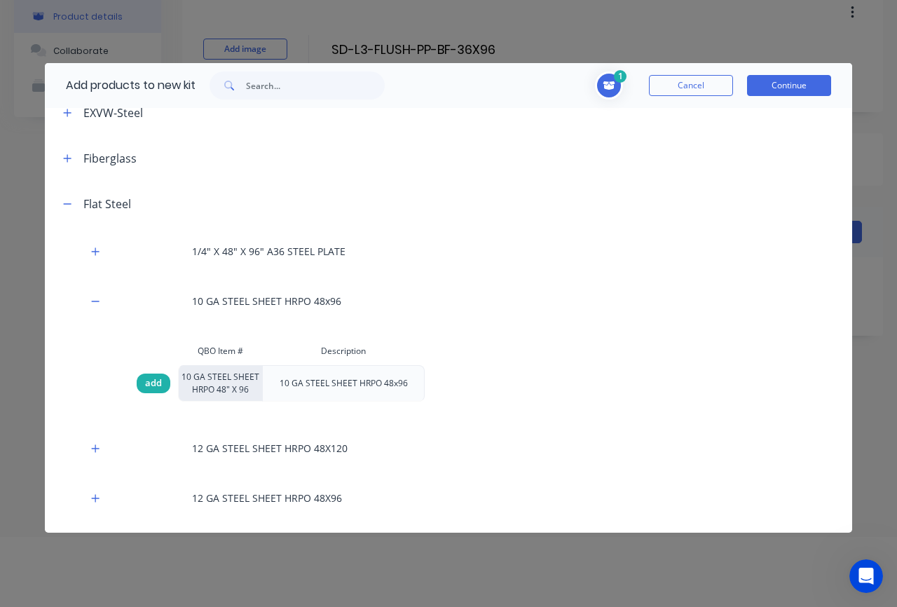
click at [155, 385] on span "add" at bounding box center [153, 383] width 17 height 14
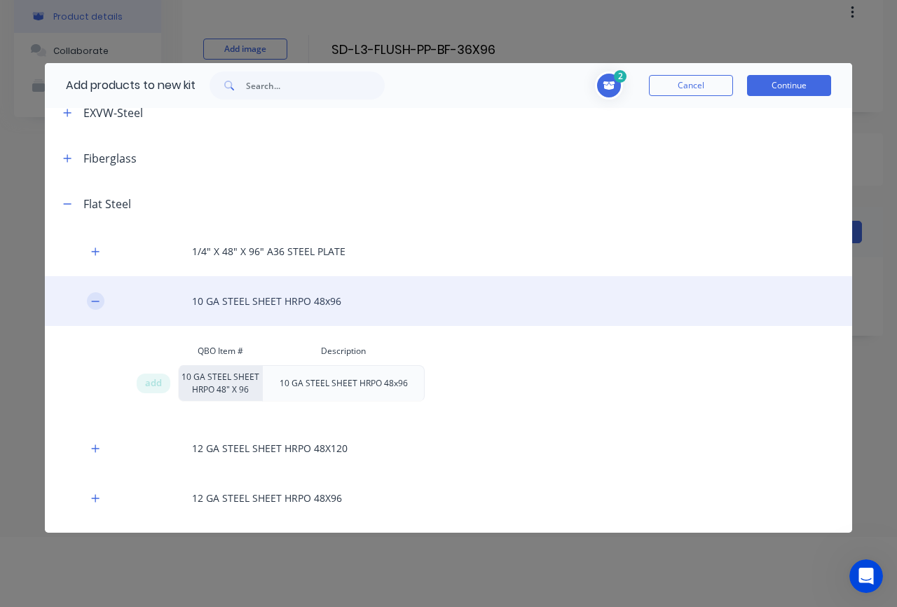
click at [99, 301] on icon "button" at bounding box center [95, 301] width 8 height 10
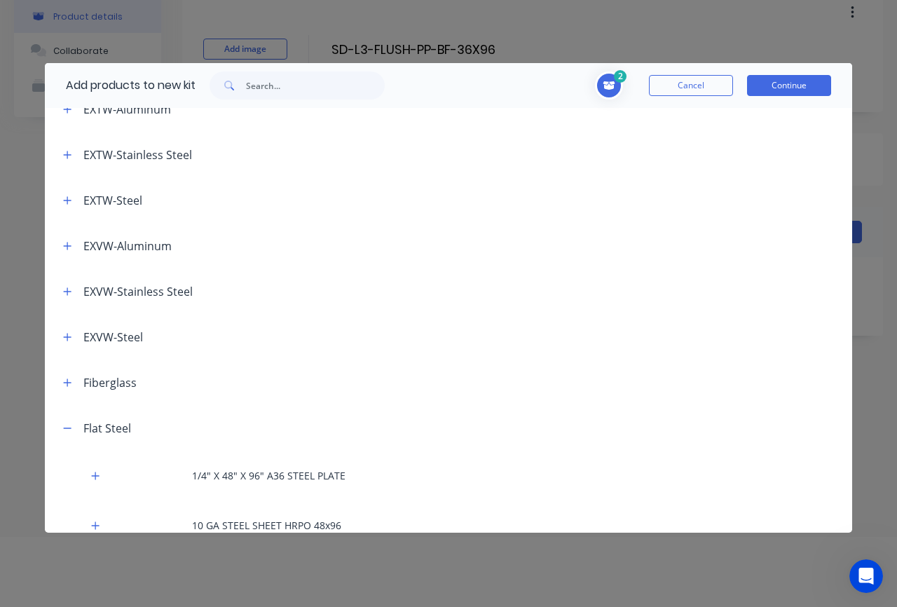
scroll to position [268, 0]
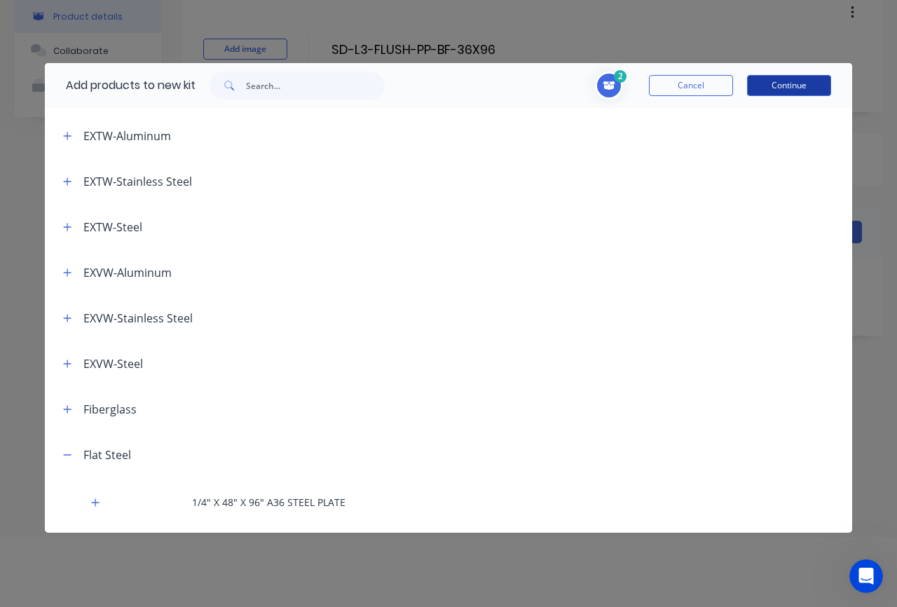
click at [803, 87] on button "Continue" at bounding box center [789, 85] width 84 height 21
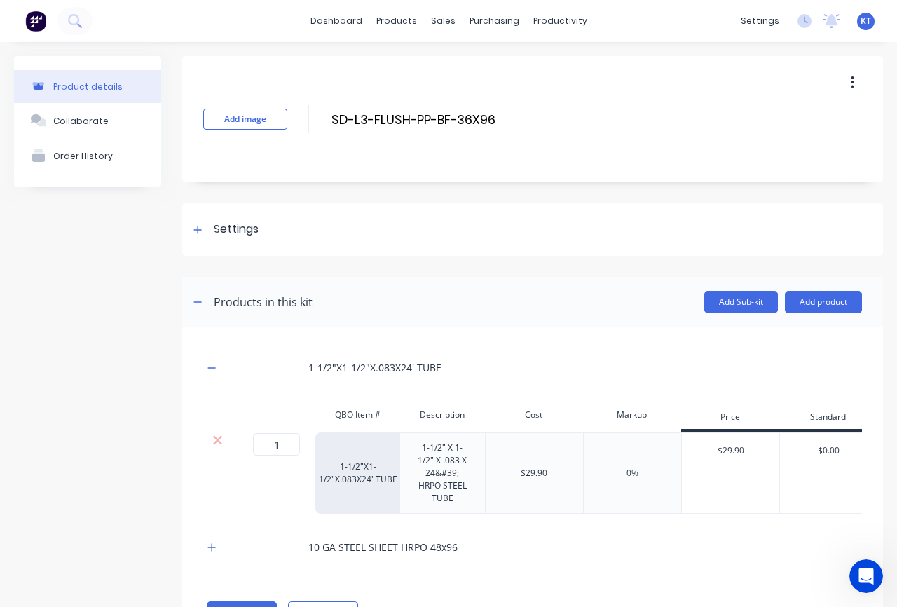
scroll to position [66, 0]
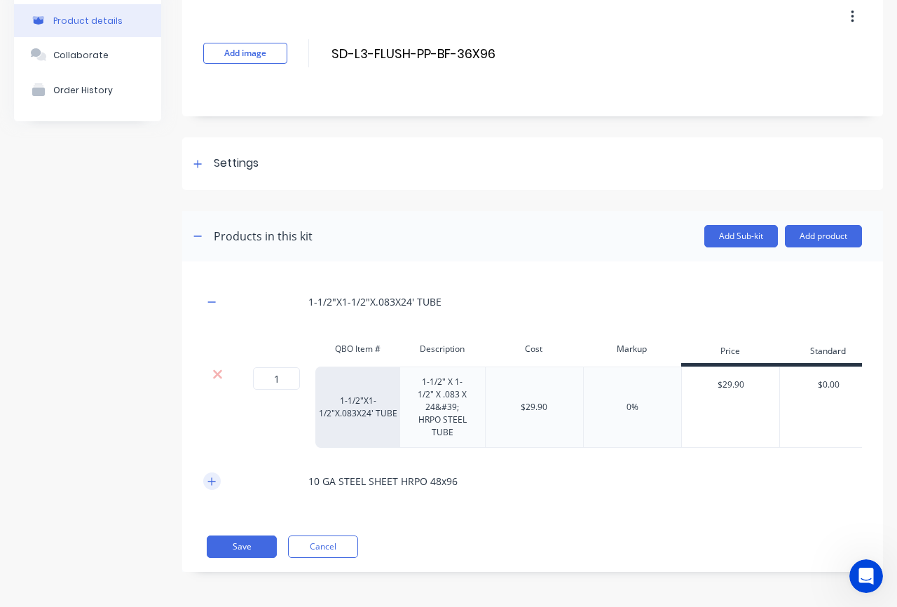
click at [214, 480] on icon "button" at bounding box center [211, 481] width 8 height 10
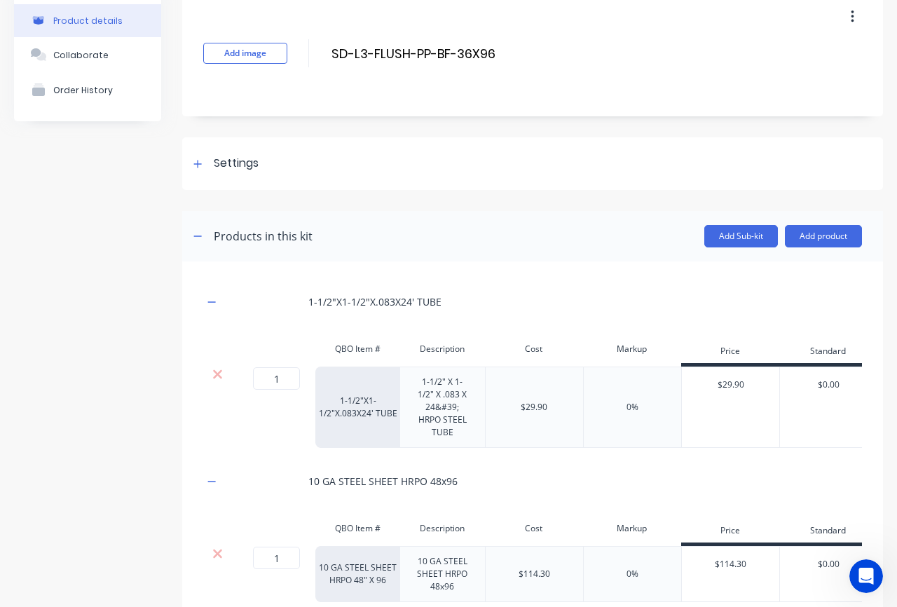
scroll to position [167, 0]
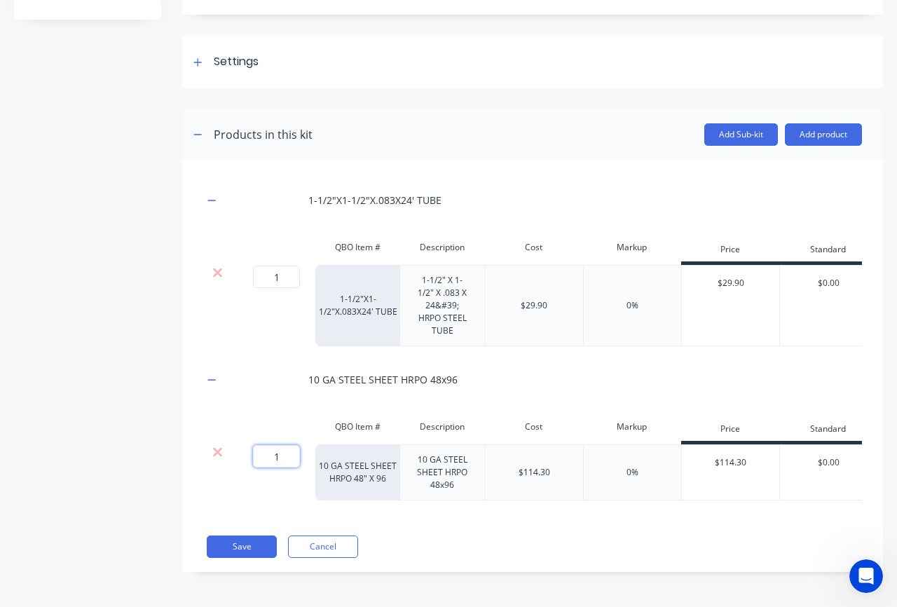
click at [273, 458] on input "1" at bounding box center [276, 456] width 47 height 22
type input "3"
drag, startPoint x: 284, startPoint y: 277, endPoint x: 263, endPoint y: 279, distance: 21.1
type input "2"
click at [703, 188] on div "1-1/2"X1-1/2"X.083X24' TUBE" at bounding box center [532, 200] width 659 height 39
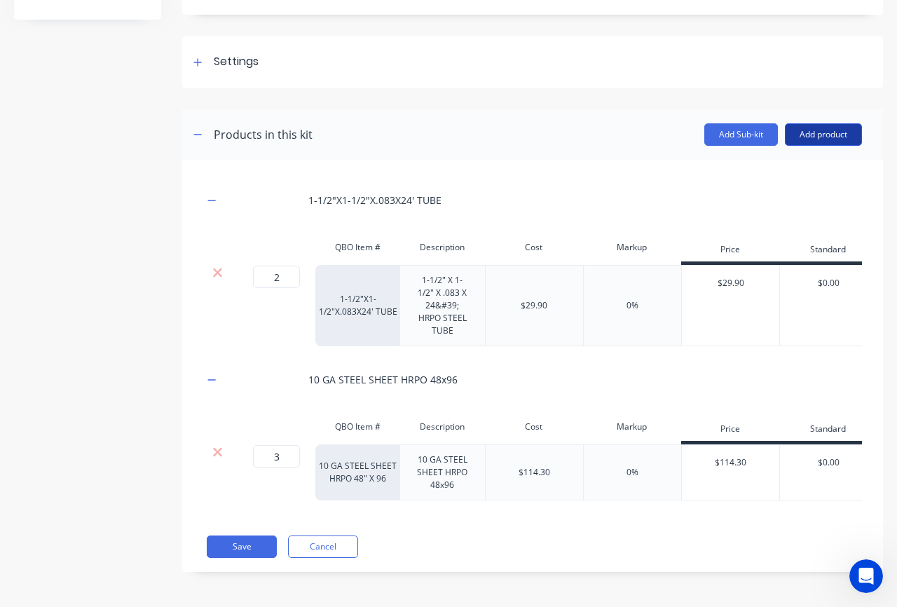
click at [814, 139] on button "Add product" at bounding box center [823, 134] width 77 height 22
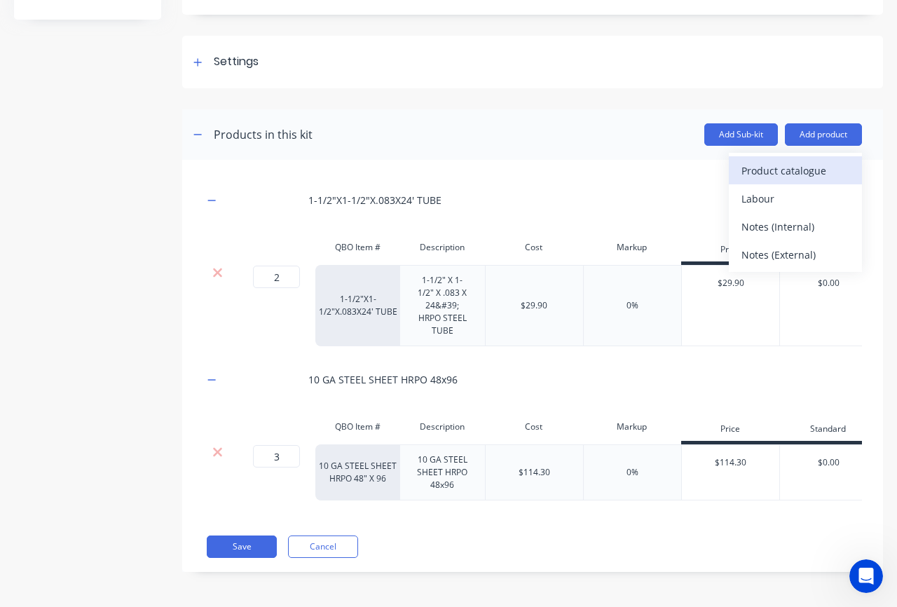
click at [763, 172] on div "Product catalogue" at bounding box center [795, 170] width 108 height 20
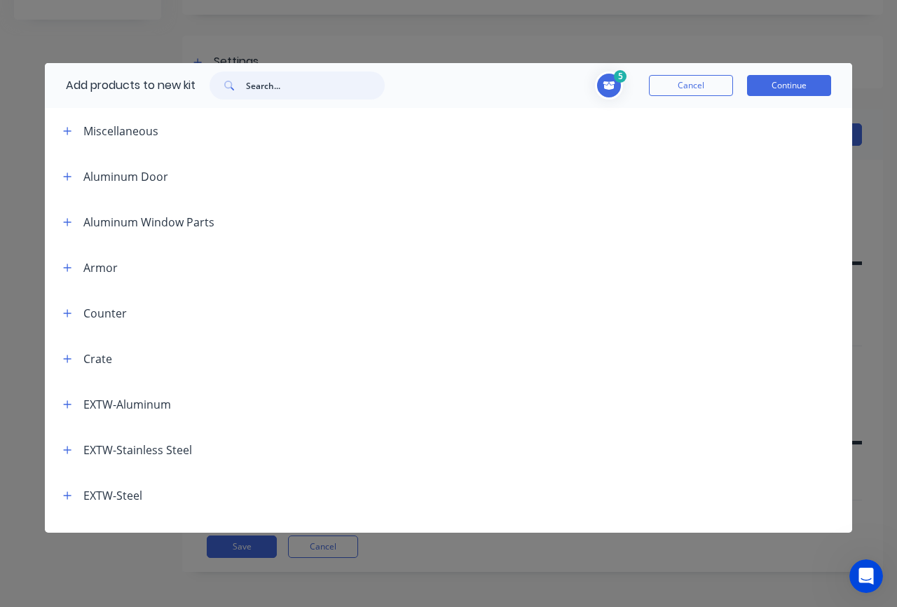
click at [299, 90] on input "text" at bounding box center [315, 85] width 139 height 28
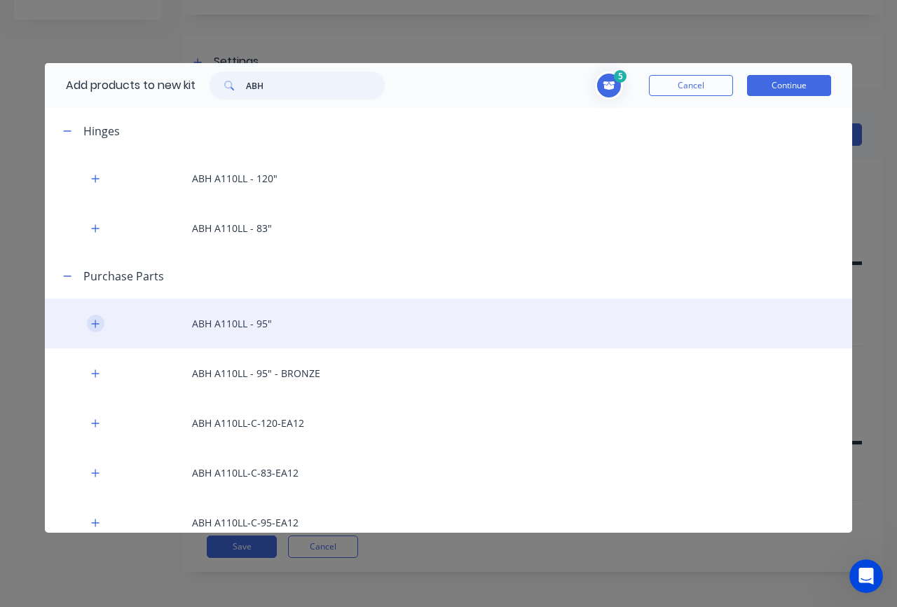
type input "ABH"
click at [100, 324] on button "button" at bounding box center [96, 324] width 18 height 18
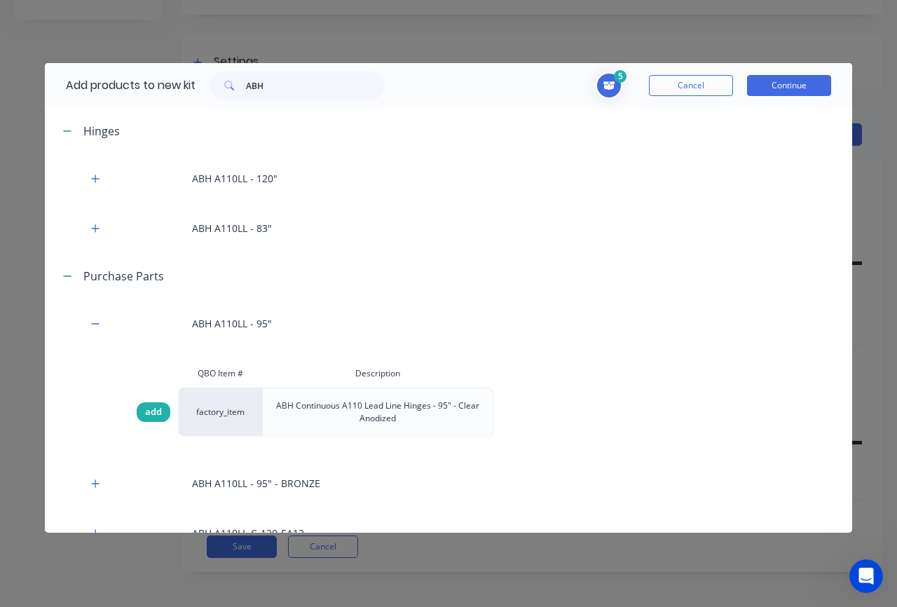
click at [151, 416] on span "add" at bounding box center [153, 412] width 17 height 14
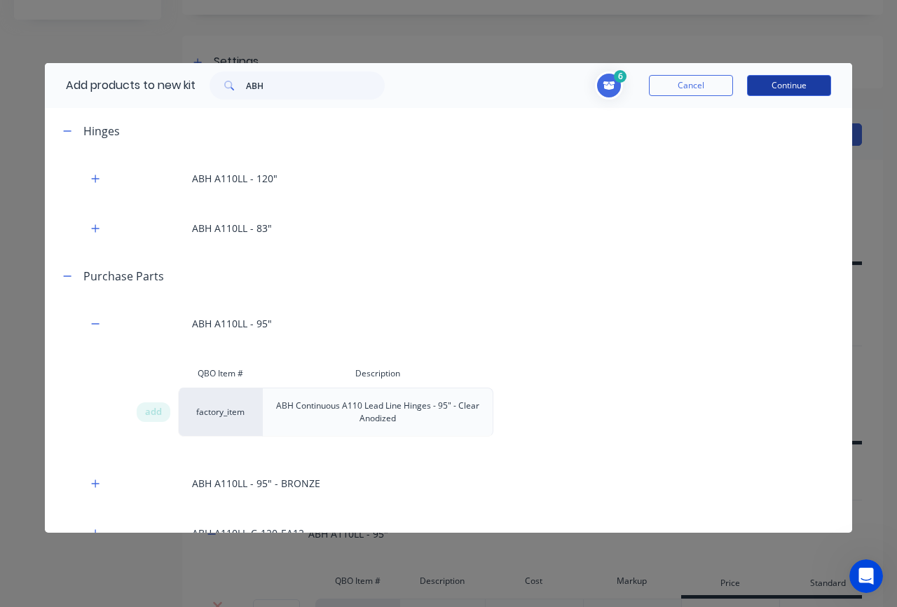
click at [790, 85] on button "Continue" at bounding box center [789, 85] width 84 height 21
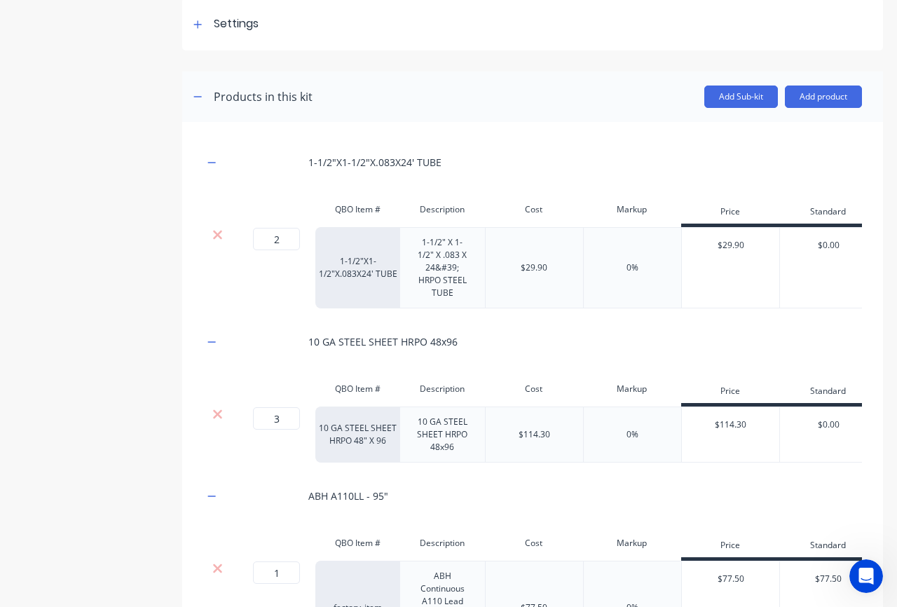
scroll to position [134, 0]
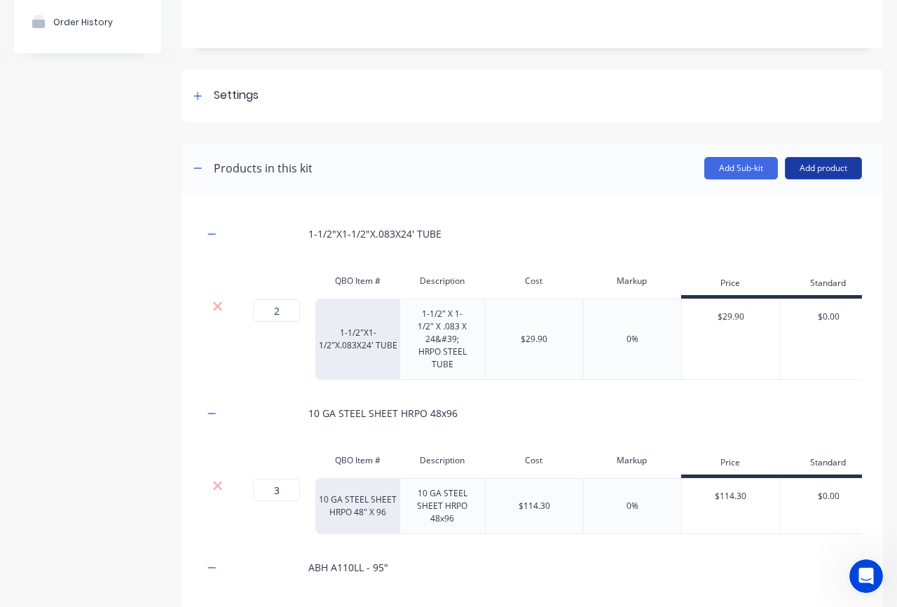
click at [826, 166] on button "Add product" at bounding box center [823, 168] width 77 height 22
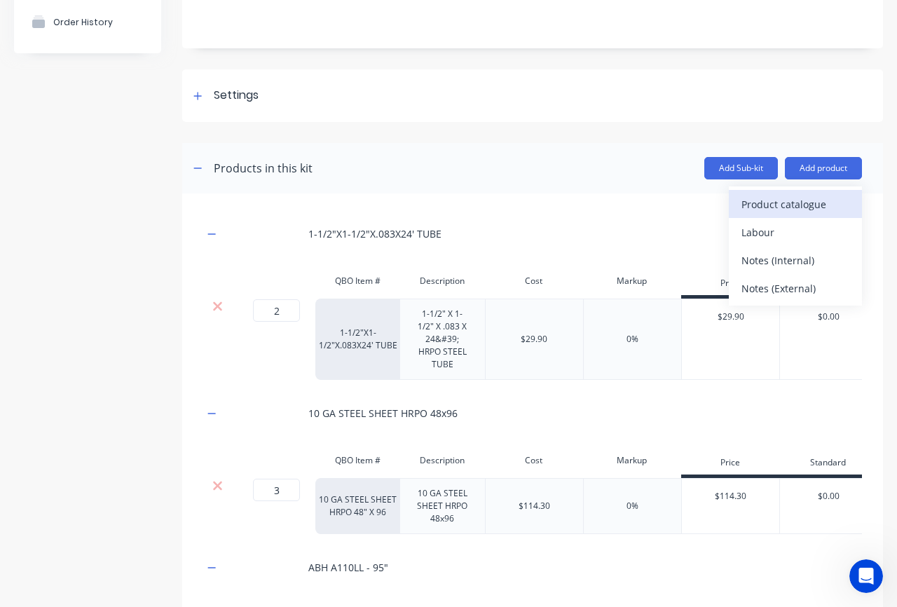
click at [810, 198] on div "Product catalogue" at bounding box center [795, 204] width 108 height 20
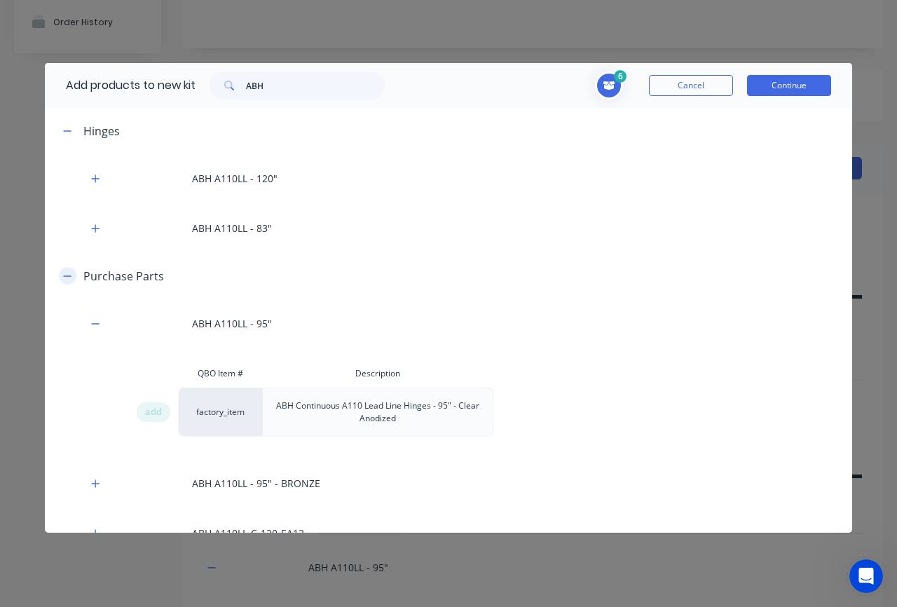
click at [73, 278] on button "button" at bounding box center [68, 276] width 18 height 18
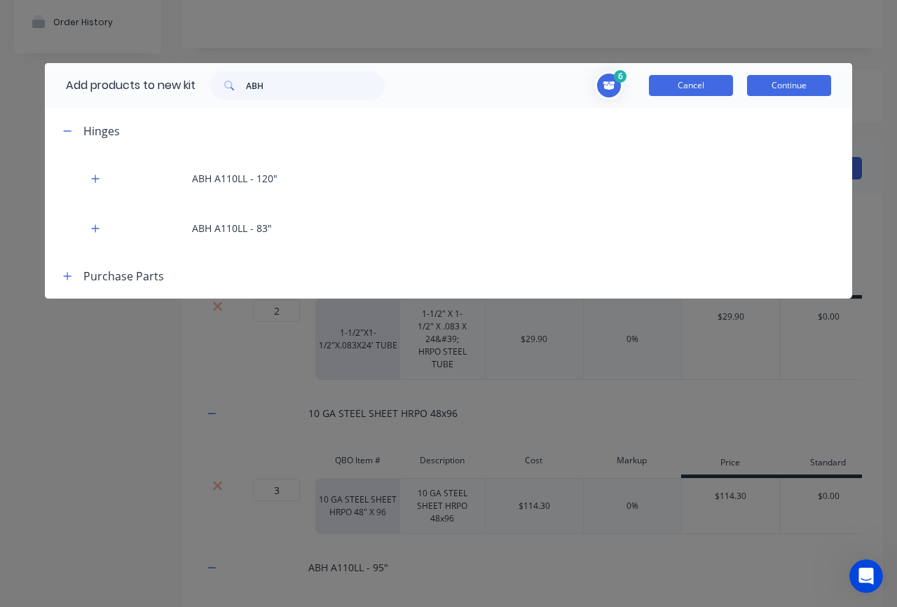
click at [707, 86] on button "Cancel" at bounding box center [691, 85] width 84 height 21
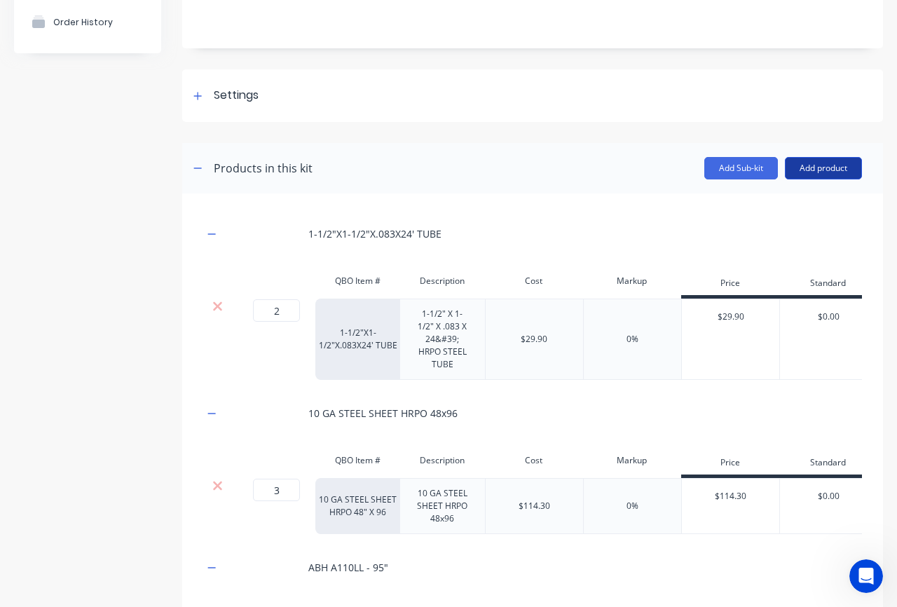
click at [813, 165] on button "Add product" at bounding box center [823, 168] width 77 height 22
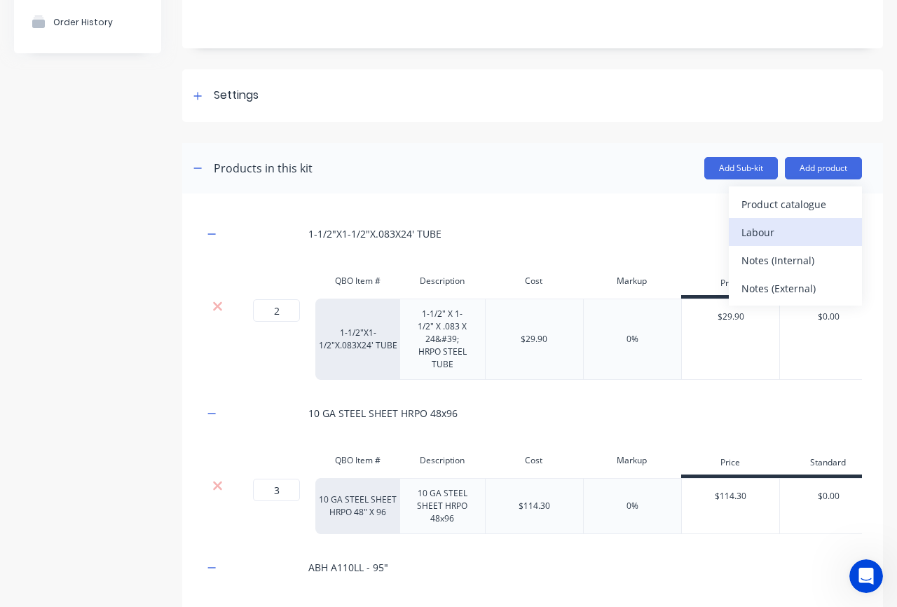
click at [783, 232] on div "Labour" at bounding box center [795, 232] width 108 height 20
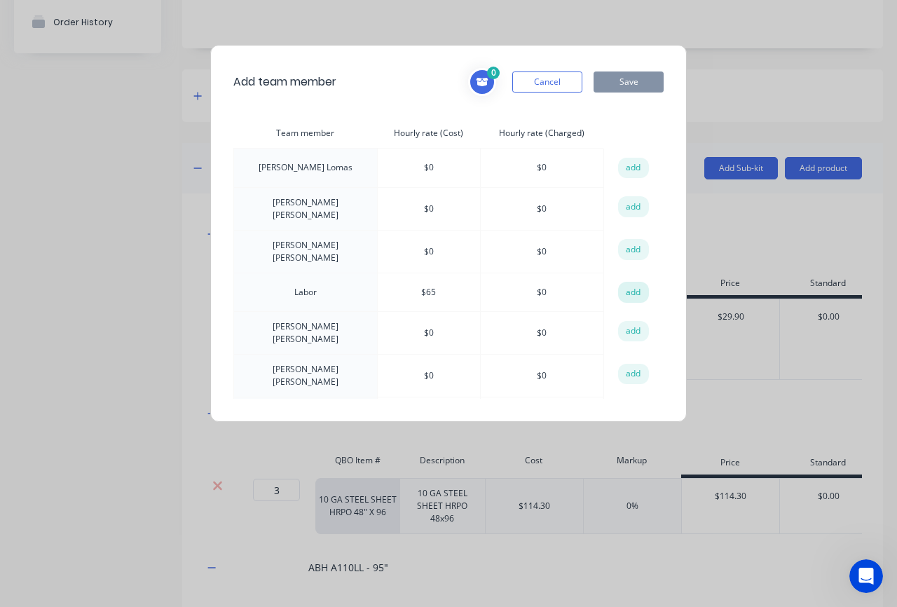
click at [626, 284] on button "add" at bounding box center [633, 292] width 31 height 21
click at [644, 71] on button "Save" at bounding box center [628, 81] width 70 height 21
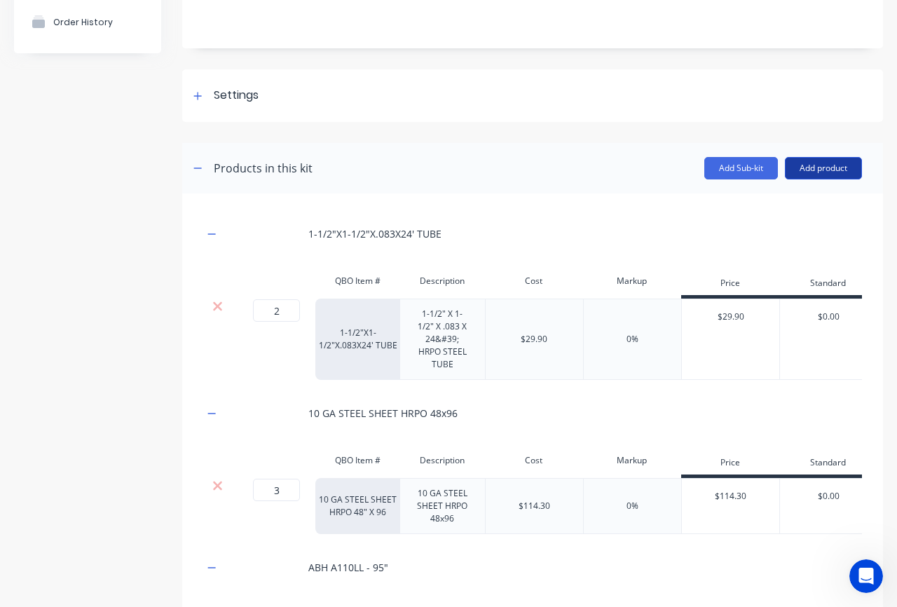
click at [836, 171] on button "Add product" at bounding box center [823, 168] width 77 height 22
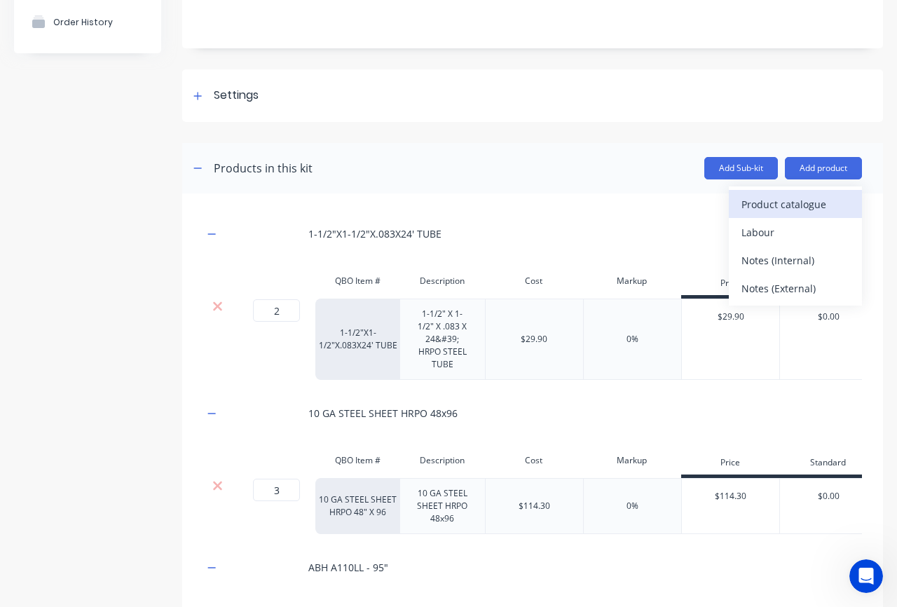
click at [793, 201] on div "Product catalogue" at bounding box center [795, 204] width 108 height 20
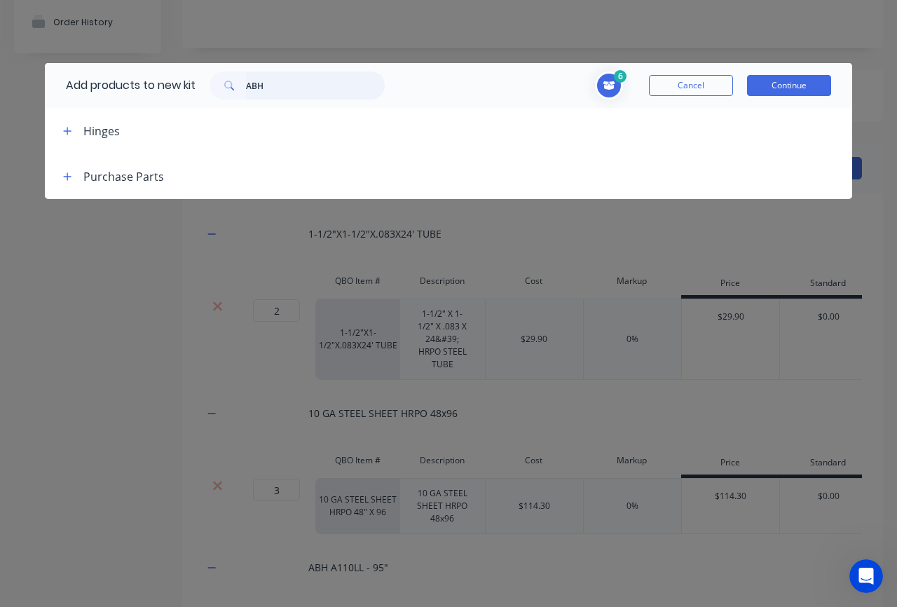
click at [281, 92] on input "ABH" at bounding box center [315, 85] width 139 height 28
drag, startPoint x: 268, startPoint y: 87, endPoint x: 249, endPoint y: 86, distance: 18.9
click at [249, 86] on input "ABH" at bounding box center [315, 85] width 139 height 28
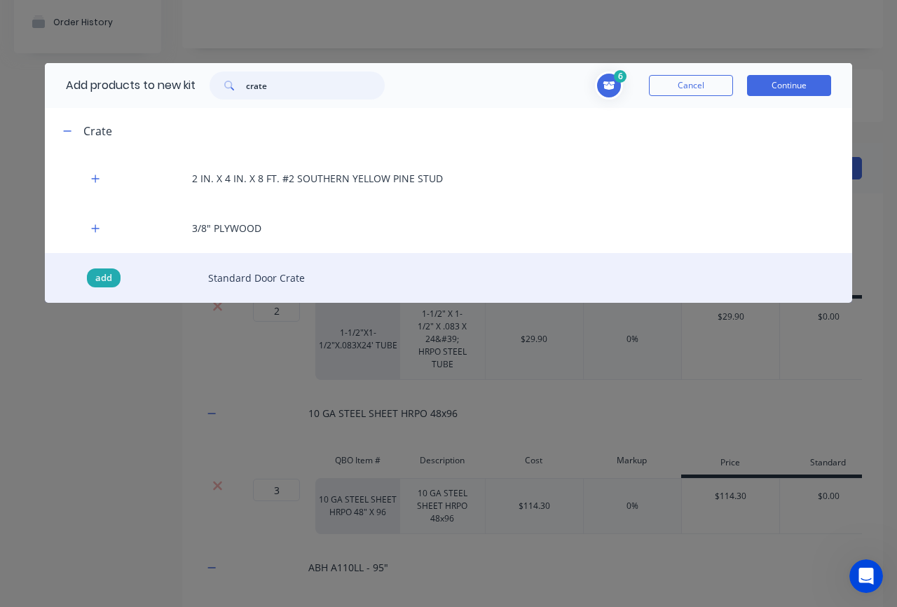
type input "crate"
click at [107, 282] on span "add" at bounding box center [103, 278] width 17 height 14
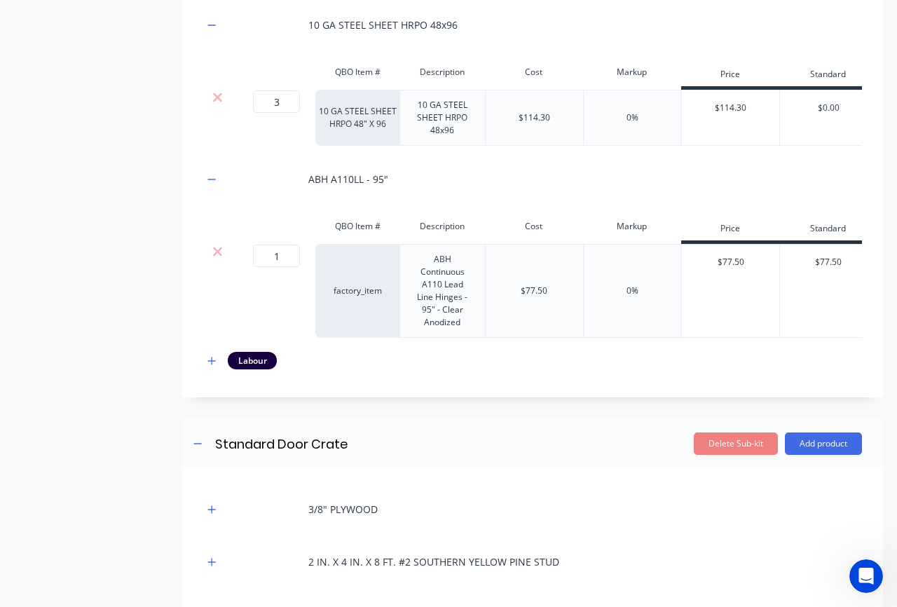
scroll to position [531, 0]
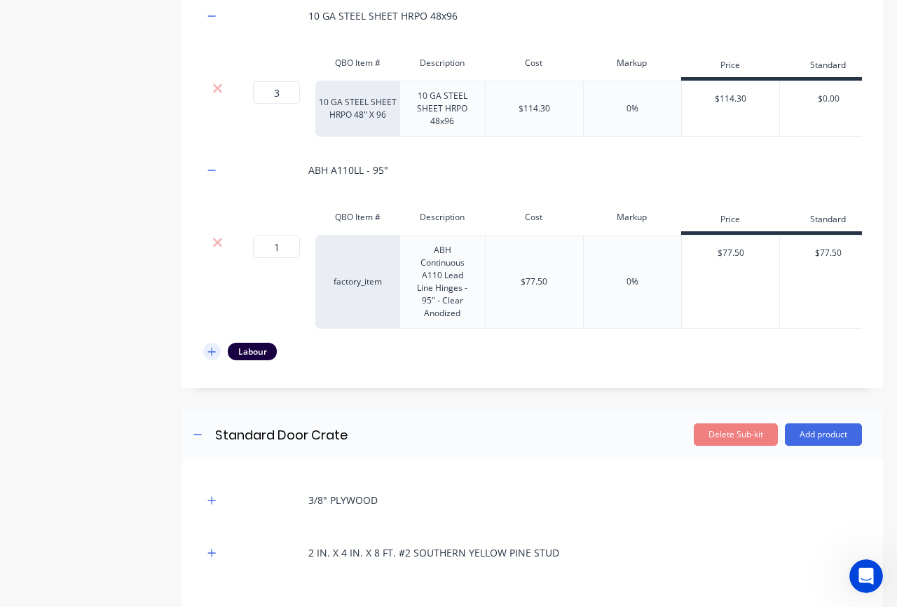
click at [211, 350] on icon "button" at bounding box center [211, 352] width 8 height 10
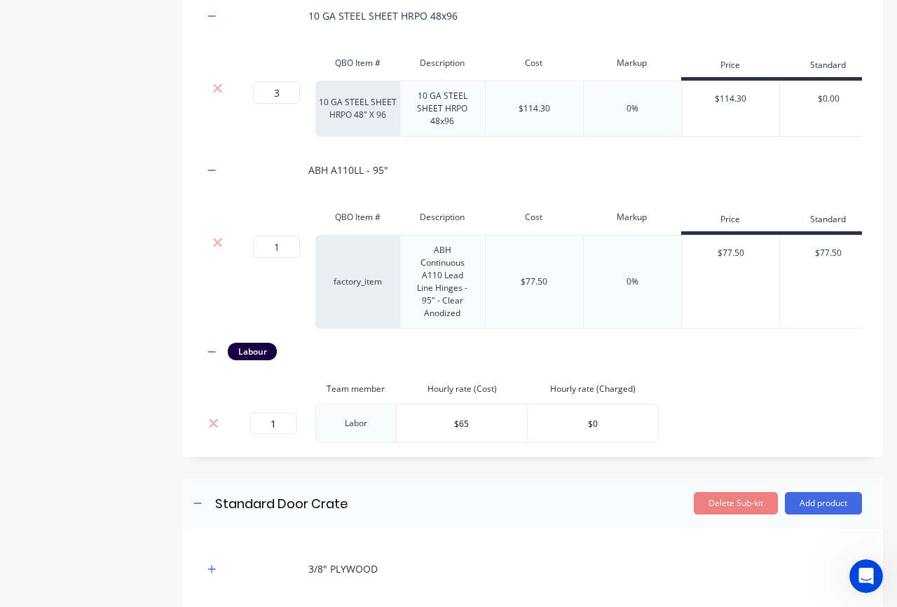
scroll to position [540, 0]
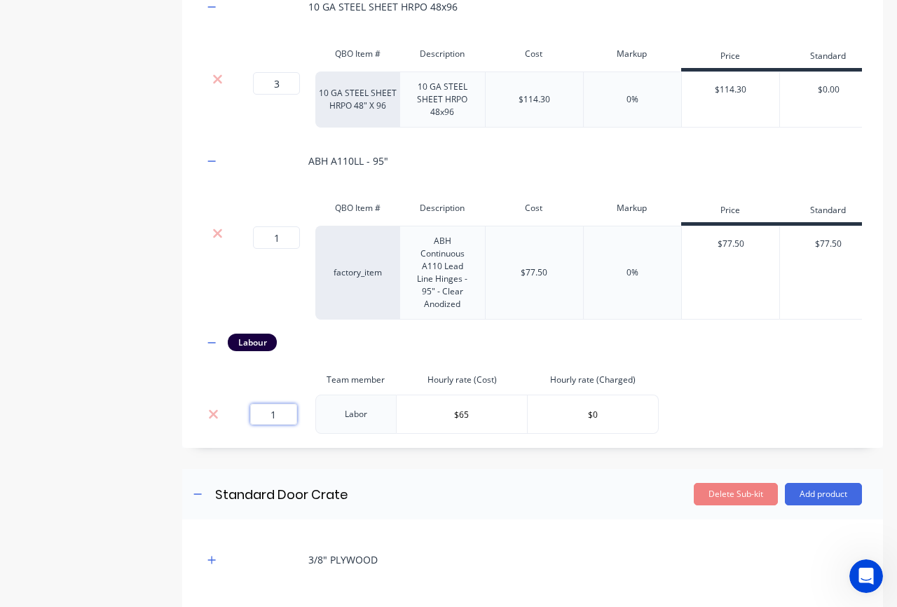
drag, startPoint x: 258, startPoint y: 413, endPoint x: 291, endPoint y: 412, distance: 32.9
click at [291, 412] on input "1" at bounding box center [273, 414] width 47 height 21
type input "20"
click at [313, 358] on div "1-1/2"X1-1/2"X.083X24' TUBE QBO Item # Description Cost Markup Price Standard S…" at bounding box center [532, 121] width 659 height 626
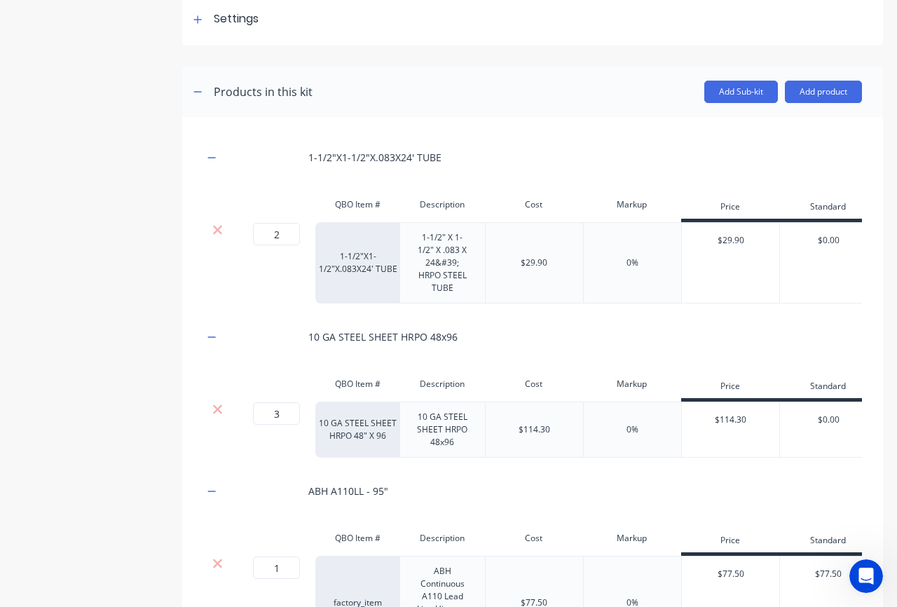
scroll to position [24, 0]
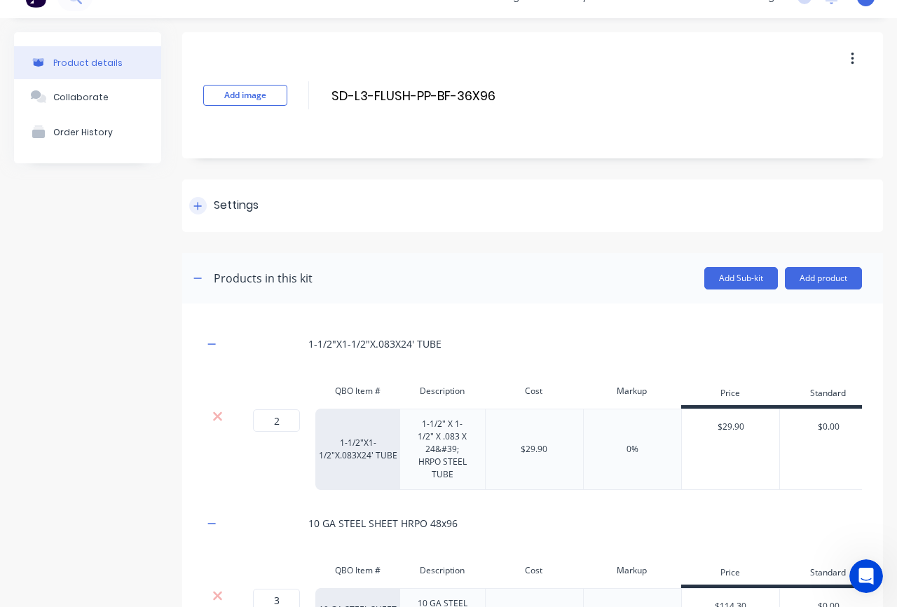
click at [192, 211] on div at bounding box center [198, 206] width 18 height 18
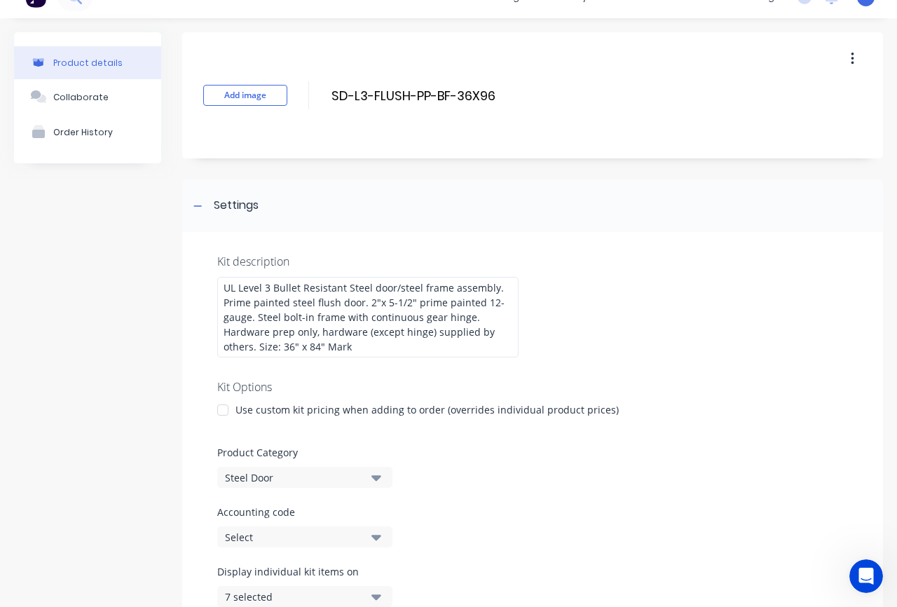
scroll to position [185, 0]
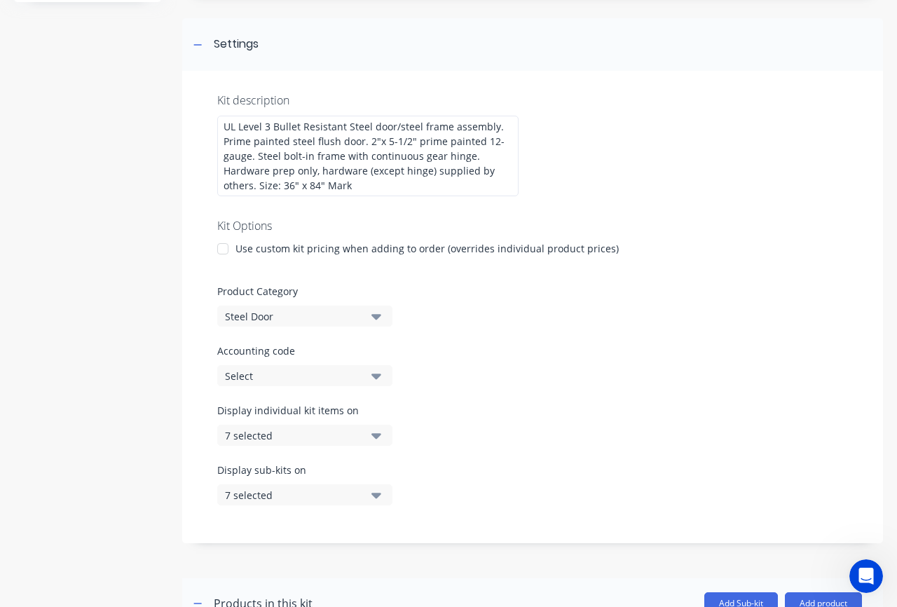
click at [226, 259] on div at bounding box center [223, 249] width 28 height 28
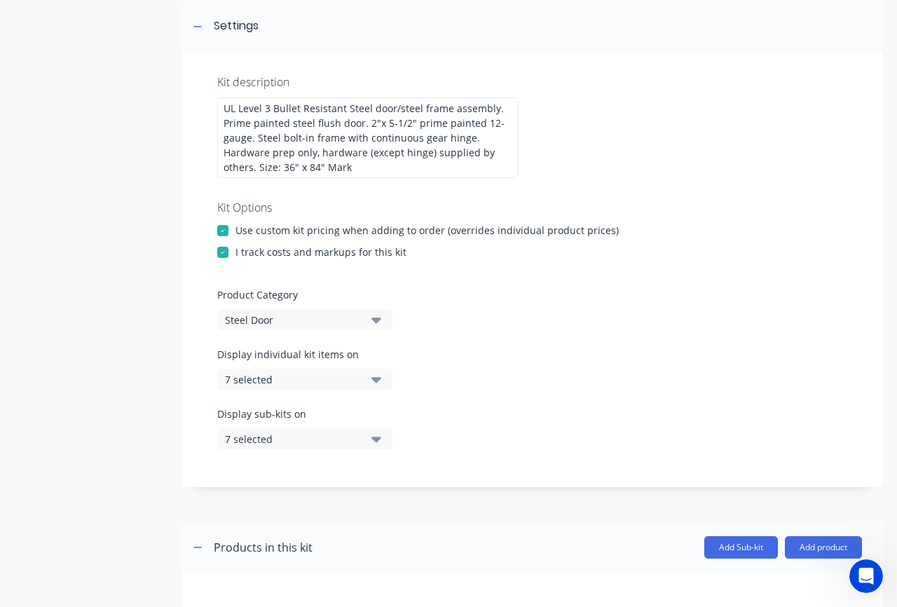
scroll to position [212, 0]
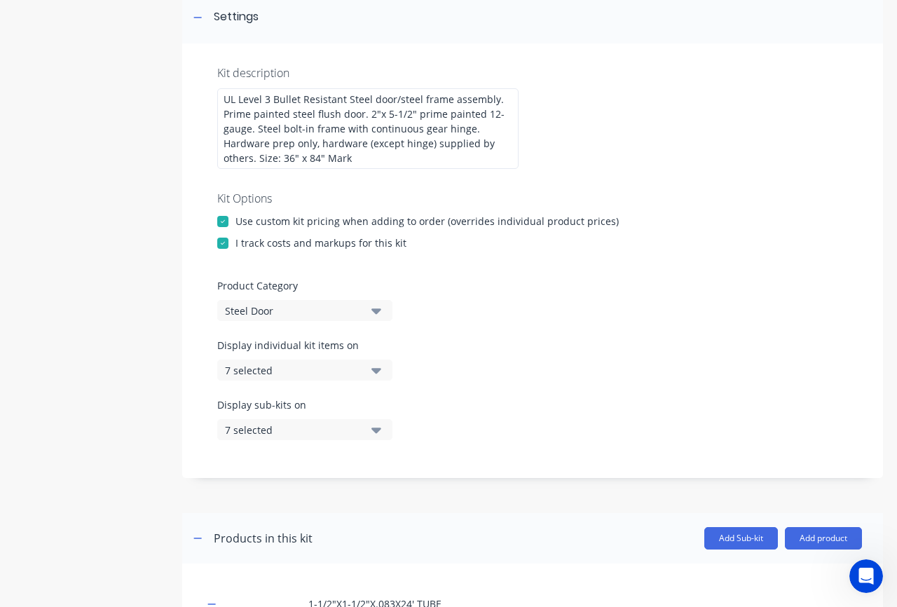
click at [367, 372] on button "7 selected" at bounding box center [304, 369] width 175 height 21
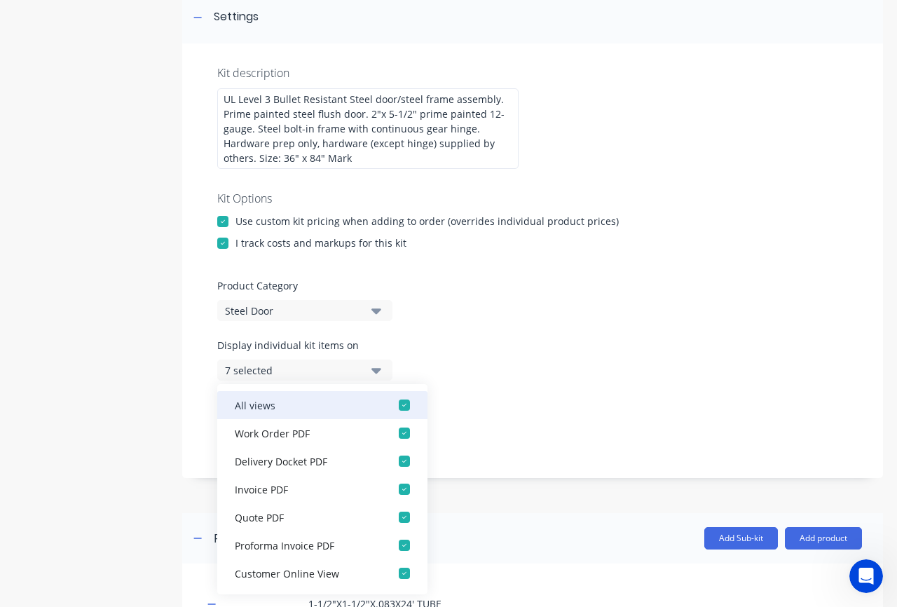
click at [401, 401] on div "button" at bounding box center [404, 405] width 28 height 28
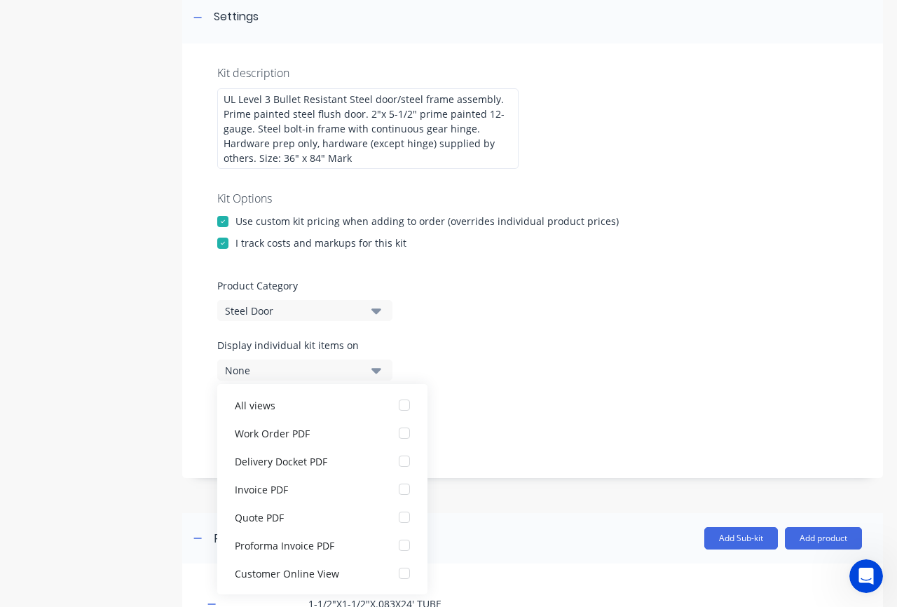
drag, startPoint x: 559, startPoint y: 399, endPoint x: 528, endPoint y: 397, distance: 30.9
click at [558, 399] on div "Display sub-kits on 7 selected" at bounding box center [532, 427] width 631 height 60
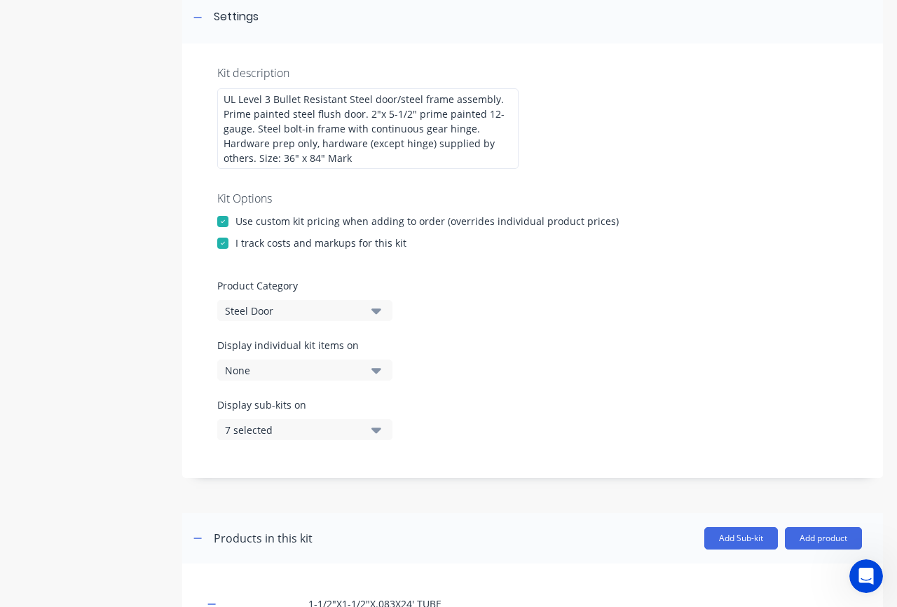
click at [351, 429] on div "7 selected" at bounding box center [293, 429] width 136 height 15
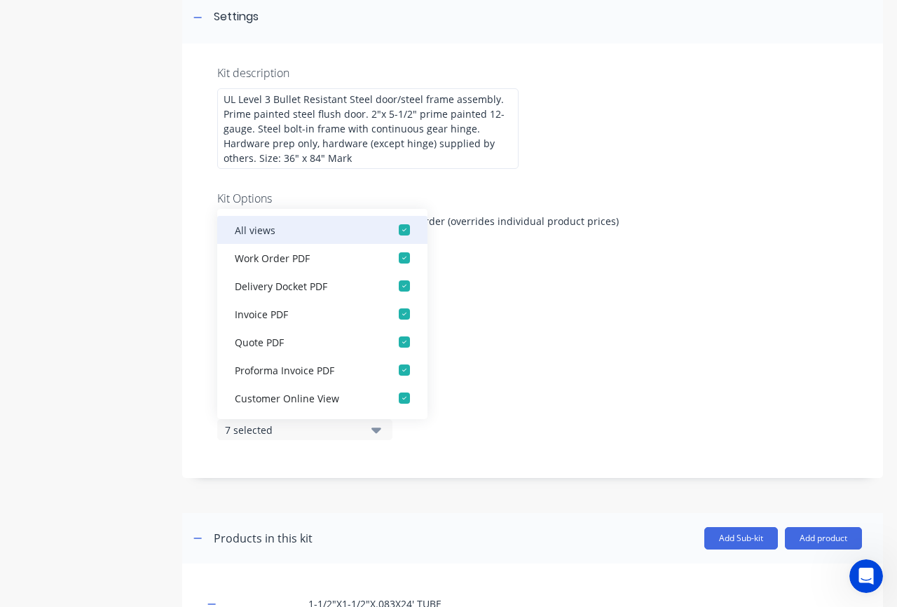
click at [408, 232] on div "button" at bounding box center [404, 230] width 28 height 28
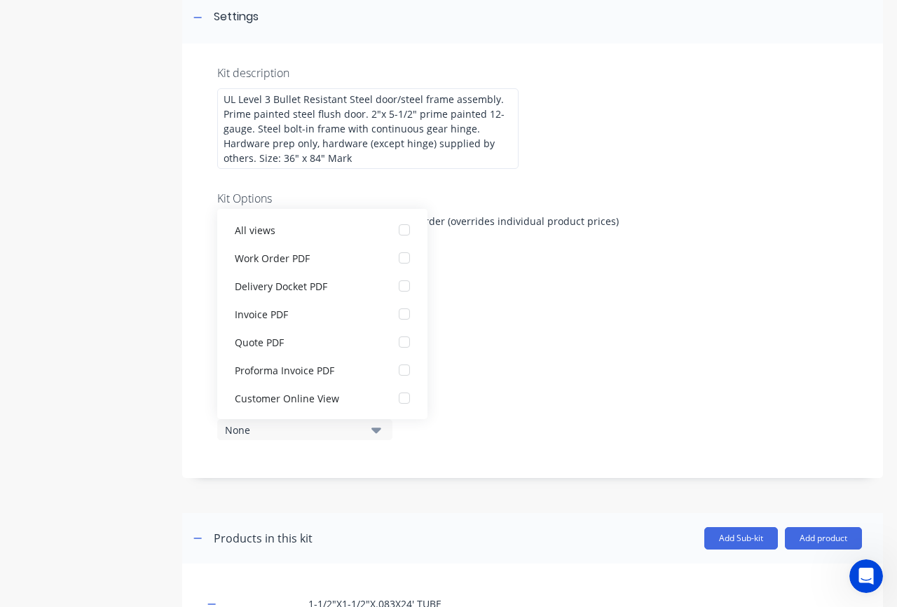
click at [559, 429] on div "Display sub-kits on None" at bounding box center [532, 427] width 631 height 60
click at [572, 418] on div "Display sub-kits on None" at bounding box center [532, 427] width 631 height 60
drag, startPoint x: 565, startPoint y: 414, endPoint x: 534, endPoint y: 417, distance: 31.0
click at [565, 414] on div "Display sub-kits on None" at bounding box center [532, 427] width 631 height 60
click at [307, 439] on button "None" at bounding box center [304, 429] width 175 height 21
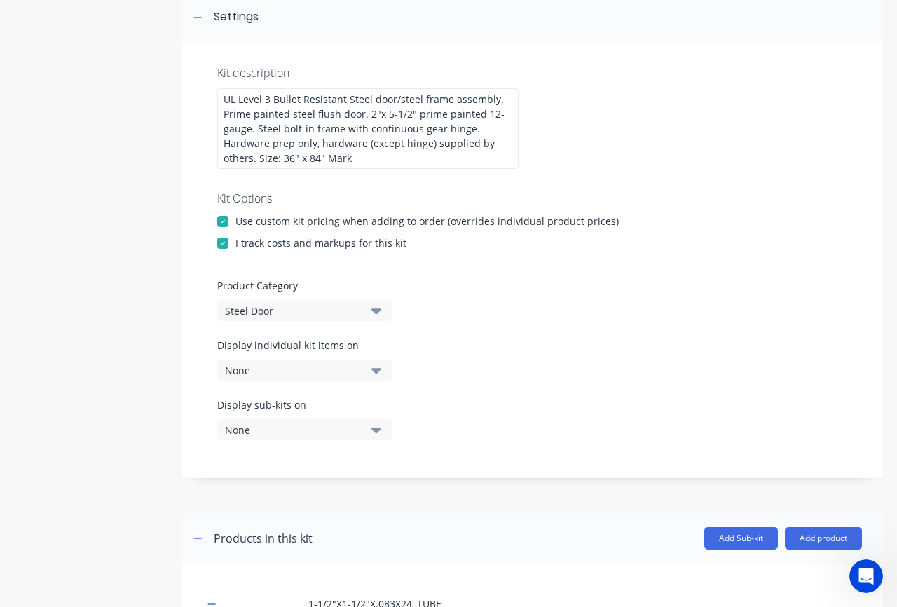
click at [324, 374] on div "None" at bounding box center [293, 370] width 136 height 15
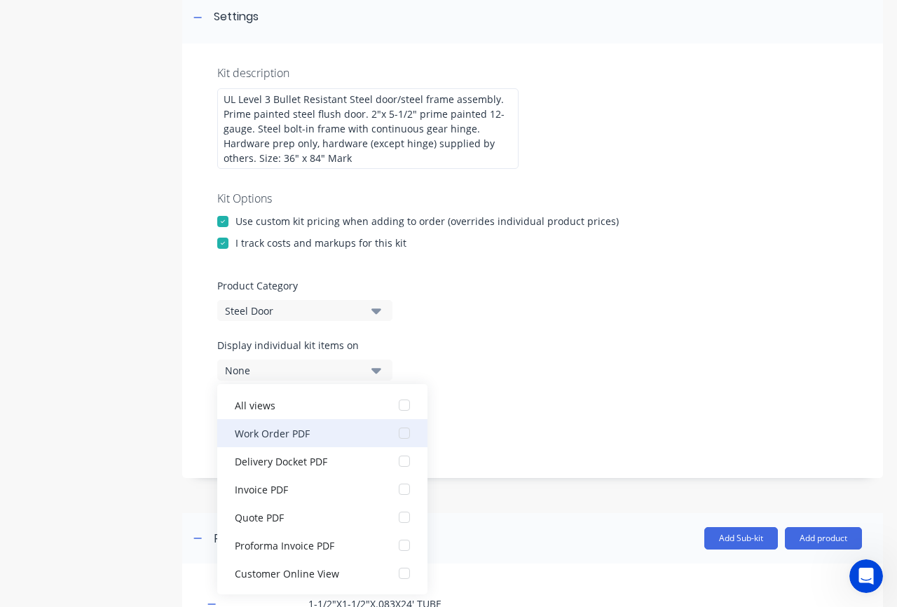
click at [405, 434] on div "button" at bounding box center [404, 433] width 28 height 28
click at [537, 427] on div "Display sub-kits on None" at bounding box center [532, 427] width 631 height 60
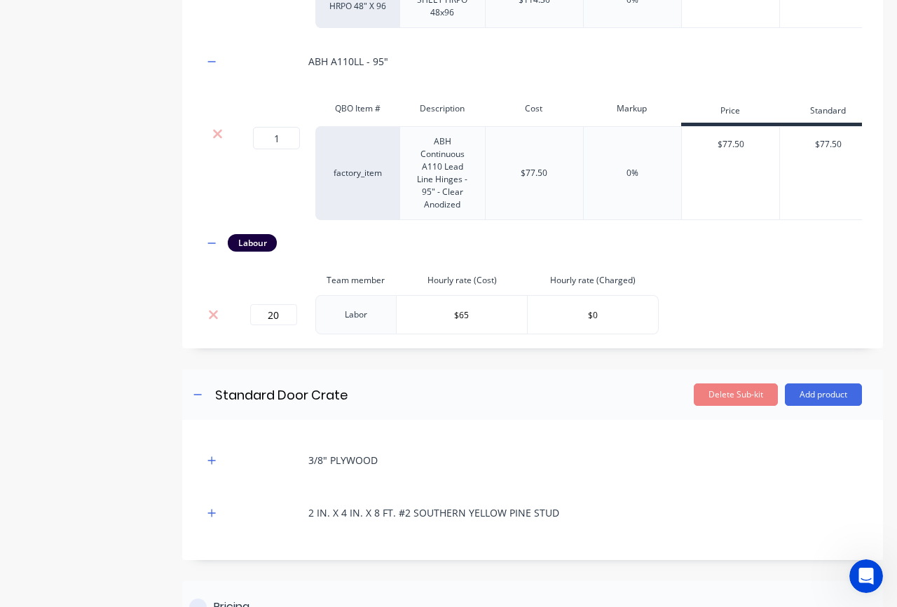
scroll to position [1339, 0]
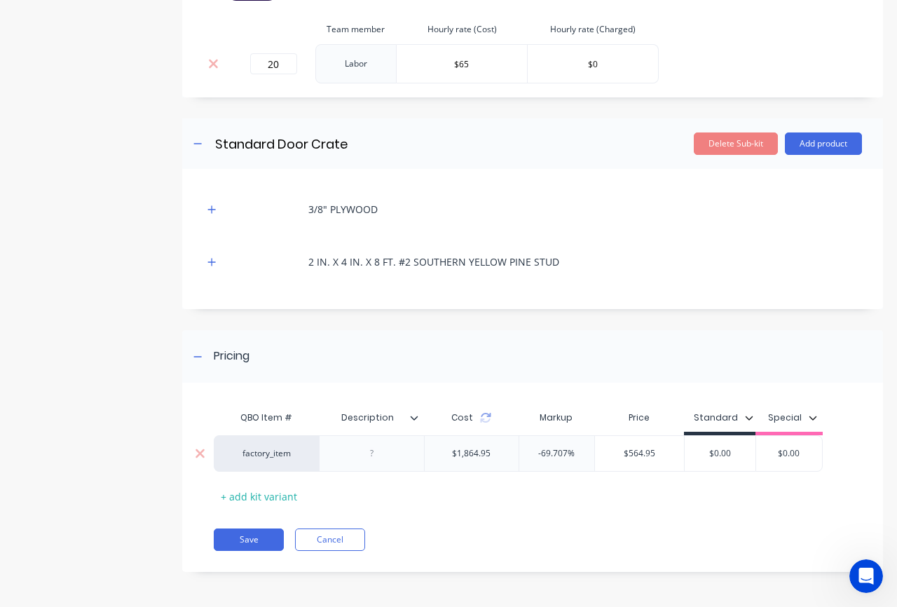
drag, startPoint x: 617, startPoint y: 450, endPoint x: 676, endPoint y: 453, distance: 58.9
click at [676, 453] on input "$564.95" at bounding box center [639, 453] width 89 height 13
paste input "3,100.0000"
type input "$3,100.0000"
click at [638, 517] on div "QBO Item # Description Cost Markup Price Standard Special factory_item $1,864.9…" at bounding box center [532, 484] width 701 height 175
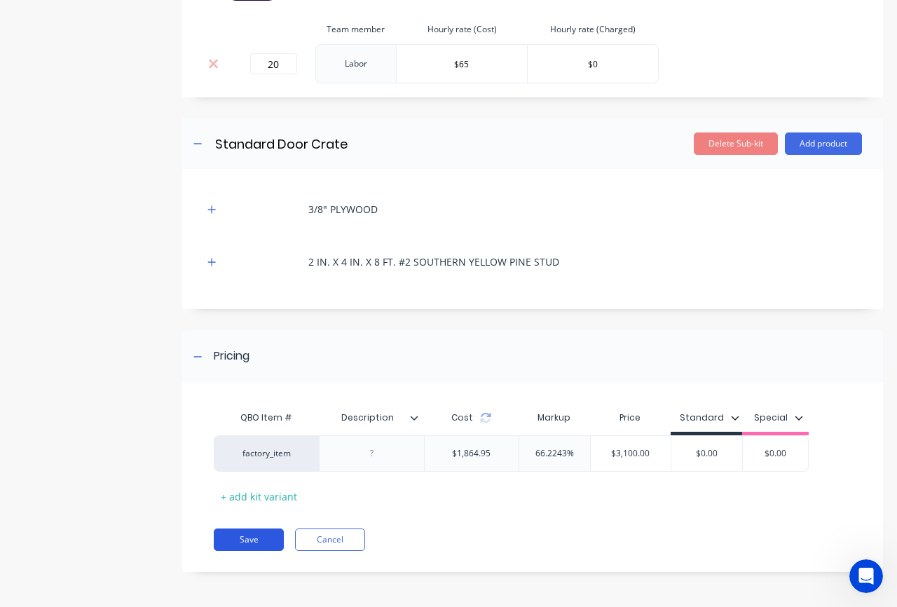
click at [261, 539] on button "Save" at bounding box center [249, 539] width 70 height 22
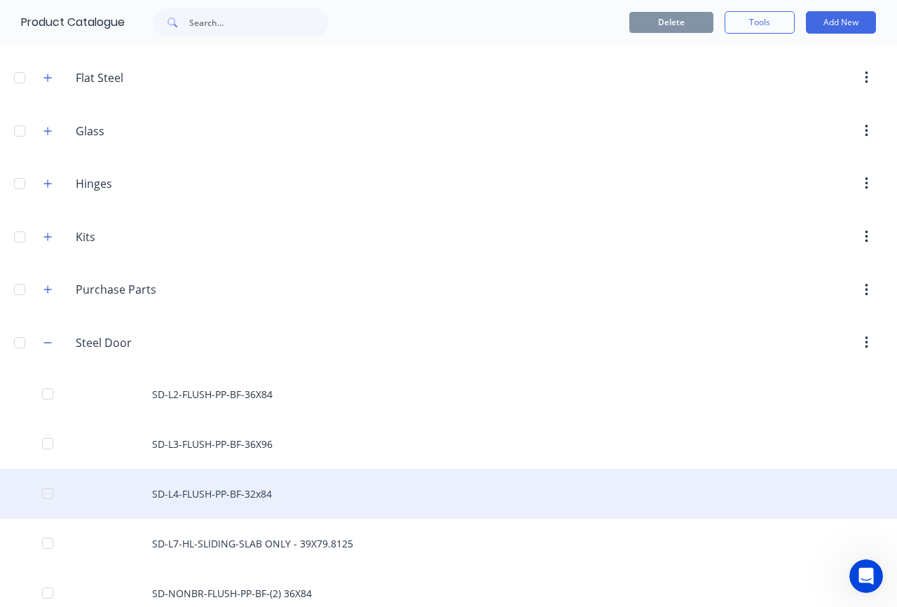
scroll to position [740, 0]
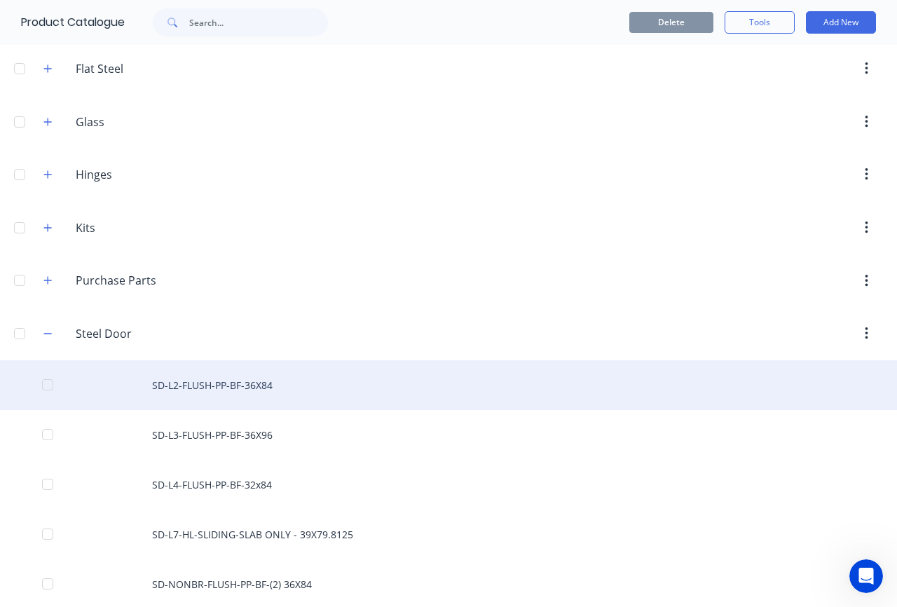
click at [221, 391] on div "SD-L2-FLUSH-PP-BF-36X84" at bounding box center [448, 385] width 897 height 50
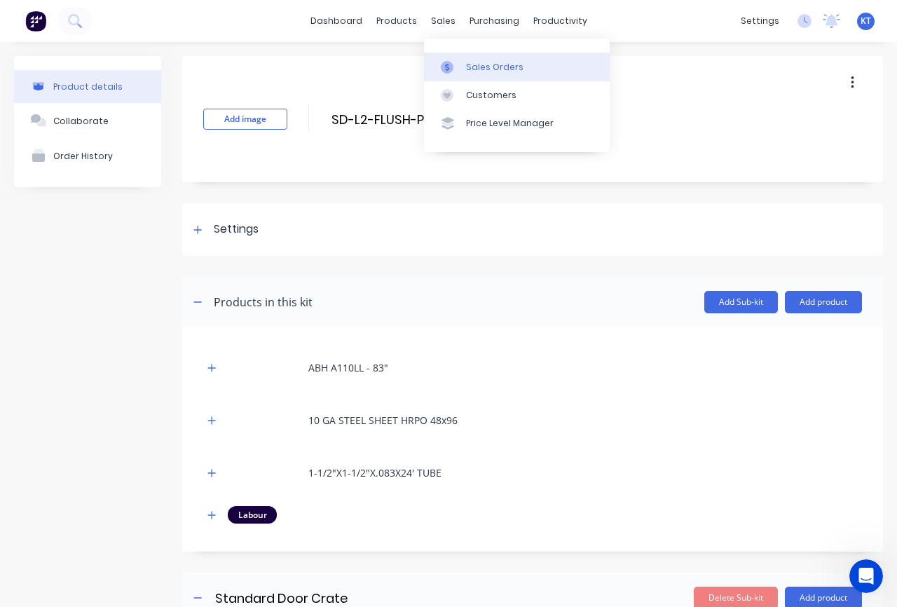
click at [456, 61] on div at bounding box center [451, 67] width 21 height 13
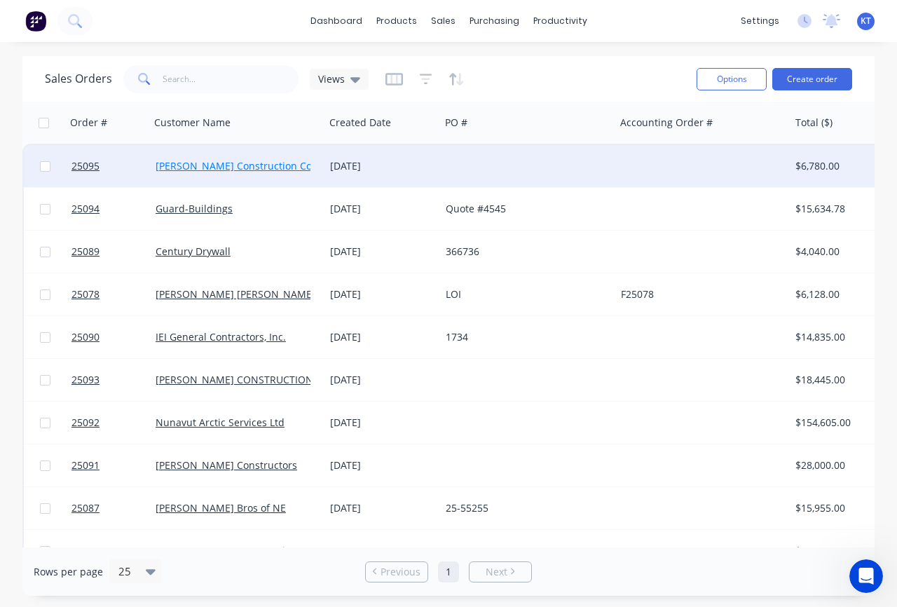
click at [192, 171] on link "[PERSON_NAME] Construction Co" at bounding box center [234, 165] width 156 height 13
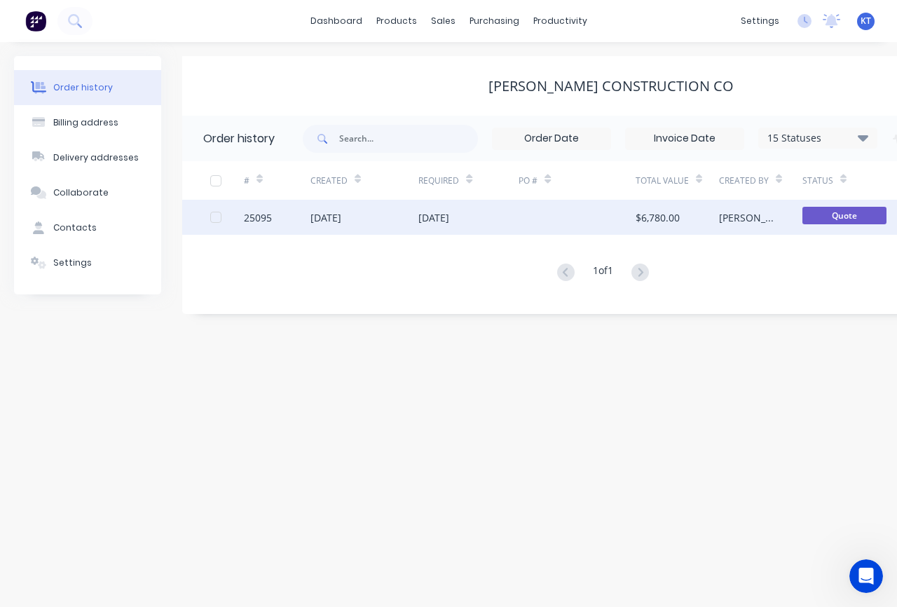
click at [272, 221] on div "25095" at bounding box center [277, 217] width 67 height 35
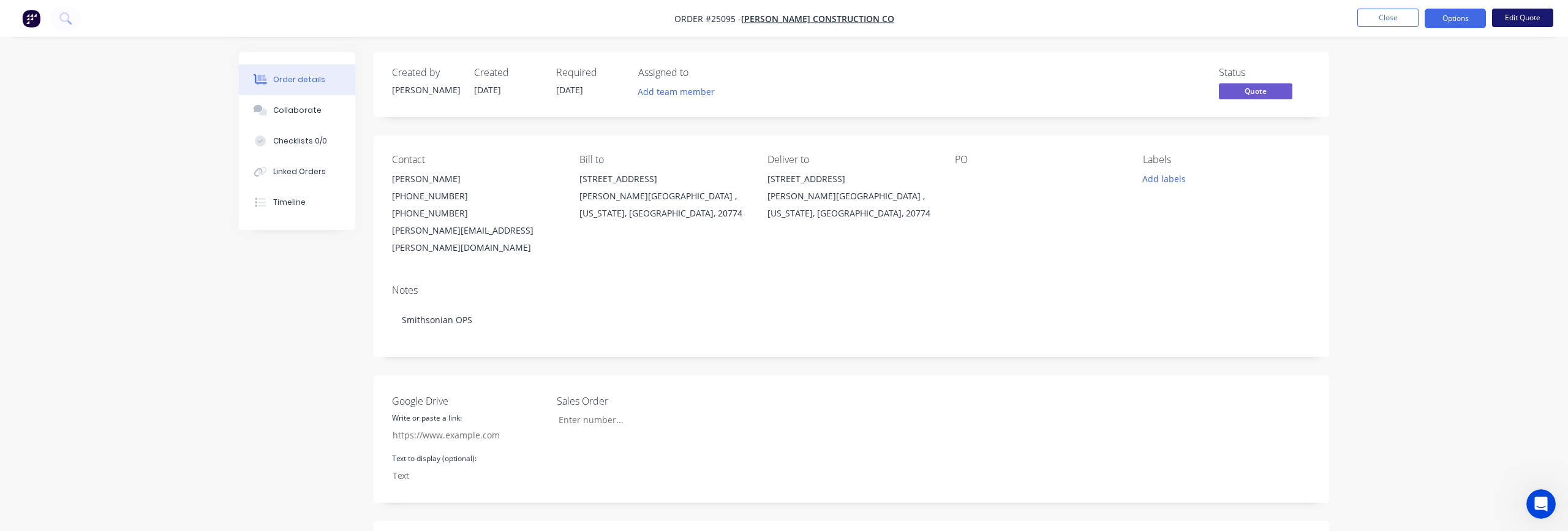
click at [1529, 17] on button "Edit Quote" at bounding box center [1523, 17] width 61 height 18
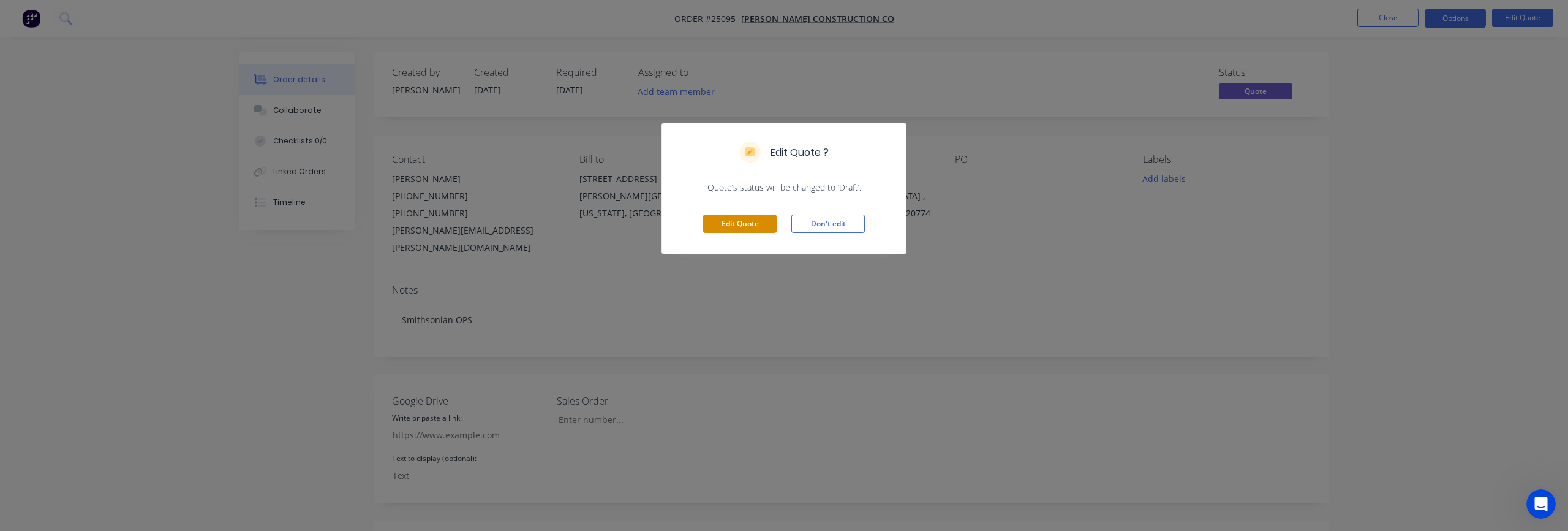
click at [725, 227] on button "Edit Quote" at bounding box center [739, 223] width 73 height 18
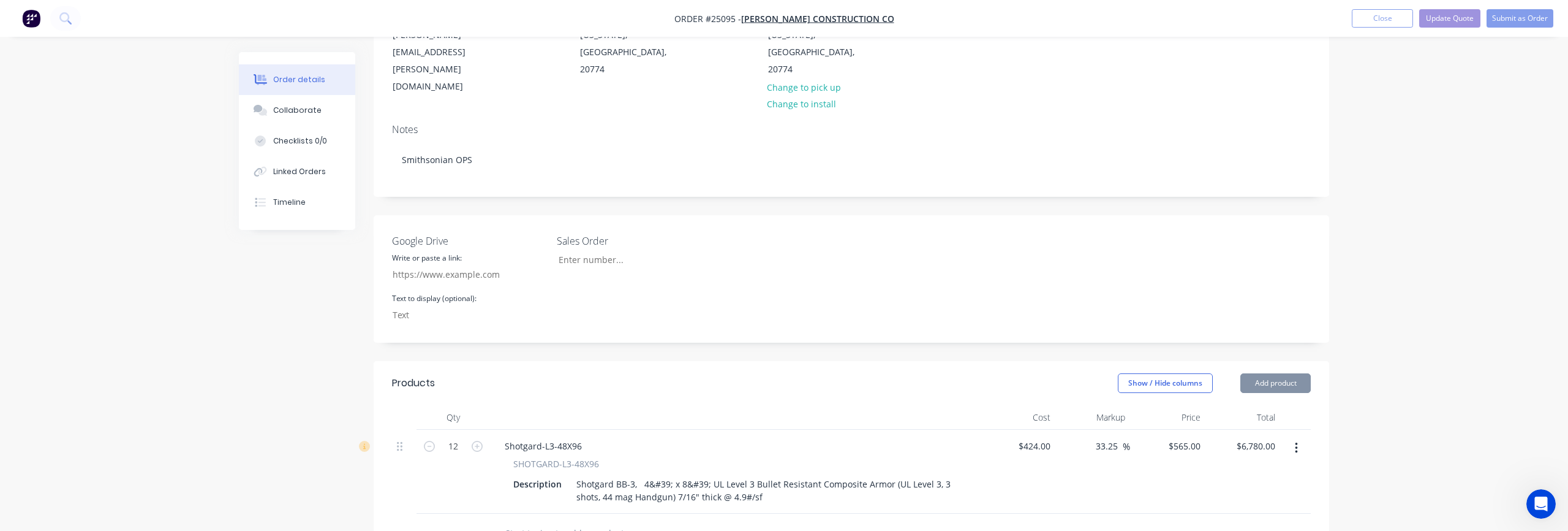
type input "[DATE]"
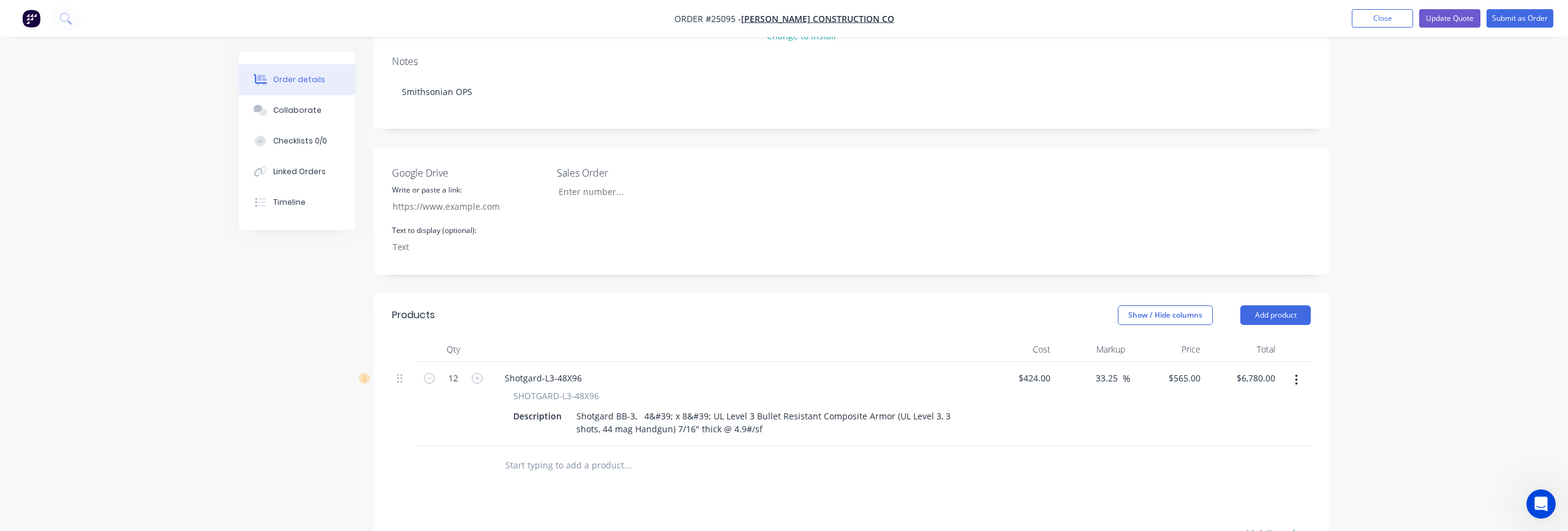
scroll to position [455, 0]
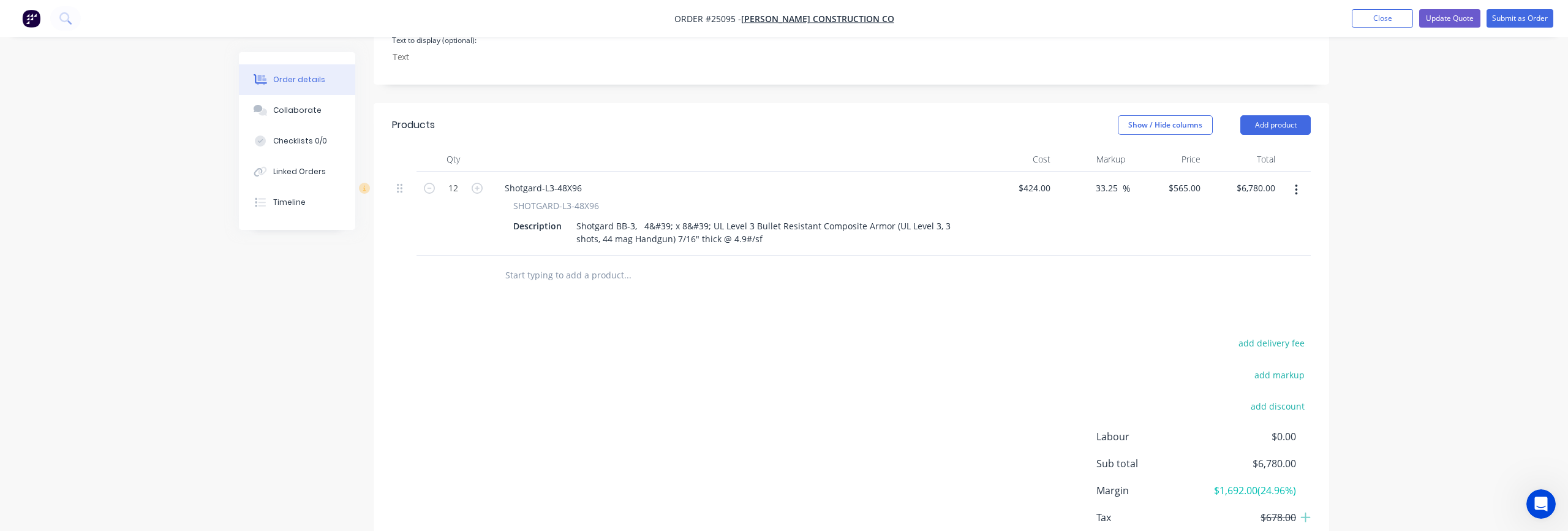
click at [523, 263] on input "text" at bounding box center [627, 276] width 245 height 24
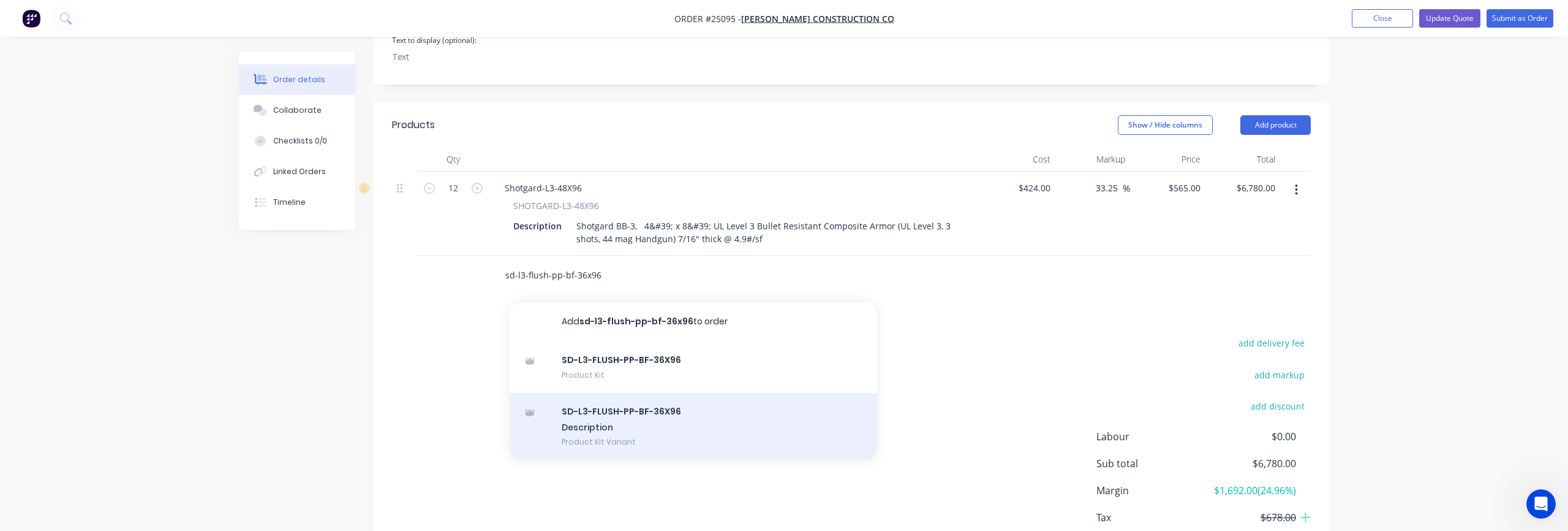
type input "sd-l3-flush-pp-bf-36x96"
click at [643, 399] on div "SD-L3-FLUSH-PP-BF-36X96 Description Product Kit Variant" at bounding box center [693, 426] width 367 height 67
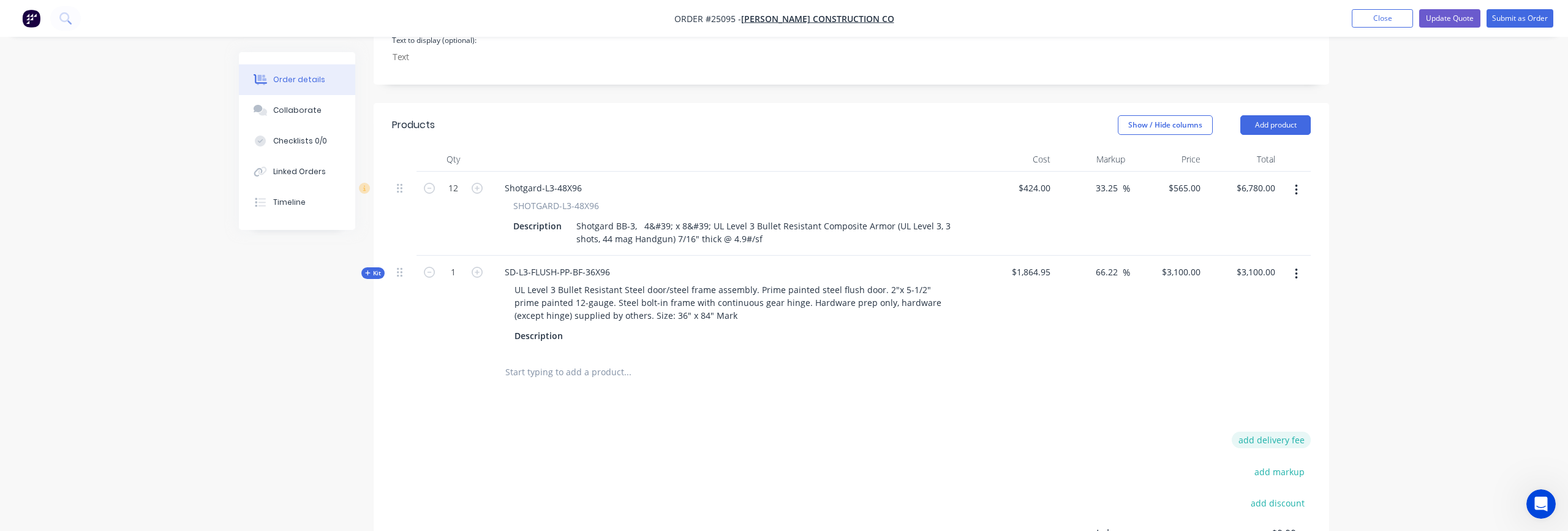
click at [1254, 431] on button "add delivery fee" at bounding box center [1271, 439] width 79 height 17
type input "1200"
click at [1238, 353] on div at bounding box center [850, 373] width 919 height 40
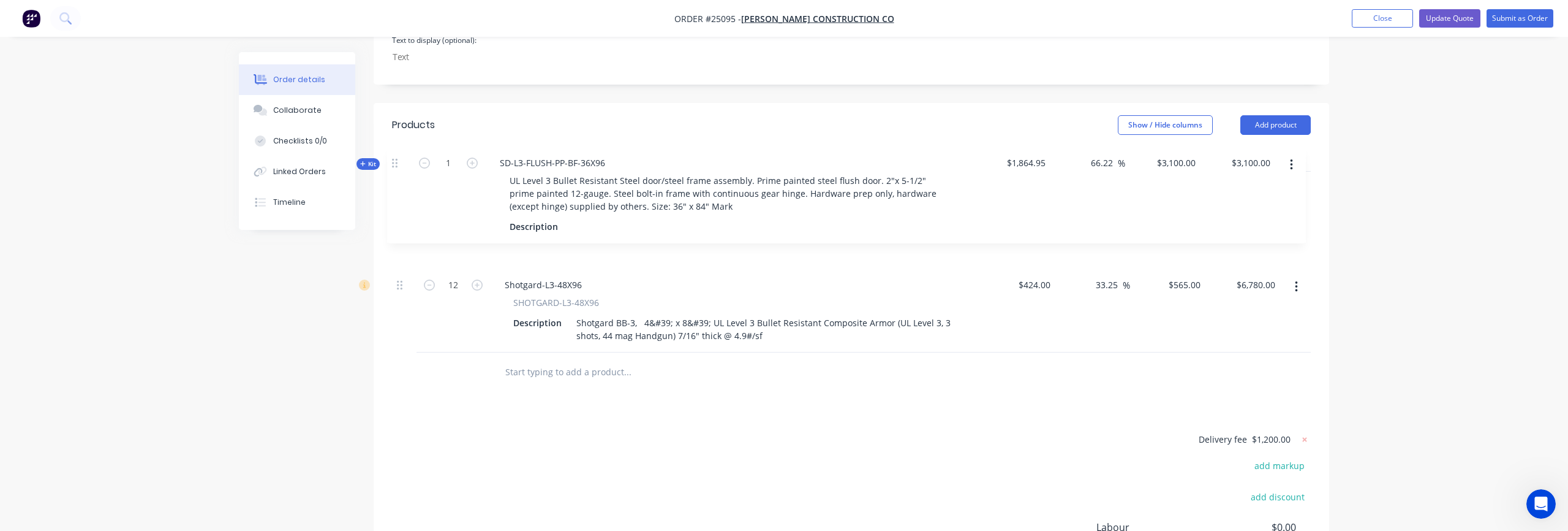
drag, startPoint x: 398, startPoint y: 240, endPoint x: 393, endPoint y: 162, distance: 78.2
click at [393, 171] on div "12 Shotgard-L3-48X96 SHOTGARD-L3-48X96 Description Shotgard BB-3, 4&#39; x 8&#3…" at bounding box center [850, 262] width 919 height 181
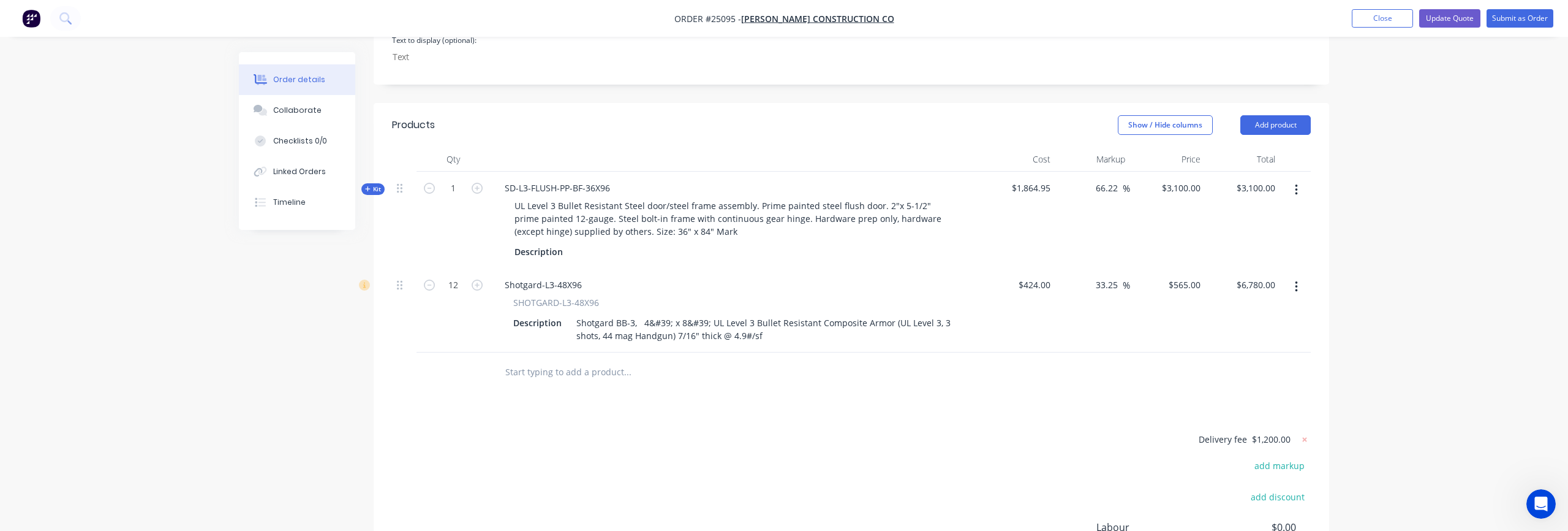
click at [527, 360] on input "text" at bounding box center [627, 372] width 245 height 24
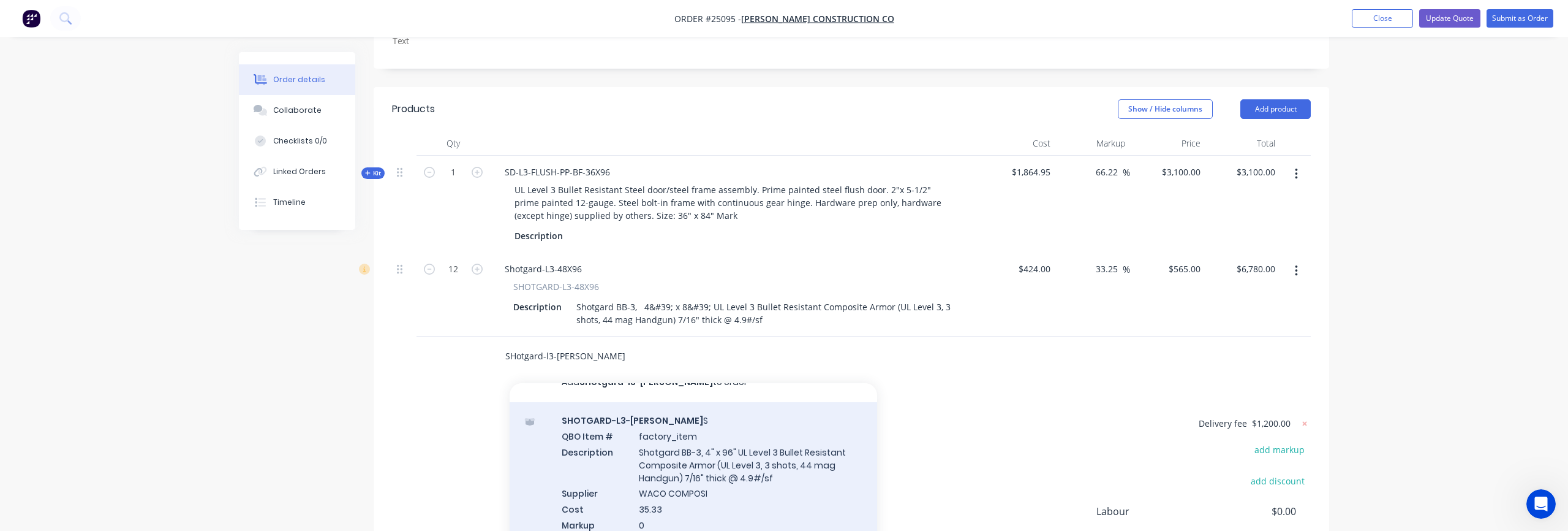
scroll to position [537, 0]
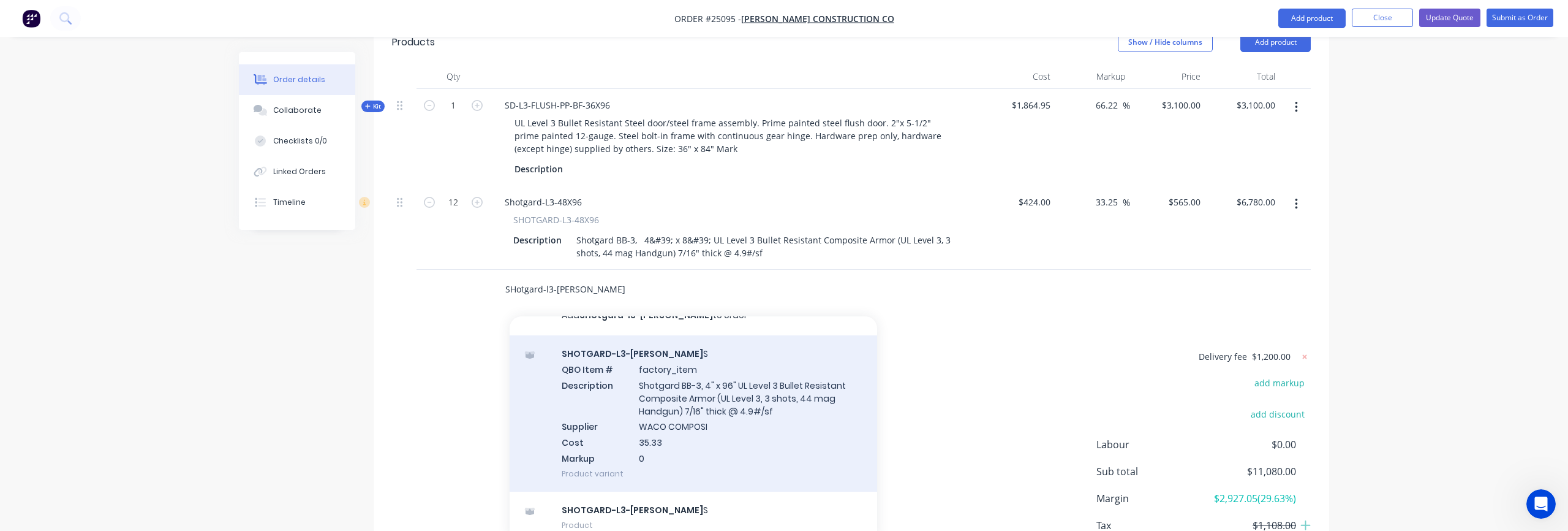
type input "SHotgard-l3-[PERSON_NAME]"
click at [611, 403] on div "SHOTGARD-L3-[PERSON_NAME] S QBO Item # factory_item Description Shotgard BB-3, …" at bounding box center [693, 413] width 367 height 157
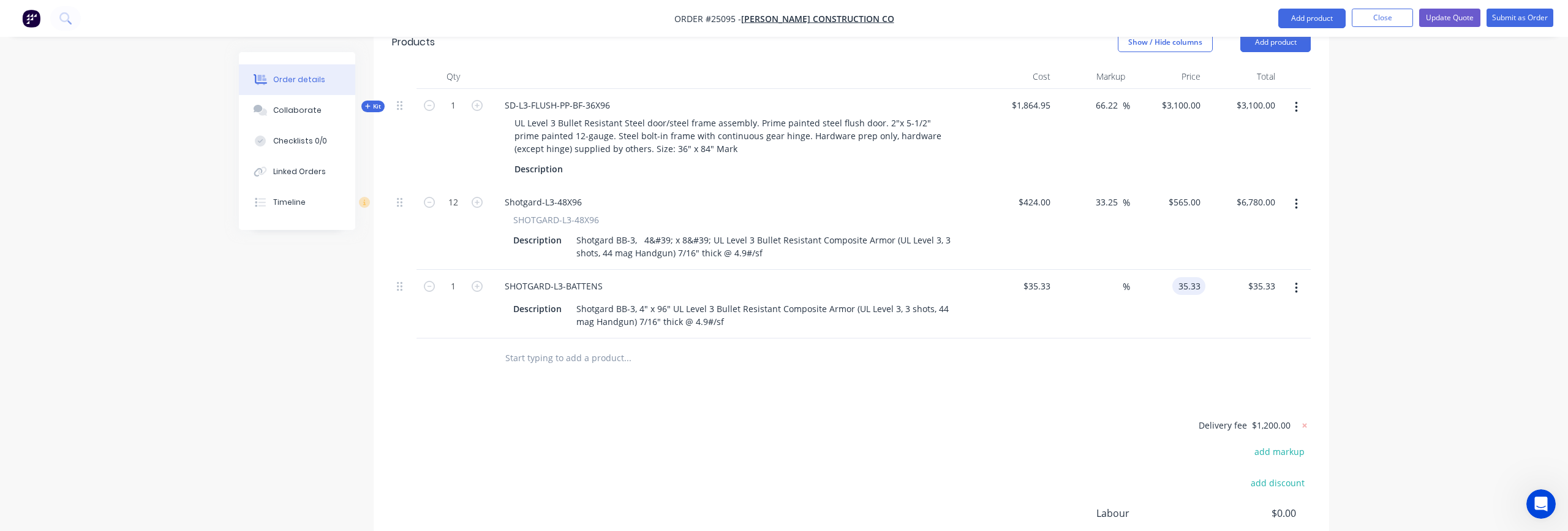
drag, startPoint x: 1177, startPoint y: 251, endPoint x: 1206, endPoint y: 248, distance: 29.2
click at [1206, 269] on div "1 SHOTGARD-L3-BATTENS Description Shotgard BB-3, 4" x 96" UL Level 3 Bullet Res…" at bounding box center [850, 304] width 919 height 68
type input "51.36"
type input "45.37"
type input "$51.36"
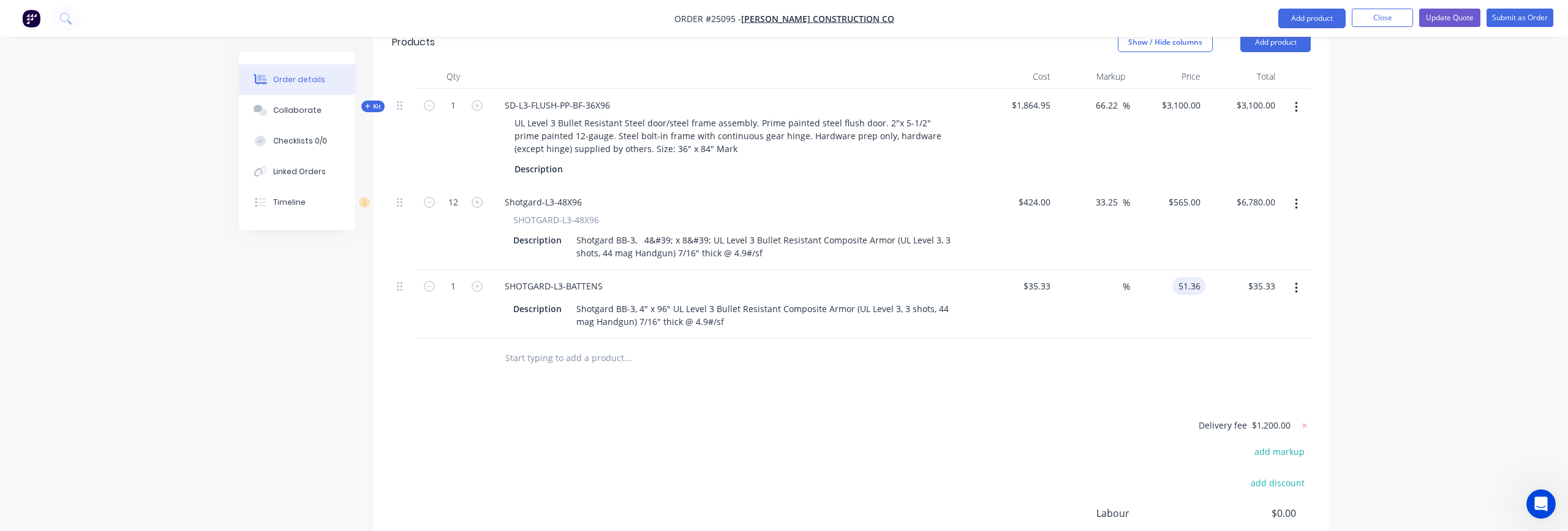
type input "$51.36"
click at [1097, 347] on div "Products Show / Hide columns Add product Qty Cost Markup Price Total Kit 1 SD-L…" at bounding box center [850, 343] width 955 height 646
click at [477, 281] on icon "button" at bounding box center [476, 286] width 11 height 11
type input "2"
type input "$102.72"
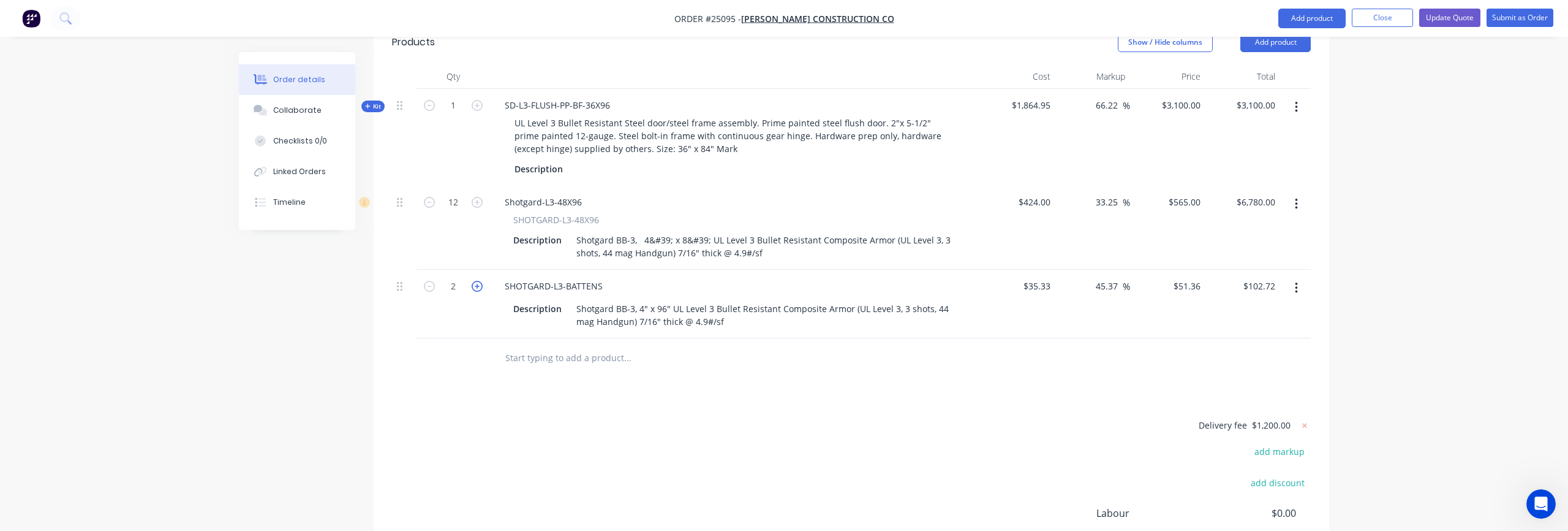
click at [477, 281] on icon "button" at bounding box center [476, 286] width 11 height 11
type input "3"
type input "$154.08"
click at [477, 281] on icon "button" at bounding box center [476, 286] width 11 height 11
type input "4"
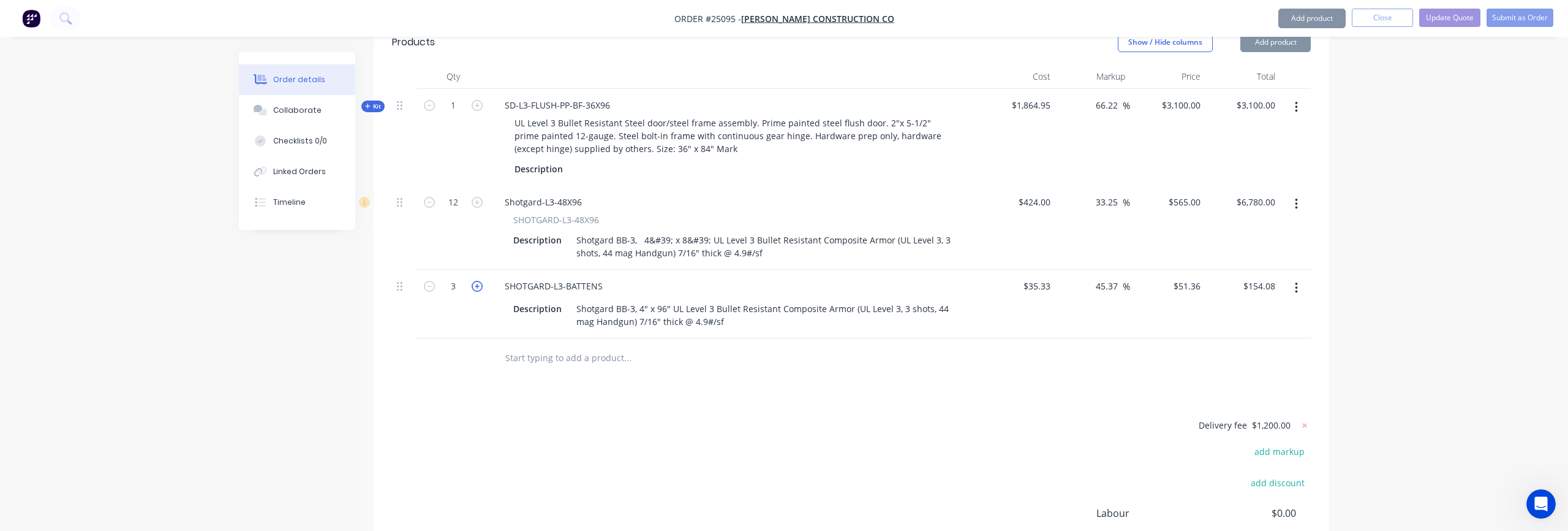
type input "$205.44"
click at [477, 281] on icon "button" at bounding box center [476, 286] width 11 height 11
type input "5"
type input "$256.80"
click at [477, 281] on icon "button" at bounding box center [476, 286] width 11 height 11
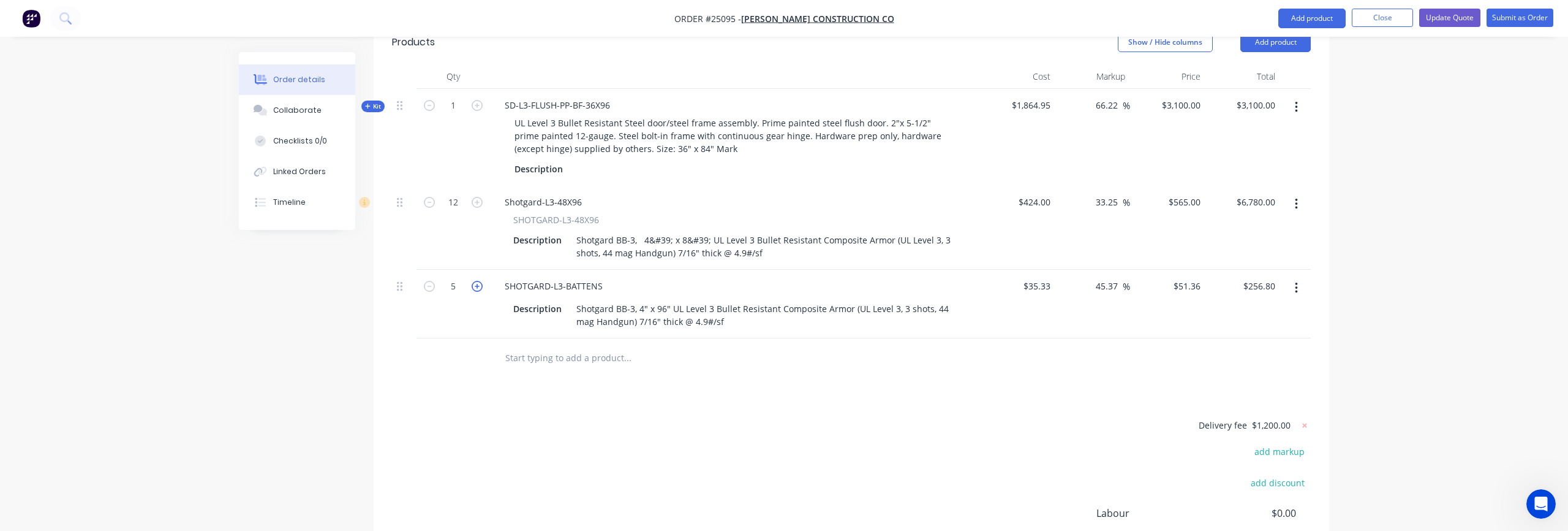
type input "6"
type input "$308.16"
click at [477, 281] on icon "button" at bounding box center [476, 286] width 11 height 11
type input "7"
type input "$359.52"
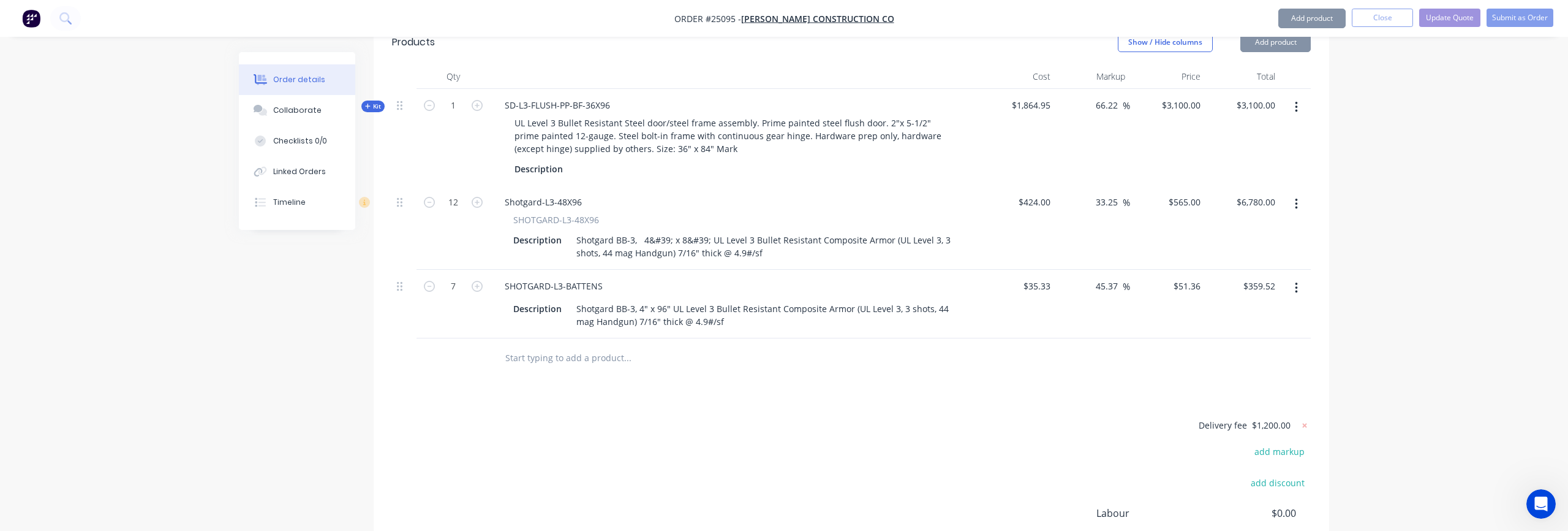
click at [776, 417] on div "Delivery fee $1,200.00 add markup add discount Labour $0.00 Sub total $11,439.5…" at bounding box center [850, 532] width 919 height 230
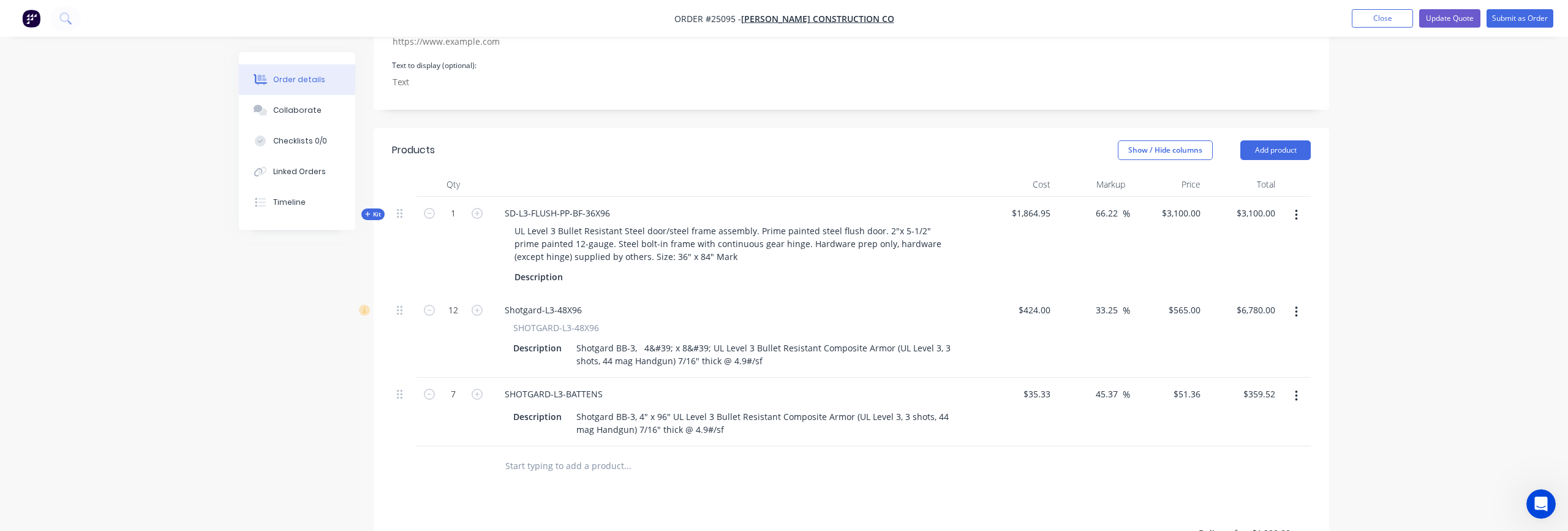
scroll to position [422, 0]
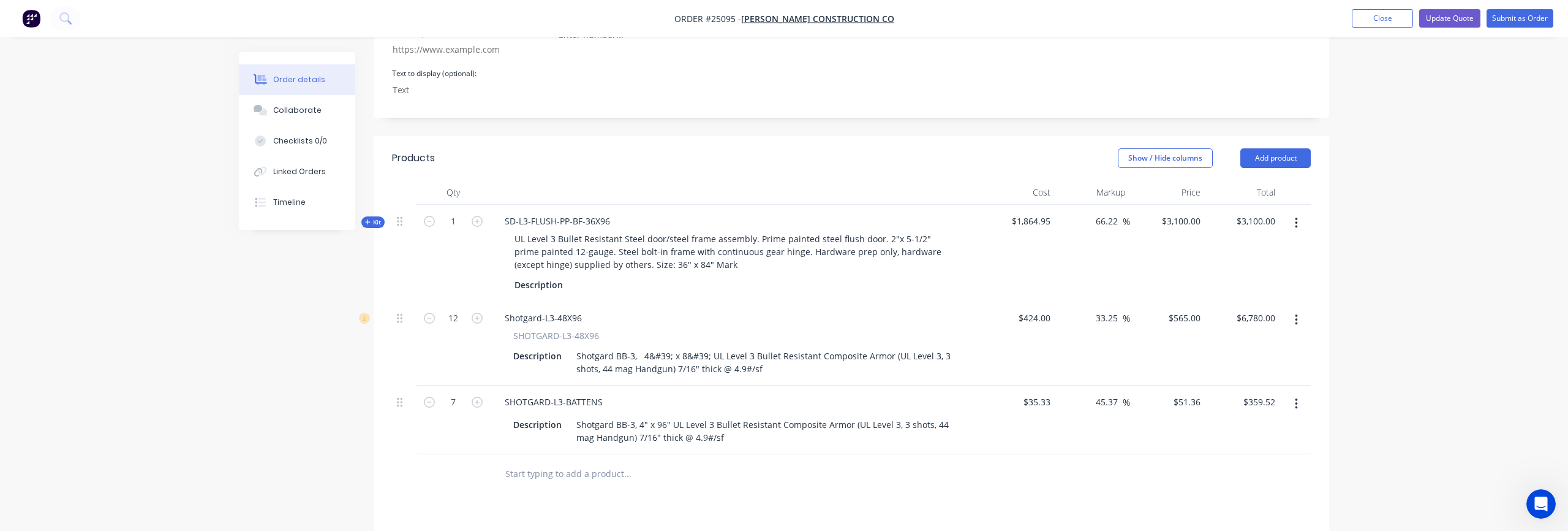
click at [372, 218] on span "Kit" at bounding box center [373, 222] width 16 height 10
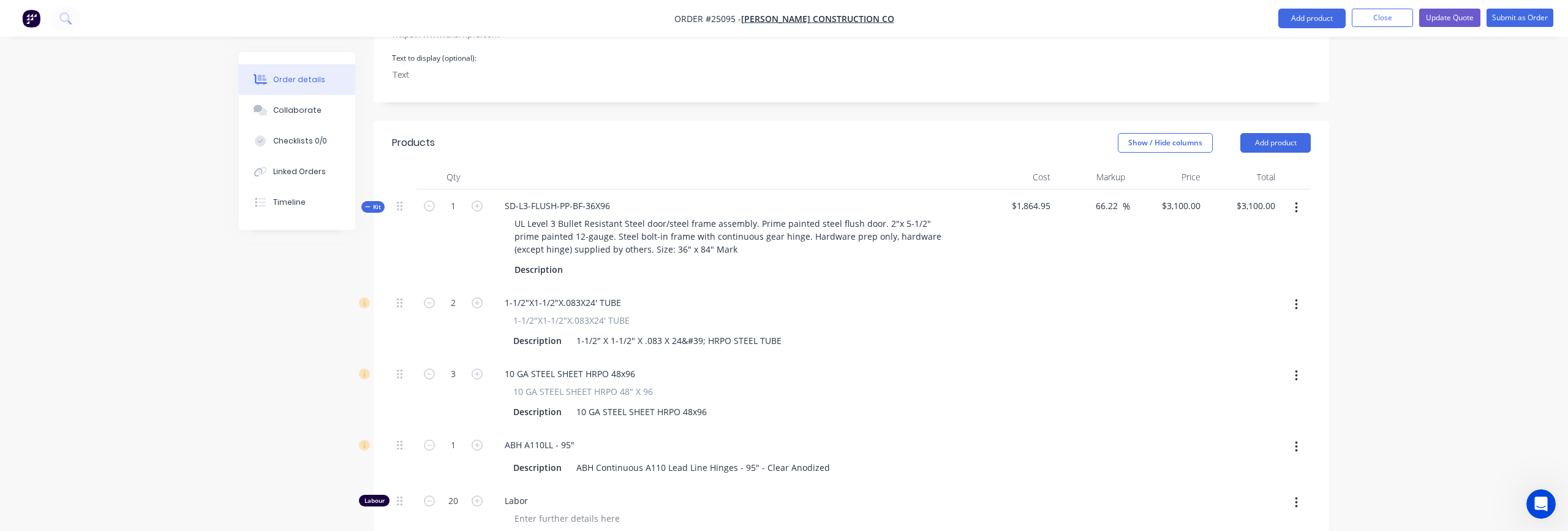
scroll to position [603, 0]
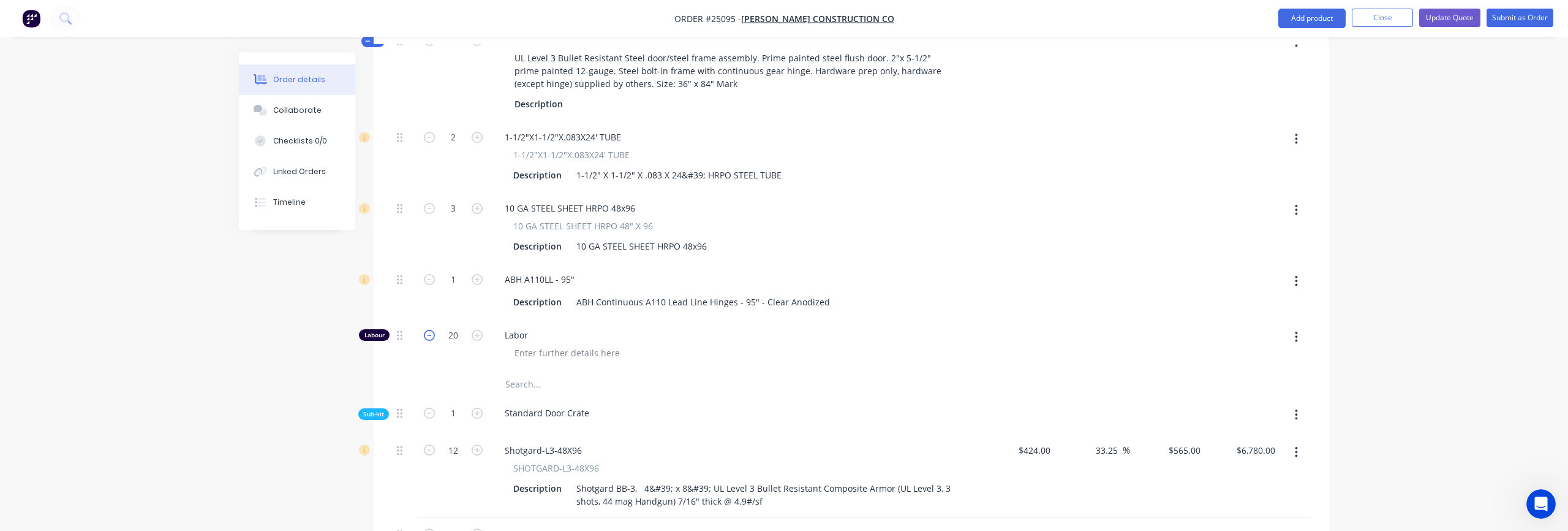
click at [429, 330] on icon "button" at bounding box center [429, 335] width 11 height 11
type input "$2,991.9542"
type input "$2,991.95"
type input "19"
click at [429, 330] on icon "button" at bounding box center [429, 335] width 11 height 11
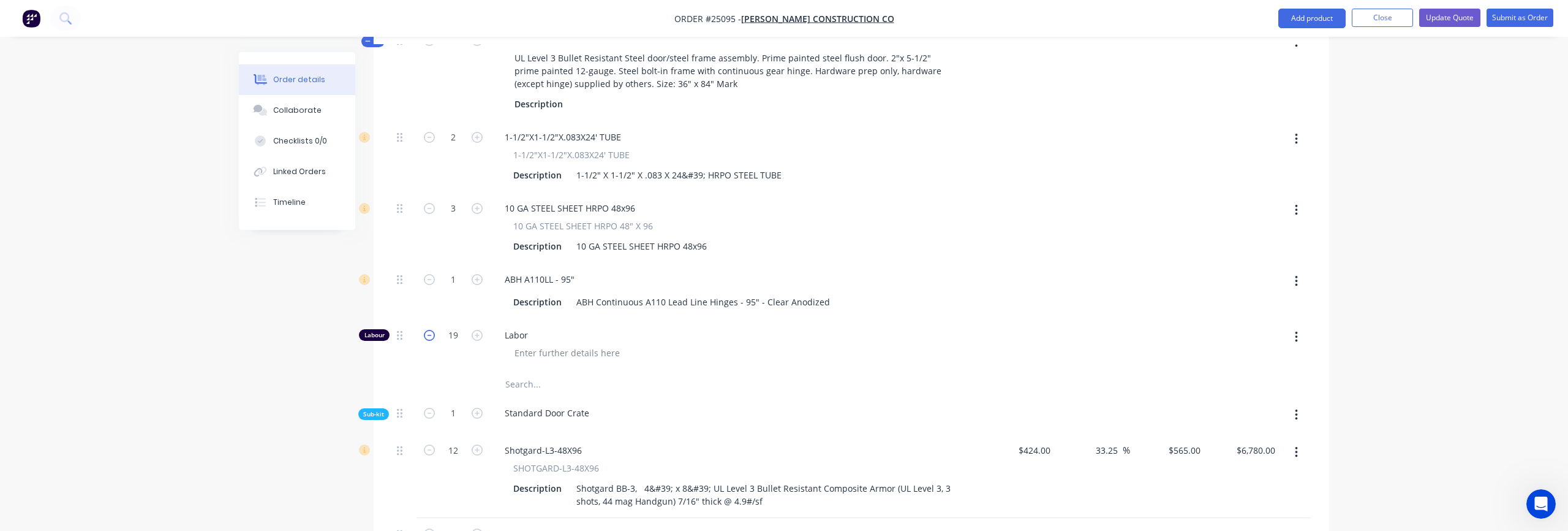
type input "$2,883.9084"
type input "$2,883.91"
type input "18"
click at [429, 330] on icon "button" at bounding box center [429, 335] width 11 height 11
type input "$2,775.8626"
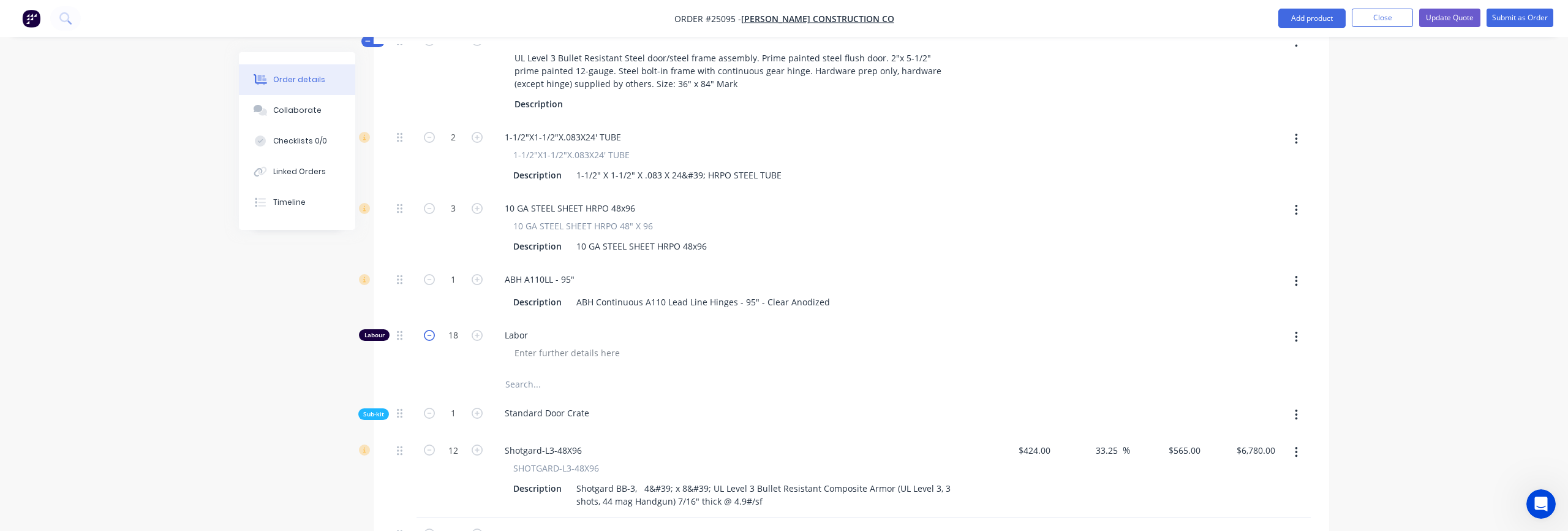
type input "$2,775.86"
type input "17"
click at [429, 330] on icon "button" at bounding box center [429, 335] width 11 height 11
type input "$2,667.8168"
type input "$2,667.82"
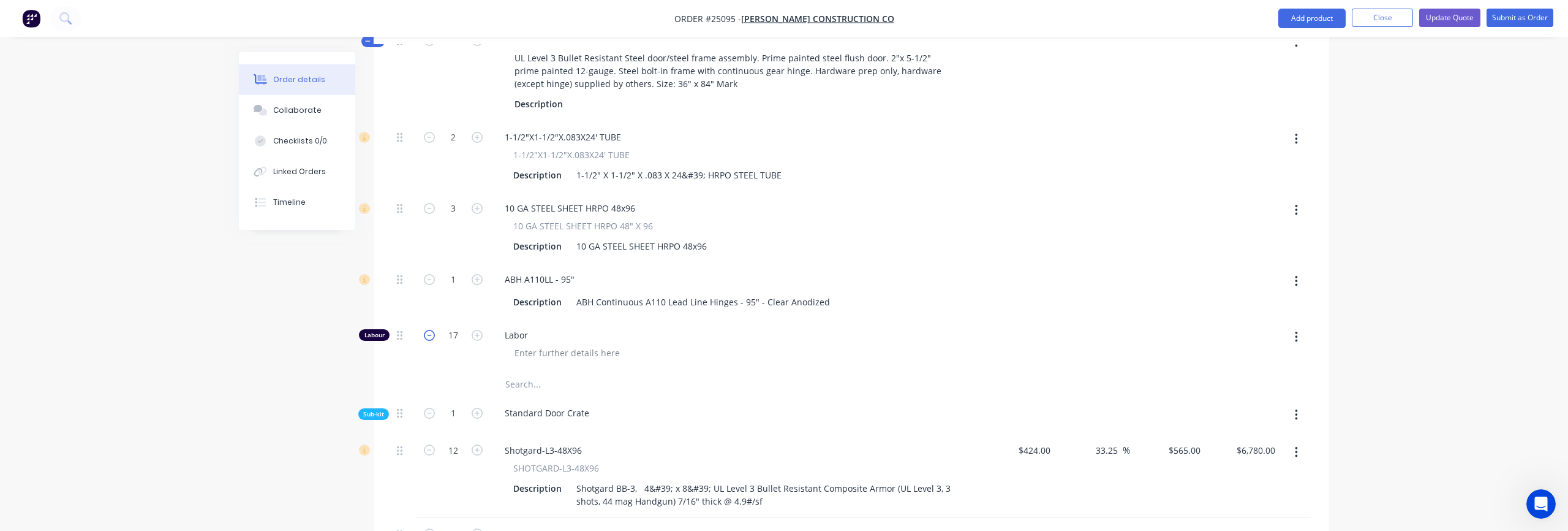
type input "16"
click at [429, 330] on icon "button" at bounding box center [429, 335] width 11 height 11
type input "$2,559.771"
type input "$2,559.77"
type input "15"
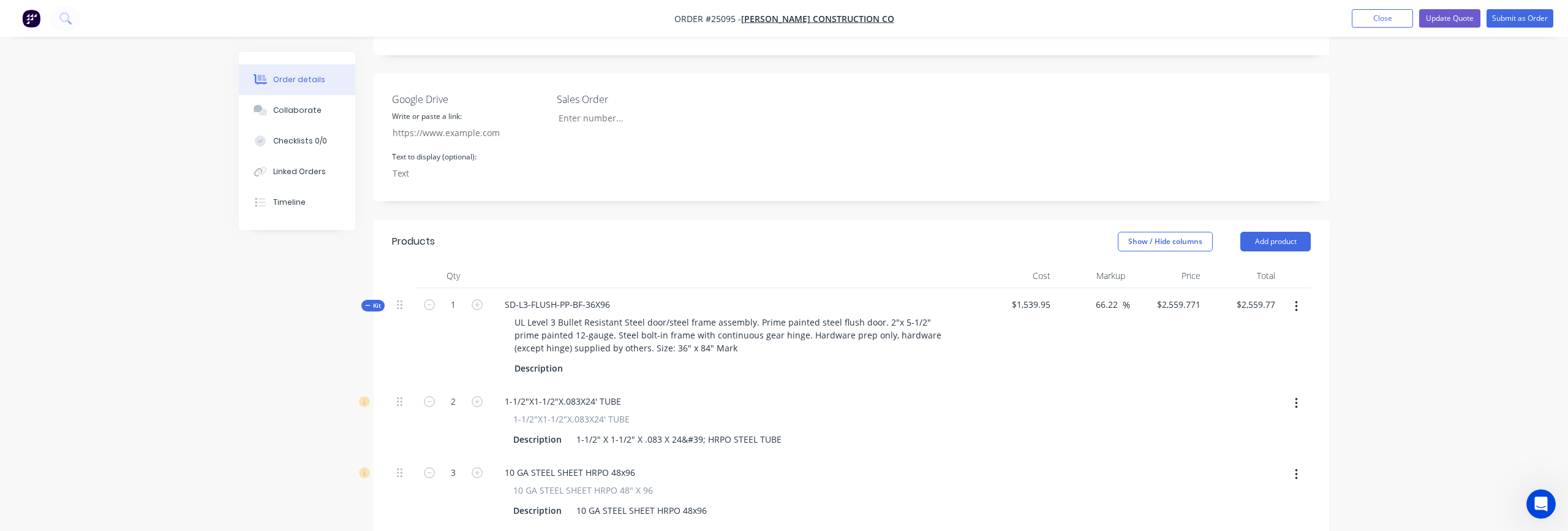
scroll to position [270, 0]
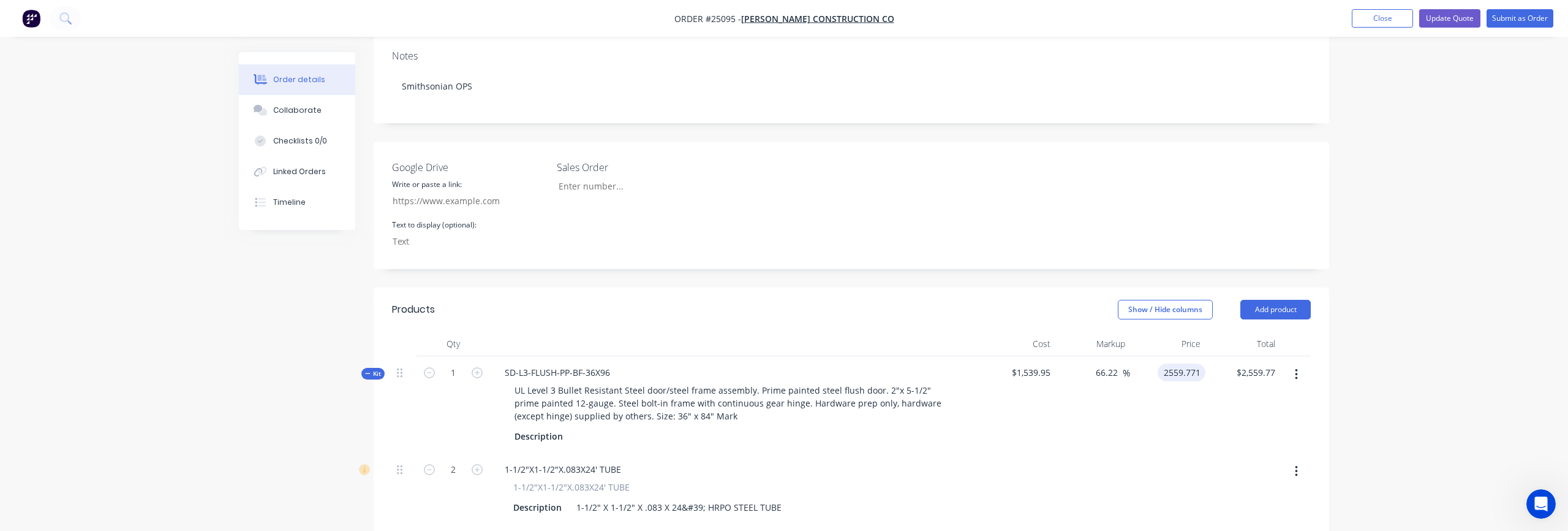
drag, startPoint x: 1159, startPoint y: 338, endPoint x: 1204, endPoint y: 338, distance: 45.0
click at [1204, 356] on div "Kit 1 SD-L3-FLUSH-PP-BF-36X96 UL Level 3 Bullet Resistant Steel door/steel fram…" at bounding box center [850, 404] width 919 height 97
type input "3100"
type input "101.31"
type input "$3,100.00"
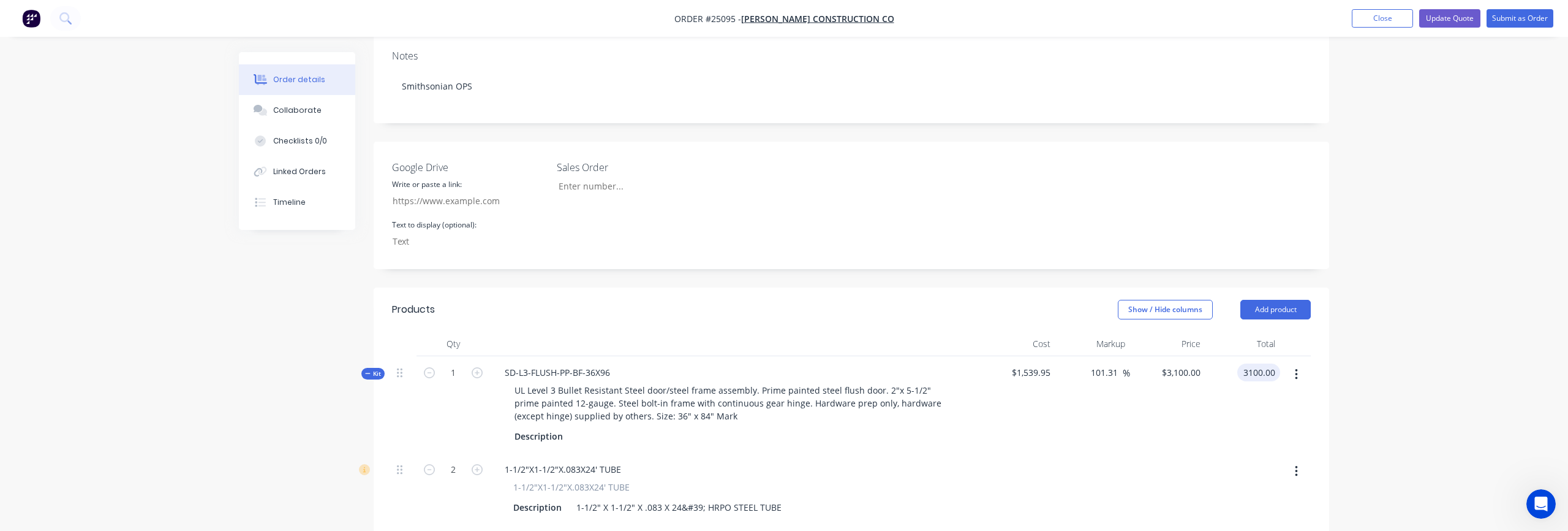
type input "$3,100.00"
click at [1457, 331] on div "Order details Collaborate Checklists 0/0 Linked Orders Timeline Order details C…" at bounding box center [784, 497] width 1568 height 1535
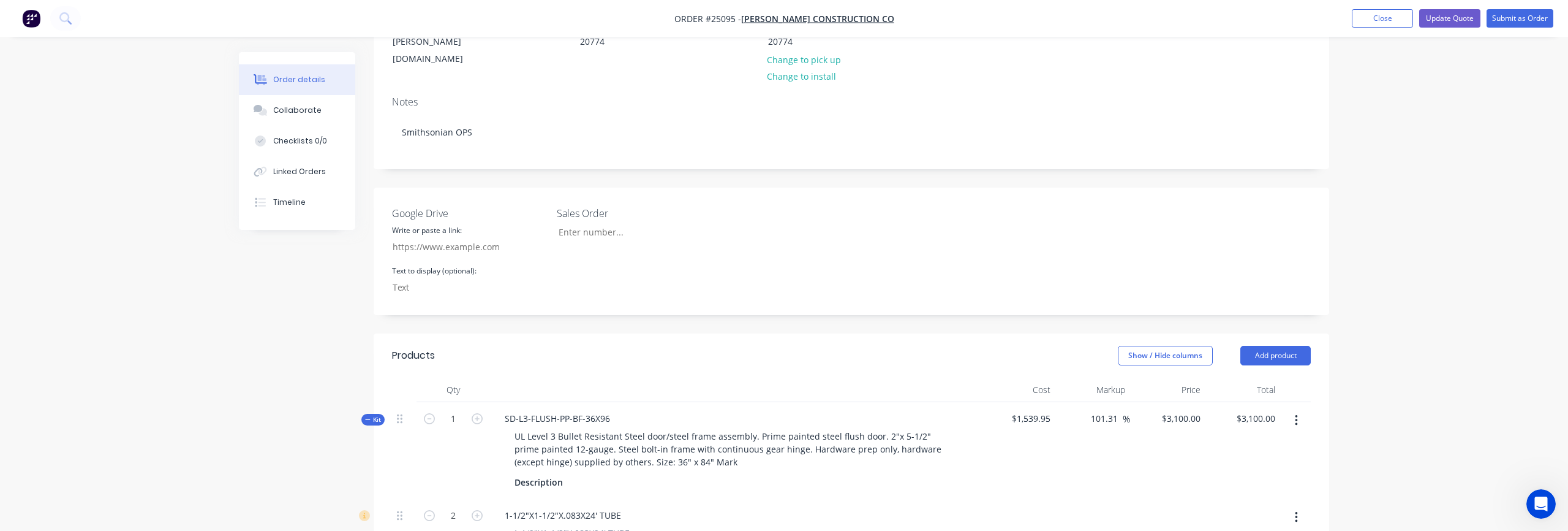
scroll to position [0, 0]
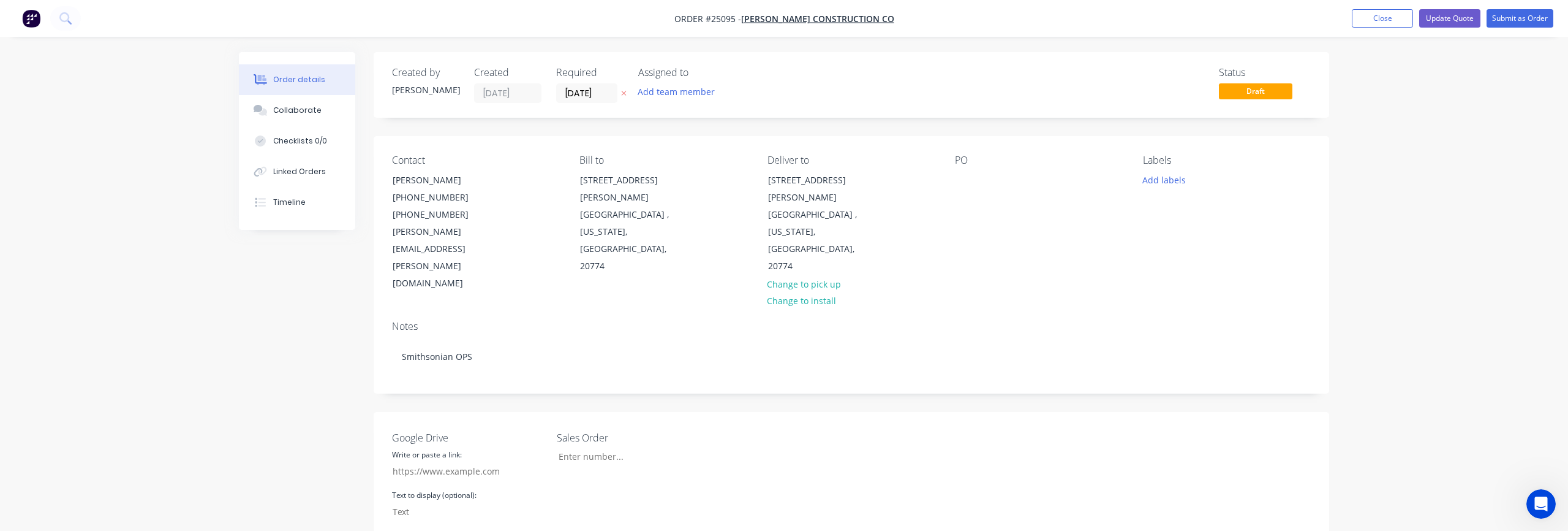
click at [1448, 20] on button "Update Quote" at bounding box center [1449, 18] width 61 height 18
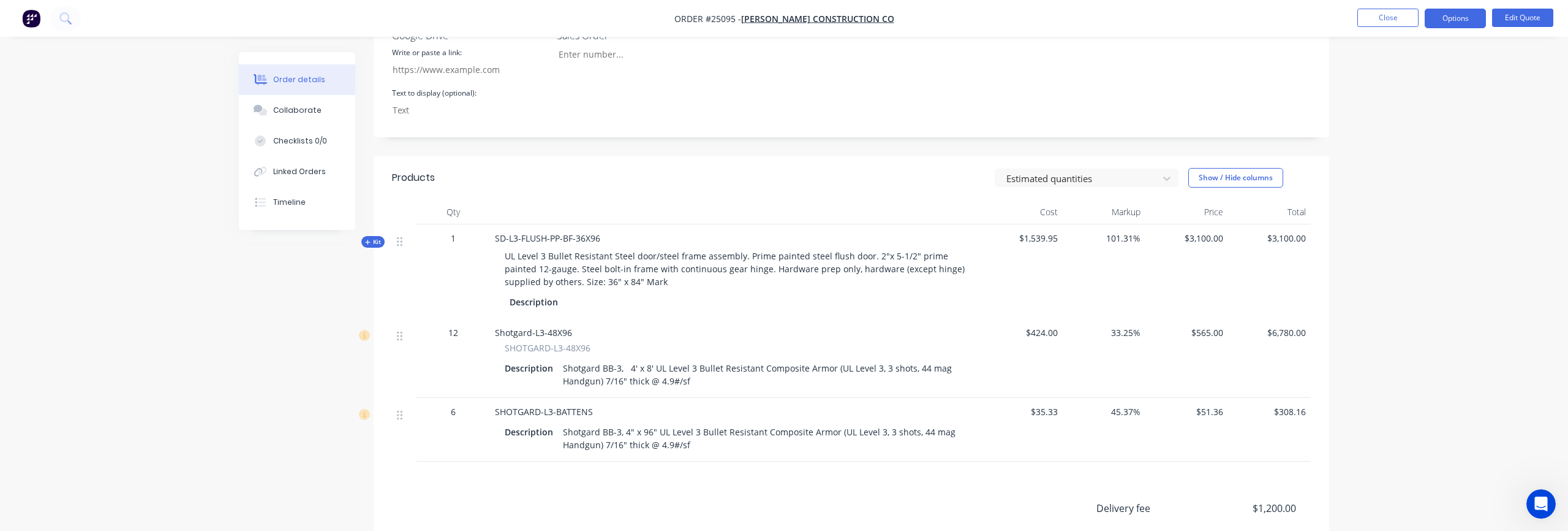
scroll to position [524, 0]
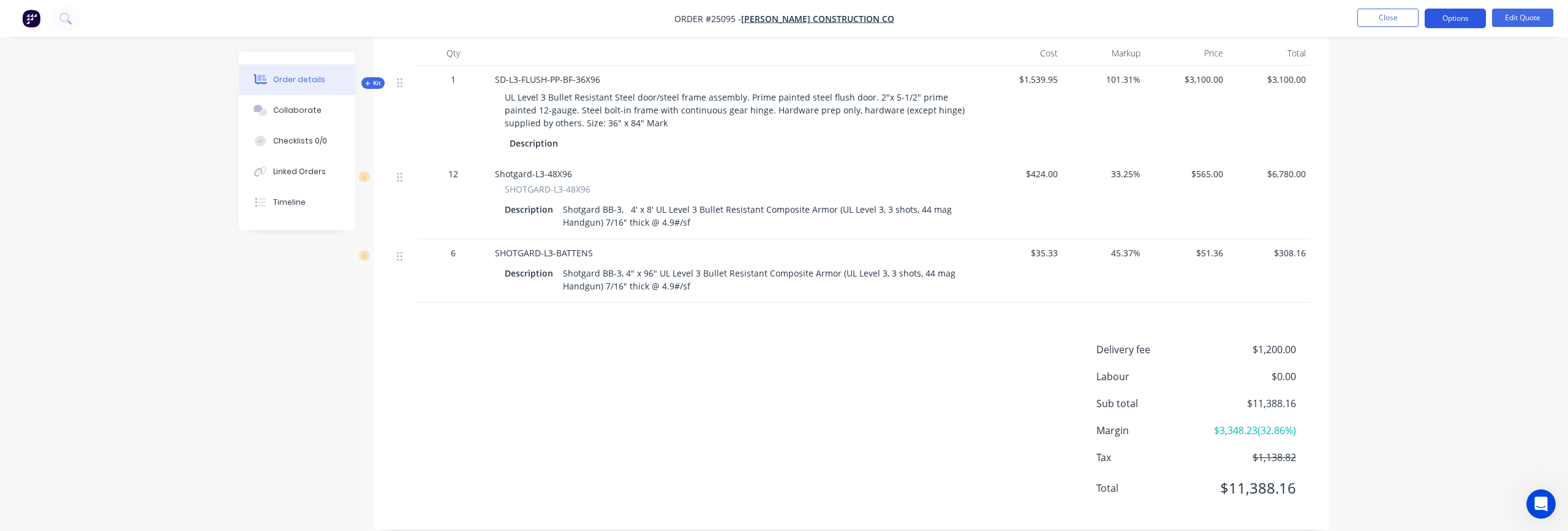
click at [1466, 19] on button "Options" at bounding box center [1455, 18] width 61 height 19
click at [720, 386] on div "Delivery fee $1,200.00 Labour $0.00 Sub total $11,388.16 Margin $3,348.23 ( 32.…" at bounding box center [850, 426] width 919 height 169
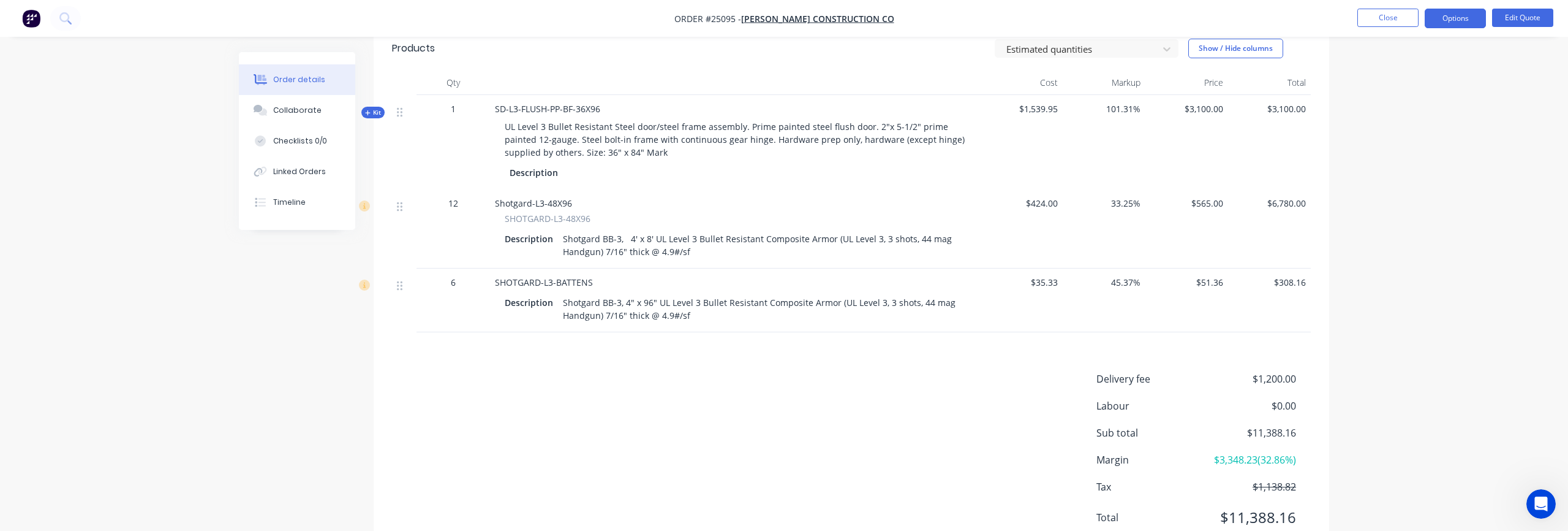
scroll to position [465, 0]
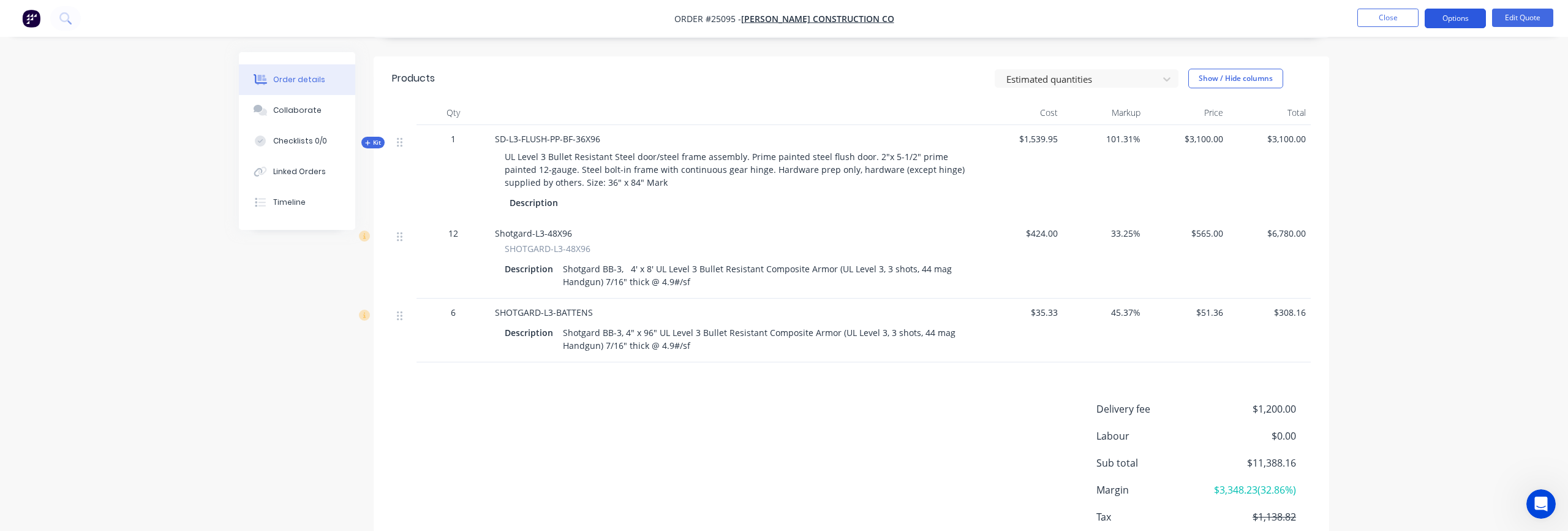
click at [1461, 22] on button "Options" at bounding box center [1455, 18] width 61 height 19
click at [1419, 76] on div "Quote" at bounding box center [1418, 74] width 113 height 17
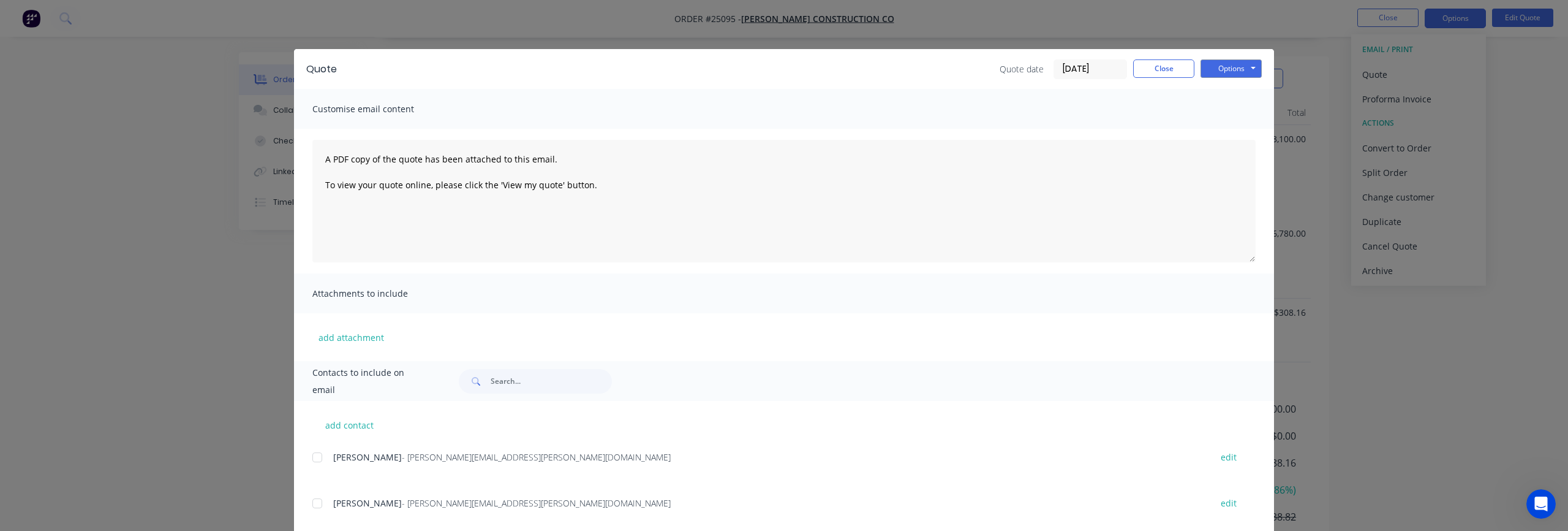
click at [314, 507] on div at bounding box center [317, 503] width 24 height 24
click at [463, 253] on textarea "A PDF copy of the quote has been attached to this email. To view your quote onl…" at bounding box center [783, 201] width 943 height 122
drag, startPoint x: 620, startPoint y: 202, endPoint x: 323, endPoint y: 158, distance: 300.2
click at [323, 158] on textarea "A PDF copy of the quote has been attached to this email. To view your quote onl…" at bounding box center [783, 201] width 943 height 122
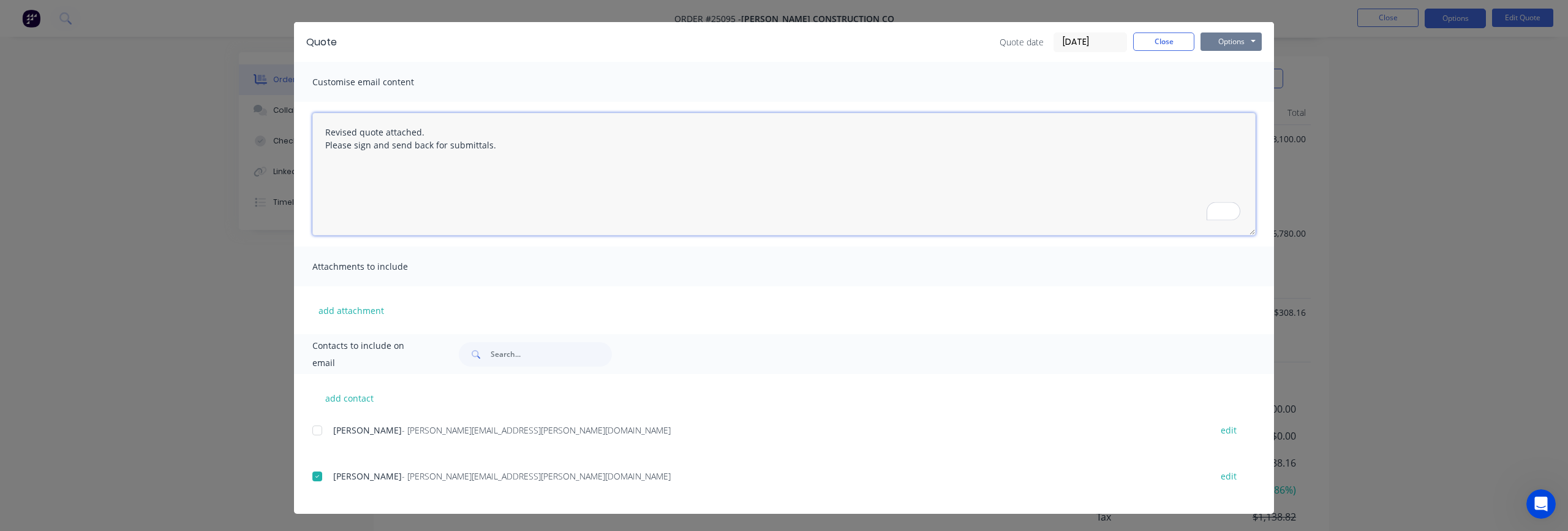
type textarea "Revised quote attached. Please sign and send back for submittals."
click at [1240, 39] on button "Options" at bounding box center [1231, 41] width 61 height 18
click at [1229, 103] on button "Email" at bounding box center [1239, 103] width 79 height 20
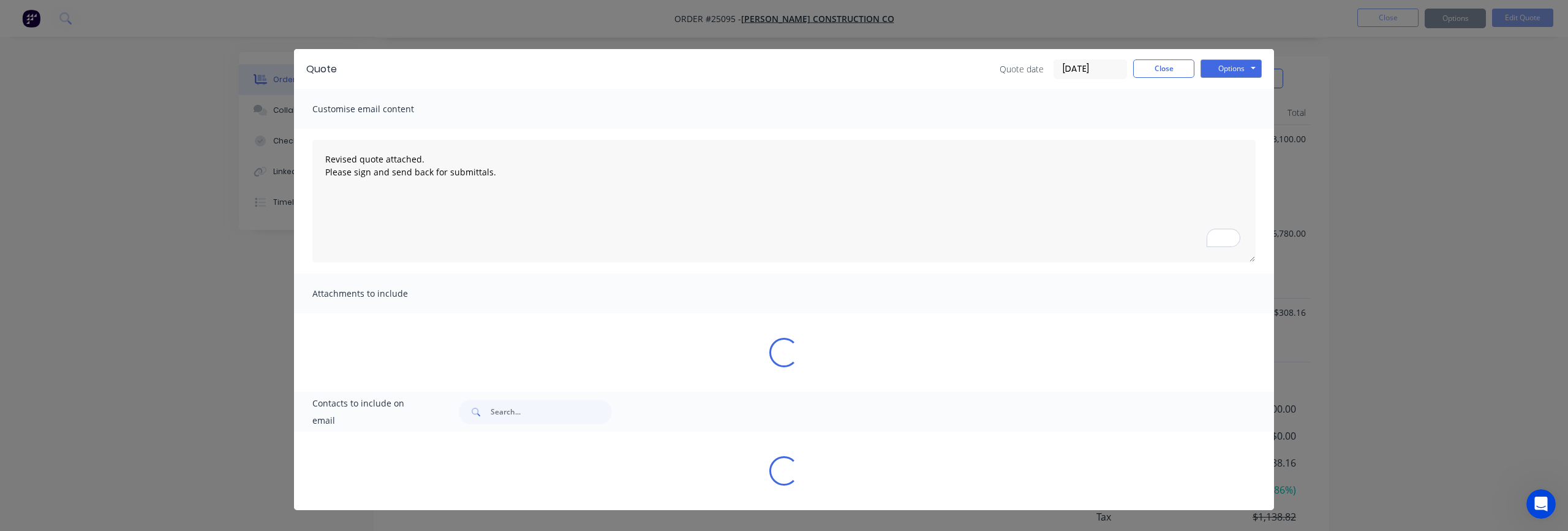
scroll to position [0, 0]
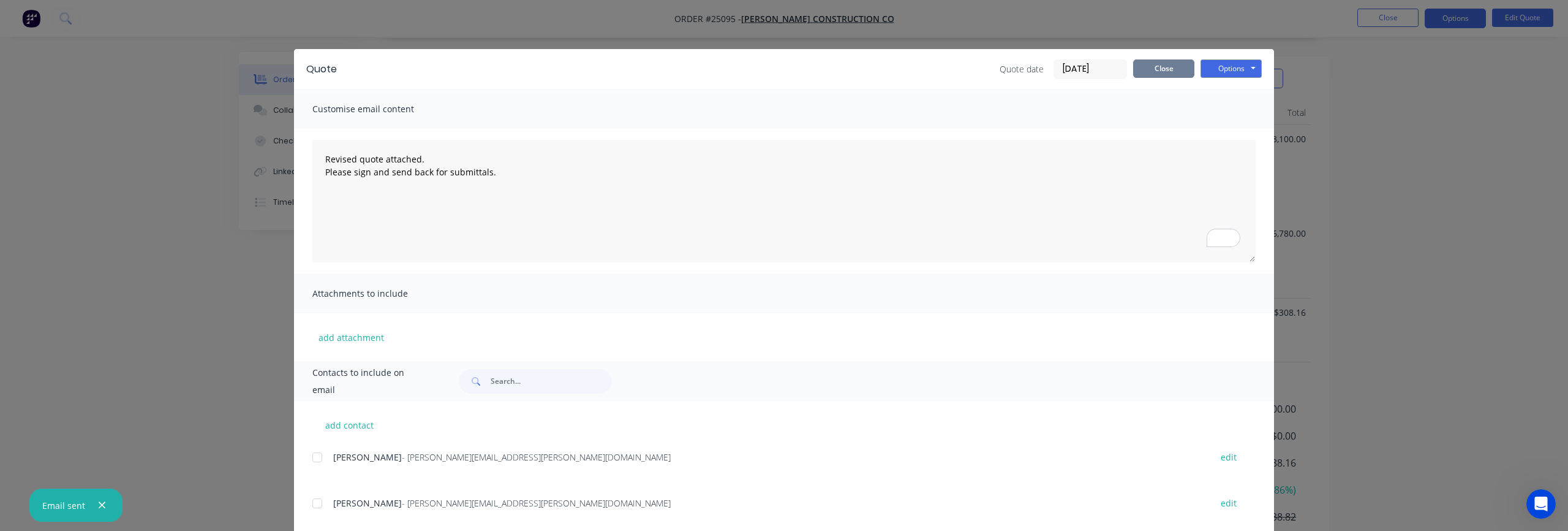
click at [1170, 71] on button "Close" at bounding box center [1163, 68] width 61 height 18
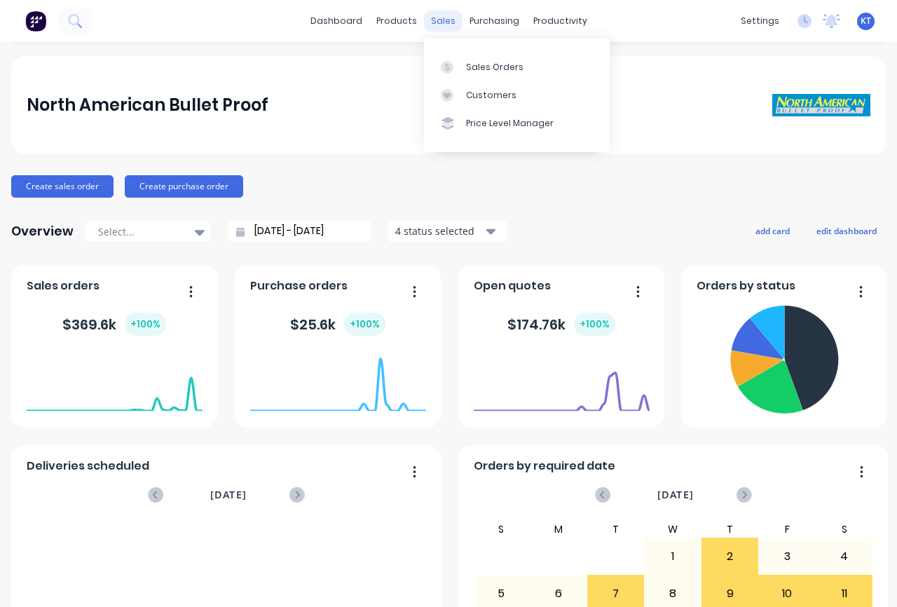
click at [437, 25] on div "sales" at bounding box center [443, 21] width 39 height 21
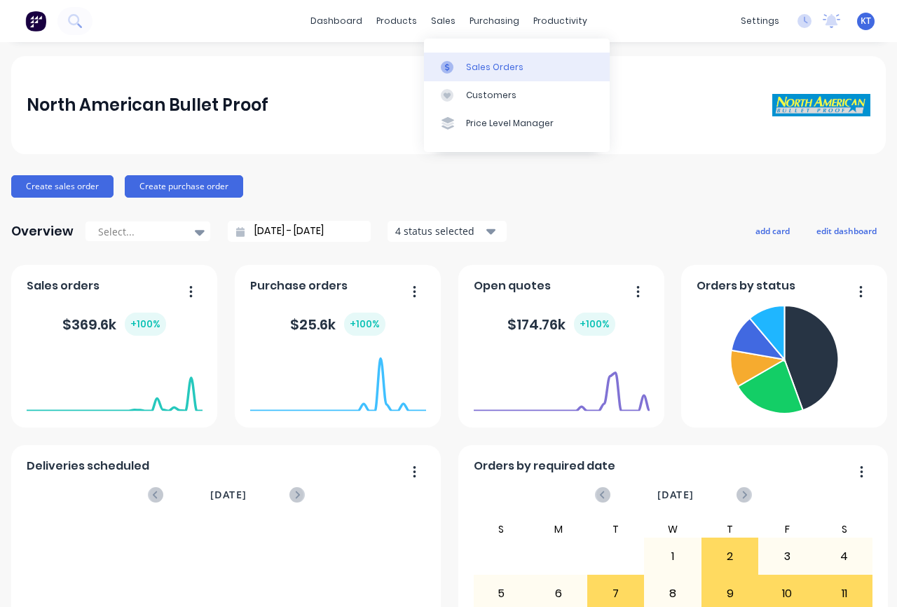
click at [482, 61] on div "Sales Orders" at bounding box center [494, 67] width 57 height 13
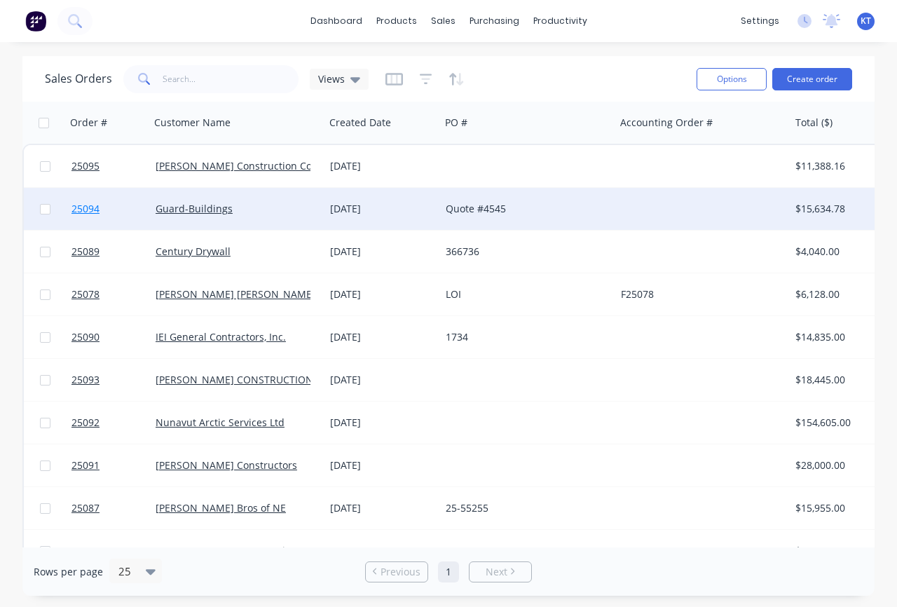
click at [81, 208] on span "25094" at bounding box center [85, 209] width 28 height 14
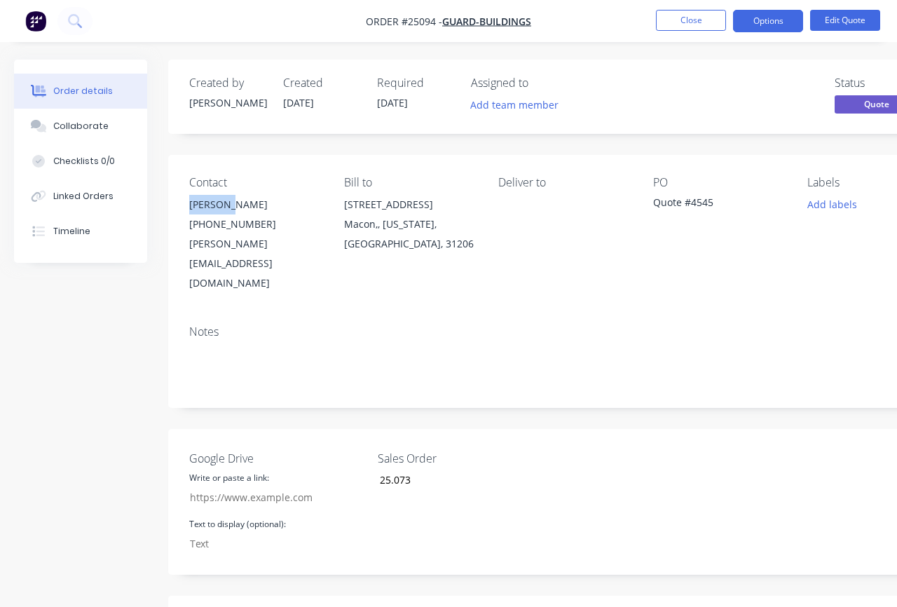
drag, startPoint x: 184, startPoint y: 204, endPoint x: 222, endPoint y: 206, distance: 37.9
click at [237, 207] on div "Contact Mike Ray (919) 413-7395 (919) 413-7395 mike@guard-buildings.com Bill to…" at bounding box center [564, 234] width 792 height 159
copy div "[PERSON_NAME]"
drag, startPoint x: 343, startPoint y: 205, endPoint x: 443, endPoint y: 211, distance: 101.0
click at [443, 211] on div "Contact Mike Ray (919) 413-7395 (919) 413-7395 mike@guard-buildings.com Bill to…" at bounding box center [564, 234] width 792 height 159
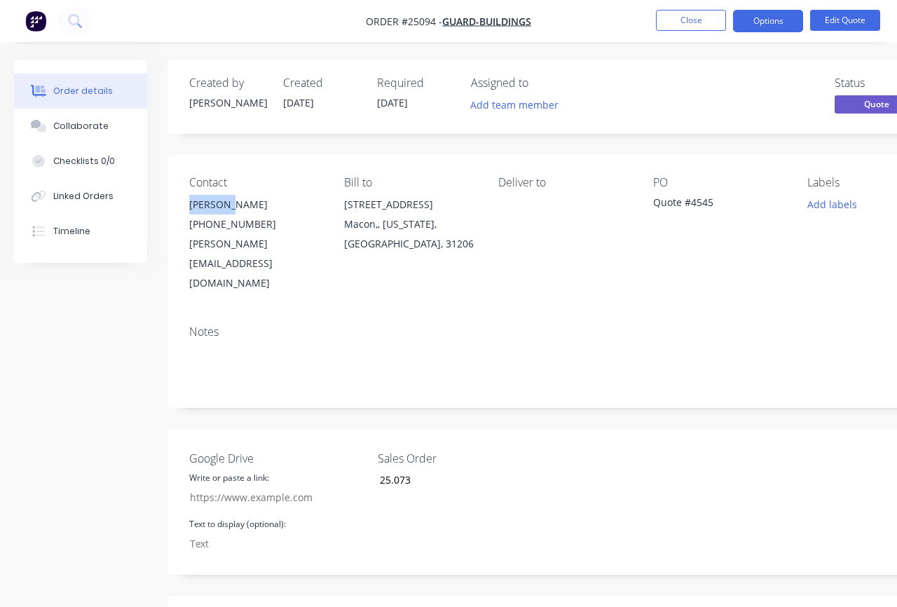
copy div "[STREET_ADDRESS]"
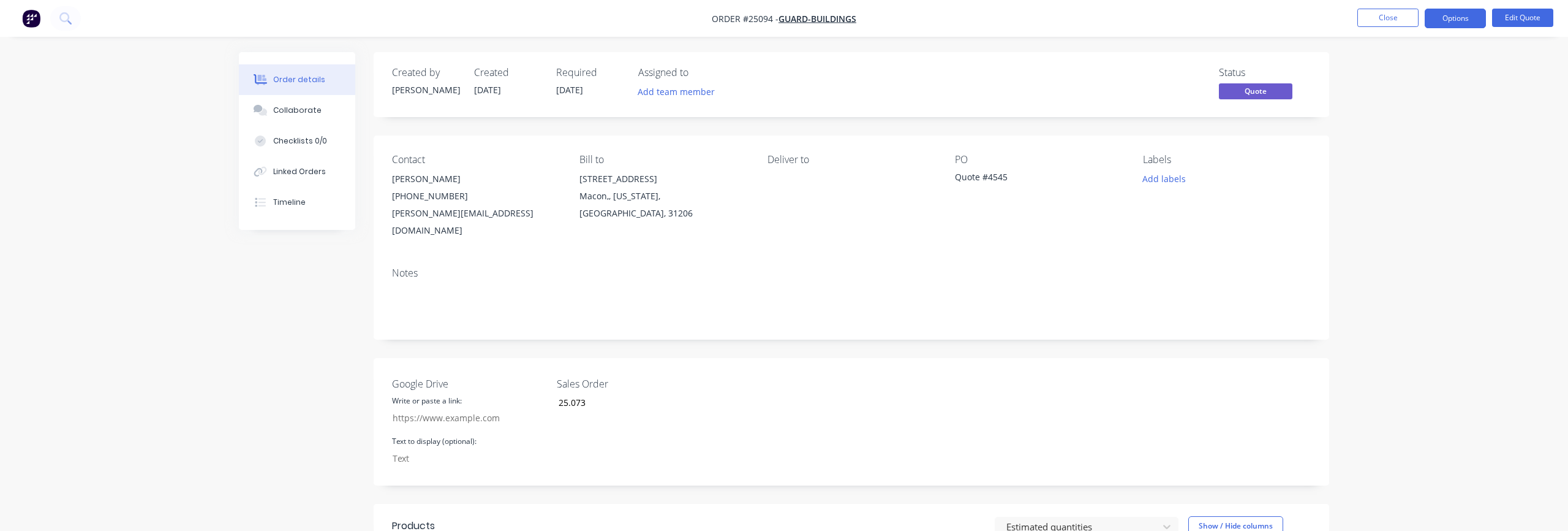
click at [1381, 87] on div "Order details Collaborate Checklists 0/0 Linked Orders Timeline Order details C…" at bounding box center [784, 443] width 1568 height 885
click at [1391, 22] on button "Close" at bounding box center [1388, 17] width 61 height 18
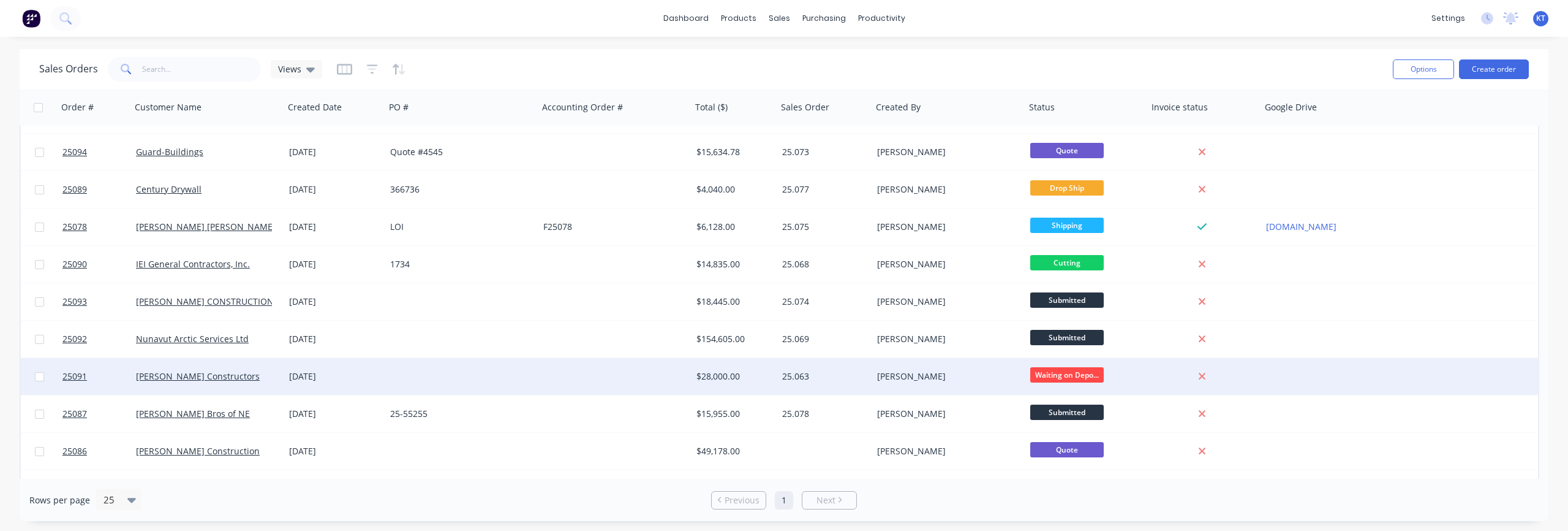
scroll to position [46, 0]
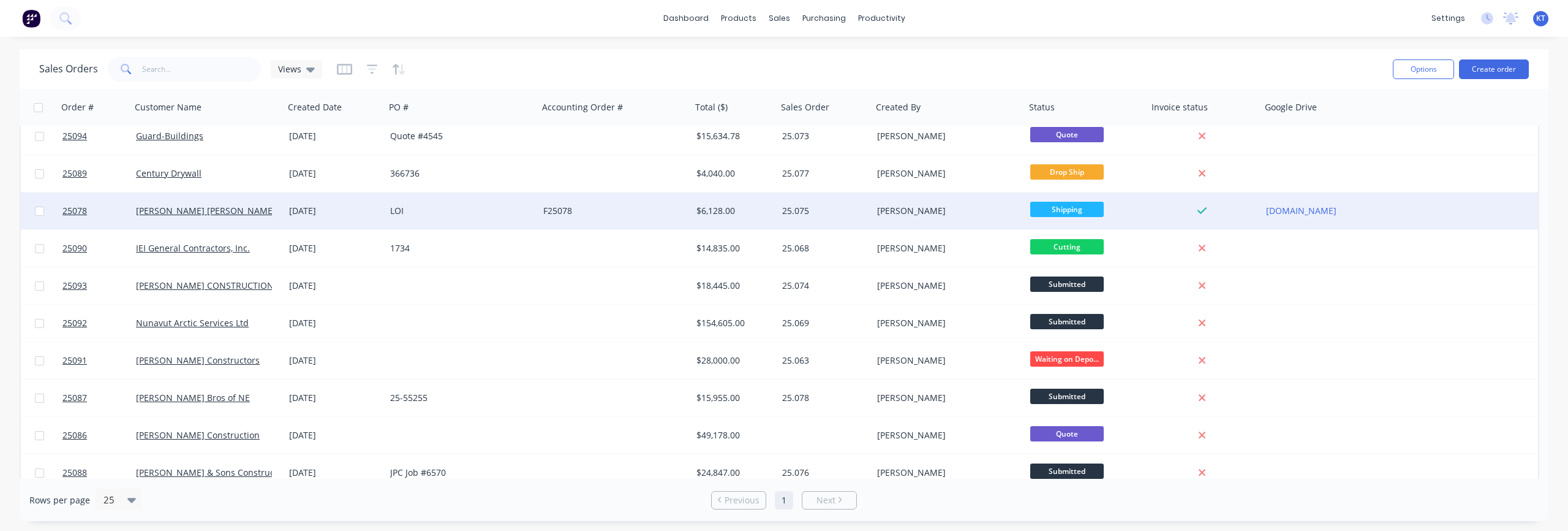
click at [1059, 211] on span "Shipping" at bounding box center [1066, 210] width 73 height 16
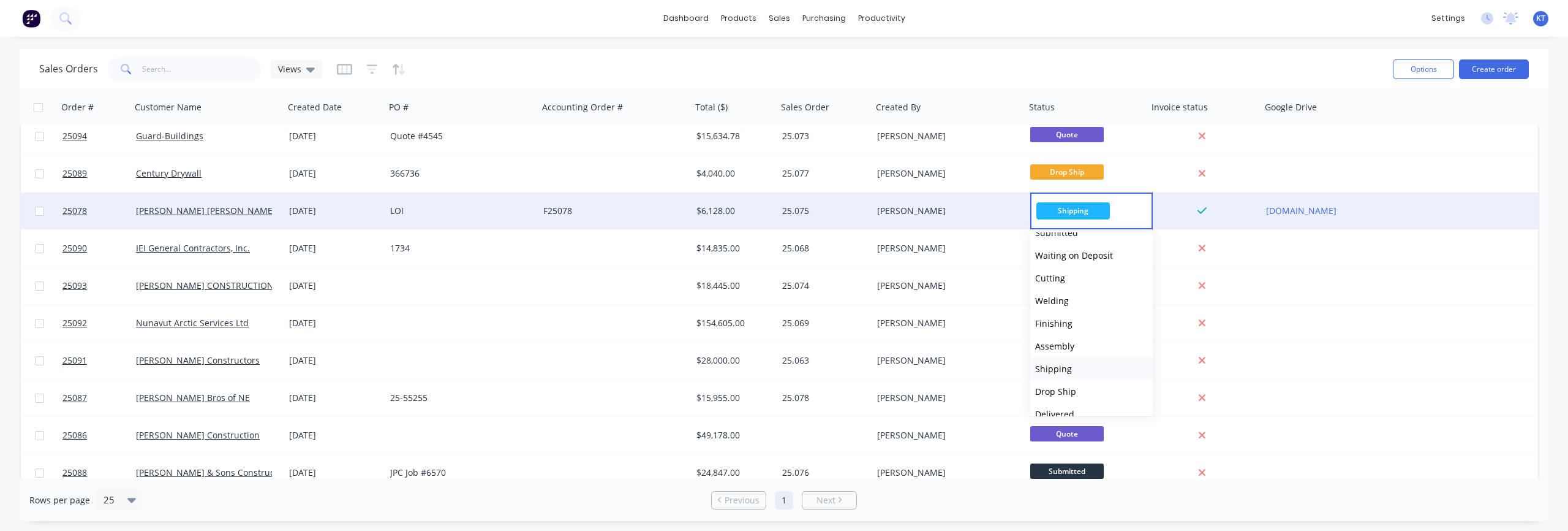
scroll to position [52, 0]
click at [1097, 206] on span "Shipping" at bounding box center [1072, 210] width 73 height 17
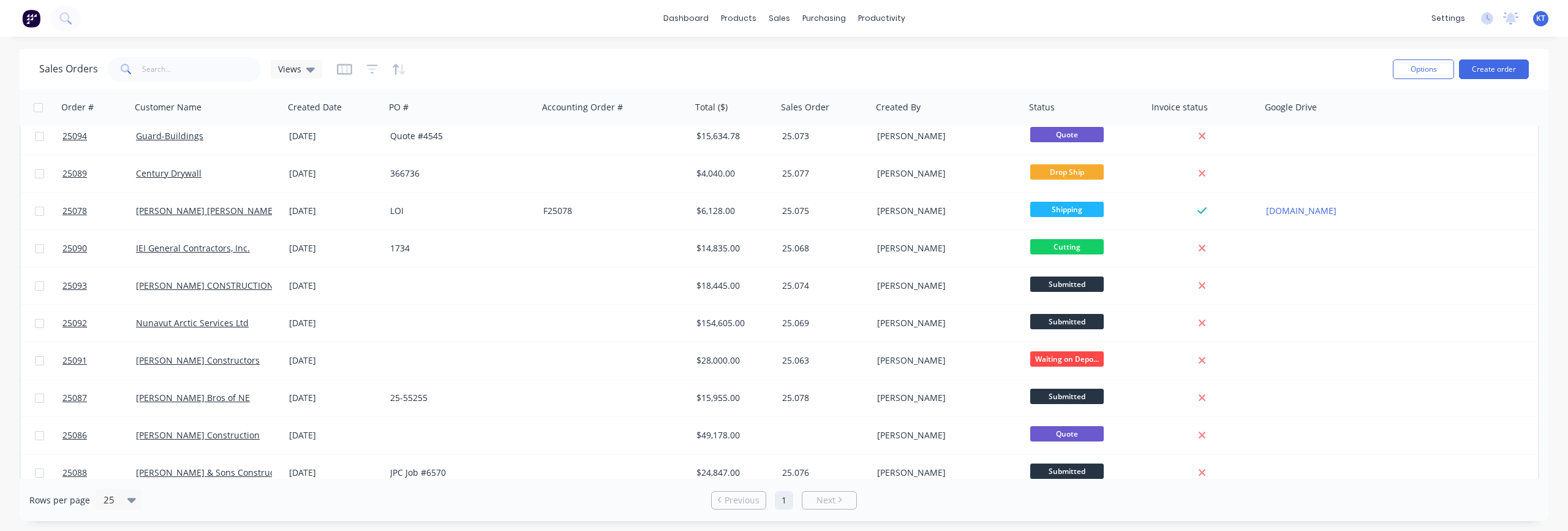
click at [1101, 32] on div "dashboard products sales purchasing productivity dashboard products Product Cat…" at bounding box center [784, 18] width 1568 height 37
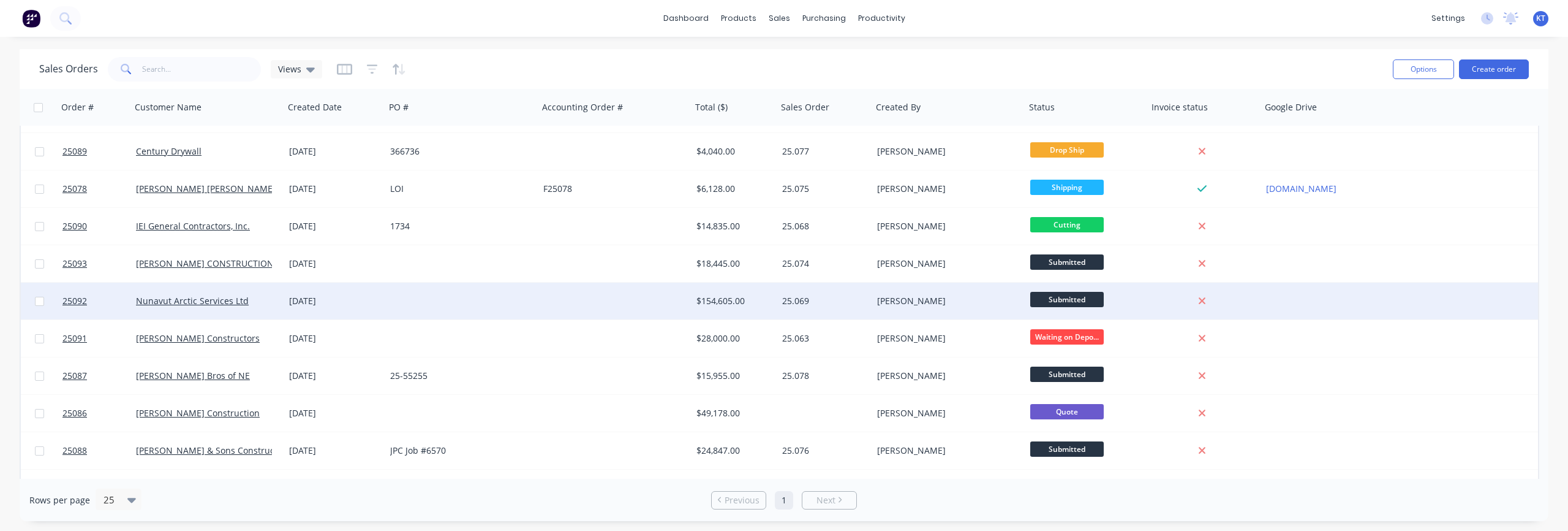
scroll to position [53, 0]
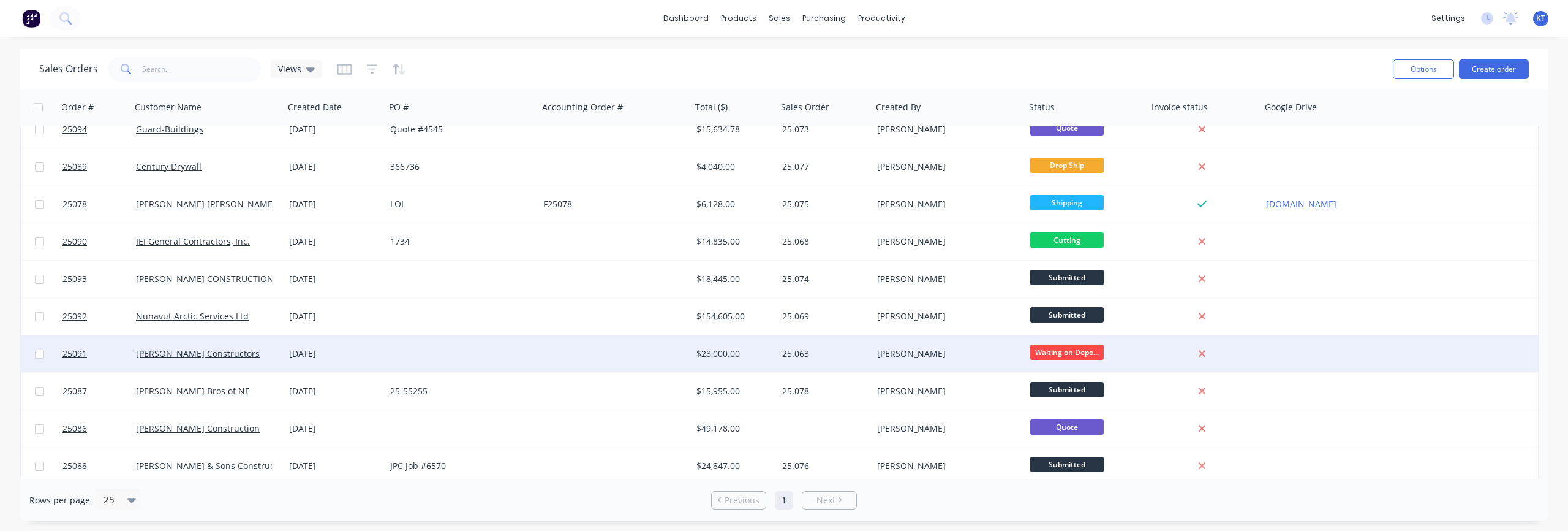
click at [1057, 351] on span "Waiting on Depo..." at bounding box center [1066, 353] width 73 height 16
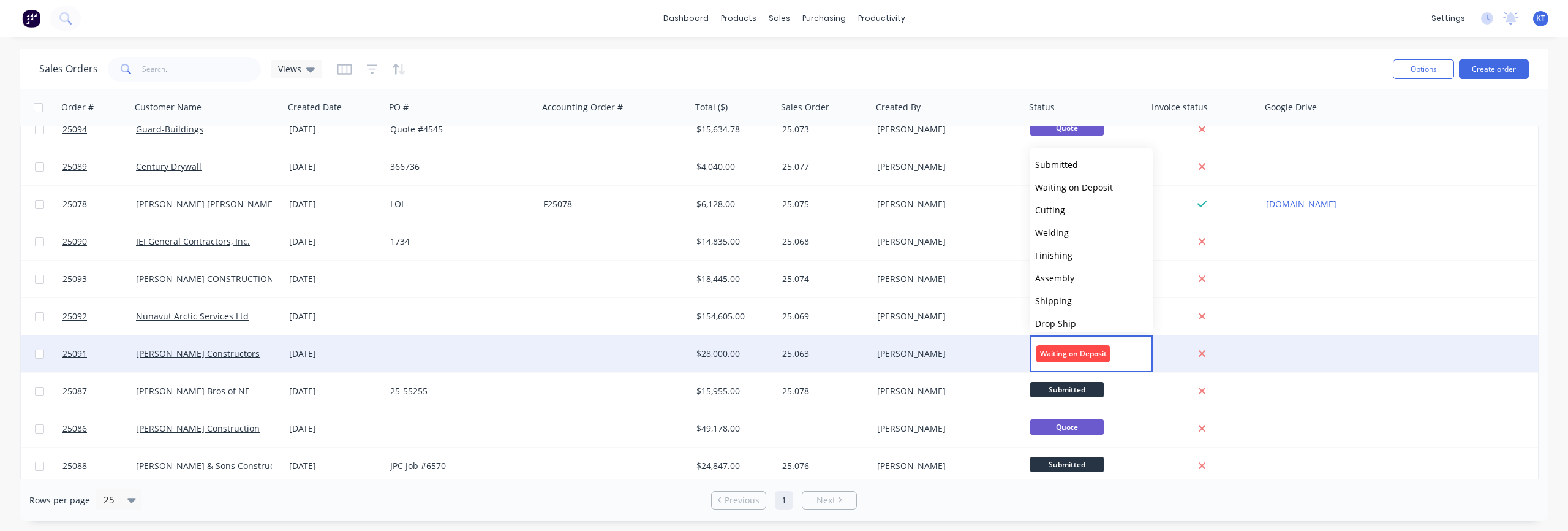
click at [1077, 353] on span "Waiting on Deposit" at bounding box center [1072, 353] width 73 height 17
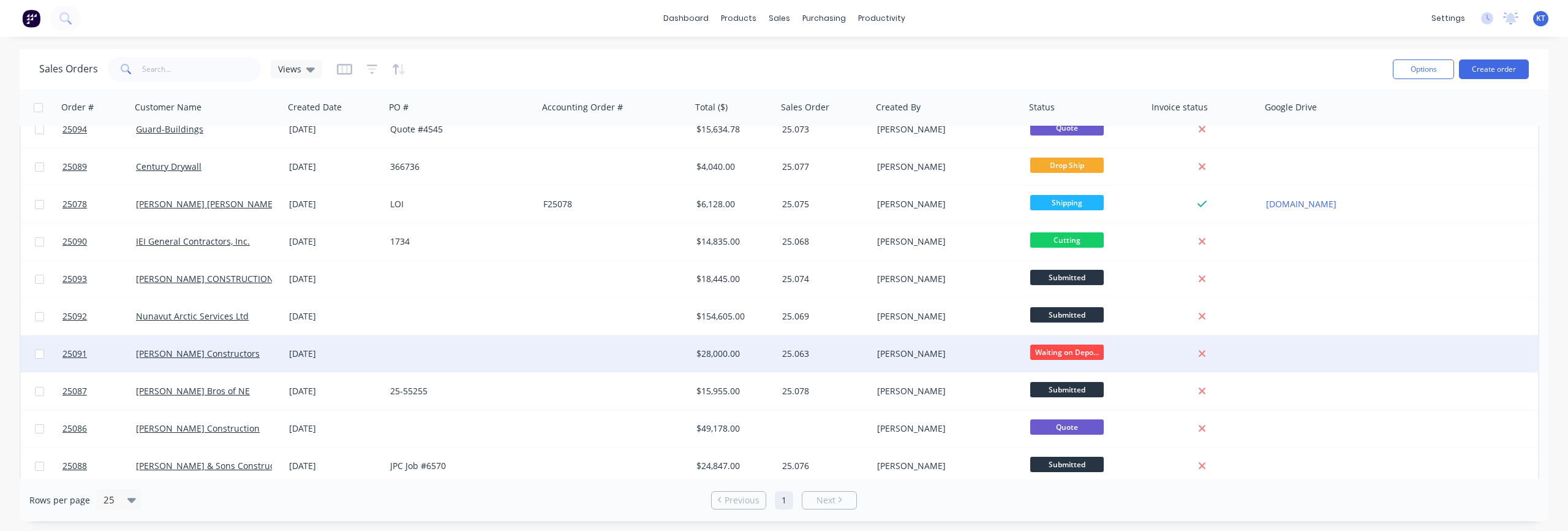
click at [431, 358] on div at bounding box center [461, 353] width 153 height 37
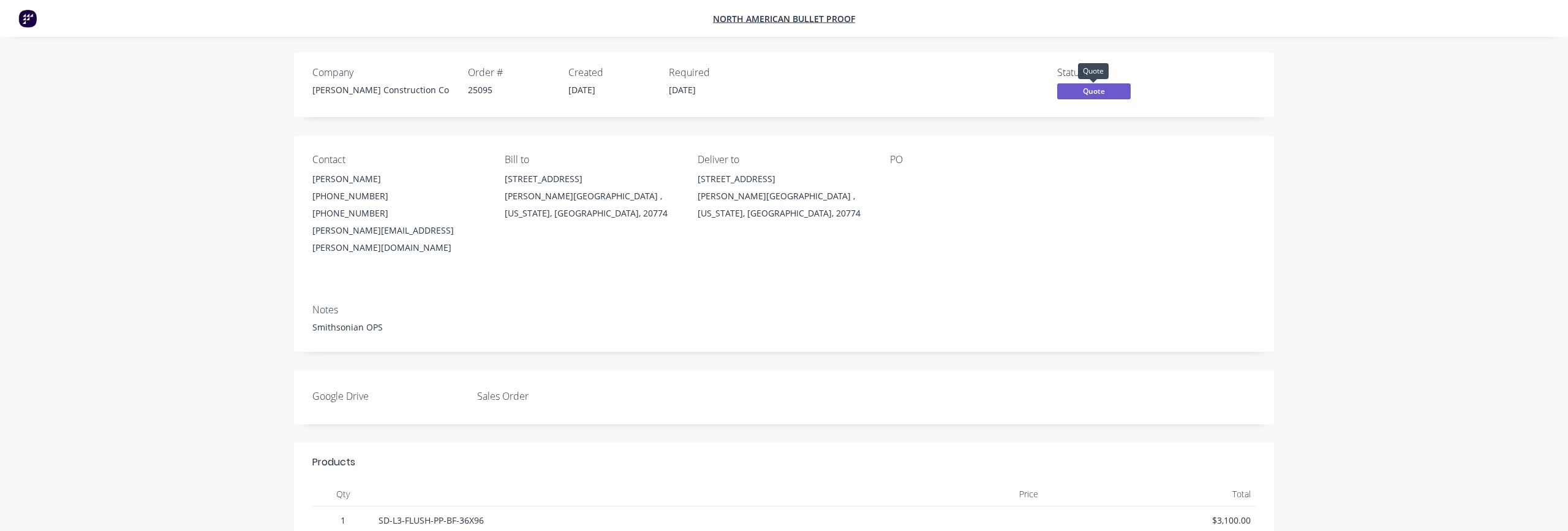
click at [1093, 94] on span "Quote" at bounding box center [1093, 91] width 73 height 16
click at [740, 24] on span "North American Bullet Proof" at bounding box center [784, 18] width 142 height 11
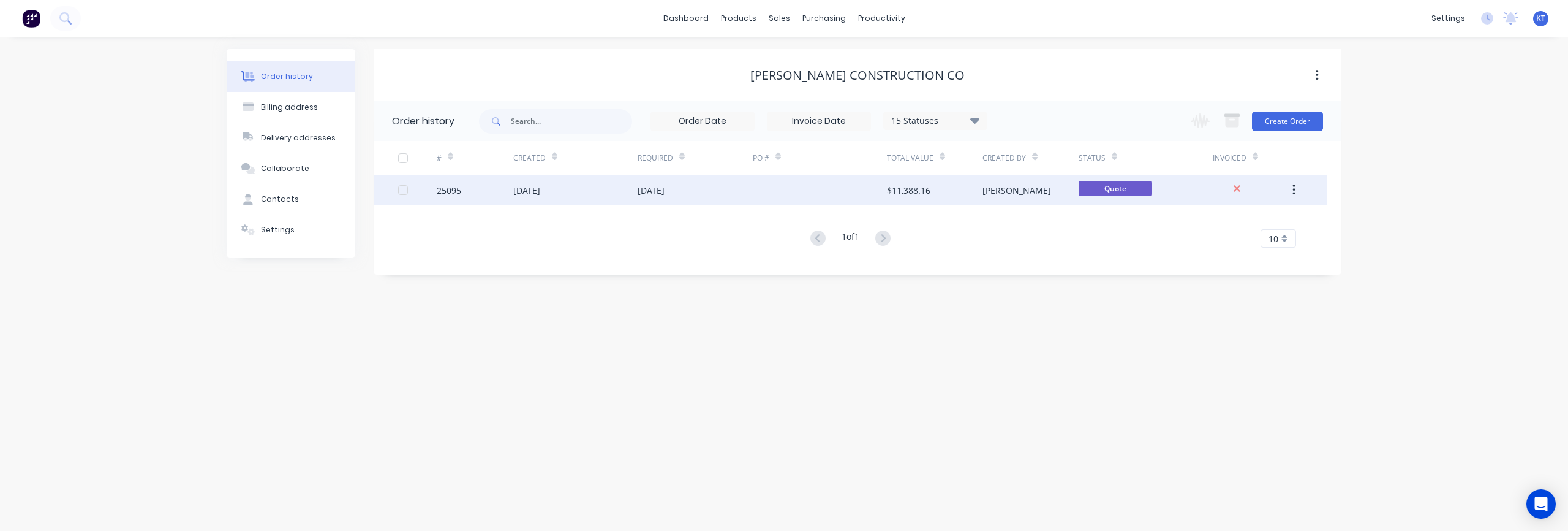
click at [449, 194] on div "25095" at bounding box center [449, 190] width 24 height 13
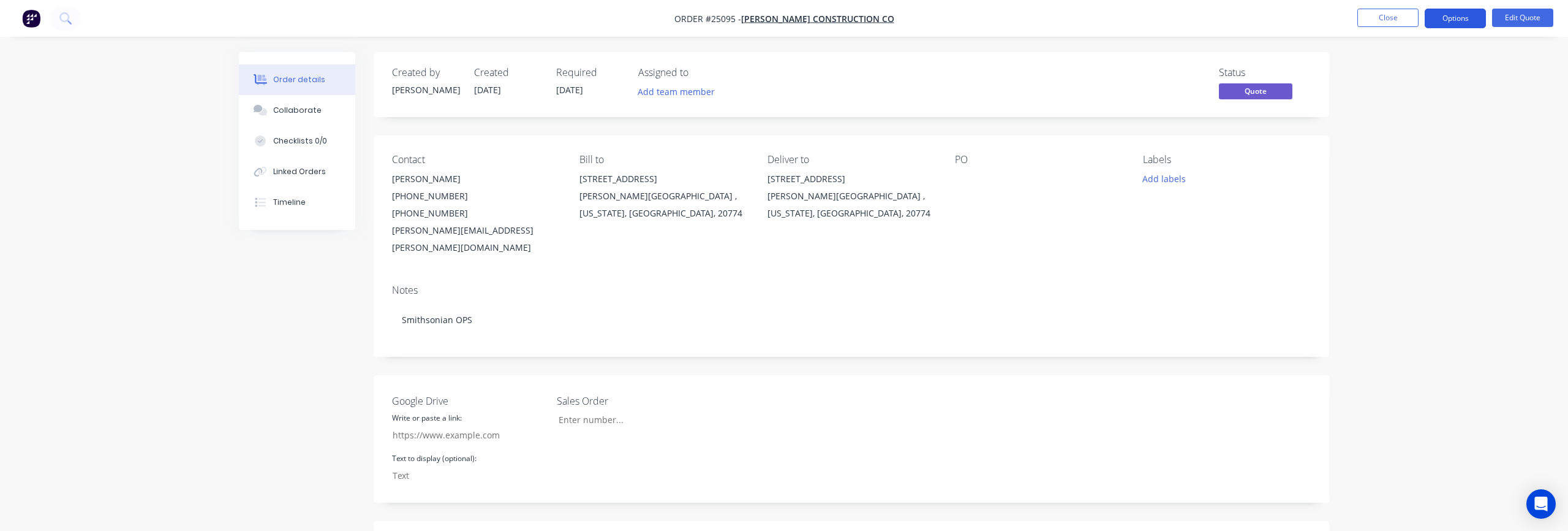
click at [1463, 19] on button "Options" at bounding box center [1455, 18] width 61 height 19
click at [1382, 152] on div "Convert to Order" at bounding box center [1418, 148] width 113 height 17
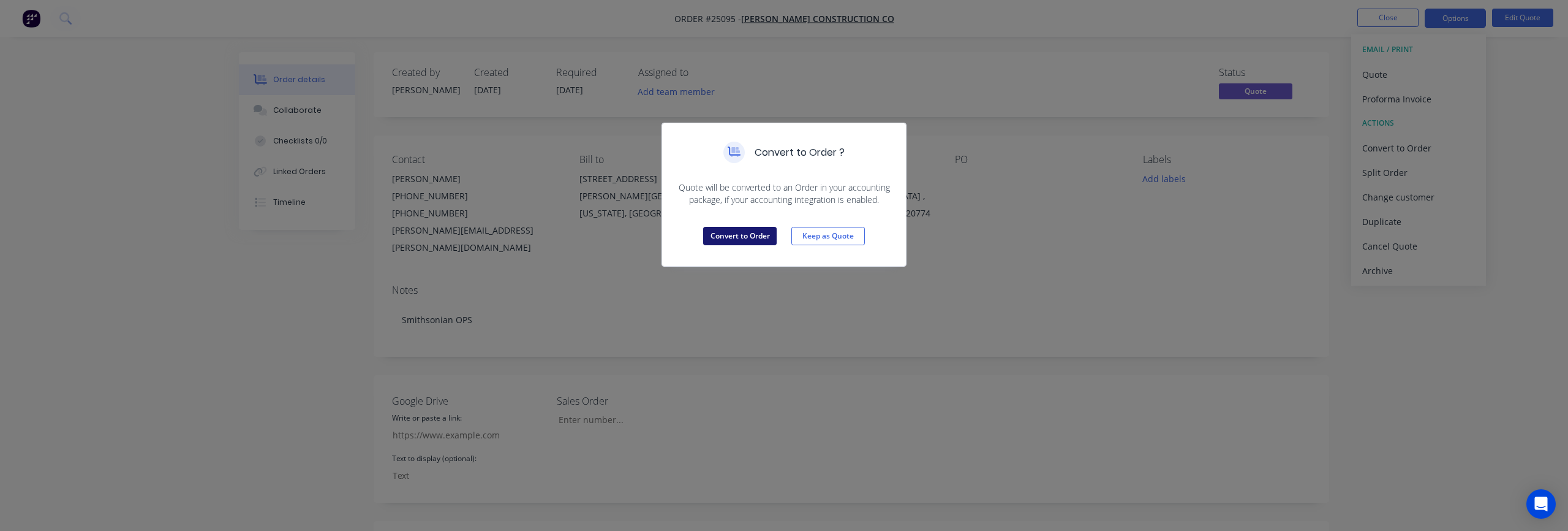
click at [741, 238] on button "Convert to Order" at bounding box center [739, 235] width 73 height 18
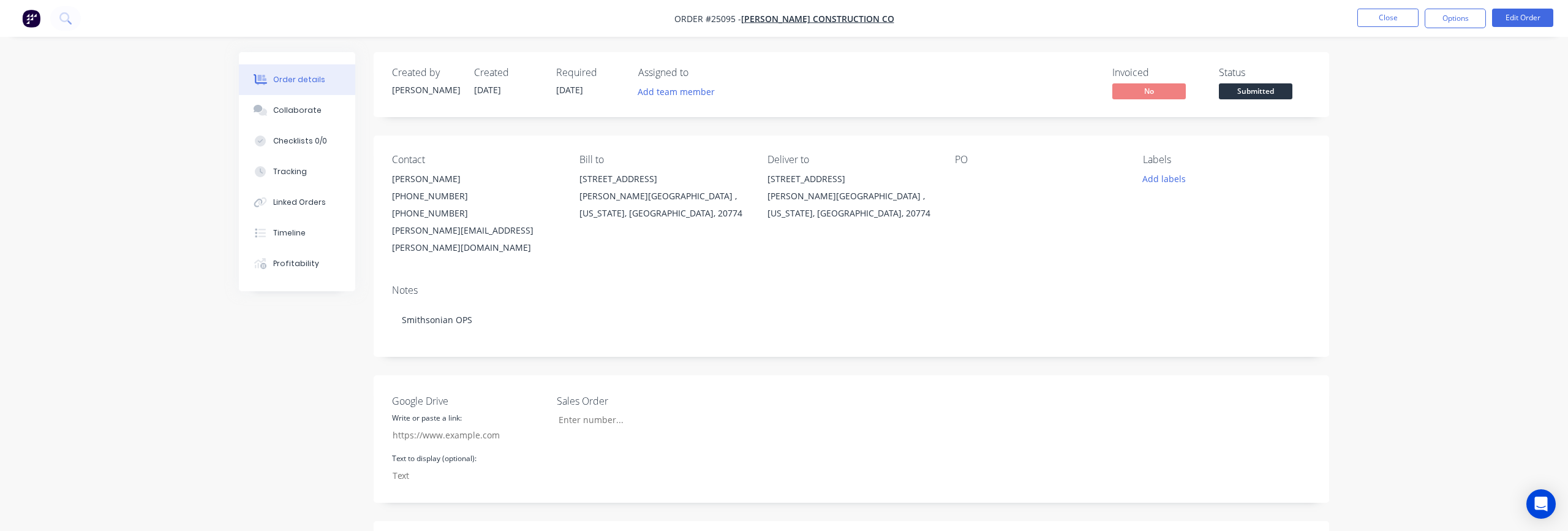
click at [572, 91] on span "09/10/25" at bounding box center [569, 89] width 27 height 11
click at [1523, 13] on button "Edit Order" at bounding box center [1523, 17] width 61 height 18
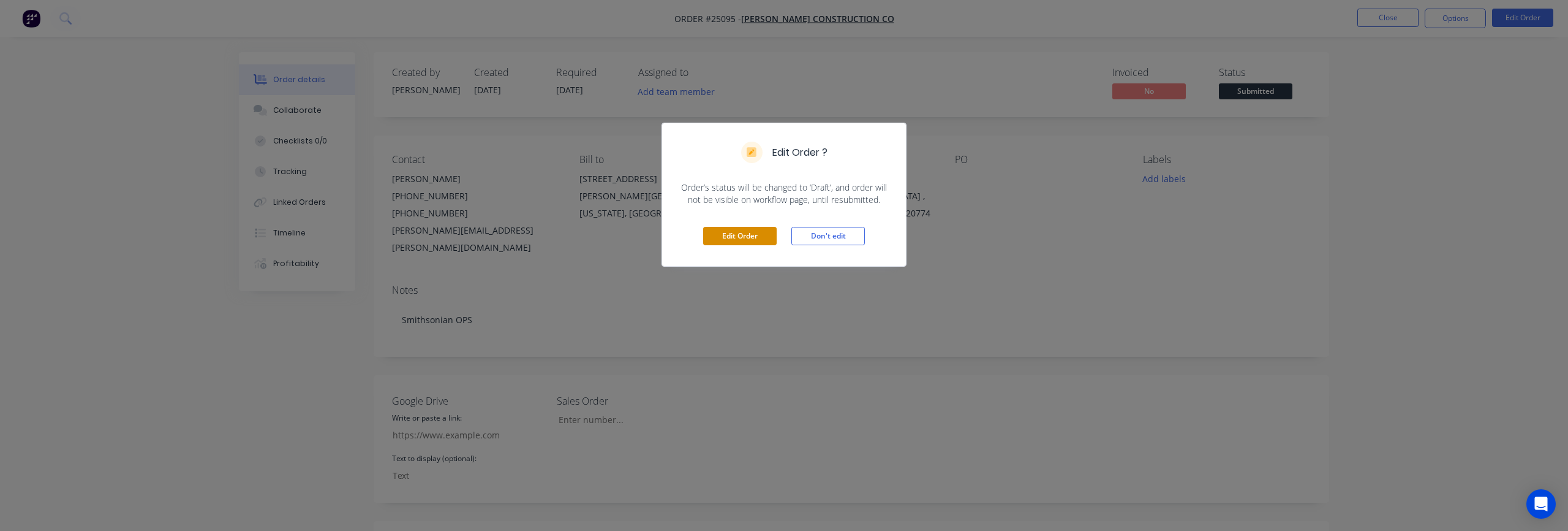
click at [717, 236] on button "Edit Order" at bounding box center [739, 235] width 73 height 18
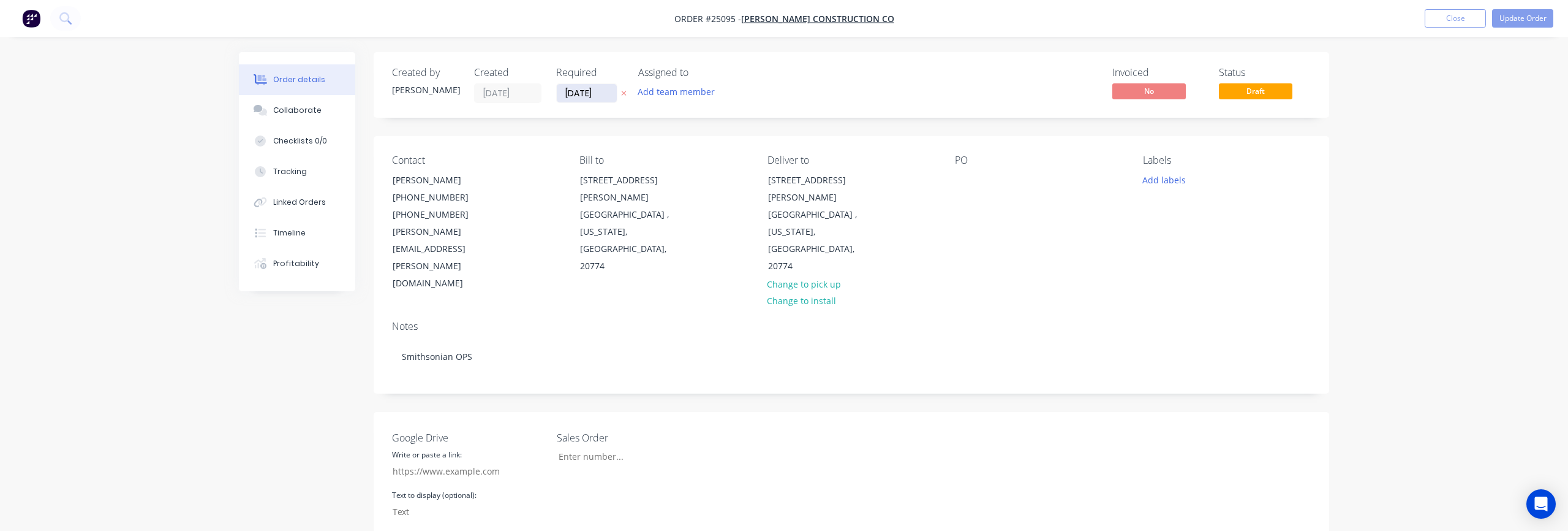
click at [613, 93] on input "09/10/25" at bounding box center [586, 93] width 60 height 18
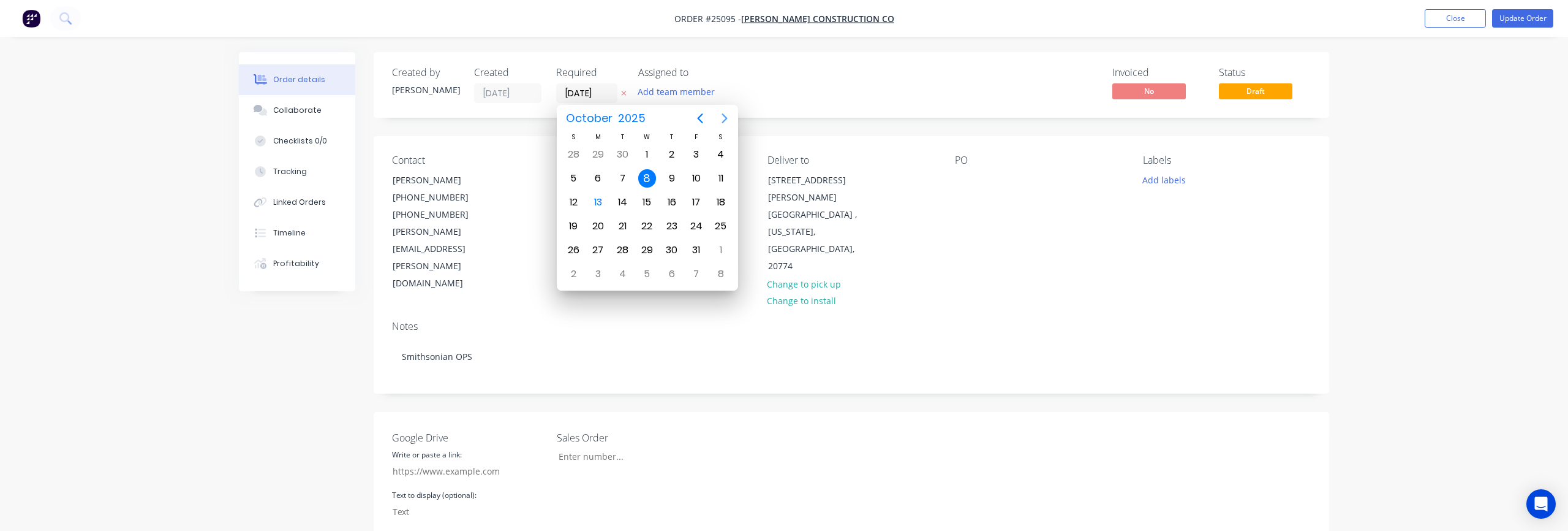
click at [718, 124] on icon "Next page" at bounding box center [724, 118] width 15 height 15
click at [598, 247] on div "24" at bounding box center [597, 249] width 18 height 18
type input "24/11/25"
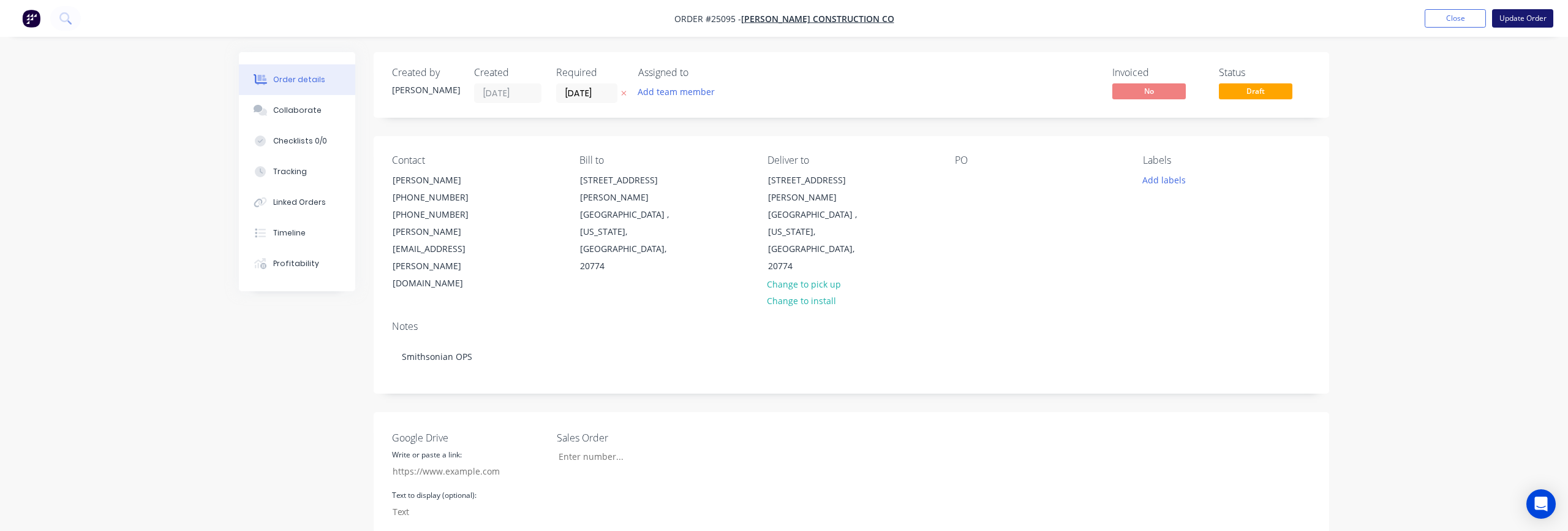
click at [1512, 22] on button "Update Order" at bounding box center [1523, 18] width 61 height 18
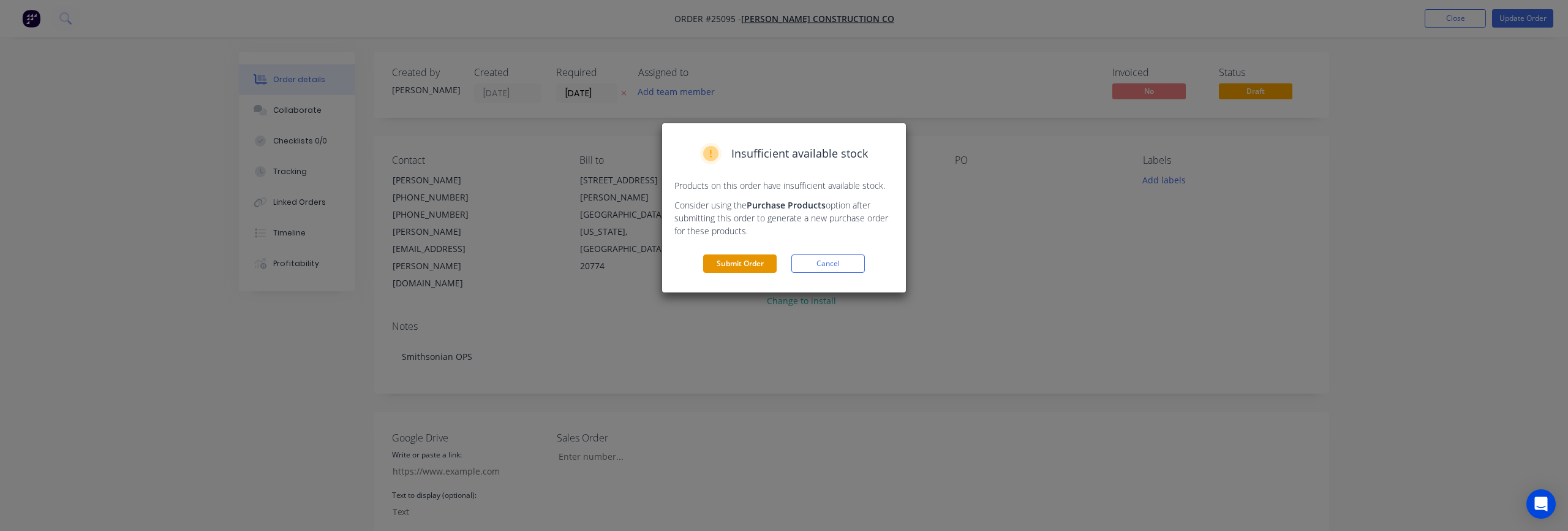
click at [768, 262] on button "Submit Order" at bounding box center [739, 263] width 73 height 18
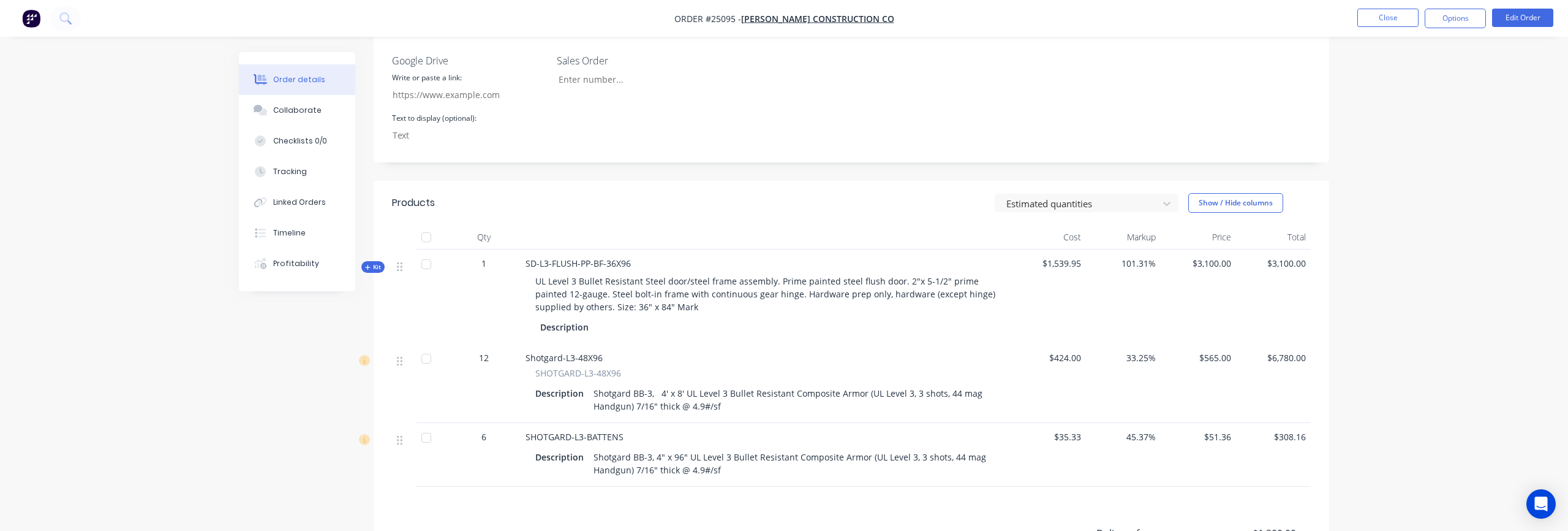
scroll to position [356, 0]
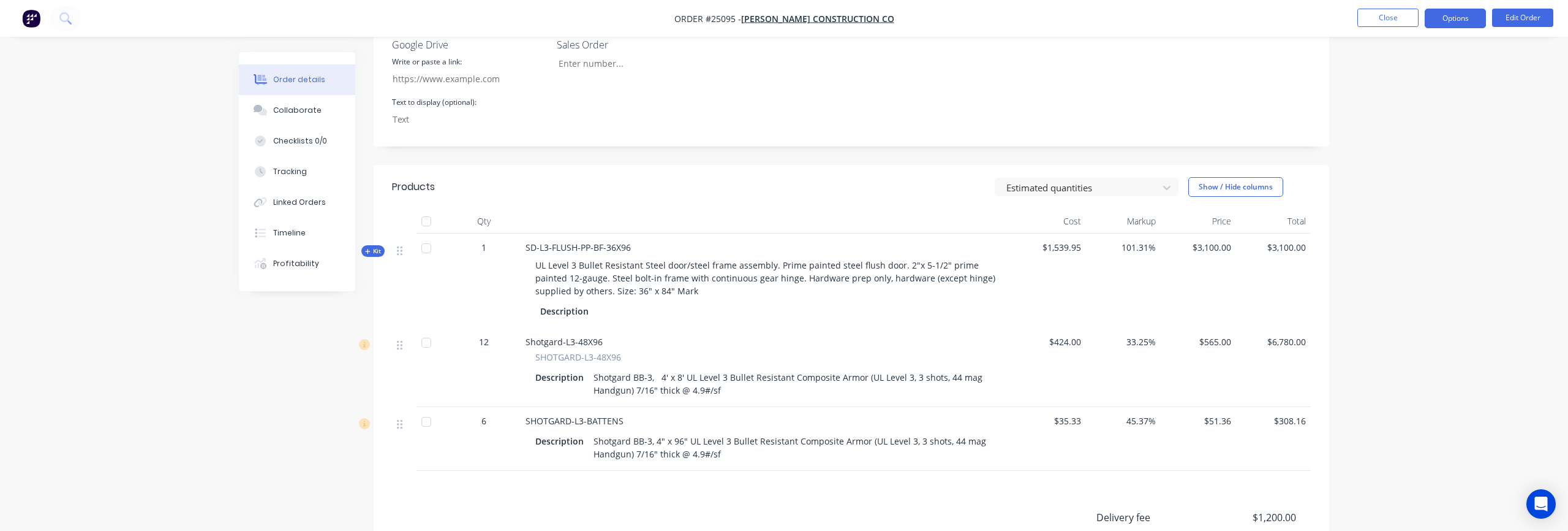
click at [1469, 17] on button "Options" at bounding box center [1455, 18] width 61 height 19
click at [1511, 149] on div "Order details Collaborate Checklists 0/0 Tracking Linked Orders Timeline Profit…" at bounding box center [784, 179] width 1568 height 1072
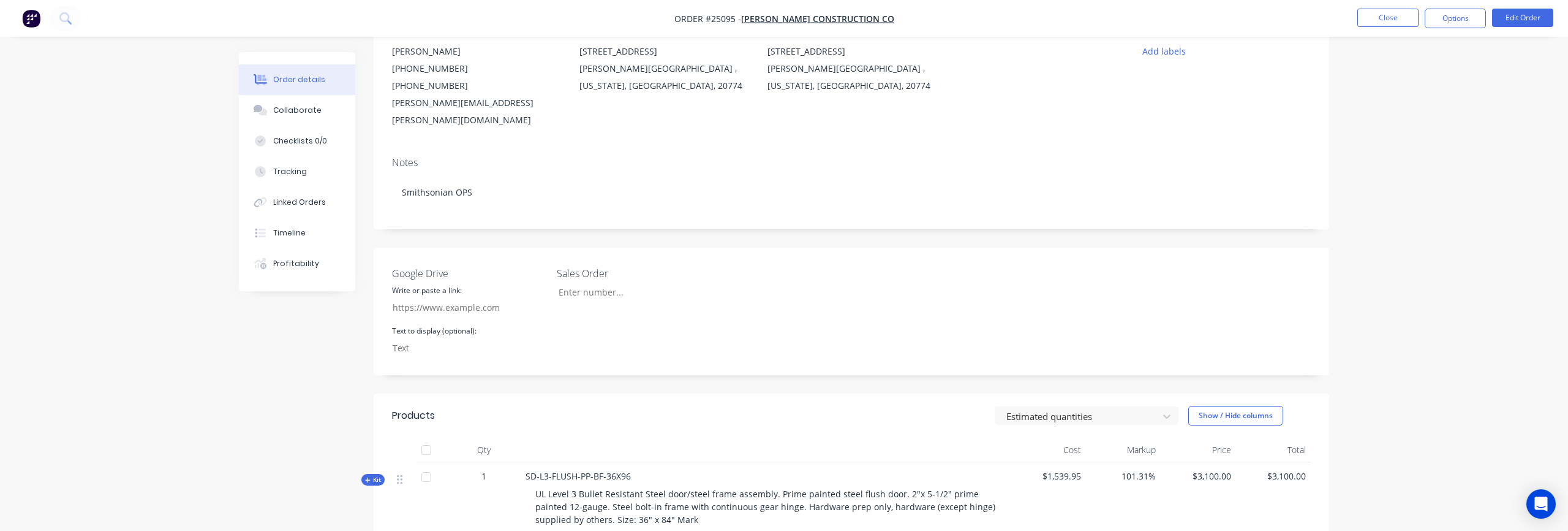
scroll to position [0, 0]
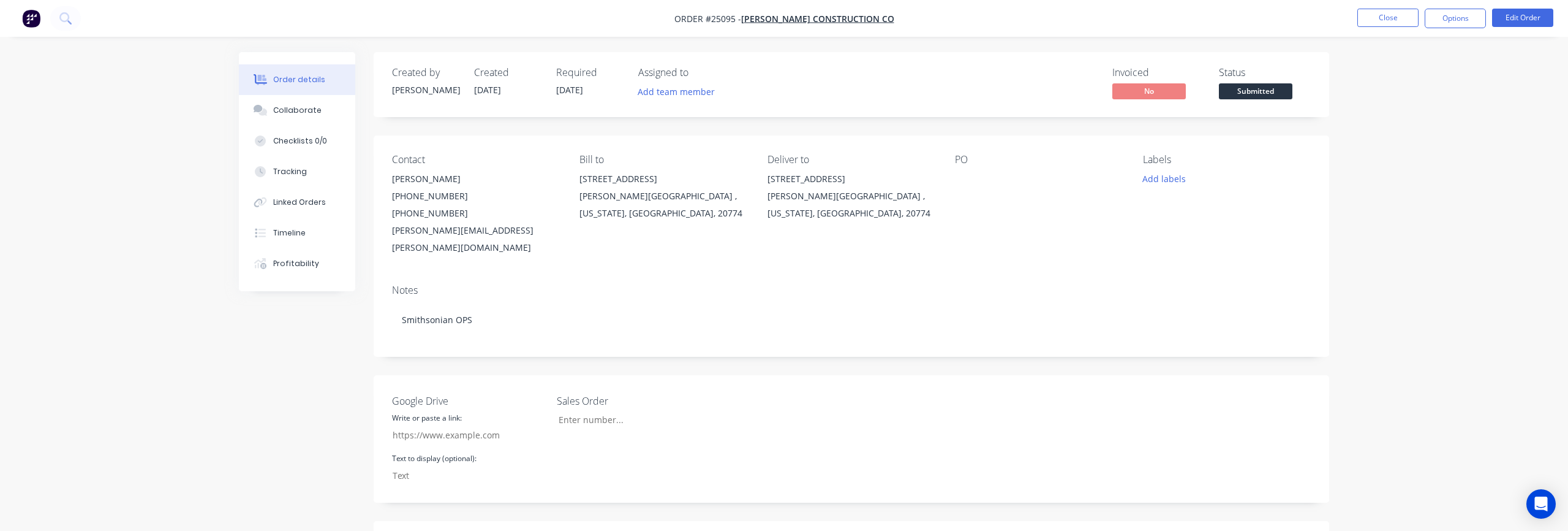
click at [294, 85] on button "Order details" at bounding box center [296, 80] width 116 height 31
click at [1468, 164] on div "Order details Collaborate Checklists 0/0 Tracking Linked Orders Timeline Profit…" at bounding box center [784, 535] width 1568 height 1072
